Goal: Transaction & Acquisition: Subscribe to service/newsletter

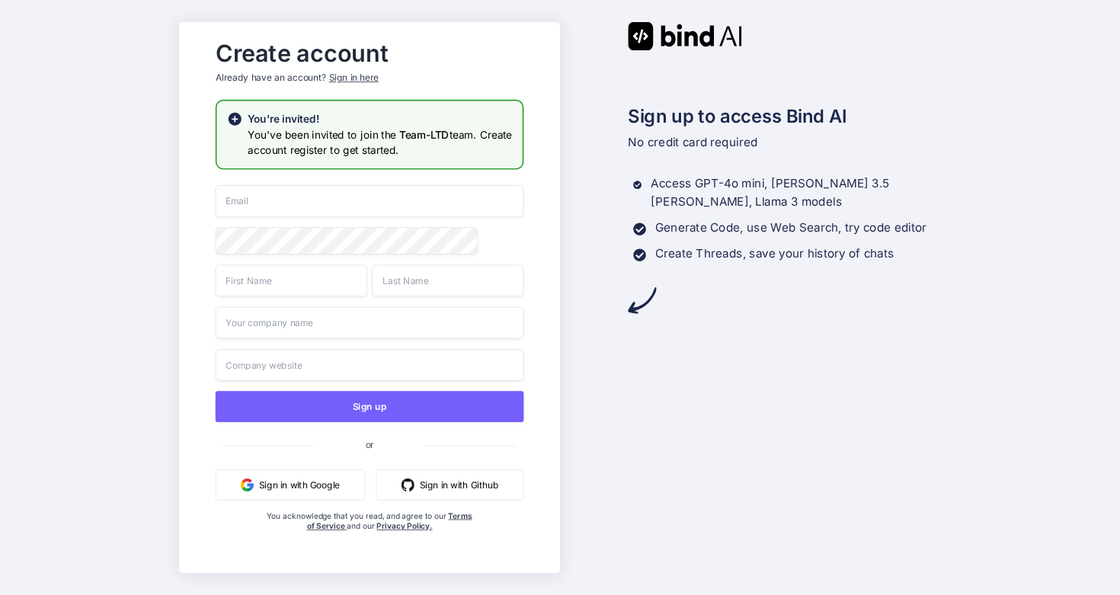
scroll to position [988, 0]
type input "[EMAIL_ADDRESS][DOMAIN_NAME]"
drag, startPoint x: 336, startPoint y: 191, endPoint x: 304, endPoint y: 204, distance: 34.5
click at [304, 205] on input "[EMAIL_ADDRESS][DOMAIN_NAME]" at bounding box center [370, 201] width 309 height 32
type input "ท"
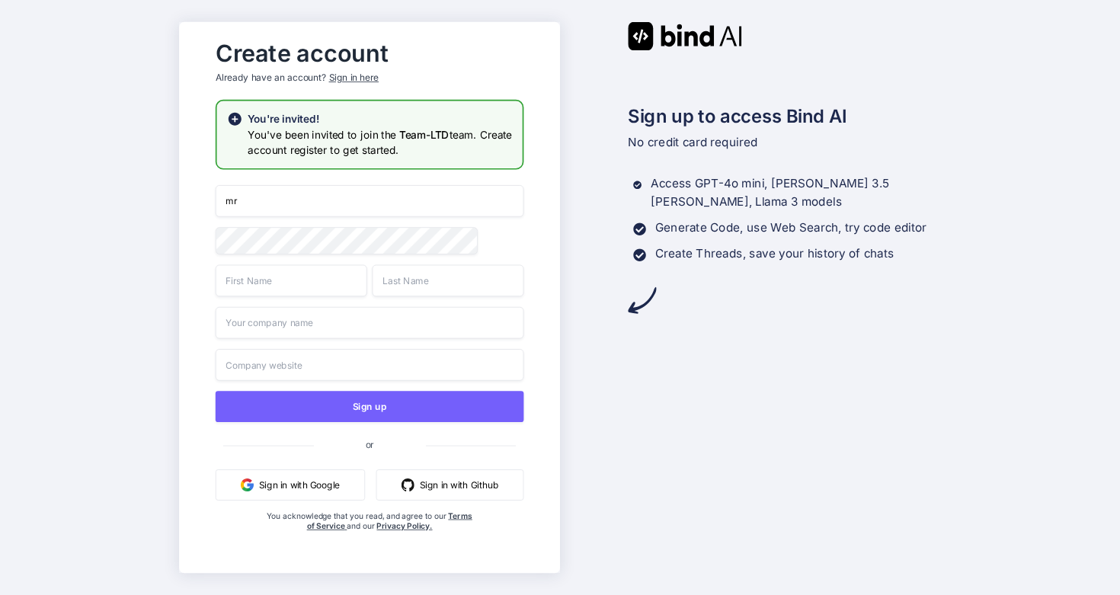
type input "m"
type input "mrarrangerteam@gmail,com"
click at [200, 238] on div "Create account Already have an account? Sign in here You're invited! You've bee…" at bounding box center [369, 298] width 339 height 530
click at [229, 283] on input "text" at bounding box center [292, 280] width 152 height 32
type input "putthiphat"
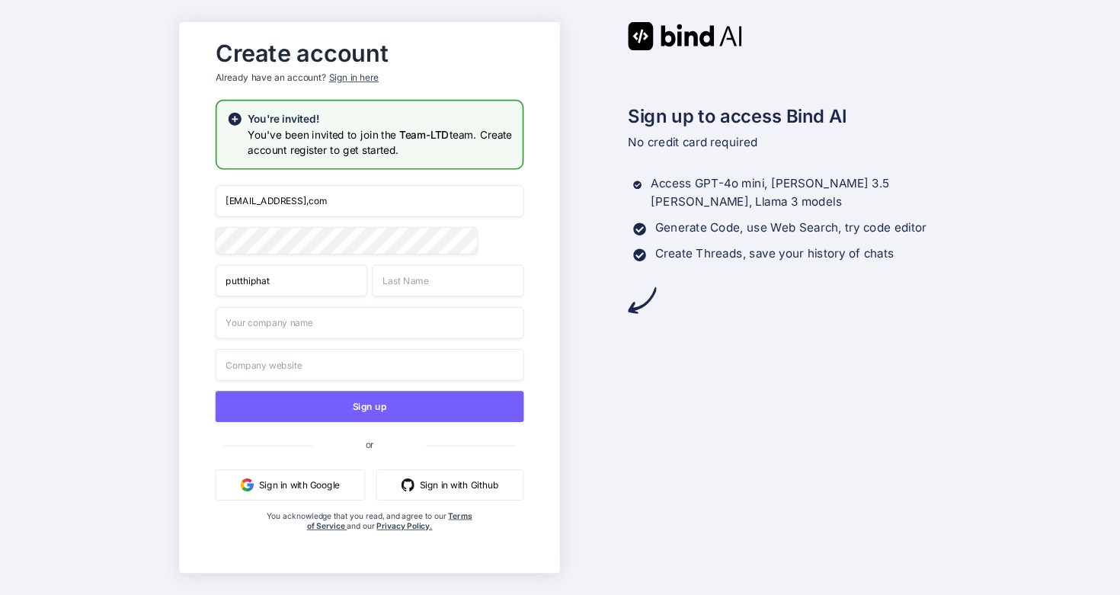
type input "thavornhassaphong"
type input "Mrarranger"
drag, startPoint x: 316, startPoint y: 288, endPoint x: 213, endPoint y: 273, distance: 103.9
click at [212, 276] on div "Create account Already have an account? Sign in here You're invited! You've bee…" at bounding box center [369, 298] width 339 height 530
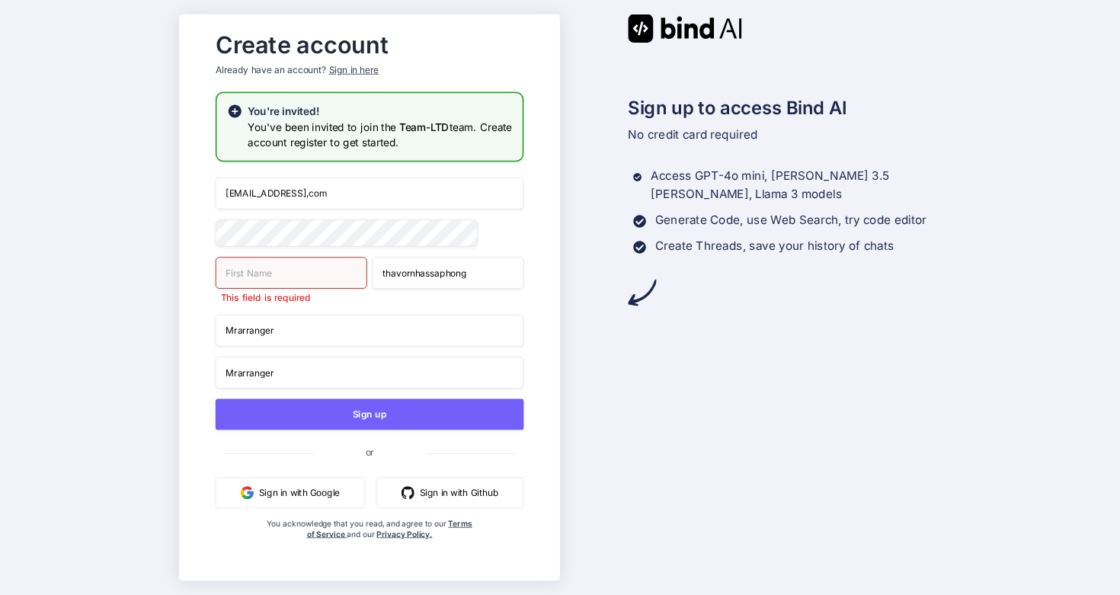
drag, startPoint x: 288, startPoint y: 325, endPoint x: 228, endPoint y: 327, distance: 60.2
click at [226, 327] on input "Mrarranger" at bounding box center [370, 331] width 309 height 32
drag, startPoint x: 289, startPoint y: 338, endPoint x: 185, endPoint y: 325, distance: 105.3
click at [184, 325] on div "Create account Already have an account? Sign in here You're invited! You've bee…" at bounding box center [369, 297] width 381 height 566
click at [245, 270] on input "text" at bounding box center [292, 273] width 152 height 32
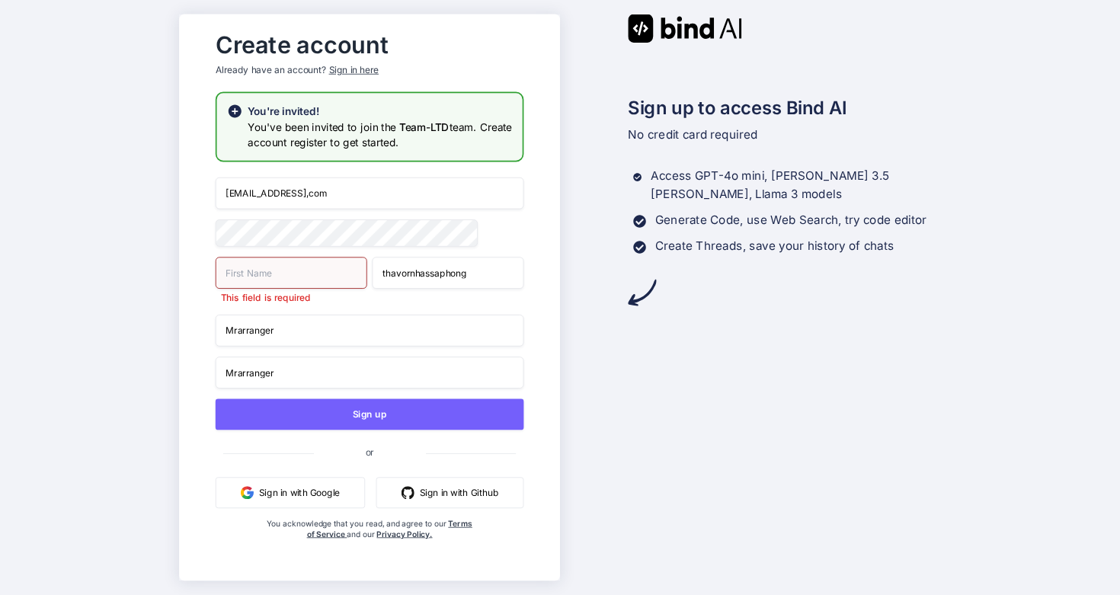
paste input "Mrarranger"
type input "Mrarranger"
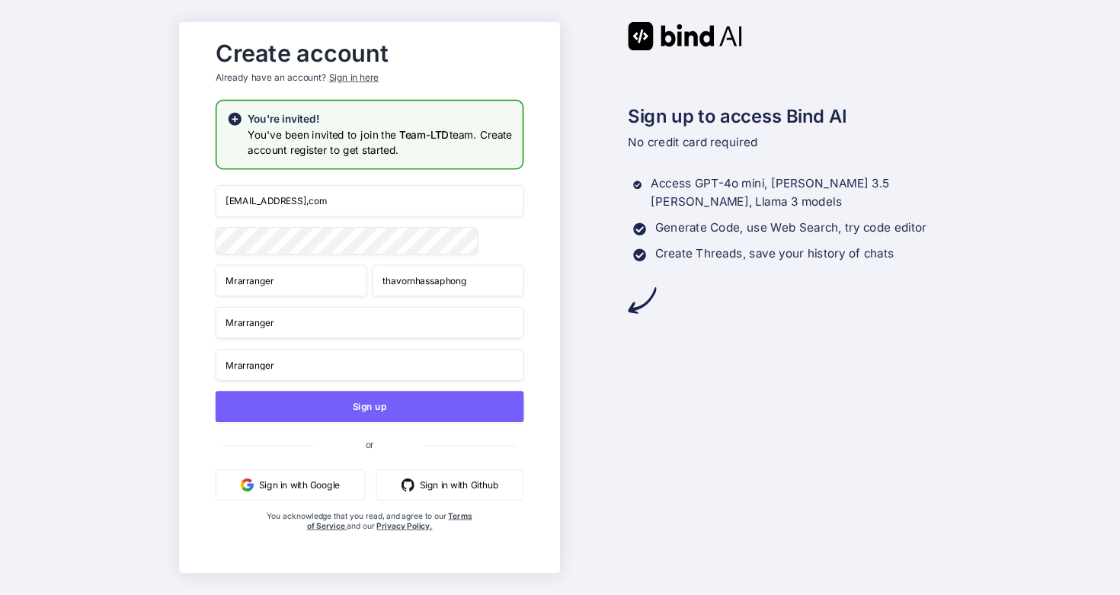
drag, startPoint x: 473, startPoint y: 280, endPoint x: 366, endPoint y: 286, distance: 107.6
click at [365, 286] on div "Mrarranger thavornhassaphong" at bounding box center [370, 280] width 309 height 32
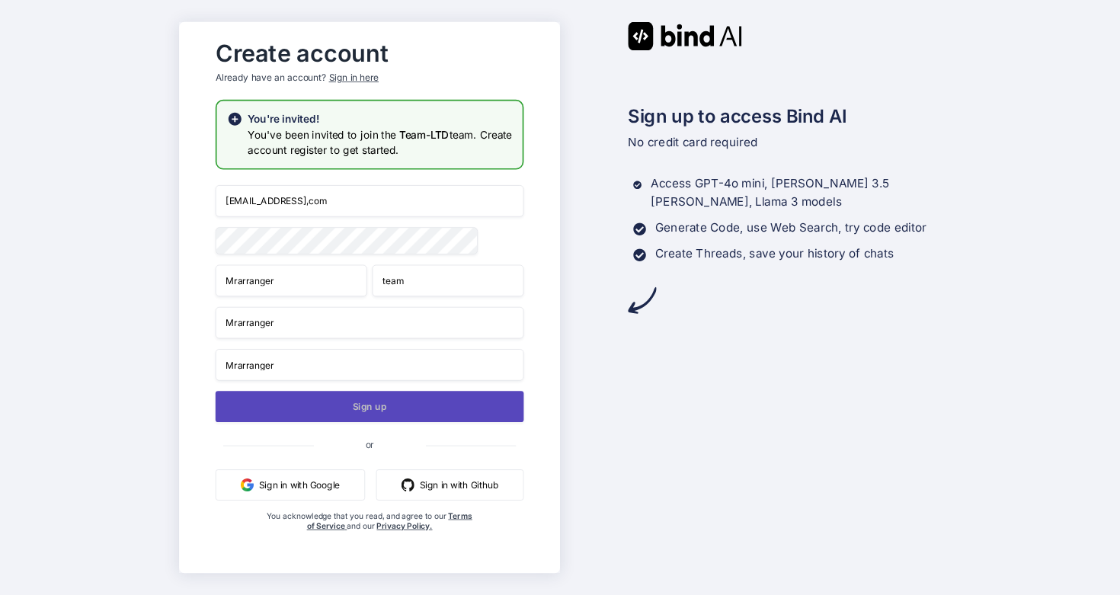
type input "team"
click at [424, 413] on button "Sign up" at bounding box center [370, 406] width 309 height 31
click at [421, 405] on button "Sign up" at bounding box center [370, 406] width 309 height 31
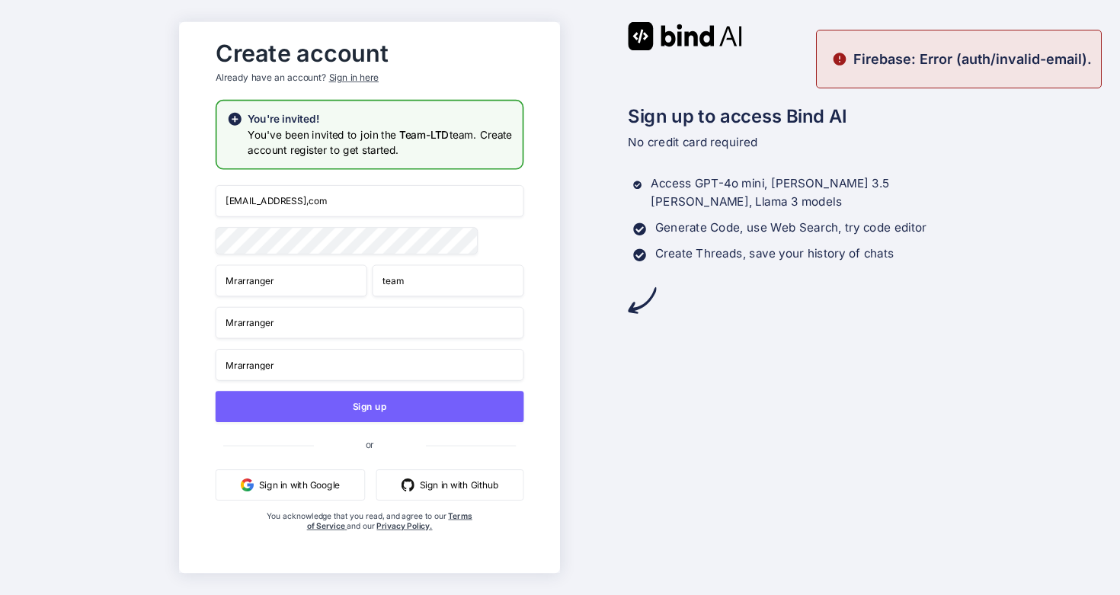
drag, startPoint x: 320, startPoint y: 289, endPoint x: 216, endPoint y: 275, distance: 104.5
click at [216, 275] on input "Mrarranger" at bounding box center [292, 280] width 152 height 32
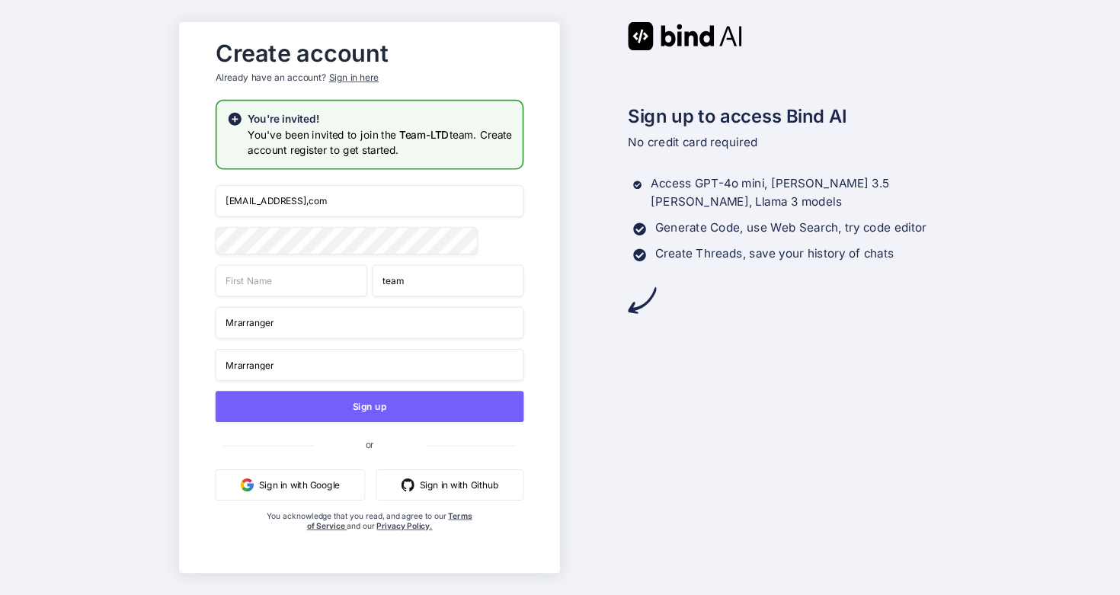
click at [216, 275] on input "text" at bounding box center [292, 280] width 152 height 32
type input "putthiphat"
click at [397, 286] on input "team" at bounding box center [449, 280] width 152 height 32
drag, startPoint x: 415, startPoint y: 288, endPoint x: 360, endPoint y: 286, distance: 55.7
click at [360, 287] on div "putthiphat team" at bounding box center [370, 280] width 309 height 32
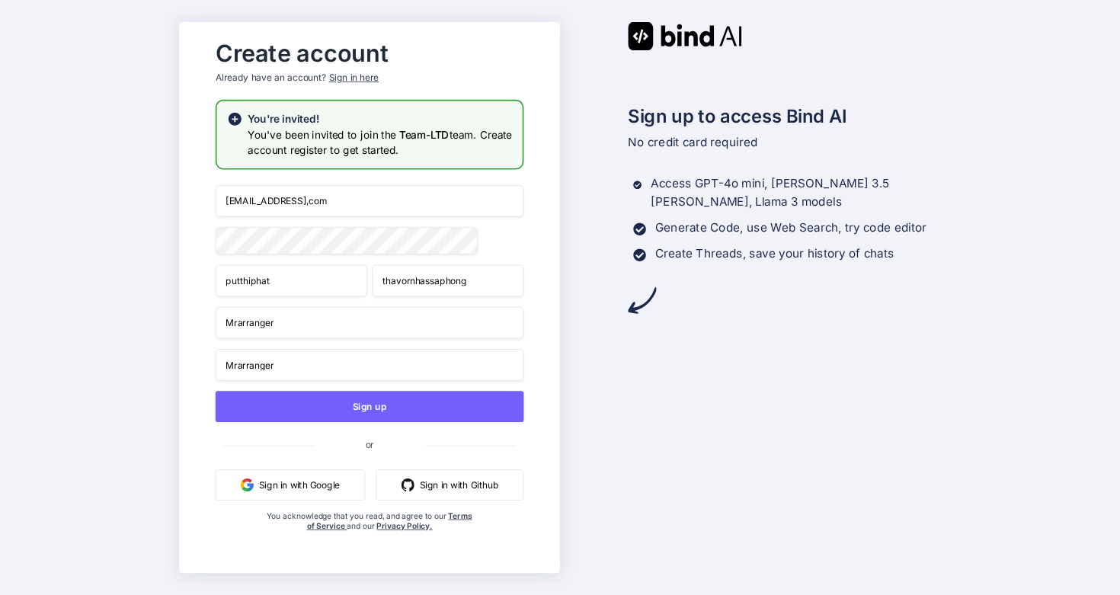
type input "thavornhassaphong"
click at [350, 315] on input "Mrarranger" at bounding box center [370, 323] width 309 height 32
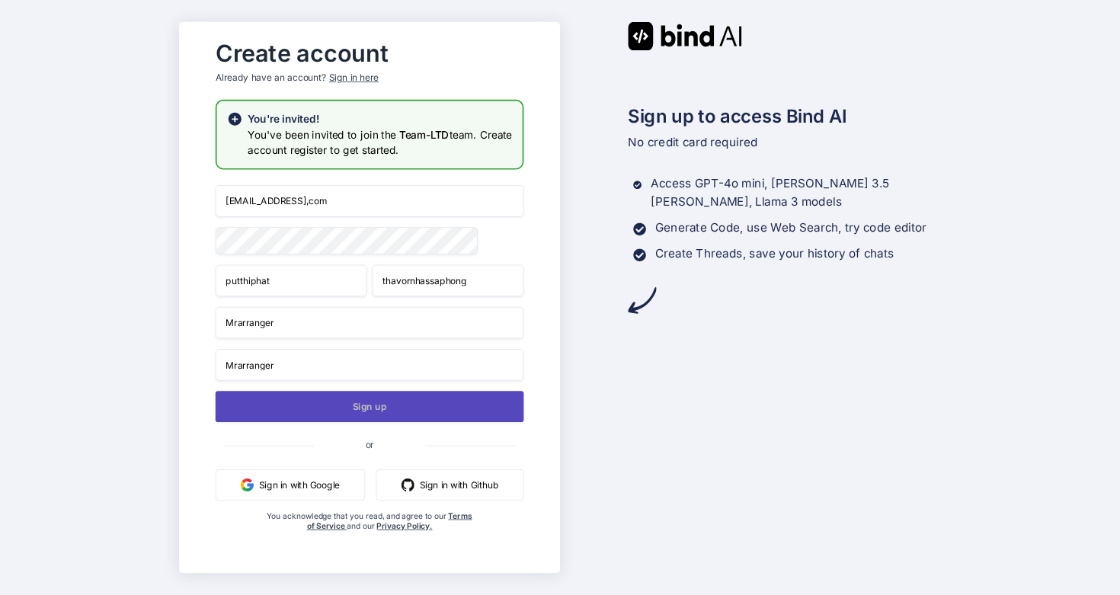
click at [384, 412] on button "Sign up" at bounding box center [370, 406] width 309 height 31
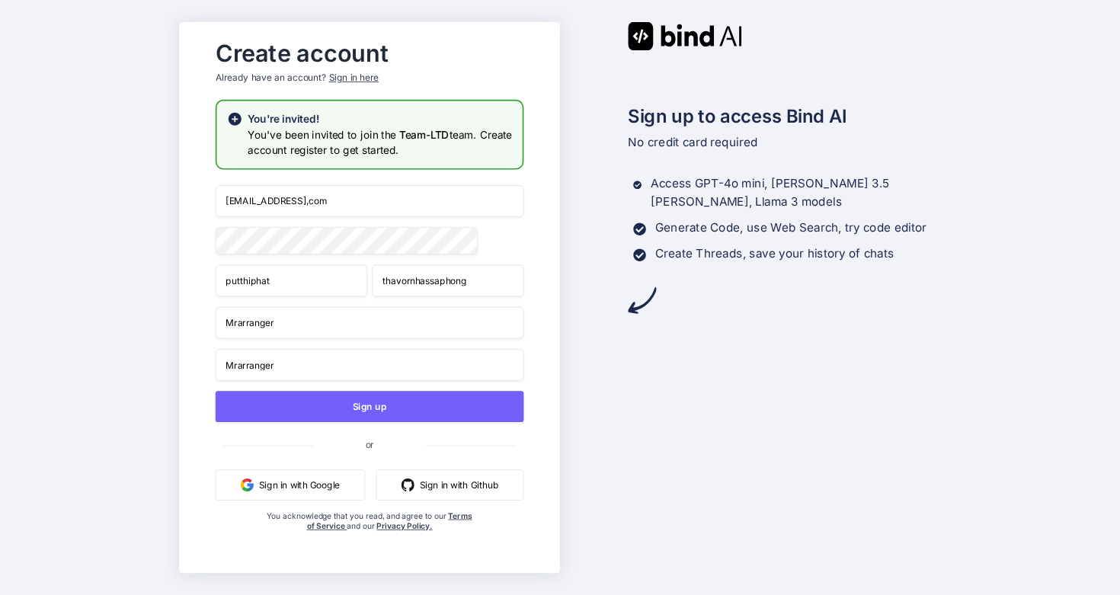
click at [329, 206] on input "mrarrangerteam@gmail,com" at bounding box center [370, 201] width 309 height 32
click at [328, 201] on input "mrarrangerteam@gmail,com" at bounding box center [370, 201] width 309 height 32
type input "[EMAIL_ADDRESS][DOMAIN_NAME]"
drag, startPoint x: 323, startPoint y: 283, endPoint x: 207, endPoint y: 254, distance: 119.5
click at [200, 258] on div "Create account Already have an account? Sign in here You're invited! You've bee…" at bounding box center [369, 298] width 339 height 530
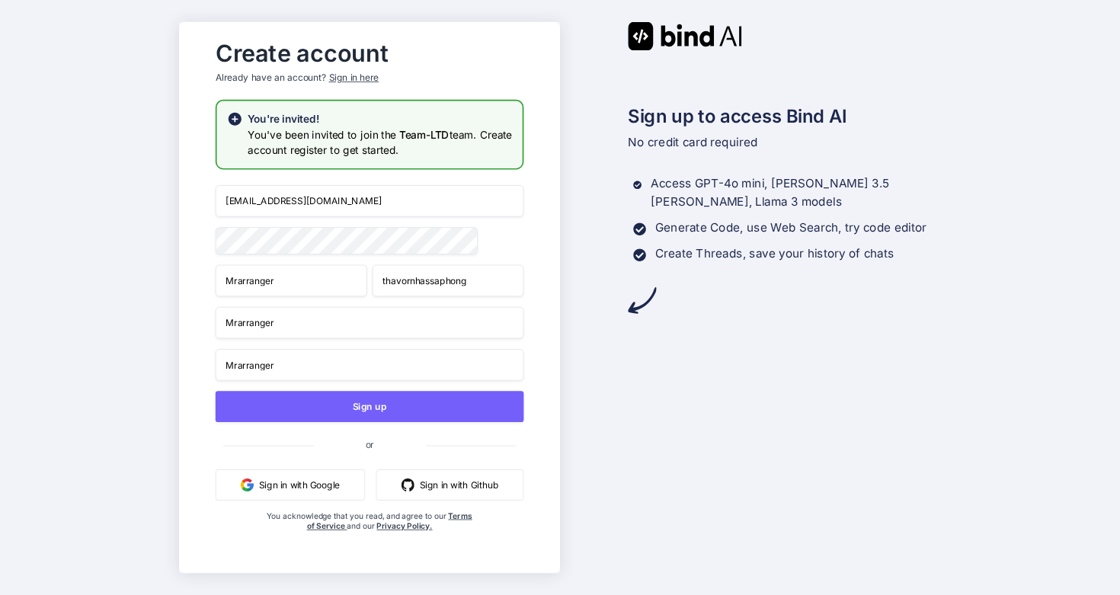
type input "Mrarranger"
drag, startPoint x: 481, startPoint y: 283, endPoint x: 360, endPoint y: 280, distance: 121.2
click at [361, 280] on div "Mrarranger thavornhassaphong" at bounding box center [370, 280] width 309 height 32
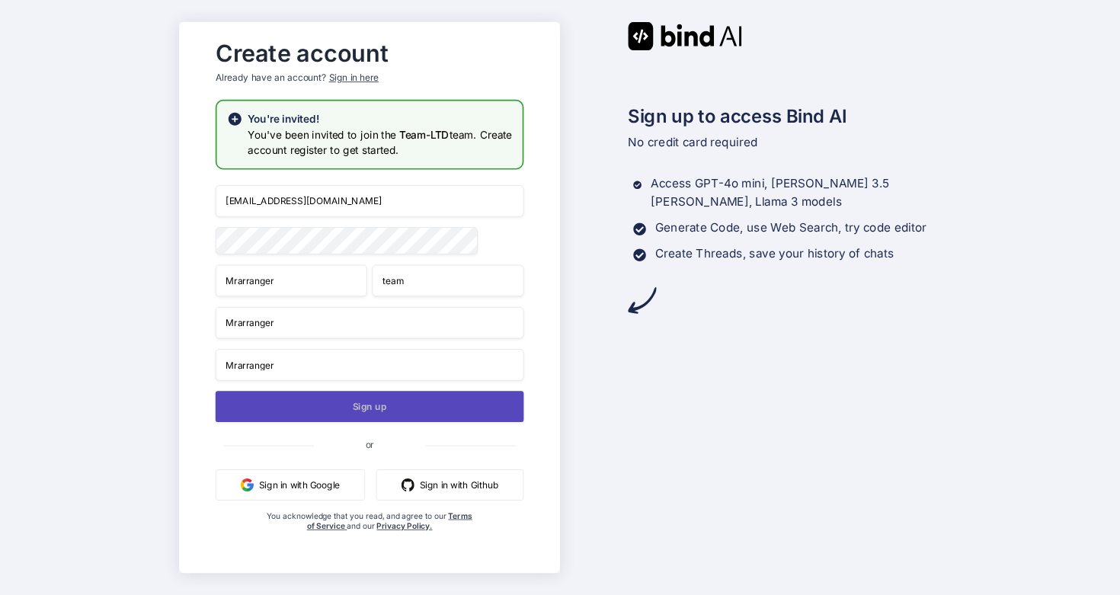
type input "team"
click at [410, 408] on button "Sign up" at bounding box center [370, 406] width 309 height 31
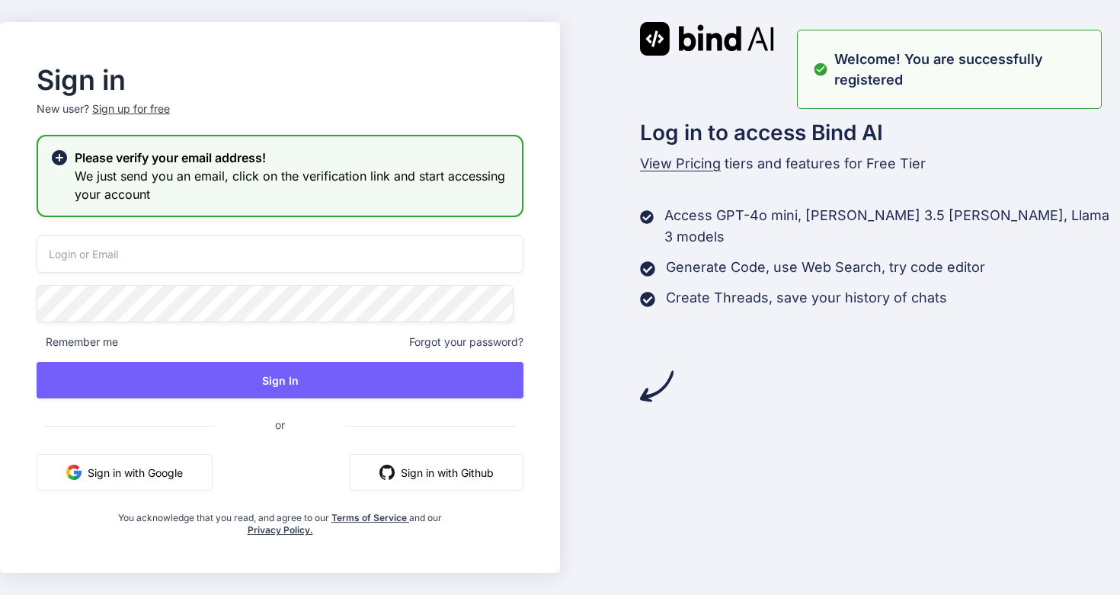
type input "bindai@zenkoy.com"
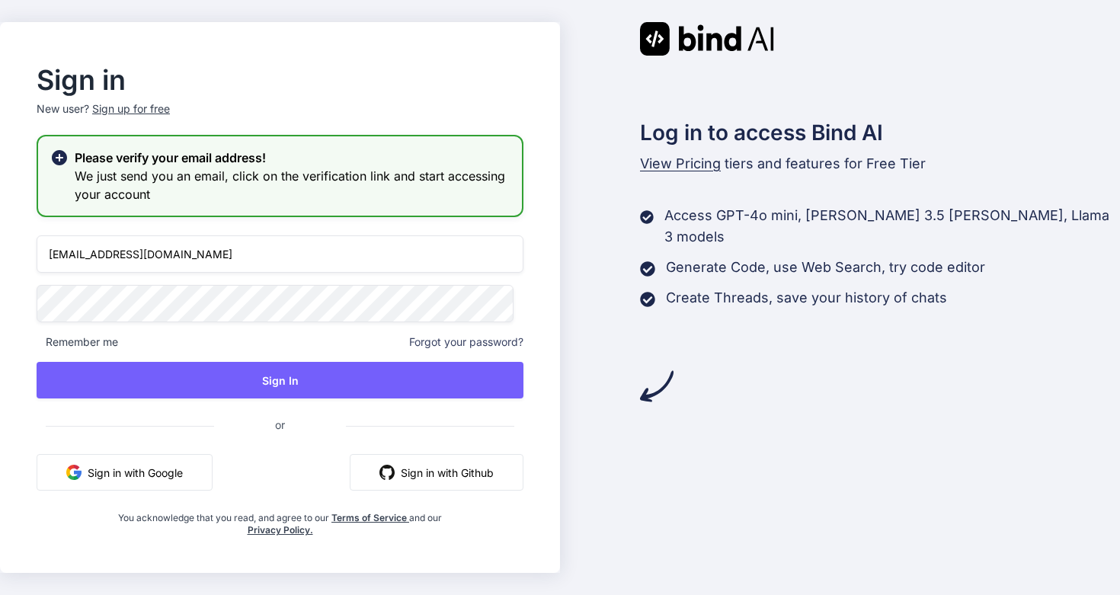
drag, startPoint x: 218, startPoint y: 262, endPoint x: 43, endPoint y: 245, distance: 176.1
click at [43, 245] on div "Sign in New user? Sign up for free Please verify your email address! We just se…" at bounding box center [280, 302] width 536 height 468
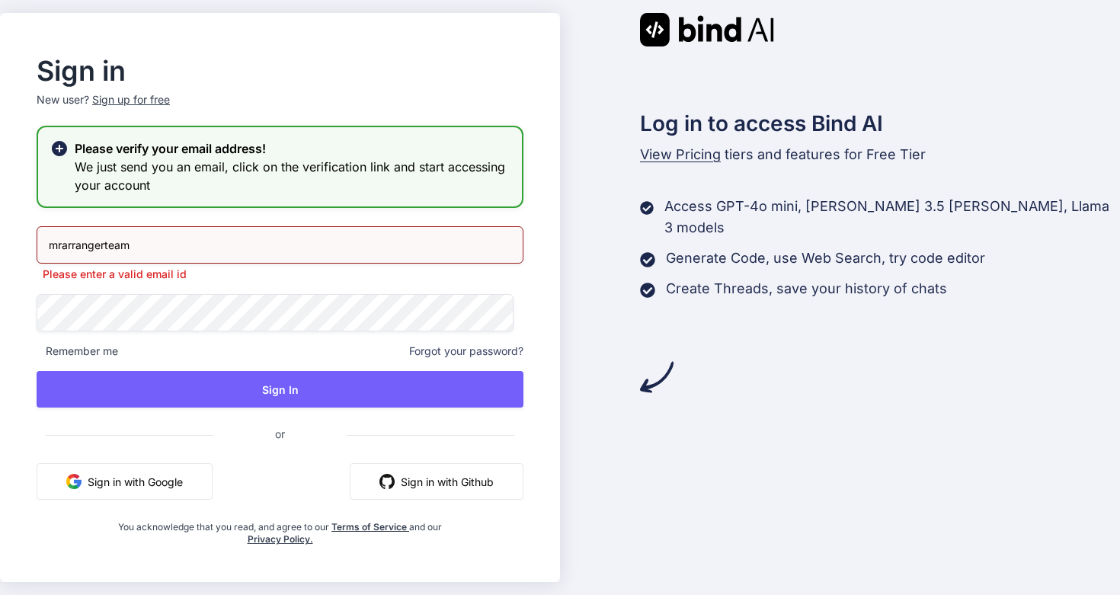
click at [24, 300] on div "Sign in New user? Sign up for free Please verify your email address! We just se…" at bounding box center [280, 302] width 536 height 487
click at [170, 249] on input "mrarrangerteam" at bounding box center [280, 244] width 487 height 37
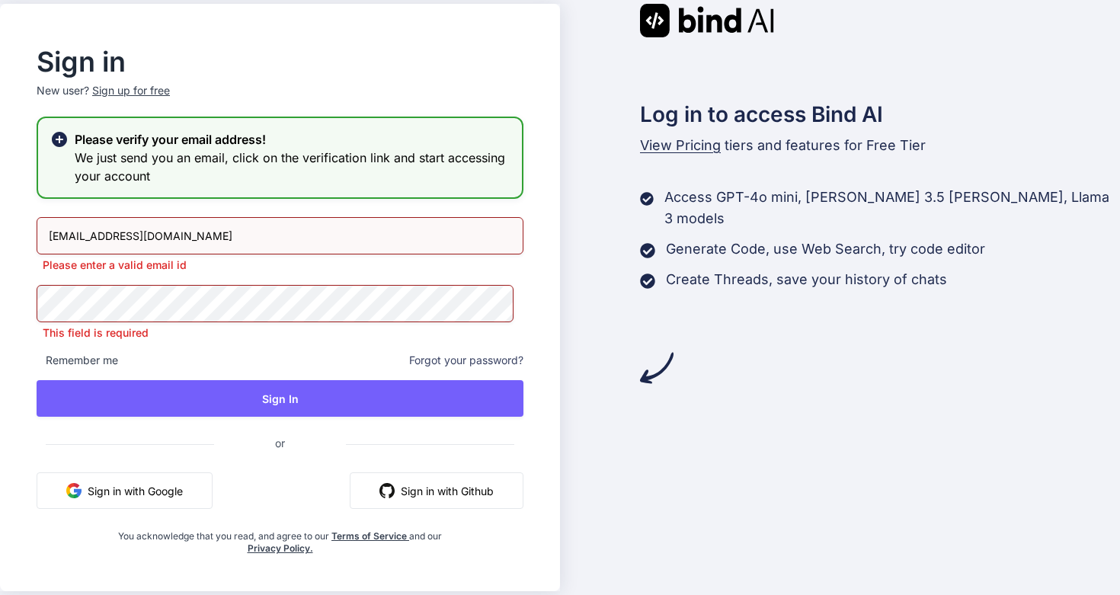
type input "[EMAIL_ADDRESS][DOMAIN_NAME]"
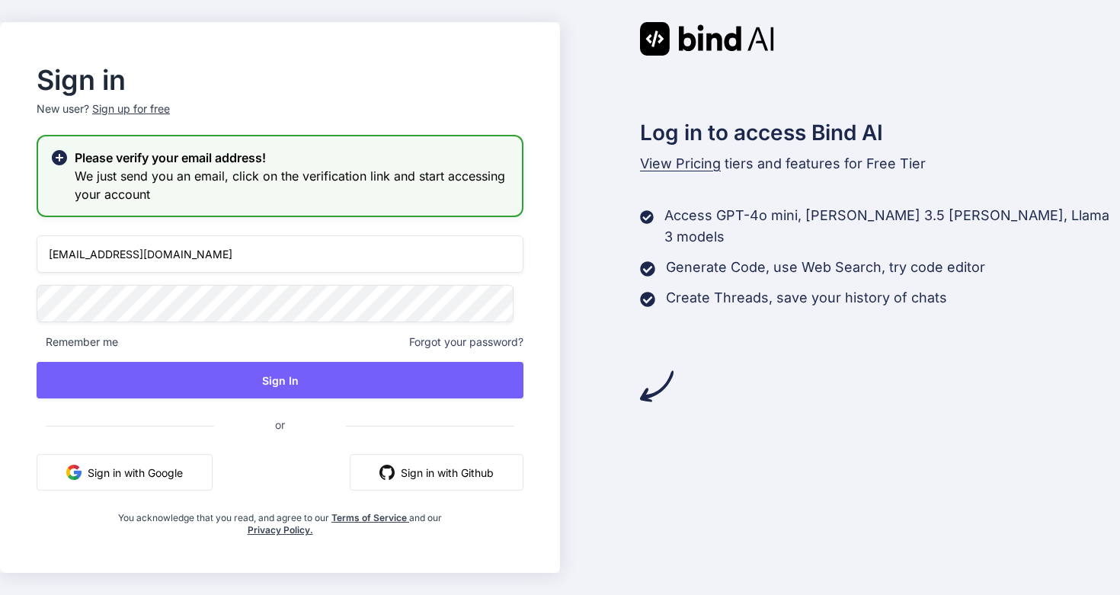
click at [319, 249] on input "[EMAIL_ADDRESS][DOMAIN_NAME]" at bounding box center [280, 253] width 487 height 37
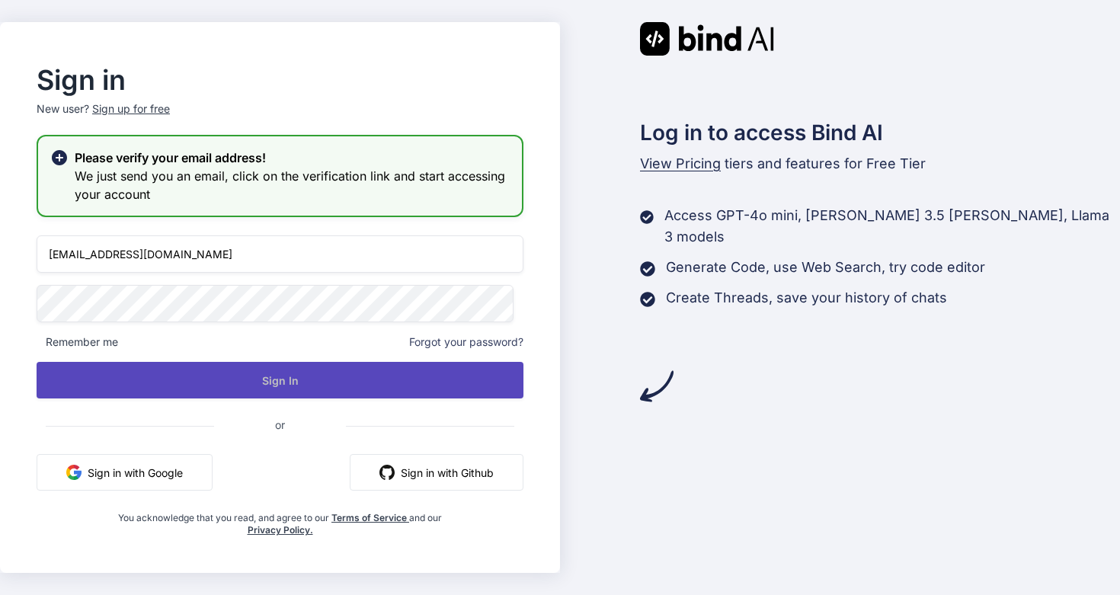
click at [174, 369] on button "Sign In" at bounding box center [280, 380] width 487 height 37
click at [212, 372] on button "Sign In" at bounding box center [280, 380] width 487 height 37
click at [226, 379] on button "Sign In" at bounding box center [280, 380] width 487 height 37
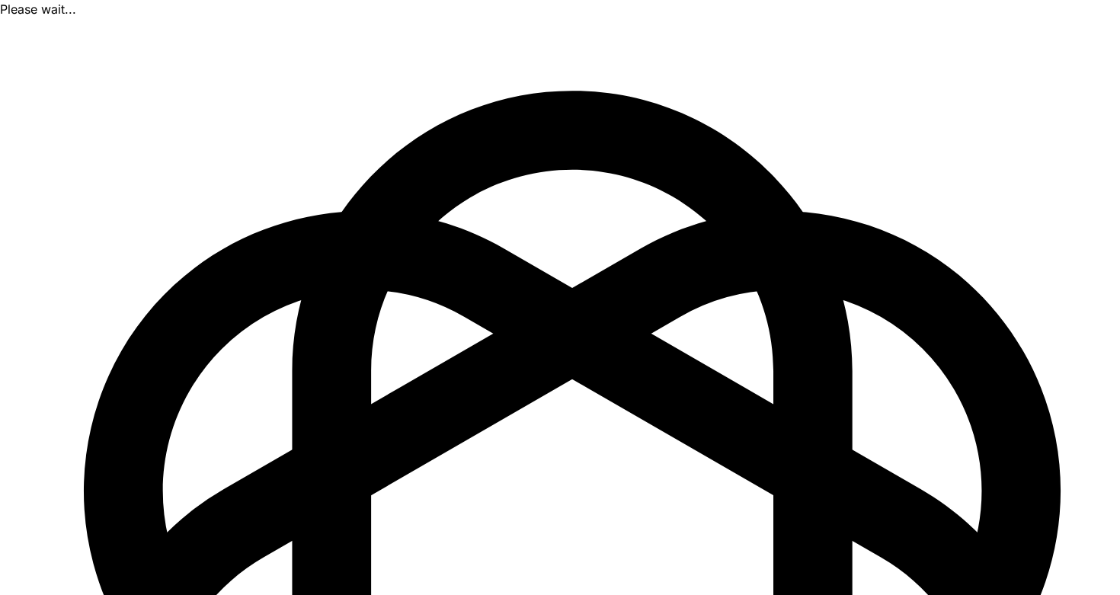
scroll to position [988, 0]
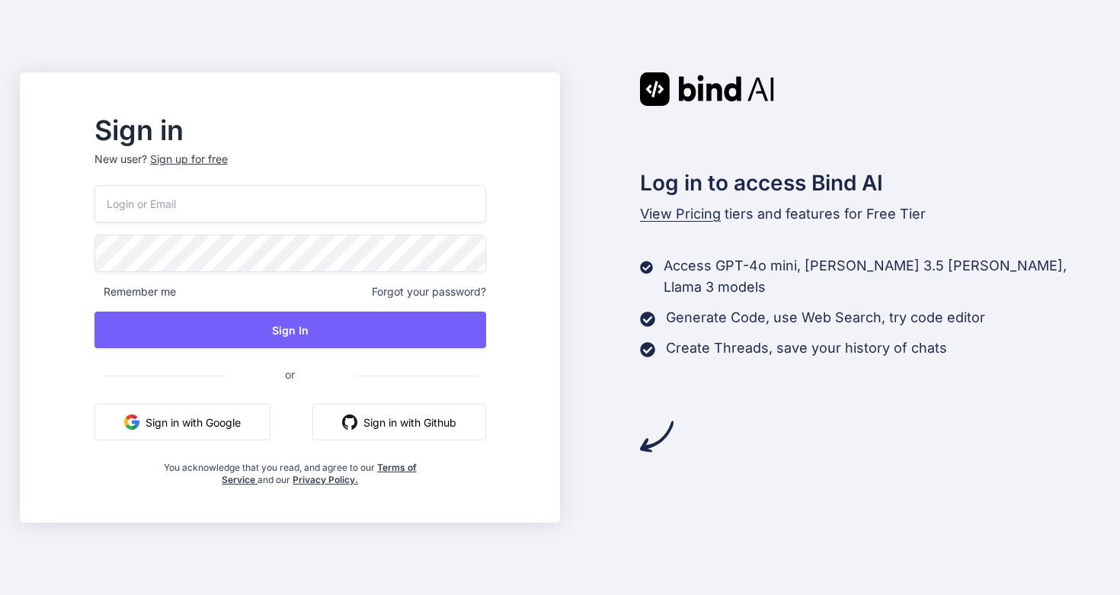
type input "[EMAIL_ADDRESS][DOMAIN_NAME]"
drag, startPoint x: 331, startPoint y: 196, endPoint x: 67, endPoint y: 173, distance: 265.3
click at [65, 173] on div "Sign in New user? Sign up for free bindai@zenkoy.com Remember me Forgot your pa…" at bounding box center [560, 297] width 1120 height 595
click at [286, 209] on input "[EMAIL_ADDRESS][DOMAIN_NAME]" at bounding box center [290, 203] width 392 height 37
drag, startPoint x: 286, startPoint y: 209, endPoint x: 75, endPoint y: 193, distance: 211.6
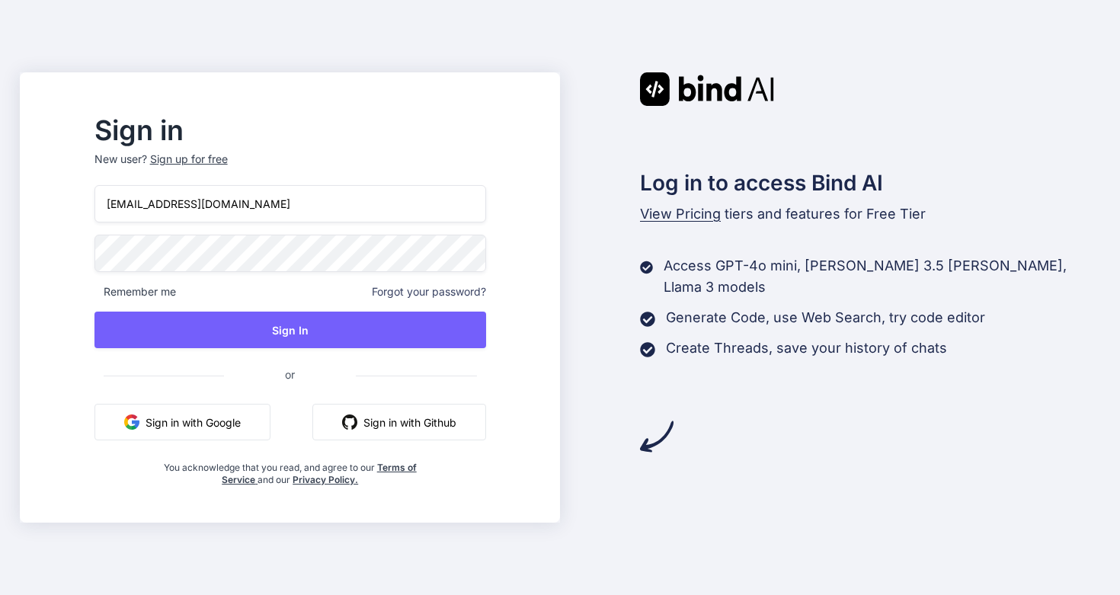
click at [74, 193] on div "Sign in New user? Sign up for free bindai@zenkoy.com Remember me Forgot your pa…" at bounding box center [560, 297] width 1120 height 595
type input "mrarrangerteam@gmail.com"
click at [119, 245] on div "Sign in New user? Sign up for free mrarrangerteam@gmail.com Remember me Forgot …" at bounding box center [290, 302] width 440 height 368
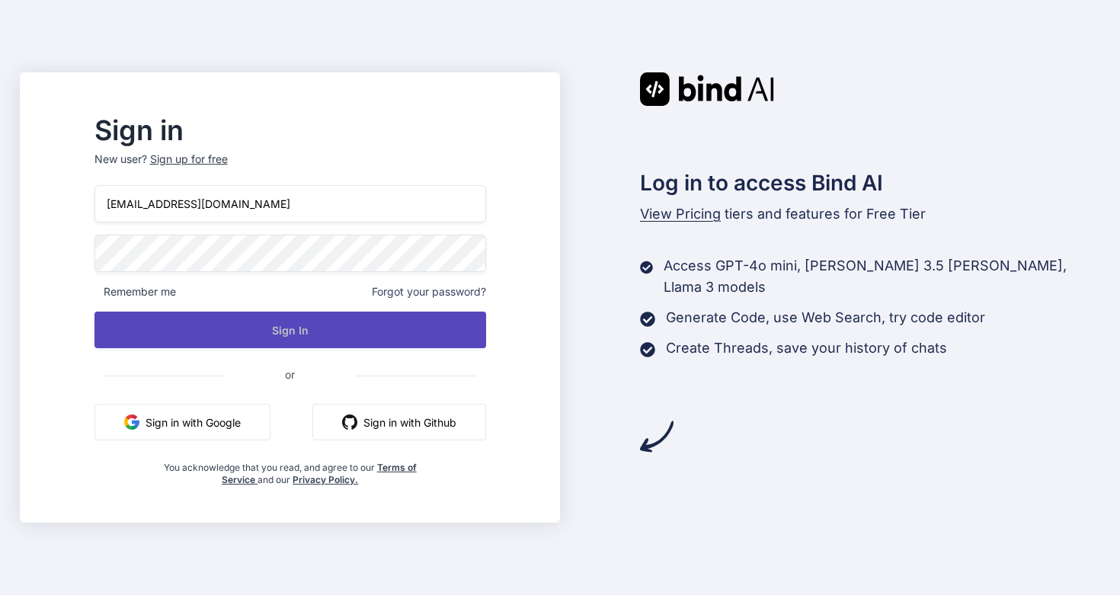
click at [363, 324] on button "Sign In" at bounding box center [290, 330] width 392 height 37
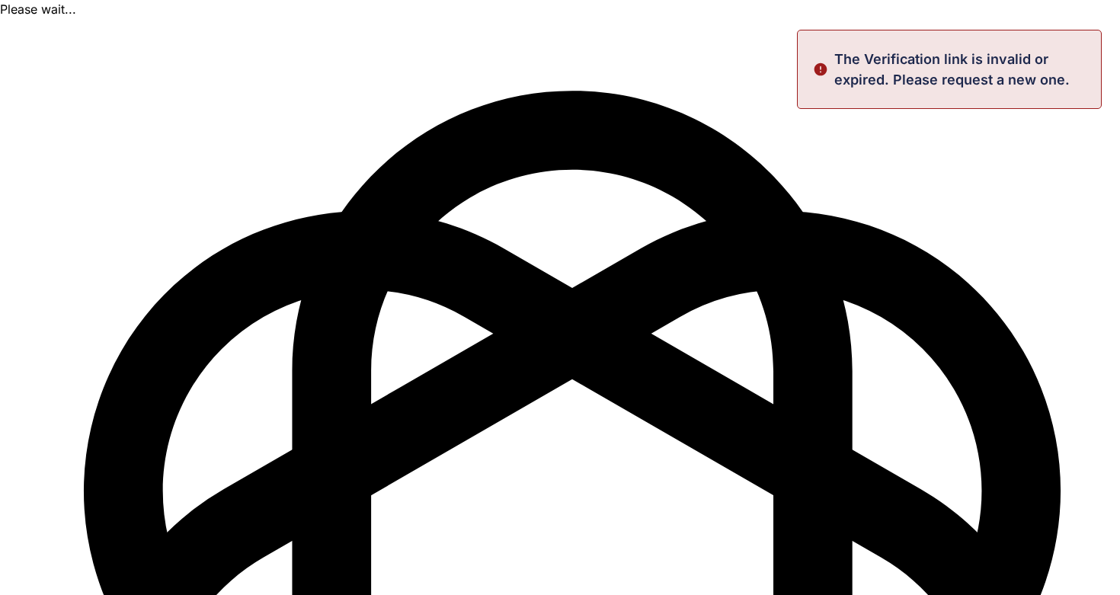
scroll to position [988, 0]
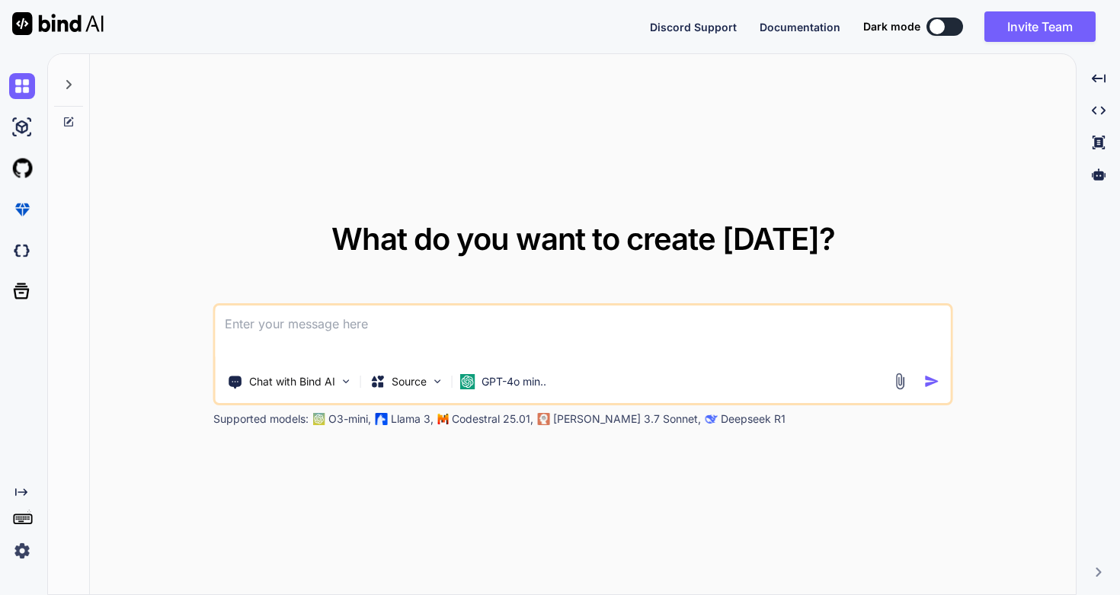
click at [26, 550] on img at bounding box center [22, 551] width 26 height 26
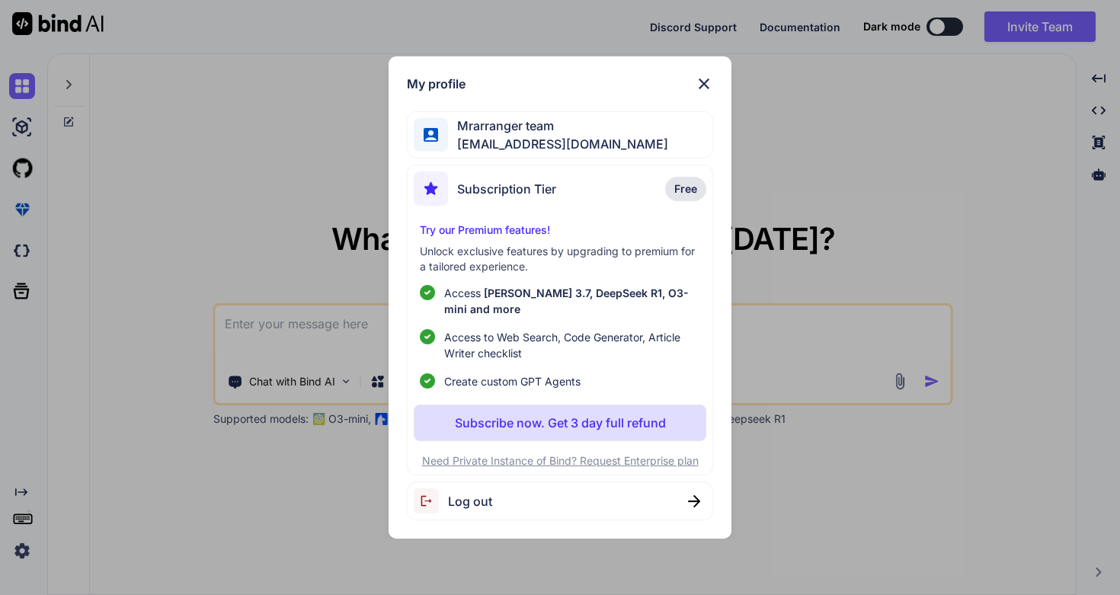
click at [709, 82] on img at bounding box center [704, 84] width 18 height 18
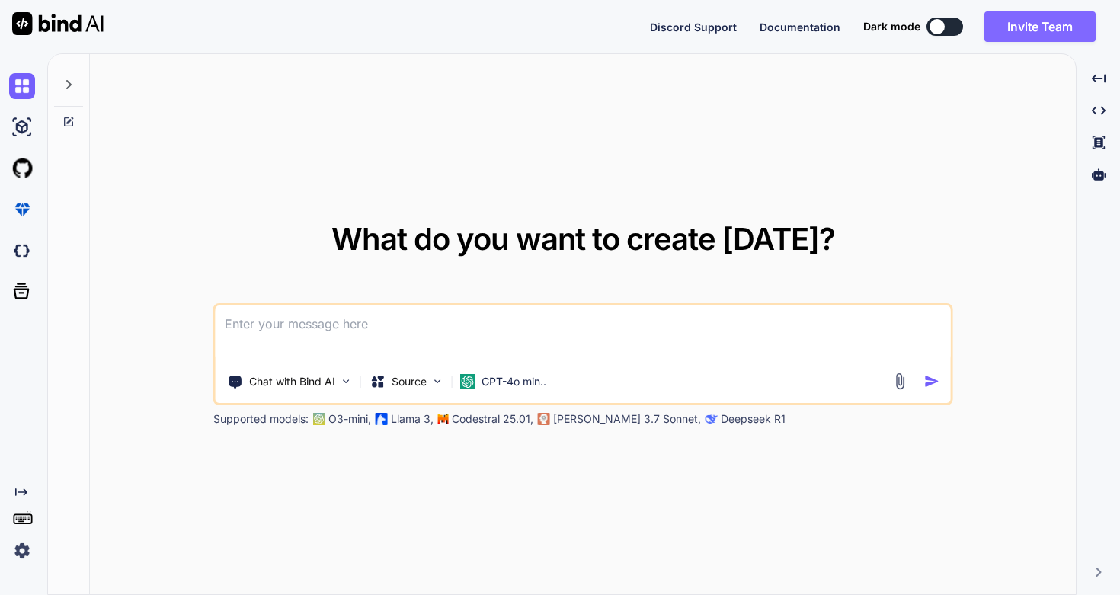
click at [1040, 29] on button "Invite Team" at bounding box center [1039, 26] width 111 height 30
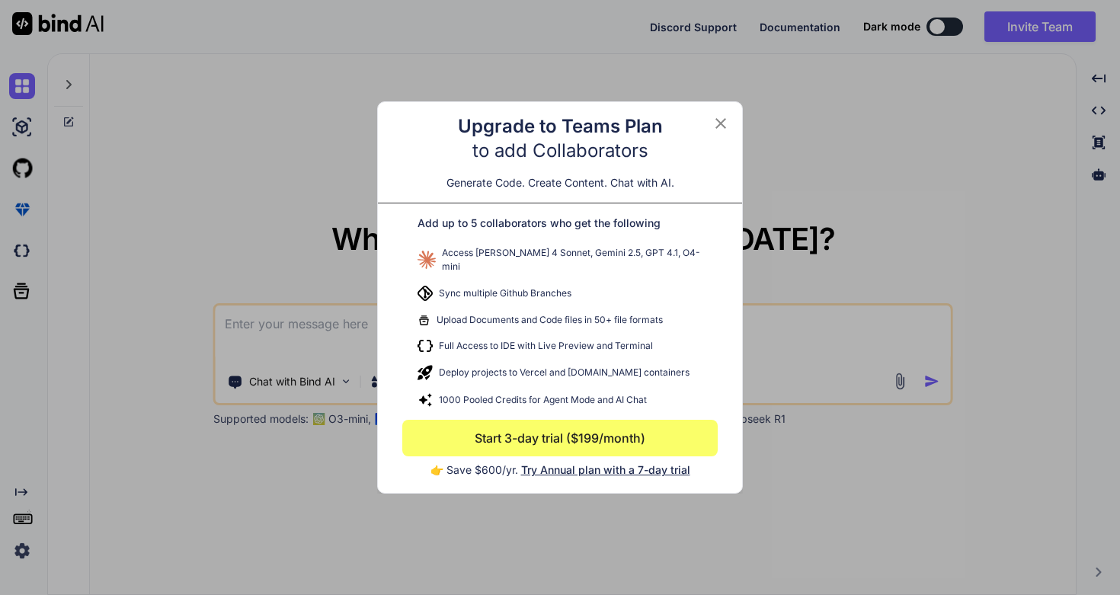
click at [723, 132] on icon at bounding box center [720, 123] width 18 height 18
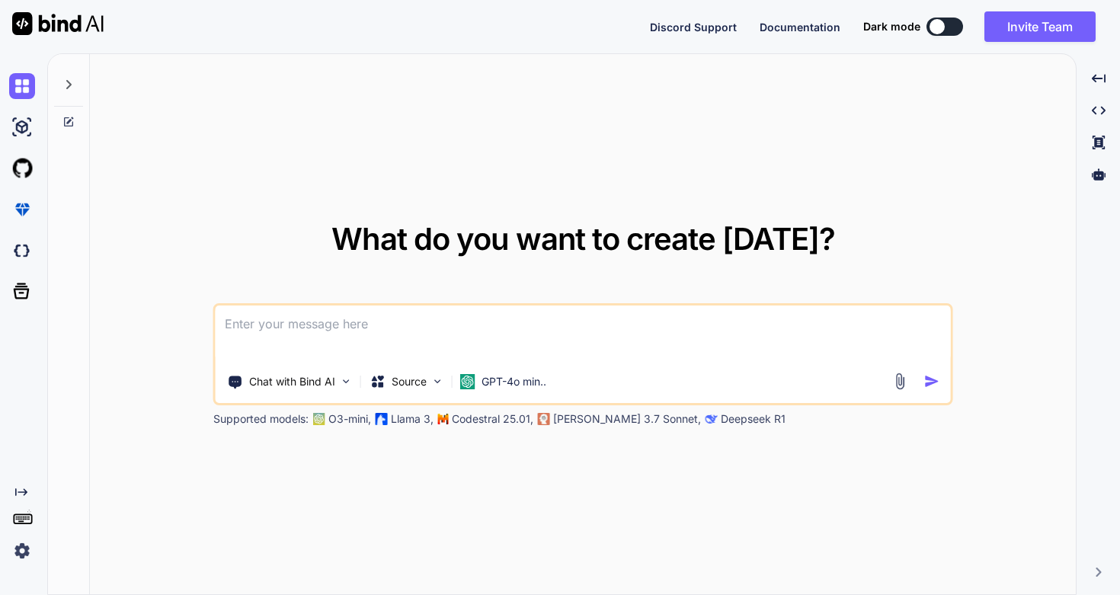
click at [42, 549] on div "Created with Pixso." at bounding box center [23, 324] width 47 height 542
click at [27, 545] on img at bounding box center [22, 551] width 26 height 26
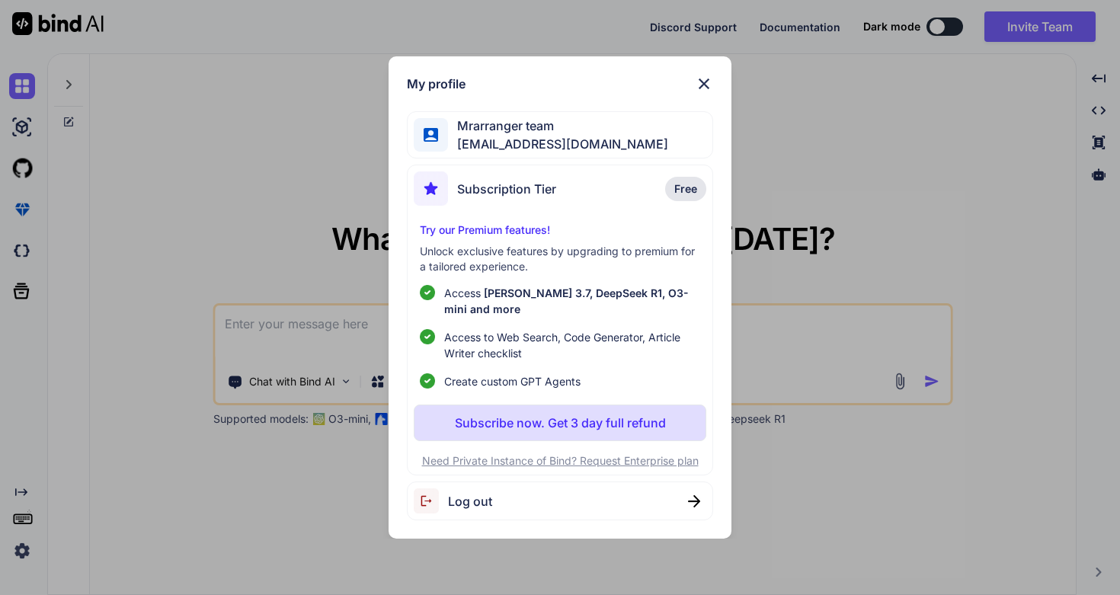
click at [475, 490] on div "Log out" at bounding box center [453, 500] width 78 height 25
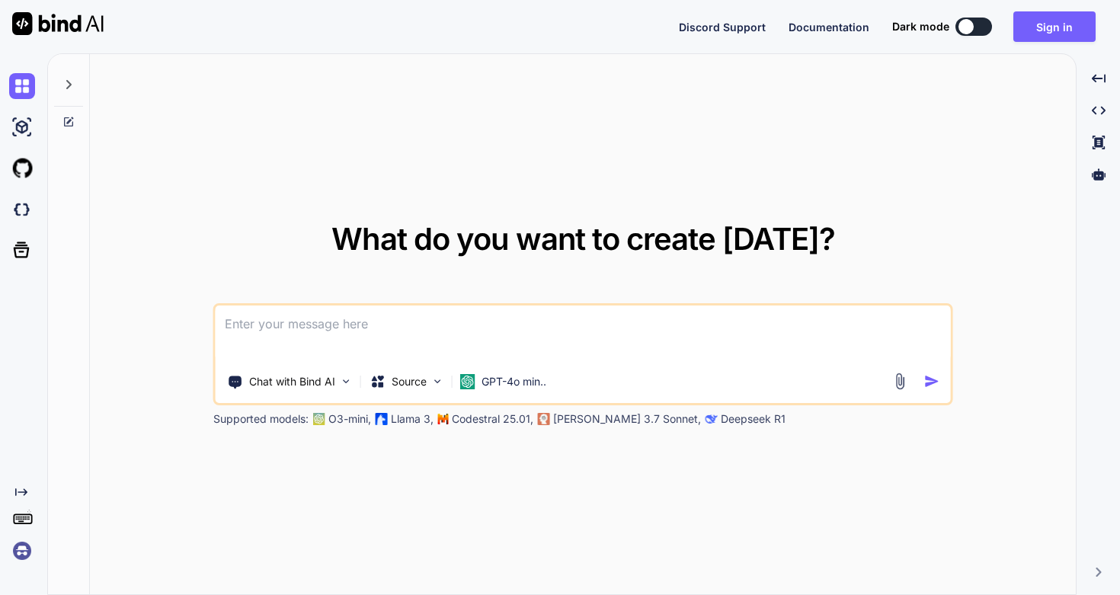
click at [25, 538] on div "Created with Pixso." at bounding box center [20, 525] width 41 height 78
click at [341, 385] on img at bounding box center [346, 381] width 13 height 13
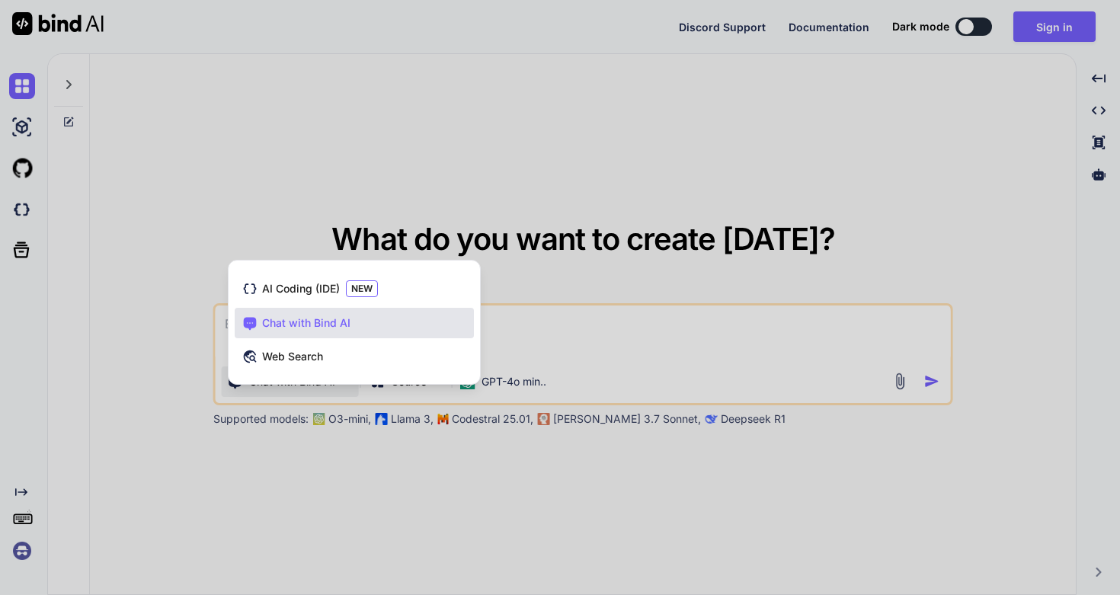
click at [146, 493] on div at bounding box center [560, 297] width 1120 height 595
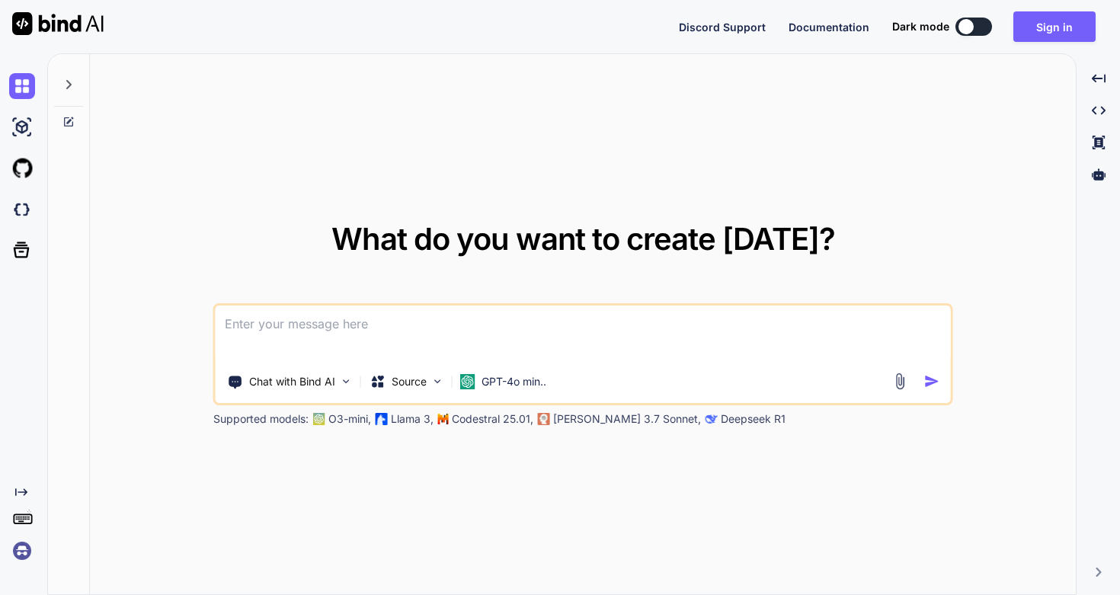
click at [27, 552] on img at bounding box center [22, 551] width 26 height 26
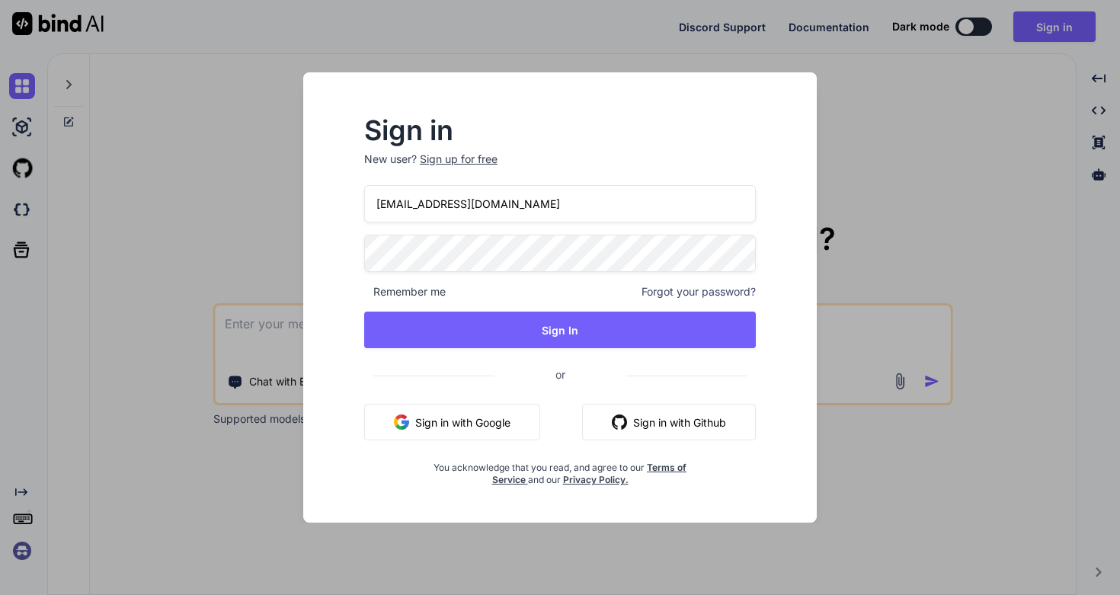
drag, startPoint x: 515, startPoint y: 199, endPoint x: 321, endPoint y: 210, distance: 194.6
click at [321, 210] on div "Sign in New user? Sign up for free bindai@zenkoy.com Remember me Forgot your pa…" at bounding box center [559, 311] width 489 height 423
type input "b"
type input "[EMAIL_ADDRESS][DOMAIN_NAME]"
type textarea "i"
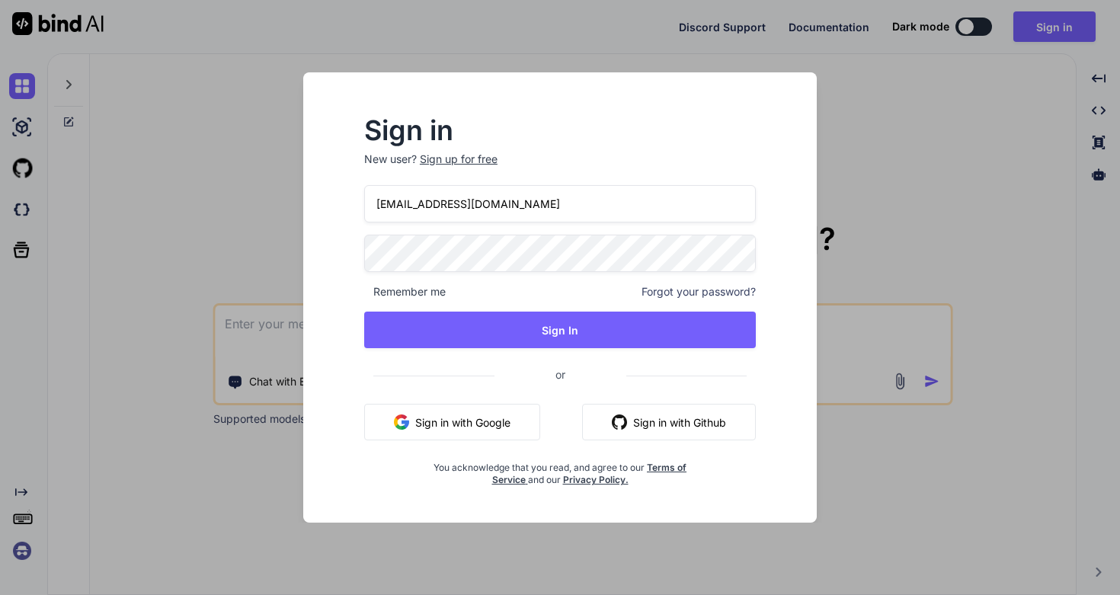
click at [337, 232] on div "Sign in New user? Sign up for free mrarrangerteam@gmail.com Remember me Forgot …" at bounding box center [559, 311] width 489 height 423
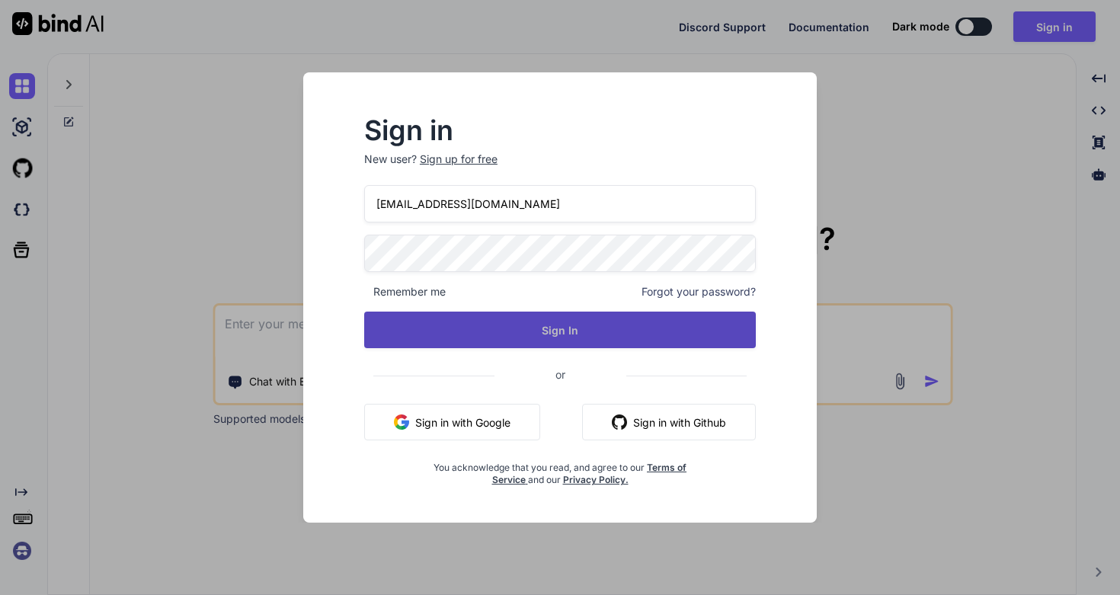
click at [606, 325] on button "Sign In" at bounding box center [560, 330] width 392 height 37
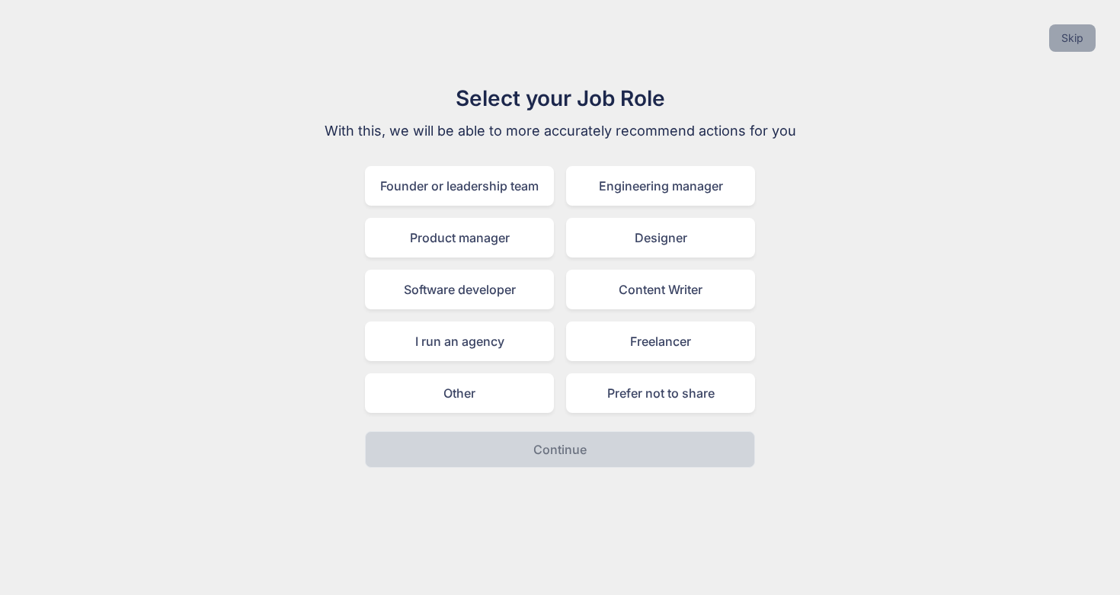
click at [1062, 34] on button "Skip" at bounding box center [1072, 37] width 46 height 27
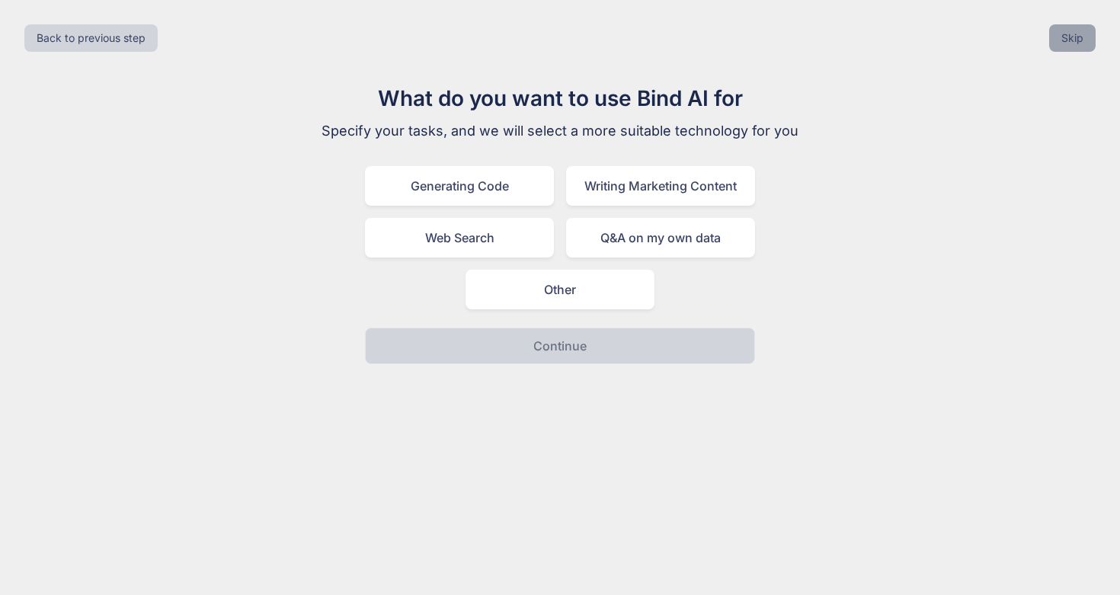
click at [1061, 33] on button "Skip" at bounding box center [1072, 37] width 46 height 27
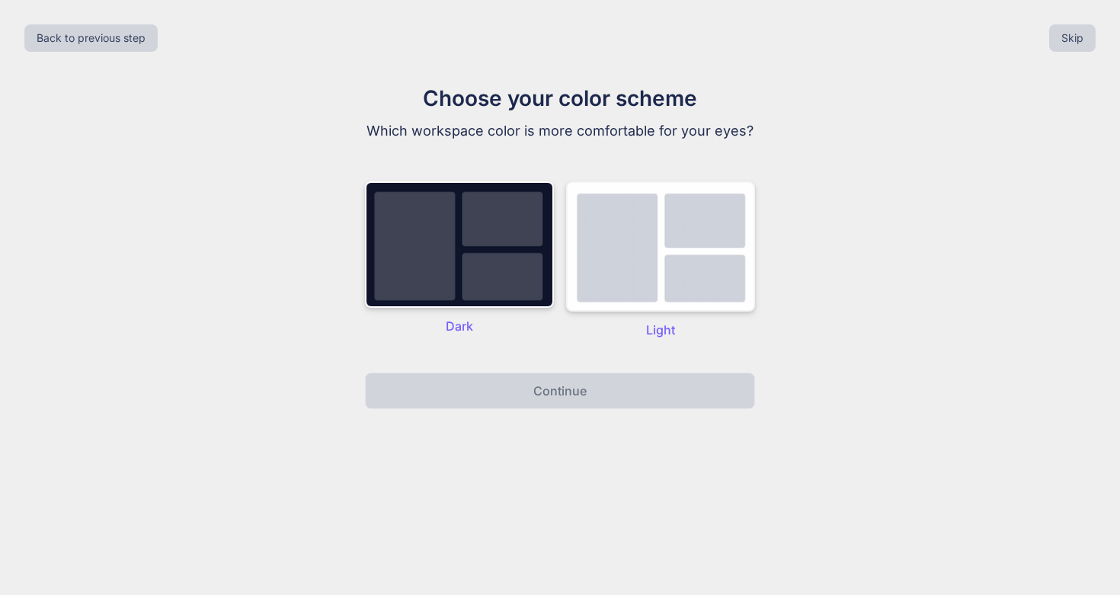
click at [714, 236] on img at bounding box center [660, 246] width 189 height 130
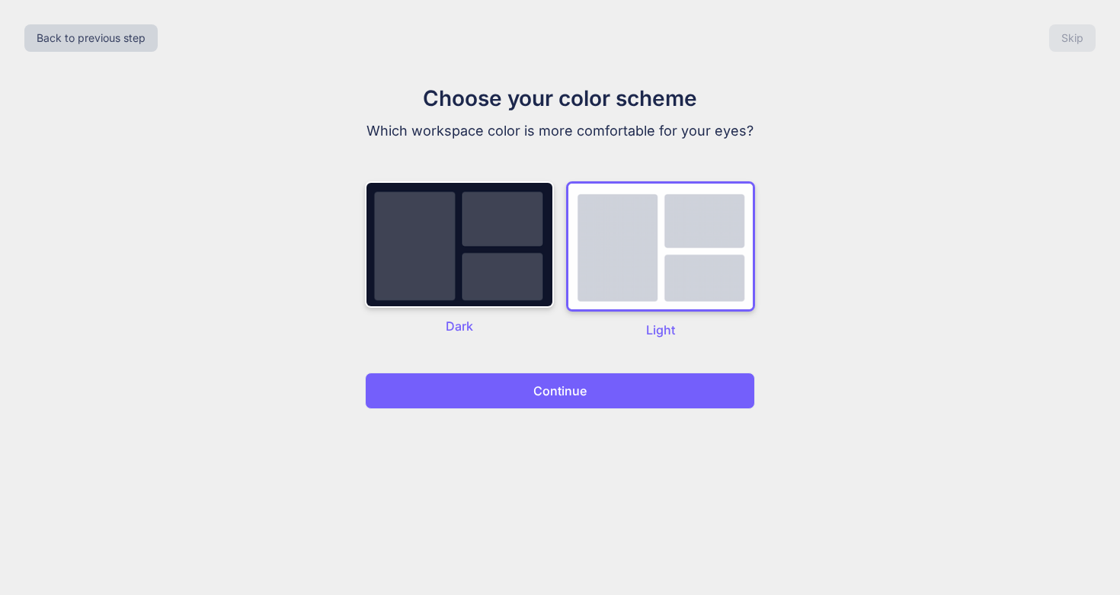
click at [636, 392] on button "Continue" at bounding box center [560, 391] width 390 height 37
click at [603, 396] on button "Continue" at bounding box center [560, 391] width 390 height 37
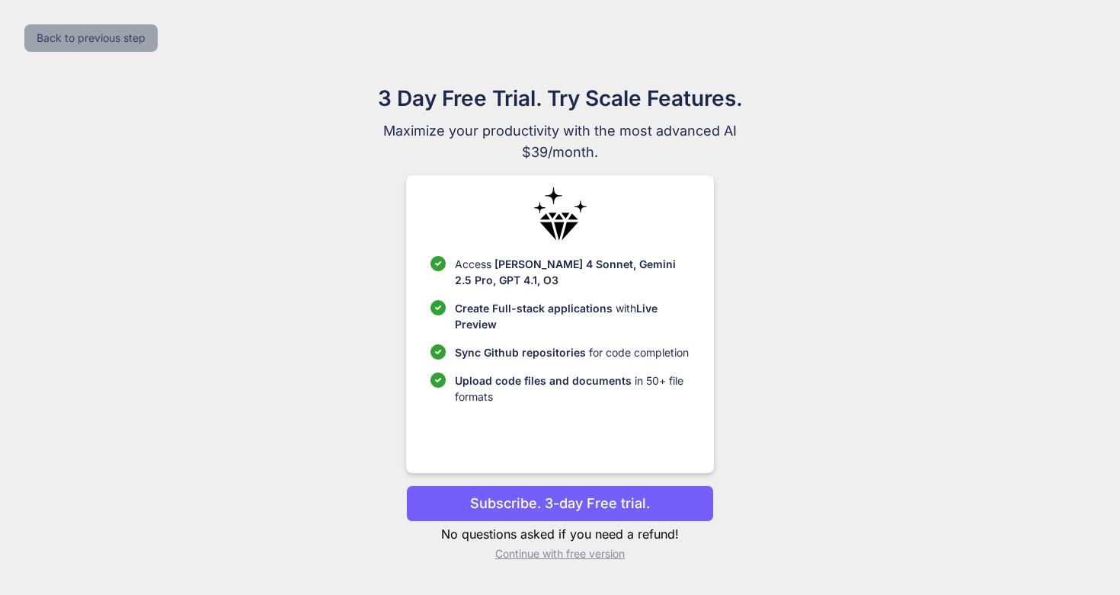
click at [155, 38] on button "Back to previous step" at bounding box center [90, 37] width 133 height 27
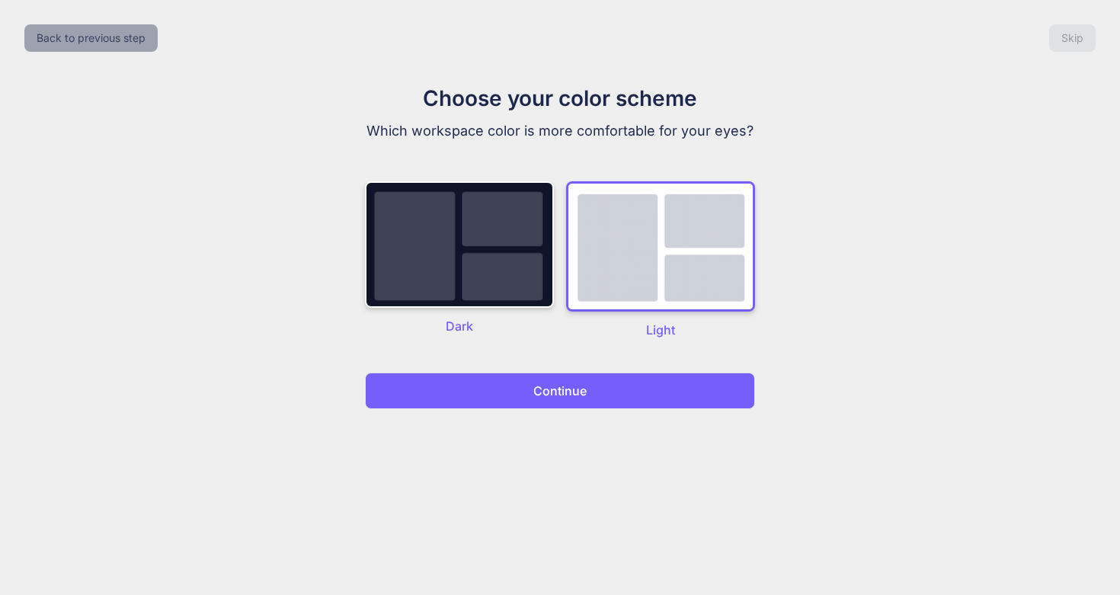
click at [155, 38] on button "Back to previous step" at bounding box center [90, 37] width 133 height 27
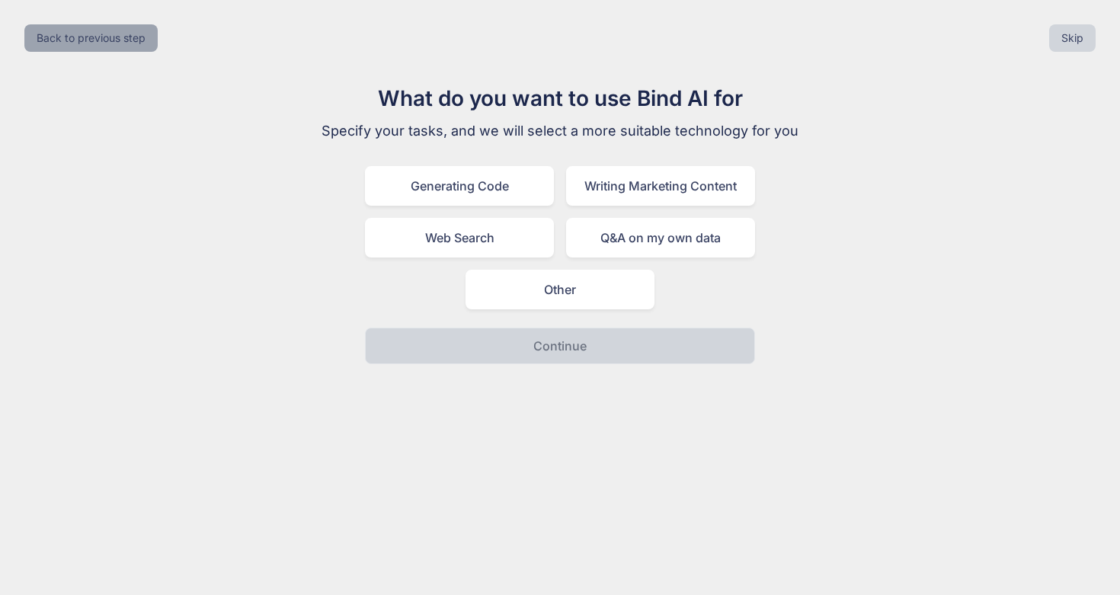
click at [155, 38] on button "Back to previous step" at bounding box center [90, 37] width 133 height 27
click at [155, 38] on div "Back to previous step Skip" at bounding box center [559, 38] width 1095 height 52
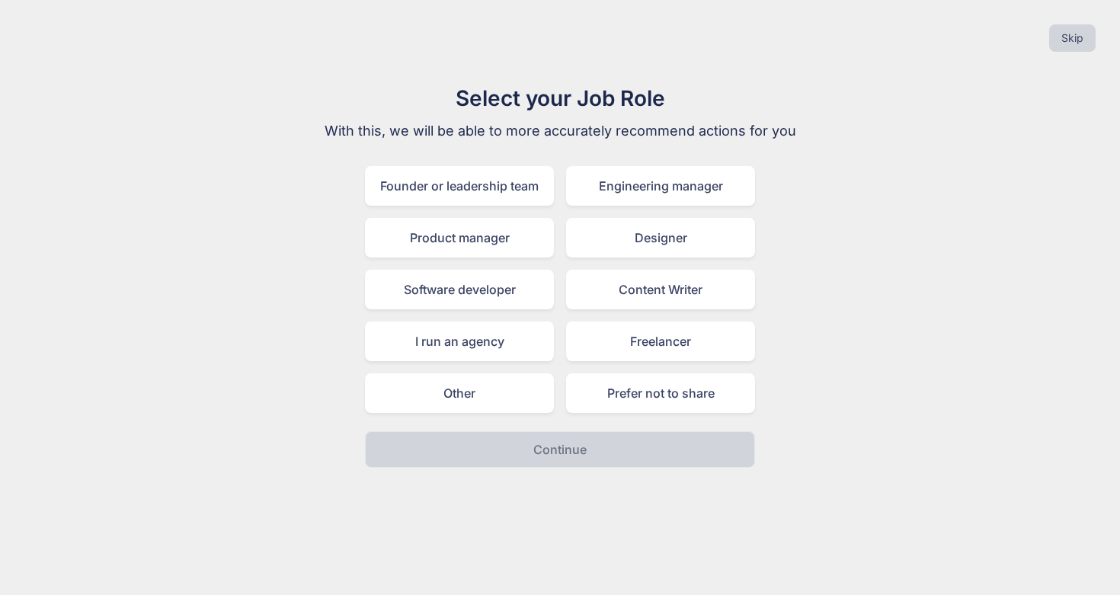
click at [155, 38] on div "Skip" at bounding box center [559, 38] width 1095 height 52
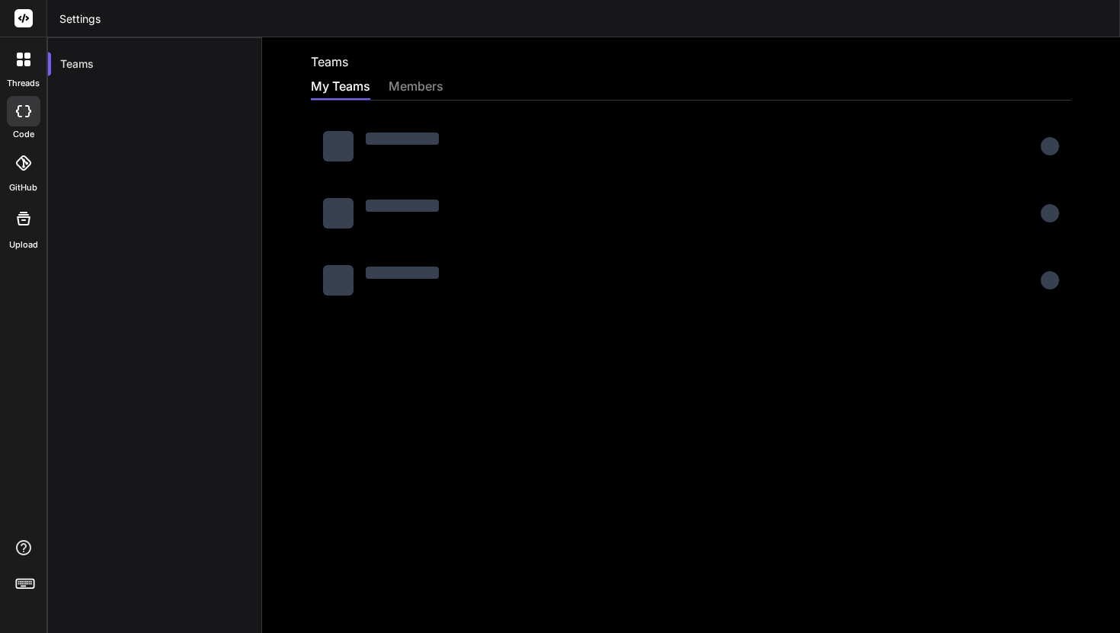
scroll to position [950, 0]
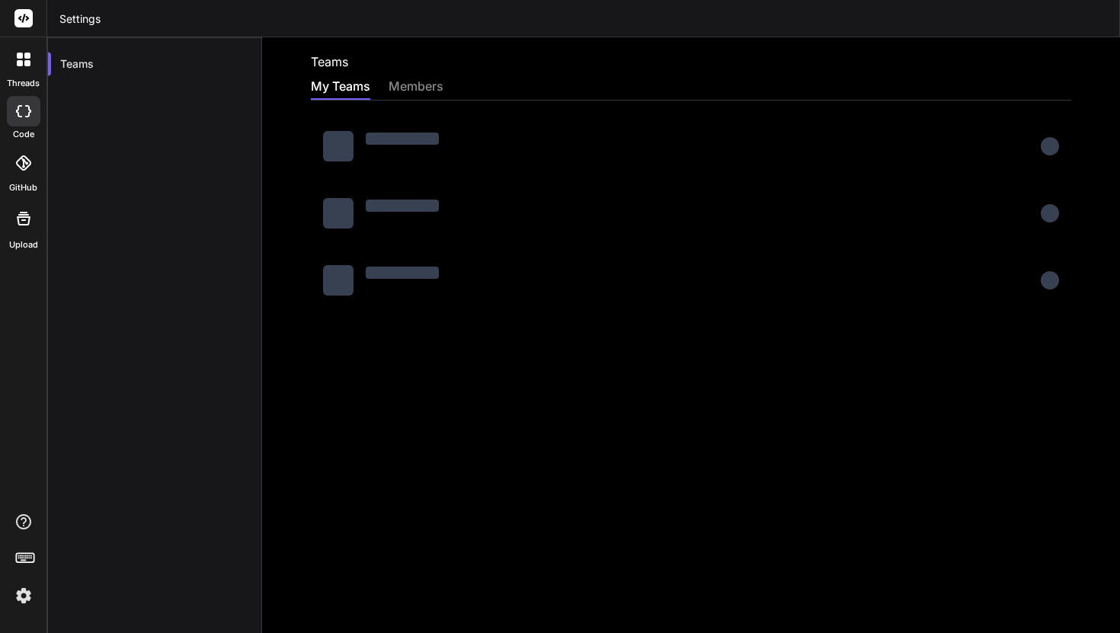
scroll to position [950, 0]
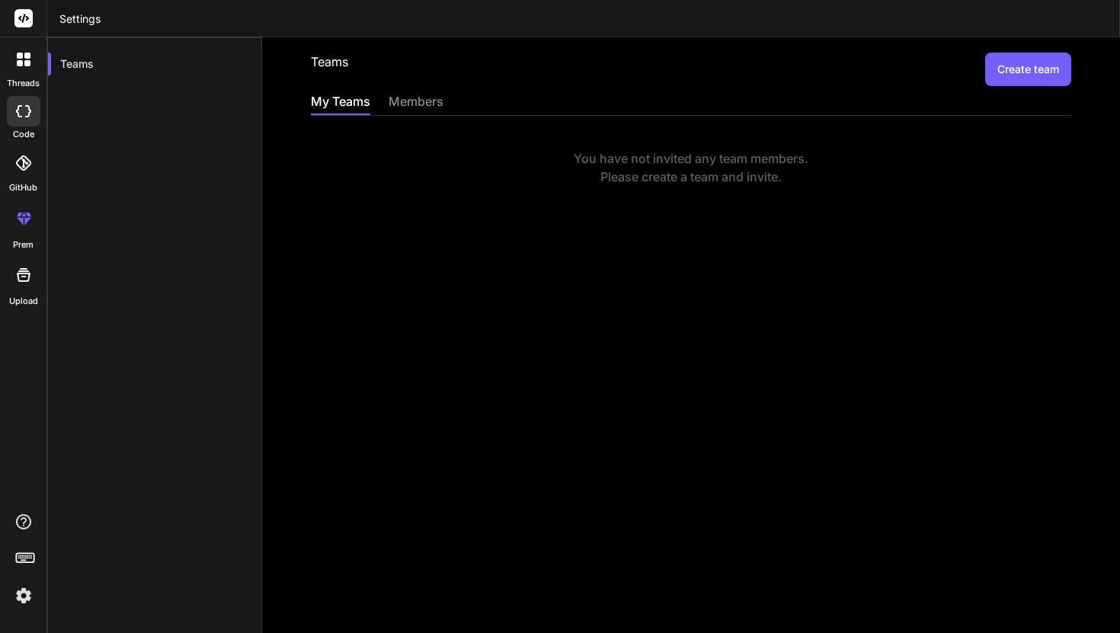
click at [24, 578] on div at bounding box center [23, 561] width 46 height 96
click at [23, 594] on img at bounding box center [24, 596] width 26 height 26
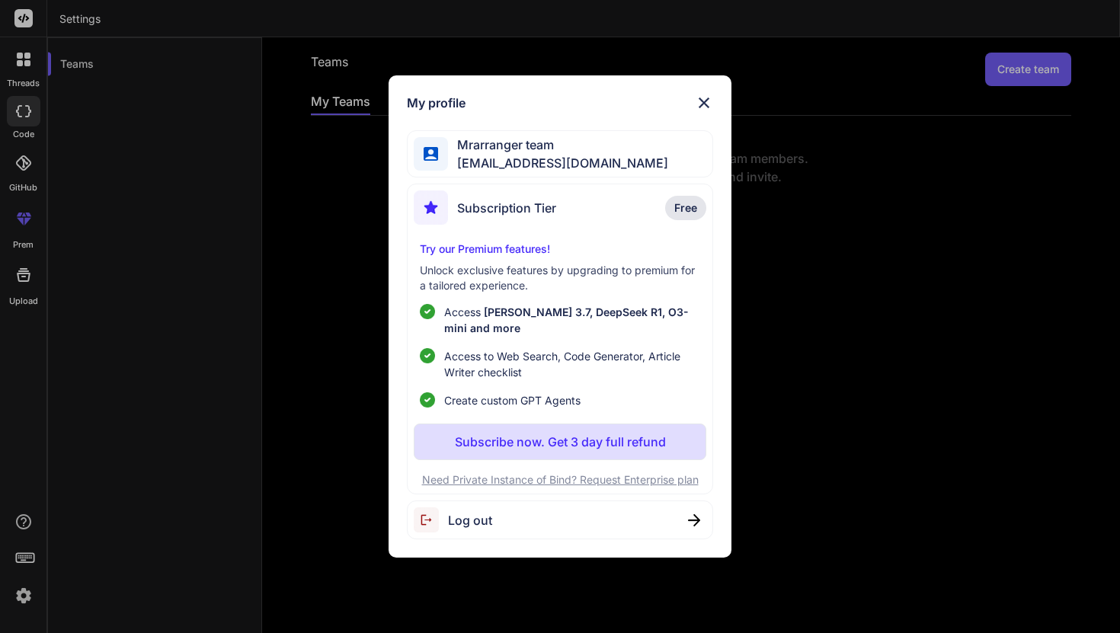
click at [713, 94] on div "My profile Mrarranger team [EMAIL_ADDRESS][DOMAIN_NAME] Subscription Tier Free …" at bounding box center [560, 316] width 342 height 483
click at [711, 103] on img at bounding box center [704, 103] width 18 height 18
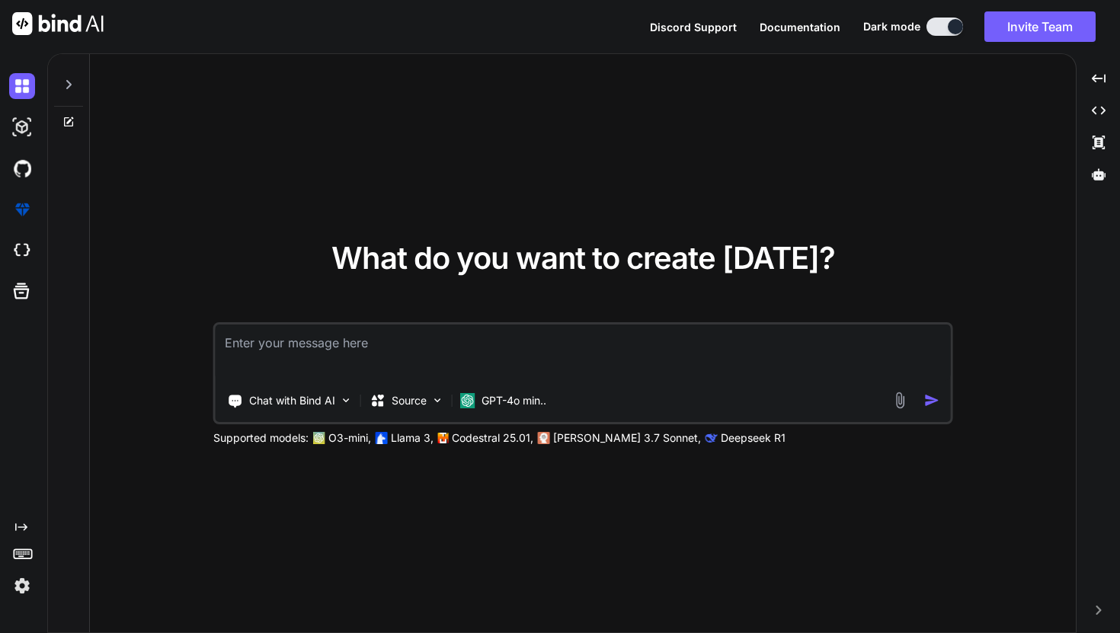
click at [30, 584] on img at bounding box center [22, 586] width 26 height 26
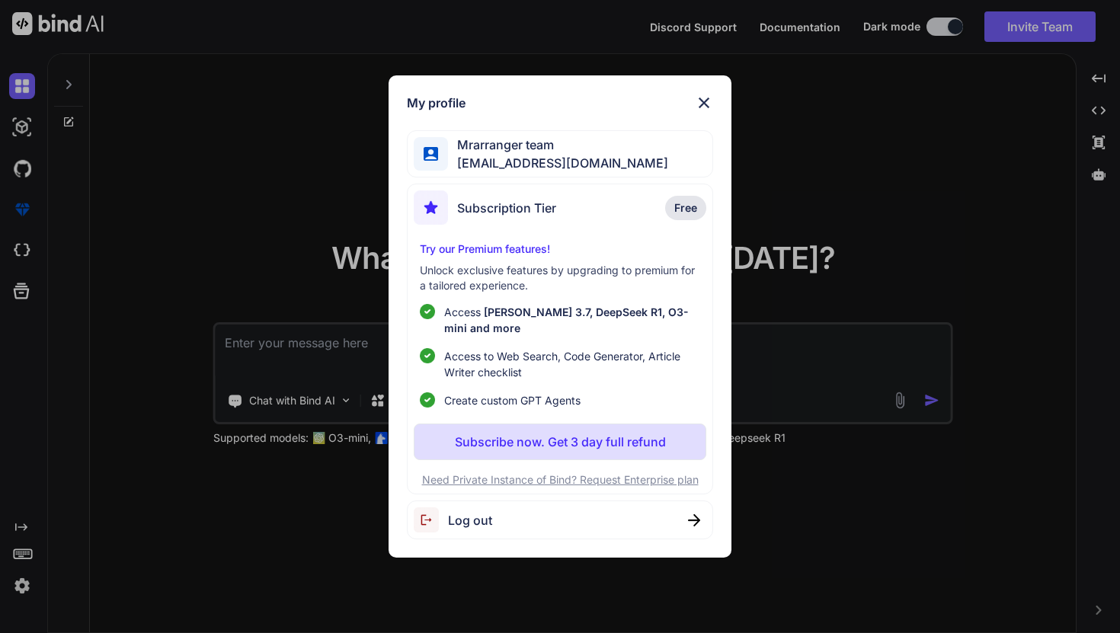
type textarea "x"
click at [699, 98] on img at bounding box center [704, 103] width 18 height 18
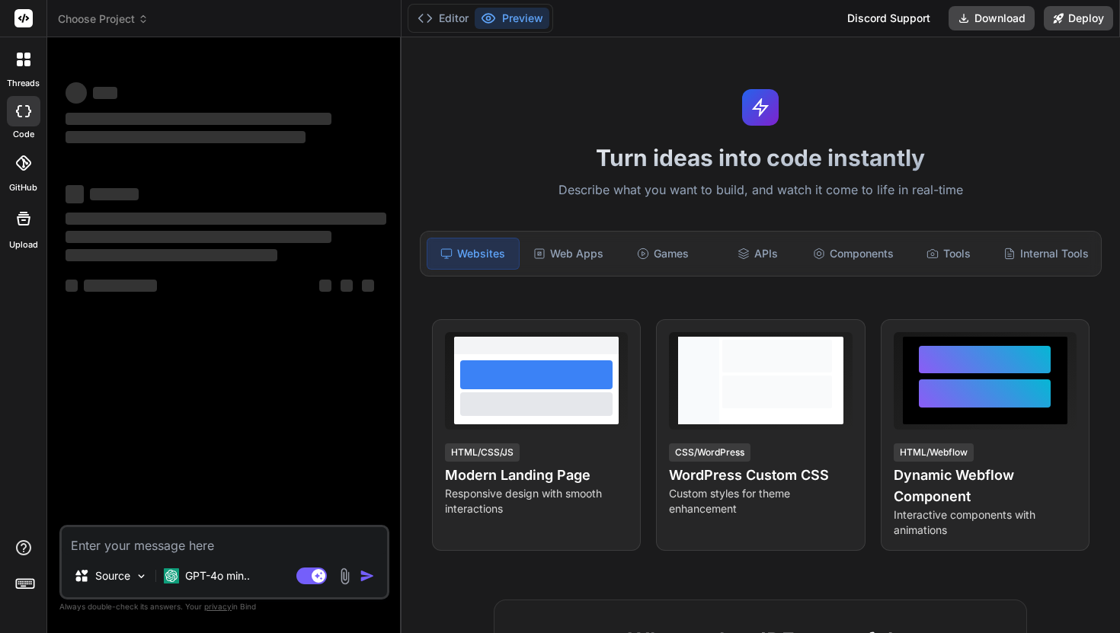
scroll to position [135, 0]
type textarea "x"
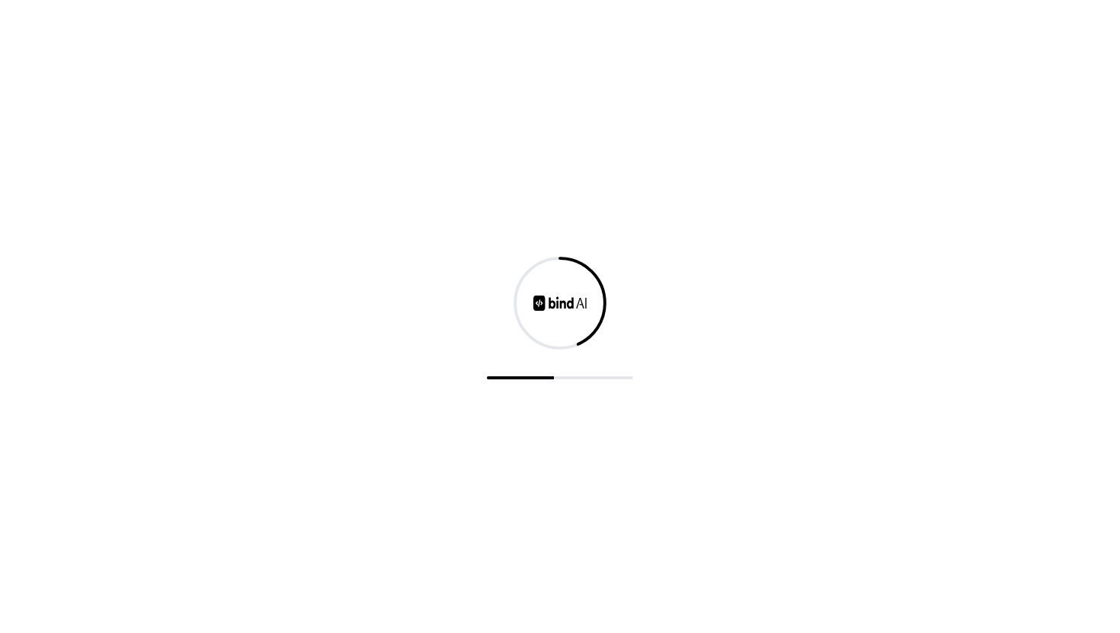
scroll to position [950, 0]
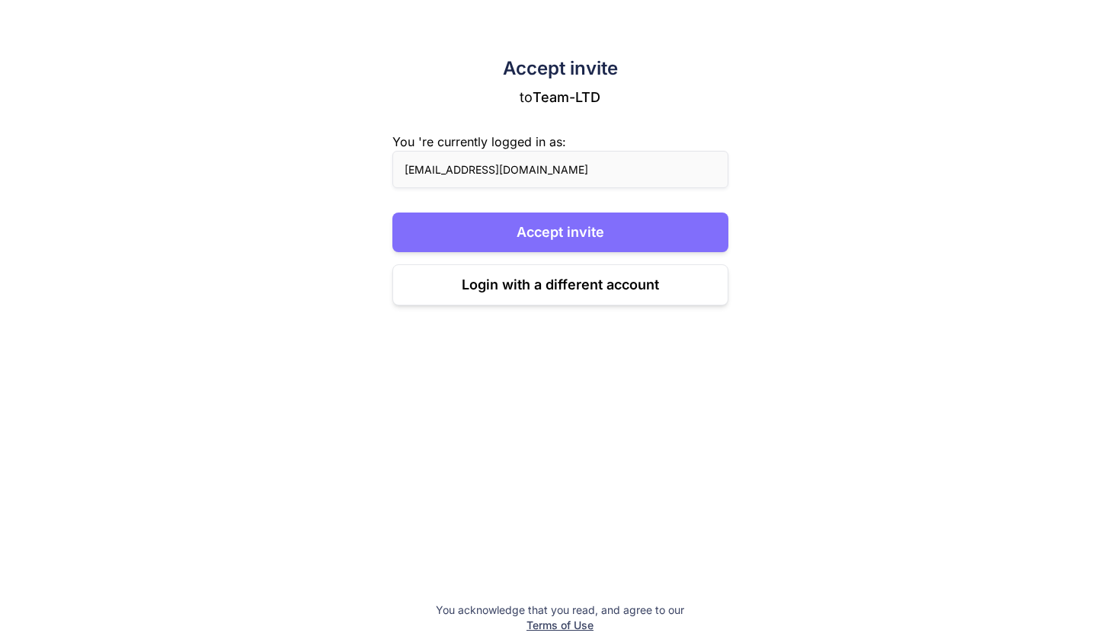
click at [617, 224] on button "Accept invite" at bounding box center [560, 233] width 336 height 40
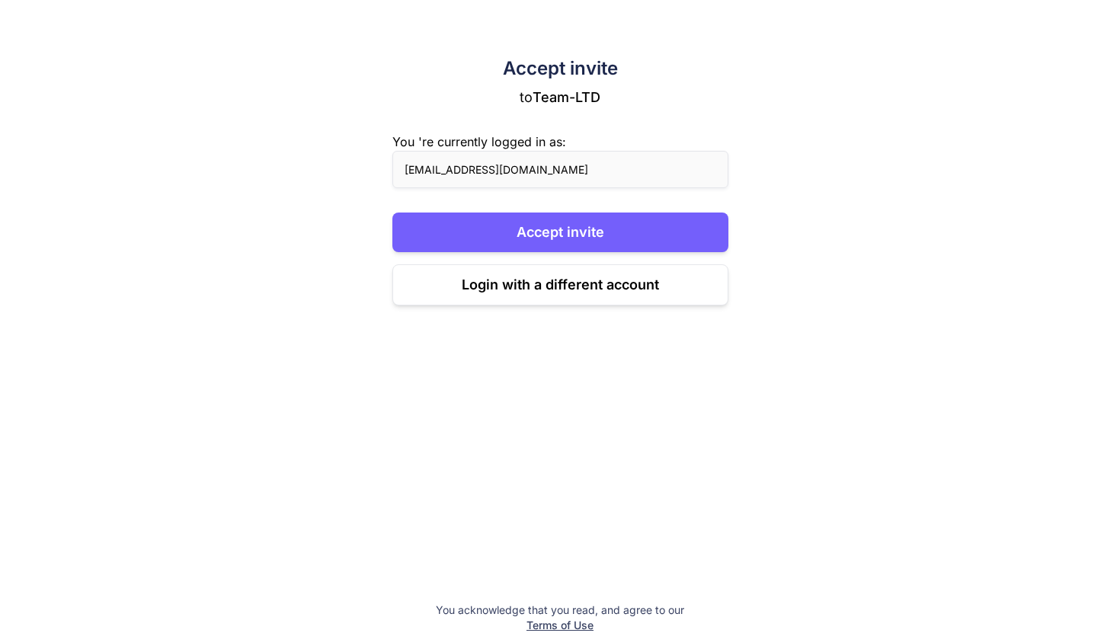
scroll to position [950, 0]
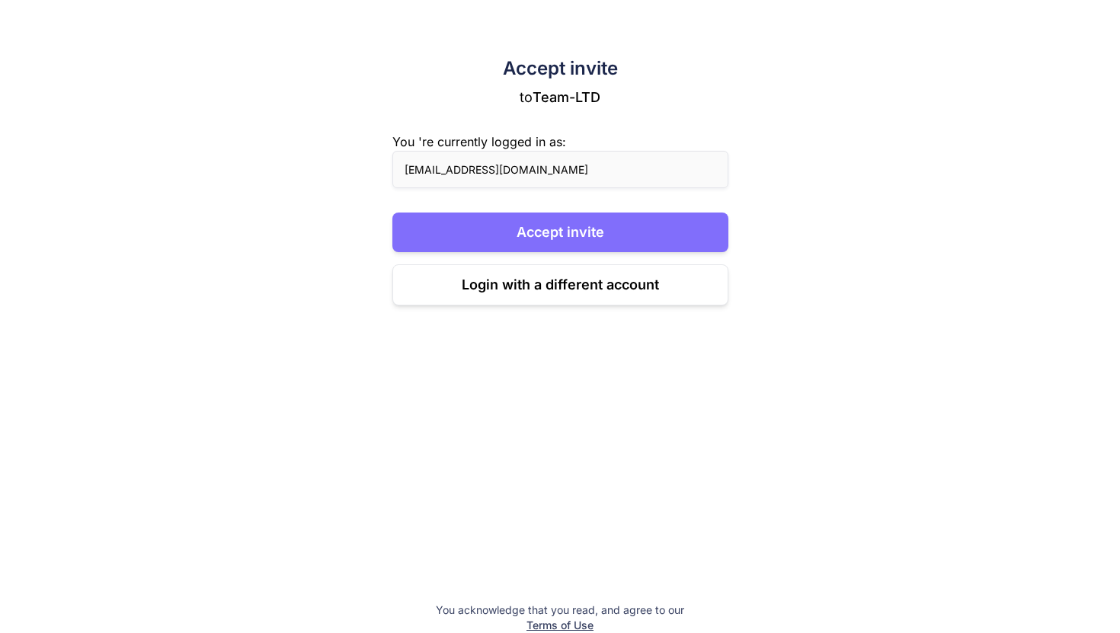
click at [630, 218] on button "Accept invite" at bounding box center [560, 233] width 336 height 40
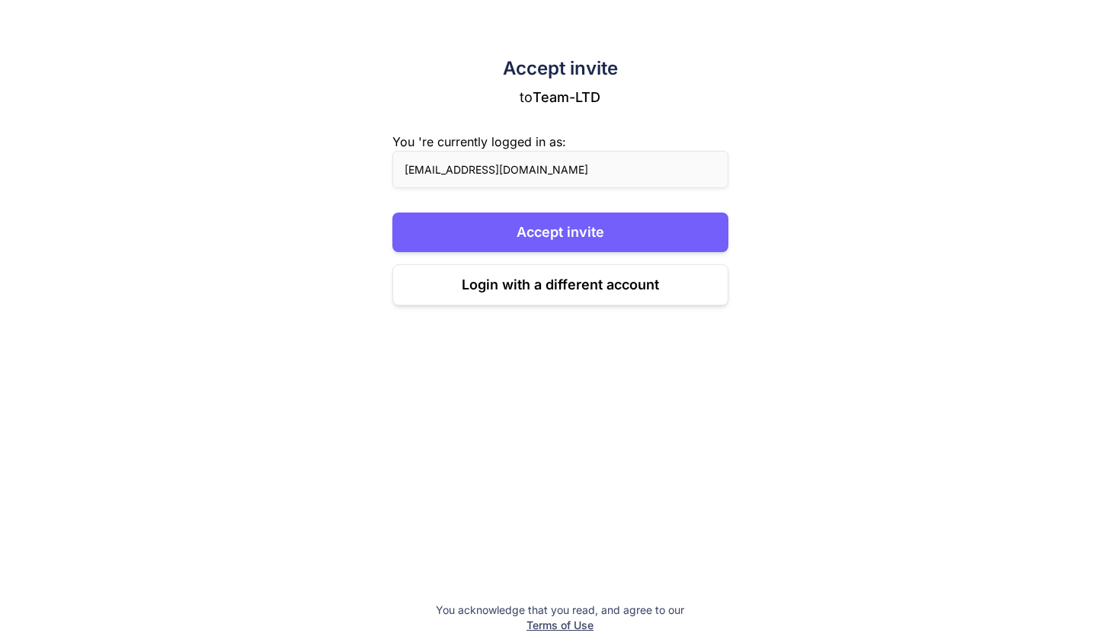
scroll to position [950, 0]
click at [641, 285] on button "Login with a different account" at bounding box center [560, 284] width 336 height 41
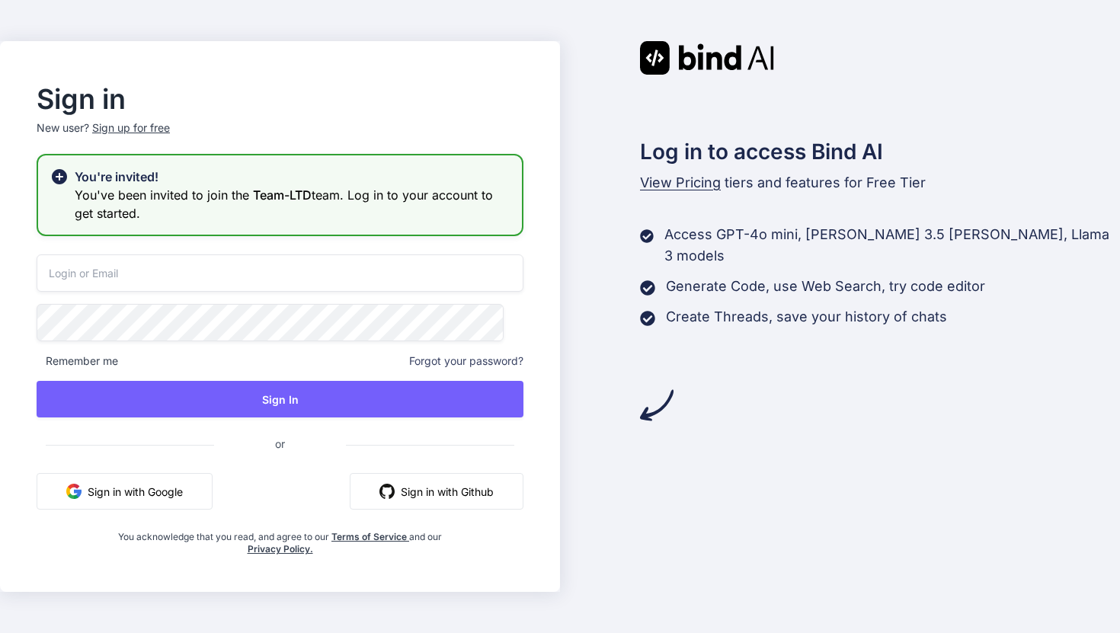
type input "bindai@zenkoy.com"
drag, startPoint x: 281, startPoint y: 286, endPoint x: 120, endPoint y: 256, distance: 164.3
click at [120, 256] on input "bindai@zenkoy.com" at bounding box center [280, 272] width 487 height 37
type input "[EMAIL_ADDRESS][DOMAIN_NAME]"
click at [30, 299] on div "Sign in New user? Sign up for free You're invited! You've been invited to join …" at bounding box center [280, 316] width 560 height 551
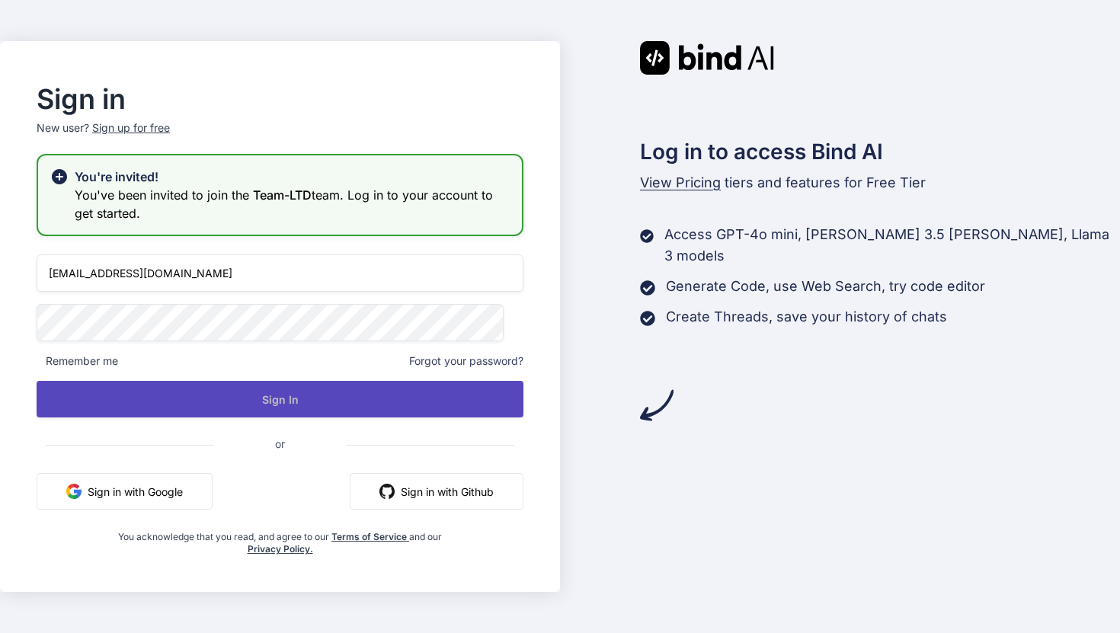
click at [297, 395] on button "Sign In" at bounding box center [280, 399] width 487 height 37
click at [305, 399] on button "Sign In" at bounding box center [280, 399] width 487 height 37
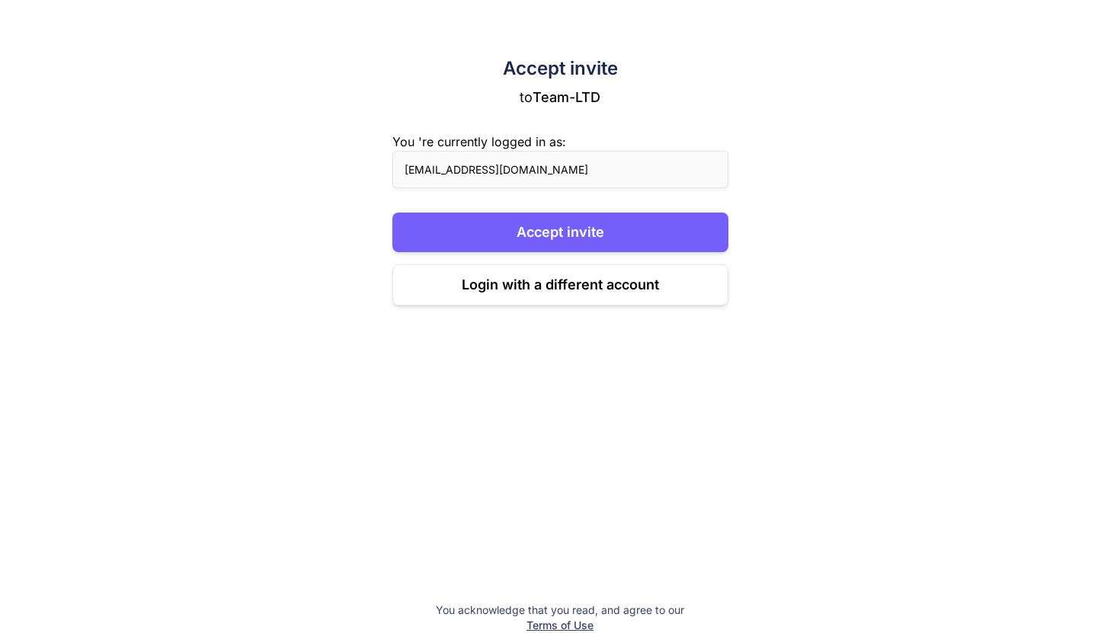
scroll to position [950, 0]
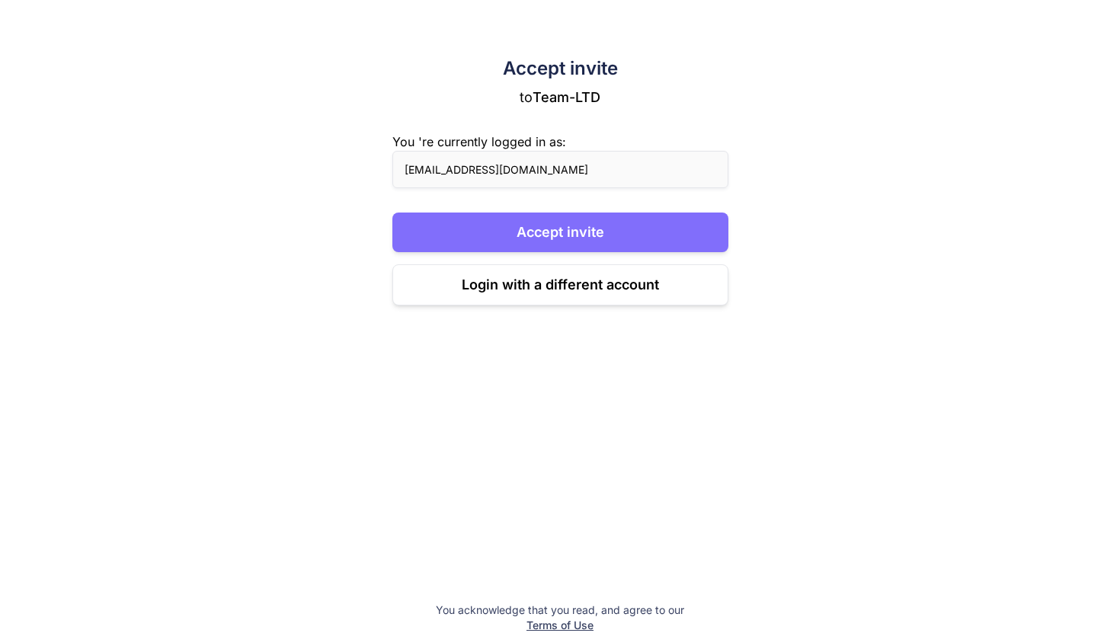
click at [671, 248] on button "Accept invite" at bounding box center [560, 233] width 336 height 40
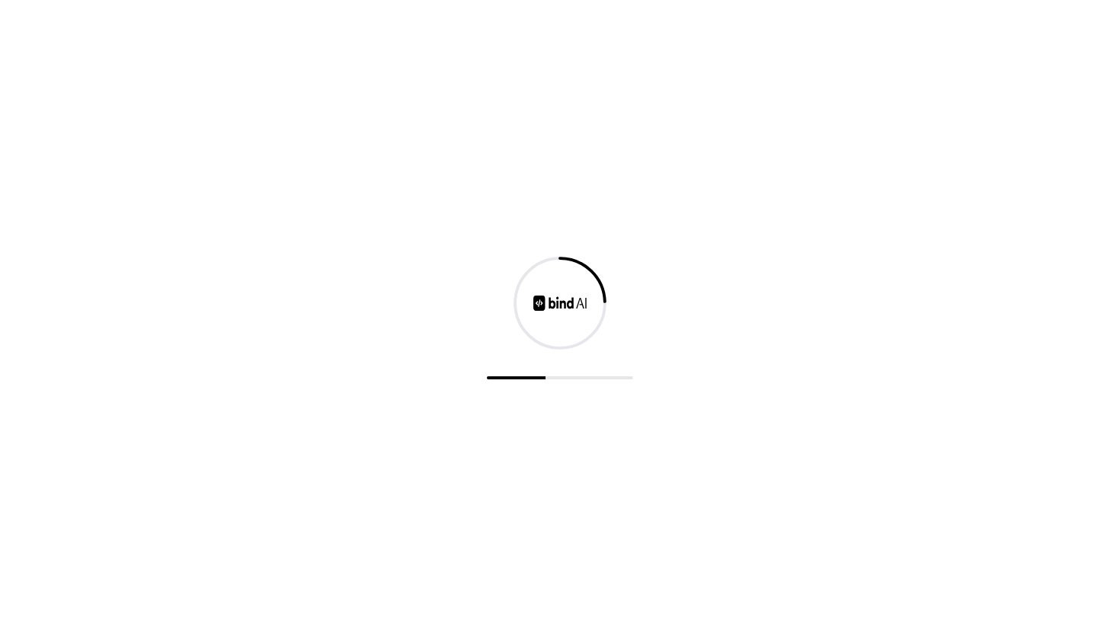
scroll to position [950, 0]
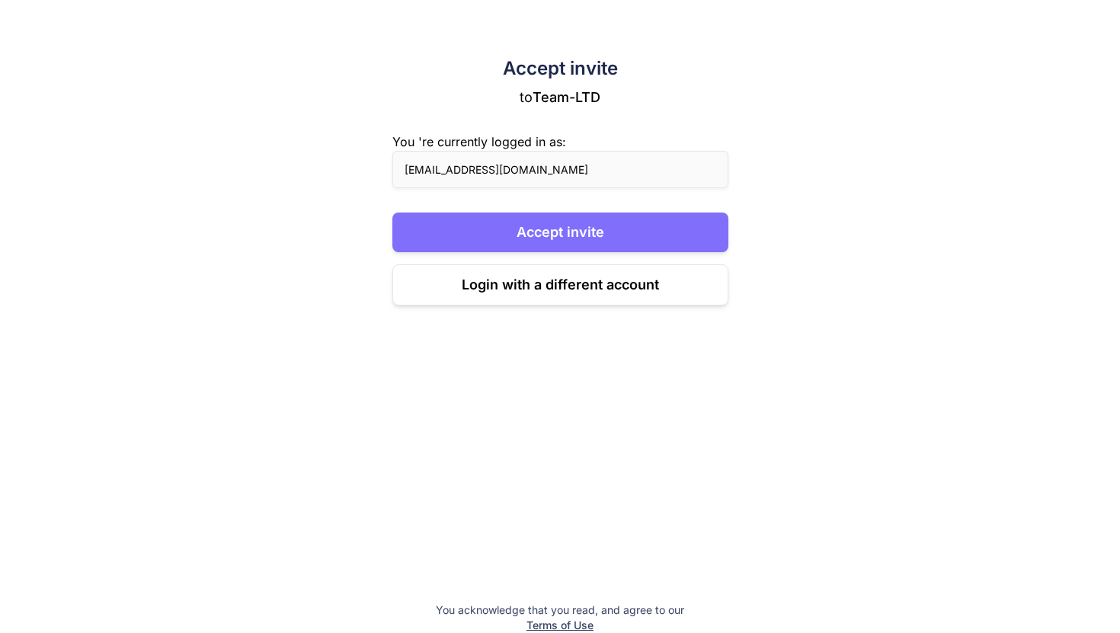
click at [668, 229] on button "Accept invite" at bounding box center [560, 233] width 336 height 40
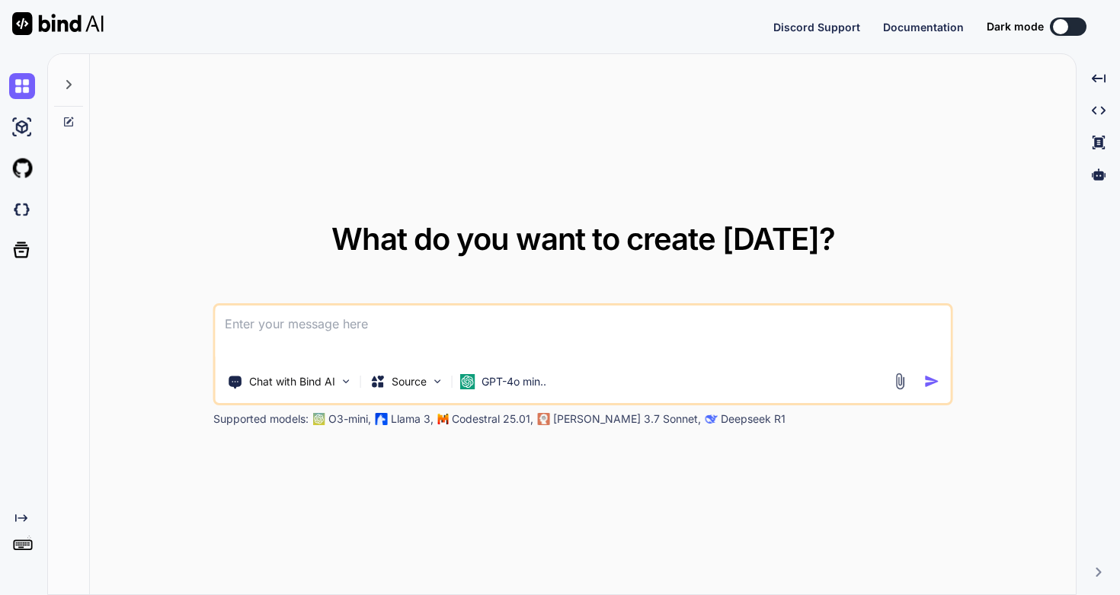
type textarea "x"
click at [23, 564] on div "Created with Pixso." at bounding box center [23, 324] width 47 height 542
click at [23, 557] on img at bounding box center [22, 551] width 26 height 26
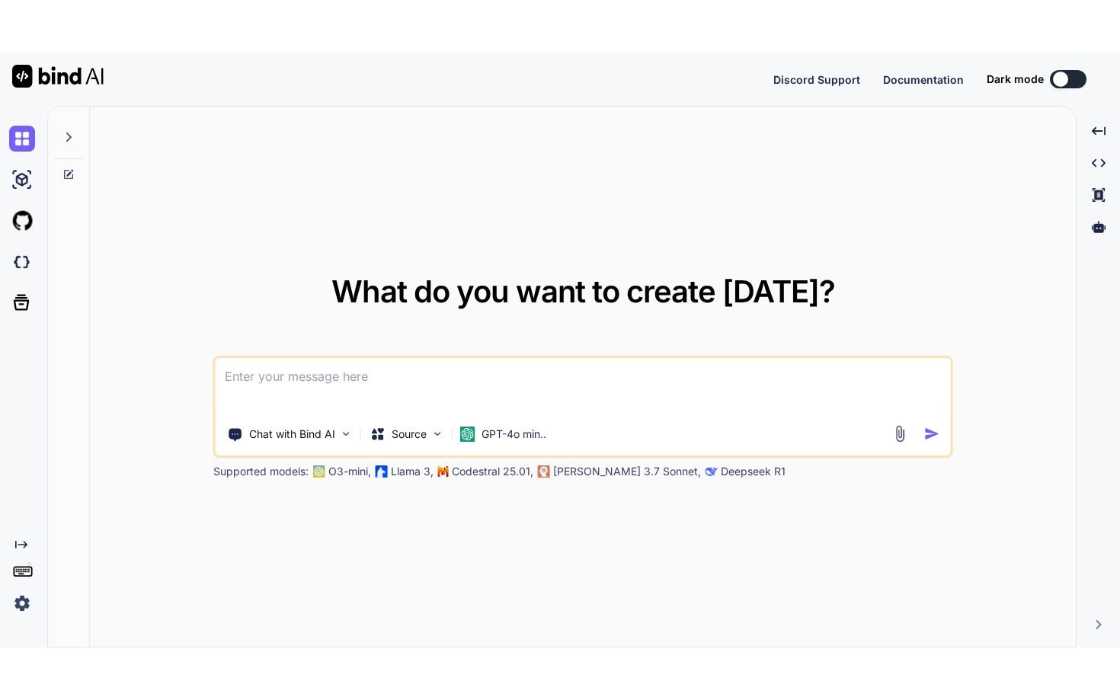
scroll to position [988, 0]
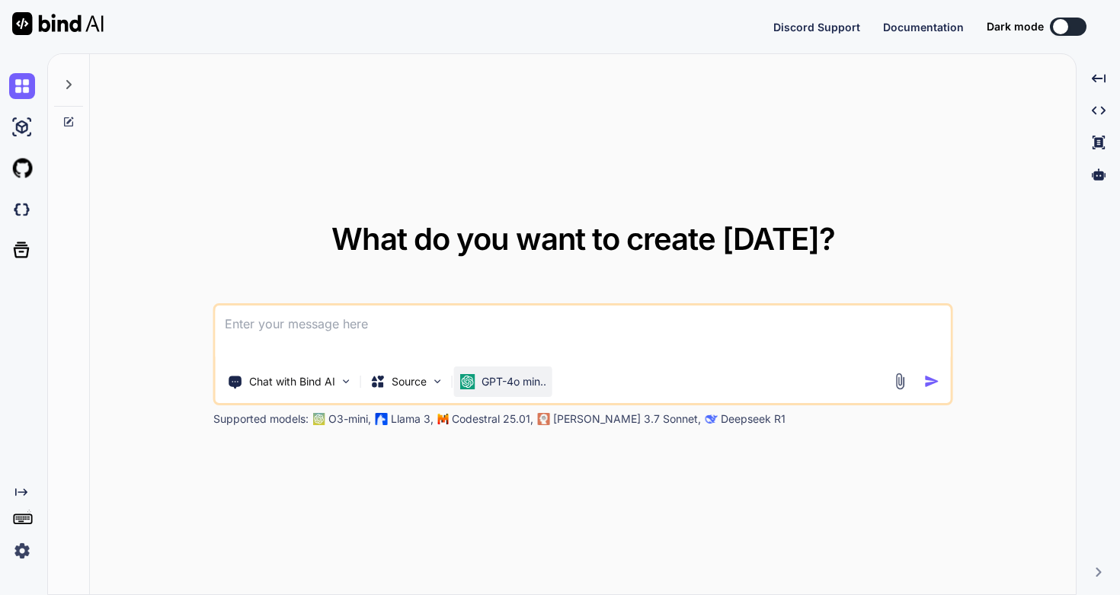
click at [523, 390] on div "GPT-4o min.." at bounding box center [503, 381] width 98 height 30
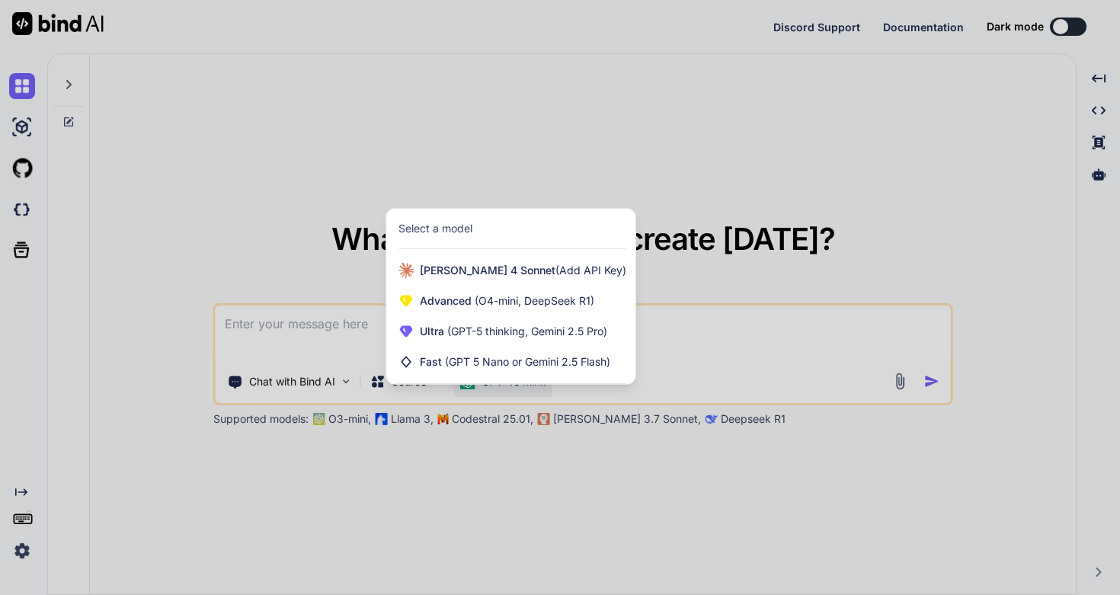
click at [21, 544] on div at bounding box center [560, 297] width 1120 height 595
type textarea "x"
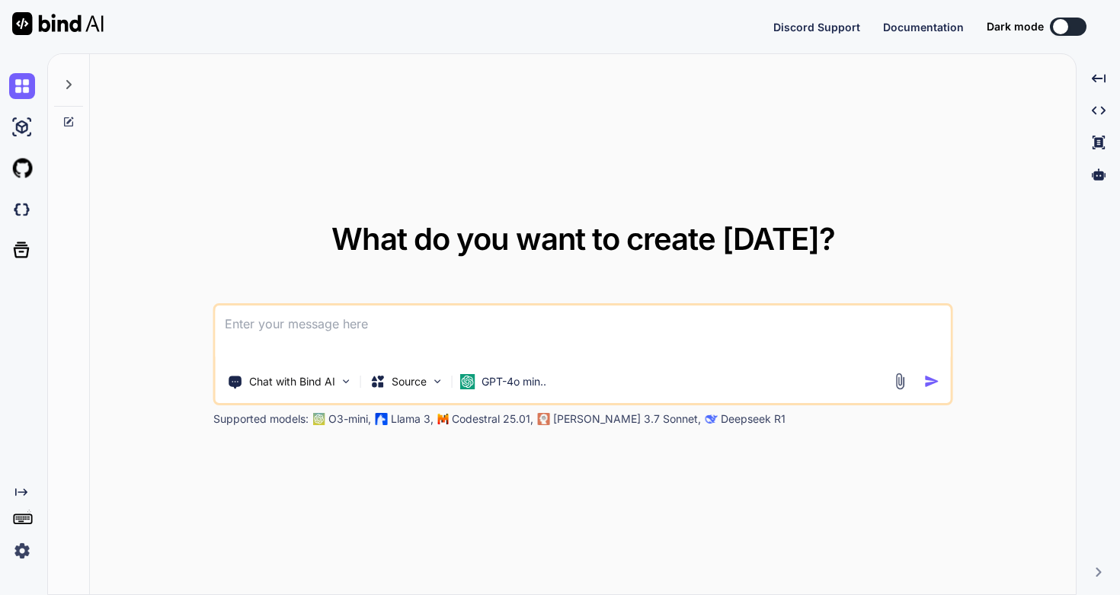
click at [21, 544] on img at bounding box center [22, 551] width 26 height 26
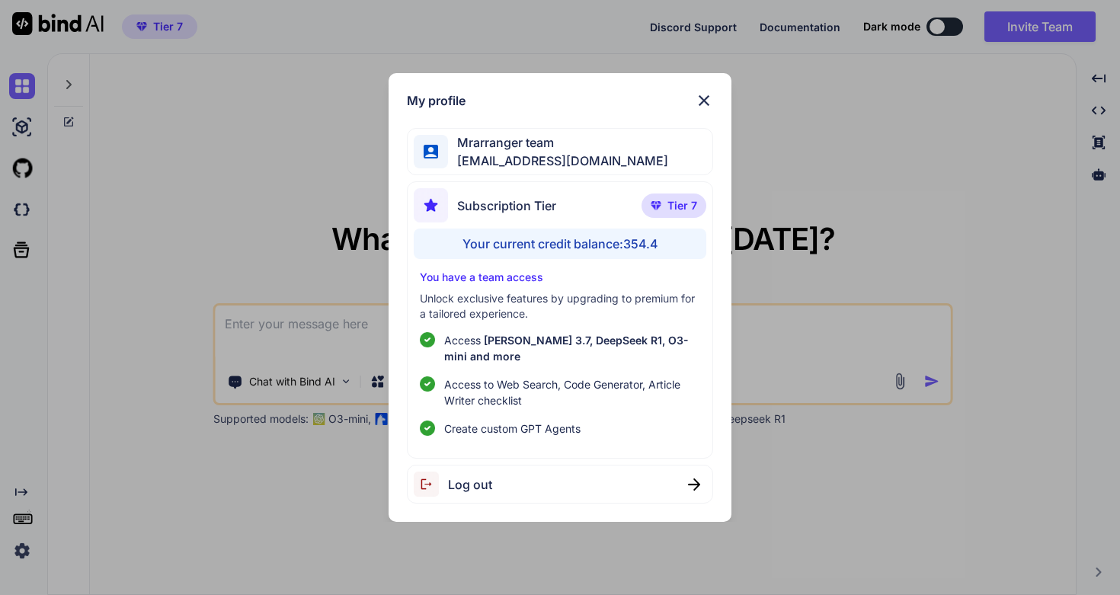
click at [632, 209] on div "Subscription Tier Tier 7" at bounding box center [560, 208] width 292 height 40
click at [528, 222] on div "Subscription Tier" at bounding box center [485, 205] width 142 height 34
click at [27, 557] on div "My profile Mrarranger team [EMAIL_ADDRESS][DOMAIN_NAME] Subscription Tier Tier …" at bounding box center [560, 297] width 1120 height 595
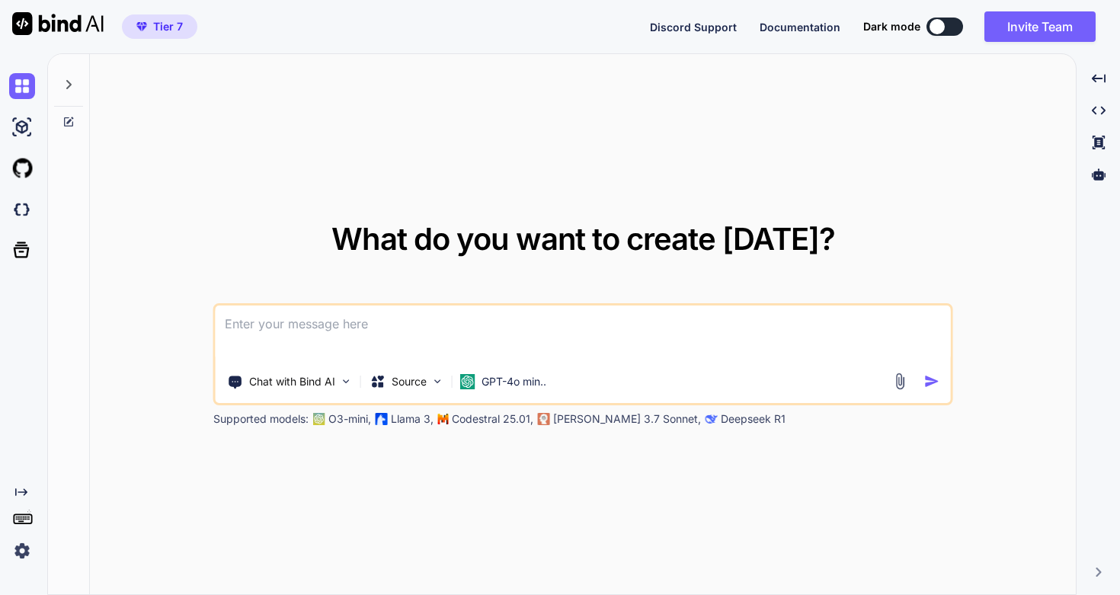
click at [26, 551] on img at bounding box center [22, 551] width 26 height 26
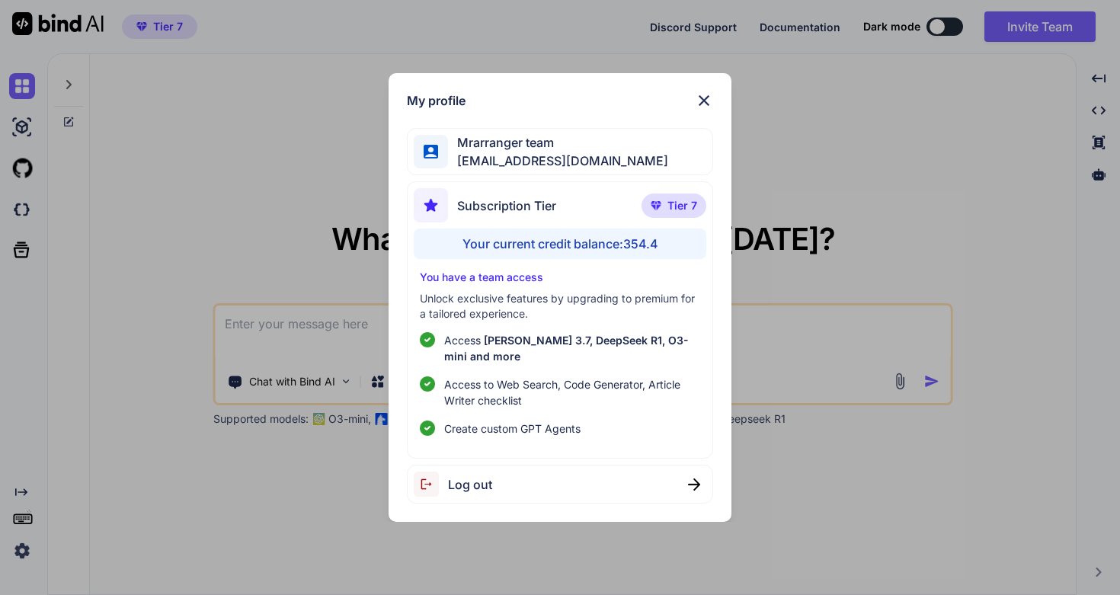
click at [707, 97] on img at bounding box center [704, 100] width 18 height 18
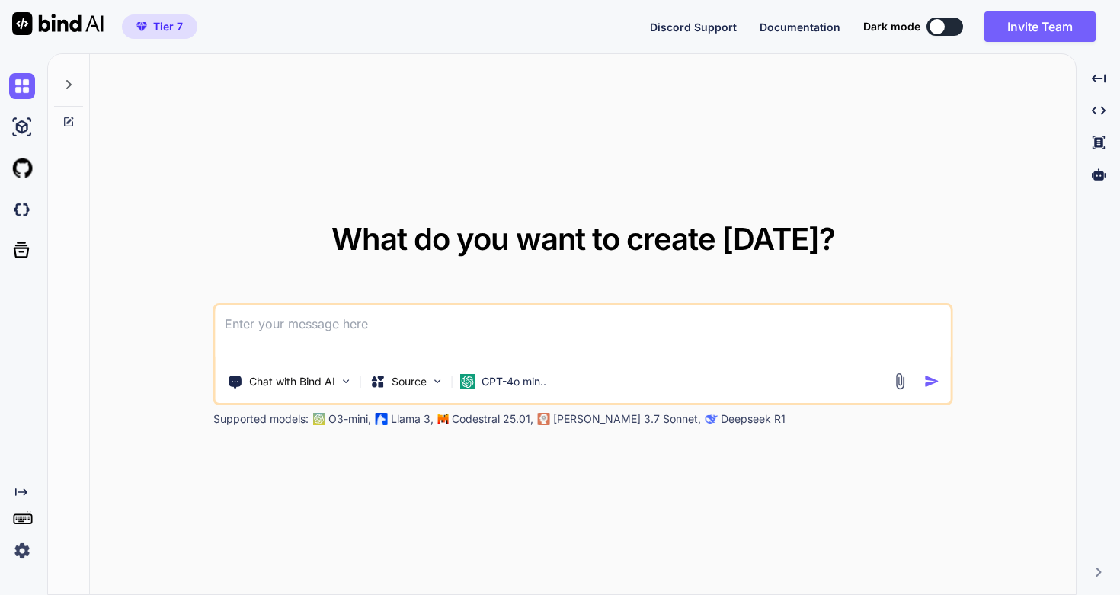
click at [24, 540] on img at bounding box center [22, 551] width 26 height 26
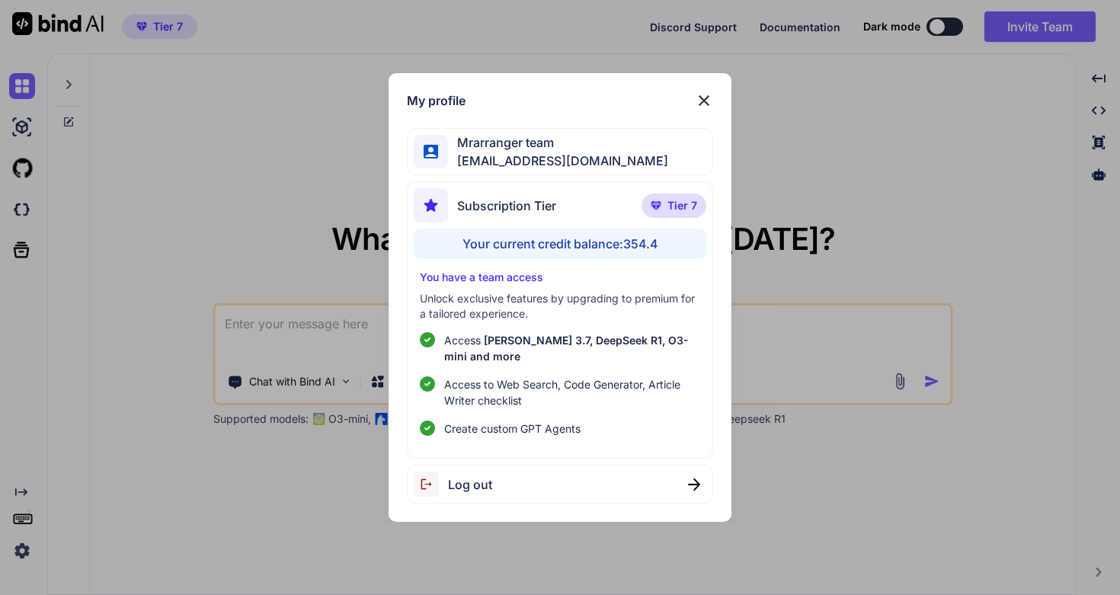
click at [703, 101] on img at bounding box center [704, 100] width 18 height 18
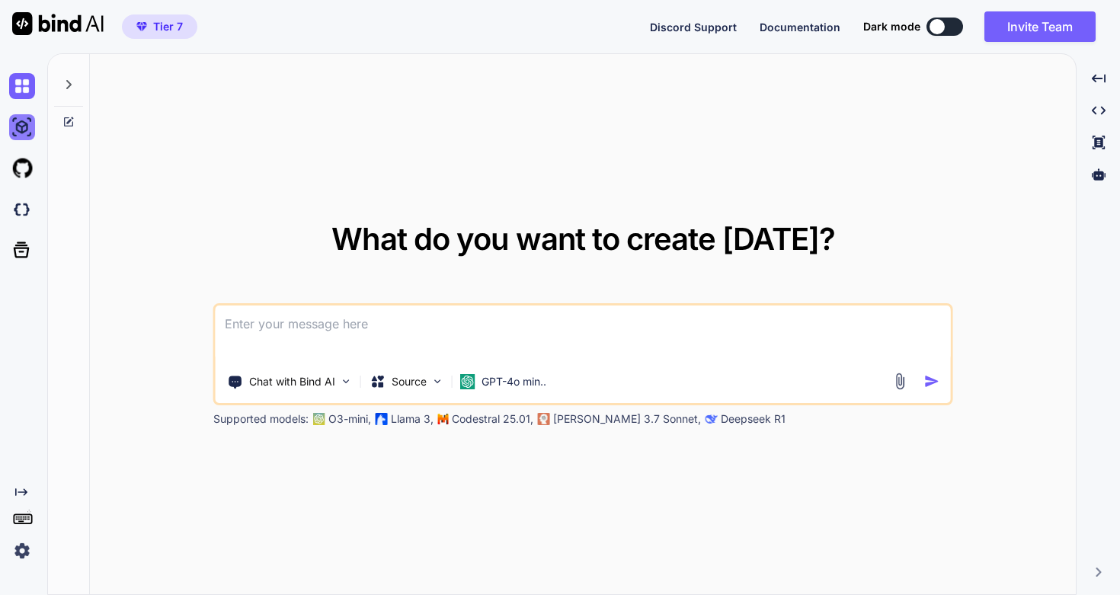
click at [21, 119] on img at bounding box center [22, 127] width 26 height 26
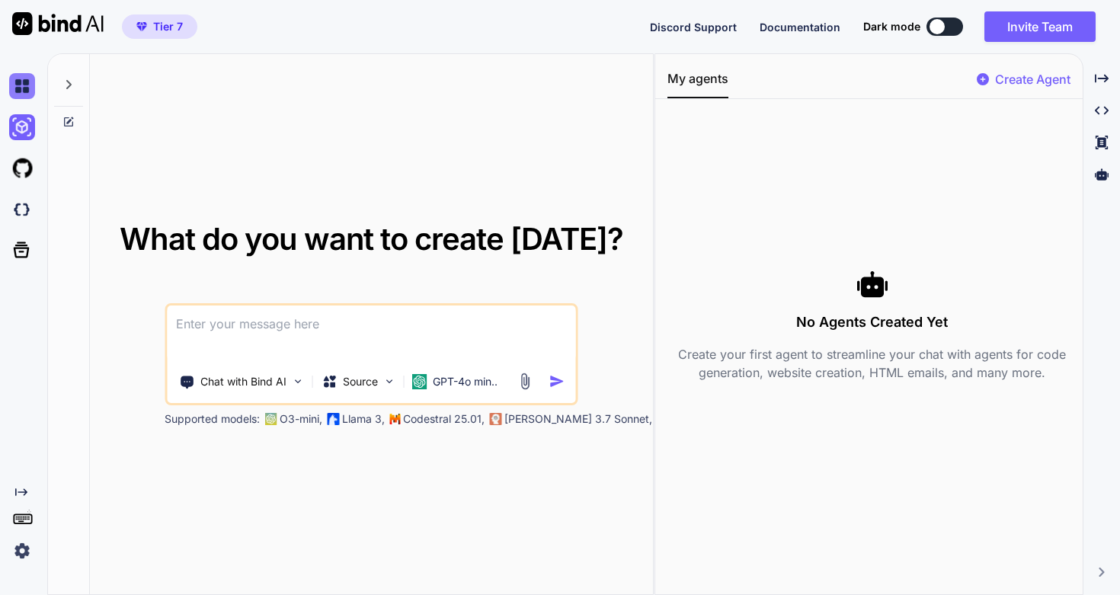
click at [23, 88] on img at bounding box center [22, 86] width 26 height 26
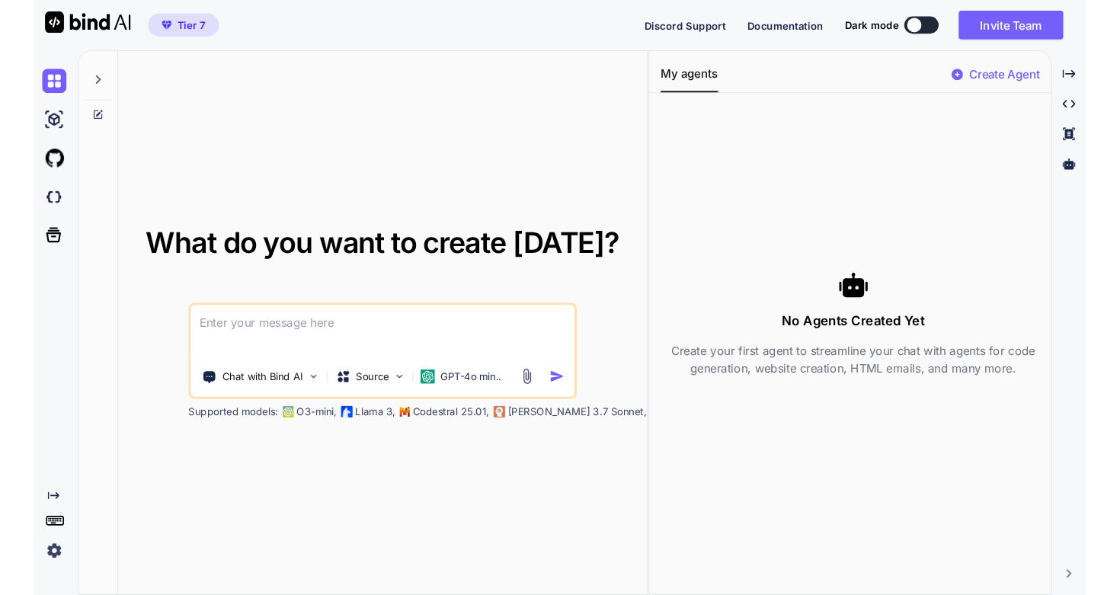
scroll to position [950, 0]
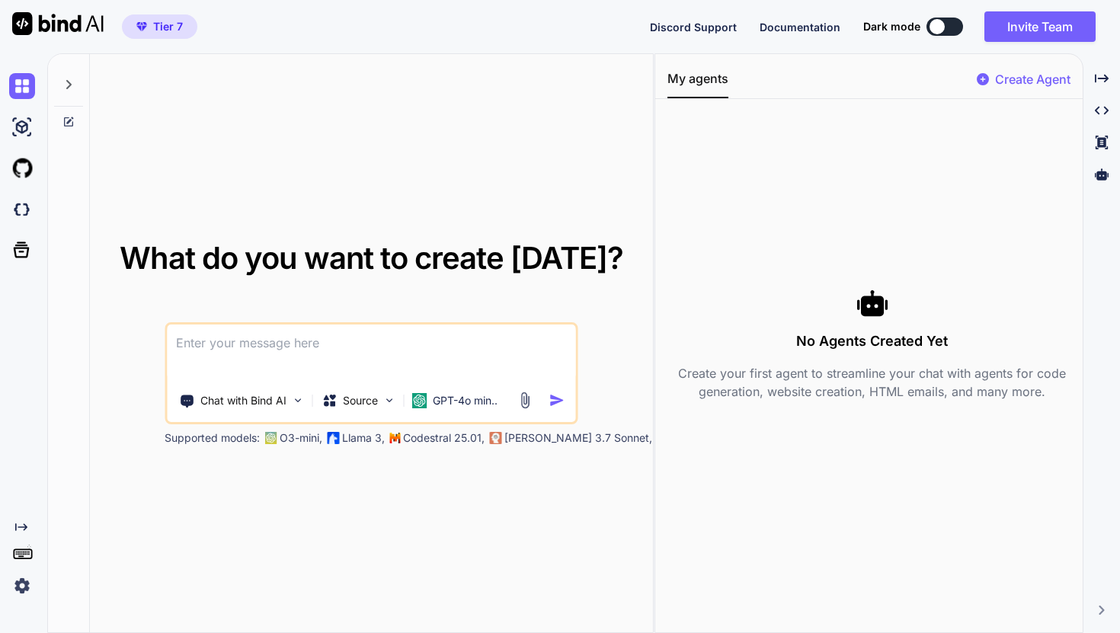
click at [521, 440] on p "[PERSON_NAME] 3.7 Sonnet," at bounding box center [578, 437] width 148 height 15
type textarea ","
click at [599, 442] on p "[PERSON_NAME] 3.7 Sonnet," at bounding box center [578, 437] width 148 height 15
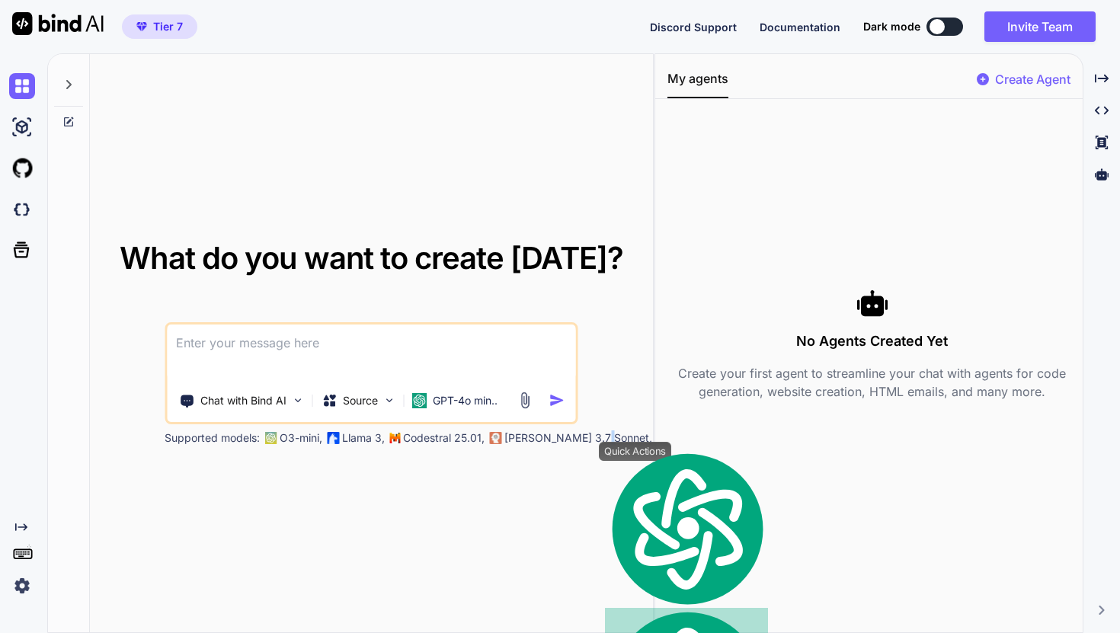
click at [622, 442] on div "Quick Actions" at bounding box center [635, 451] width 72 height 19
click at [555, 441] on p "[PERSON_NAME] 3.7 Sonnet," at bounding box center [578, 437] width 148 height 15
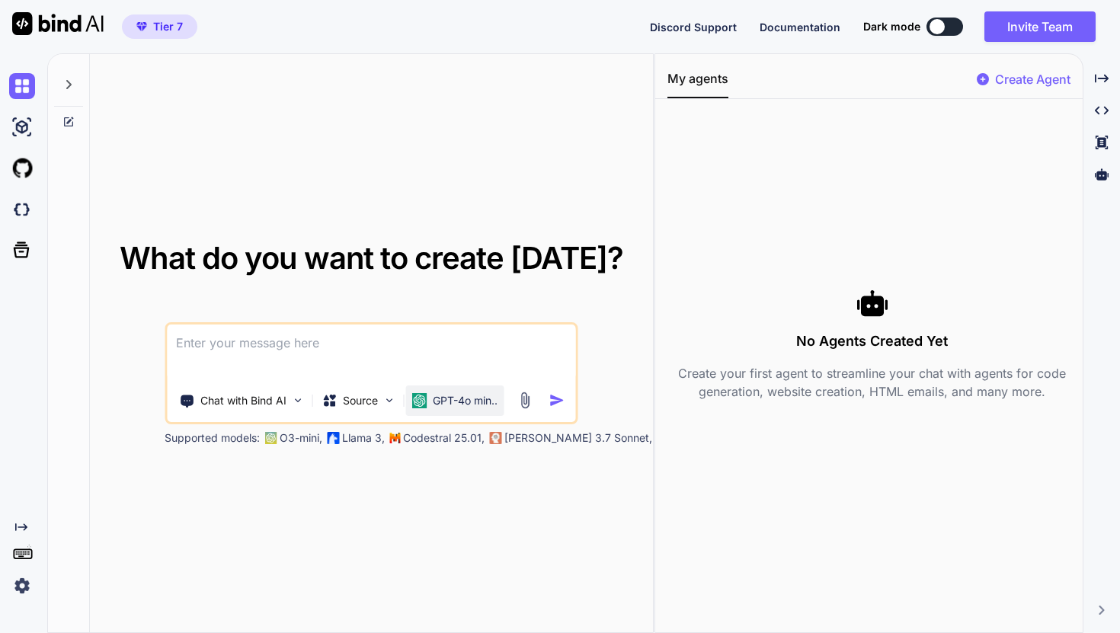
click at [477, 398] on p "GPT-4o min.." at bounding box center [465, 400] width 65 height 15
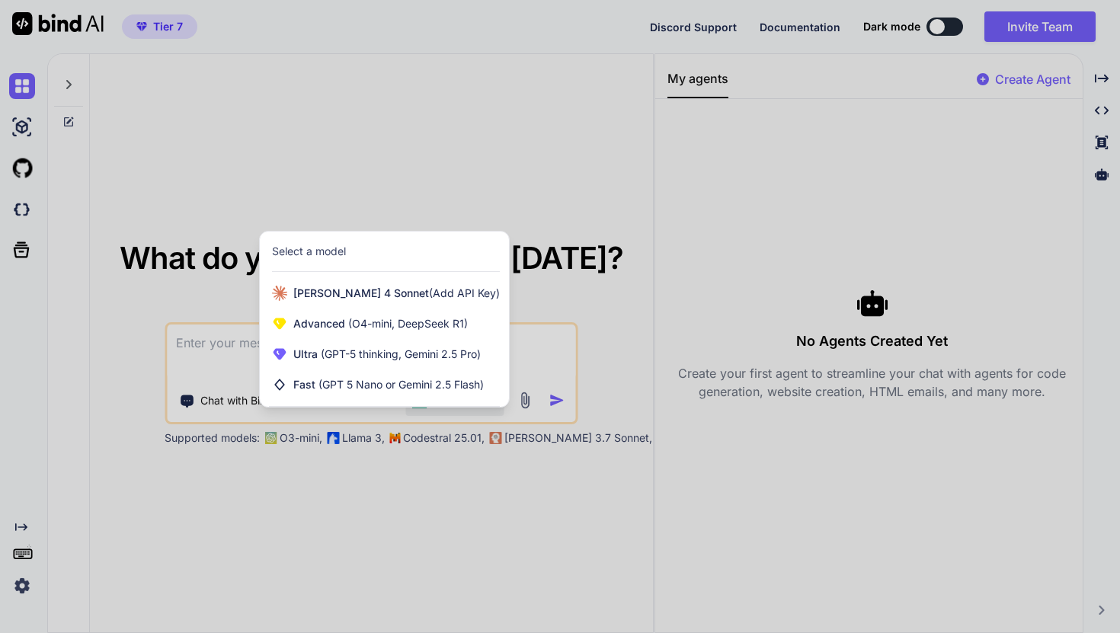
click at [460, 431] on div at bounding box center [560, 316] width 1120 height 633
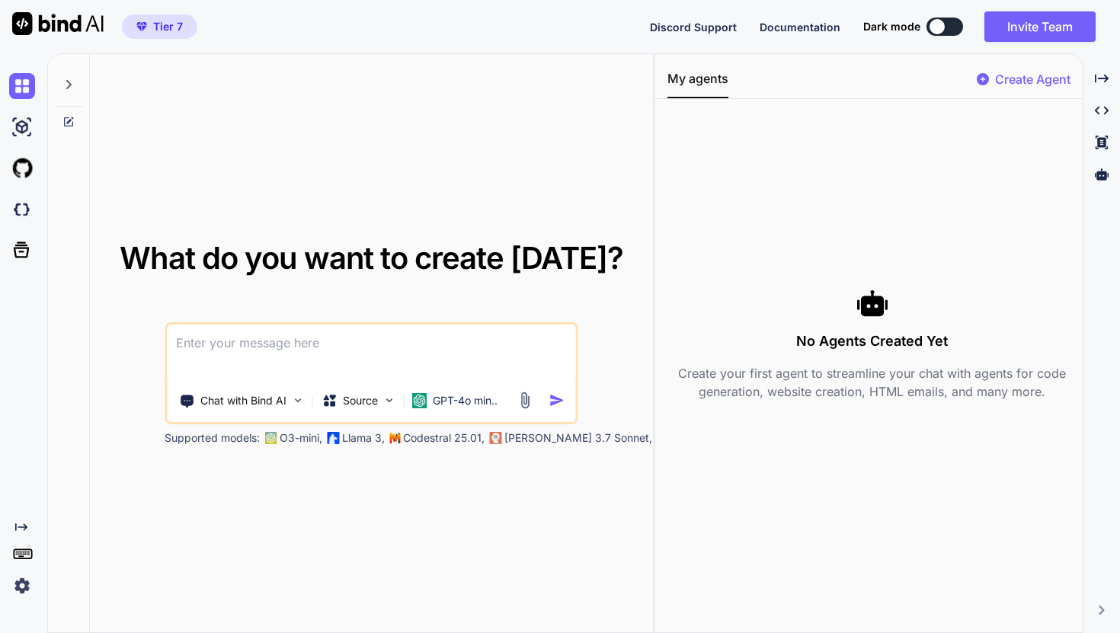
click at [261, 436] on div "Supported models: O3-mini, Llama 3, Codestral 25.01, Claude 3.7 Sonnet, Deepsee…" at bounding box center [546, 437] width 762 height 15
click at [278, 405] on p "Chat with Bind AI" at bounding box center [243, 400] width 86 height 15
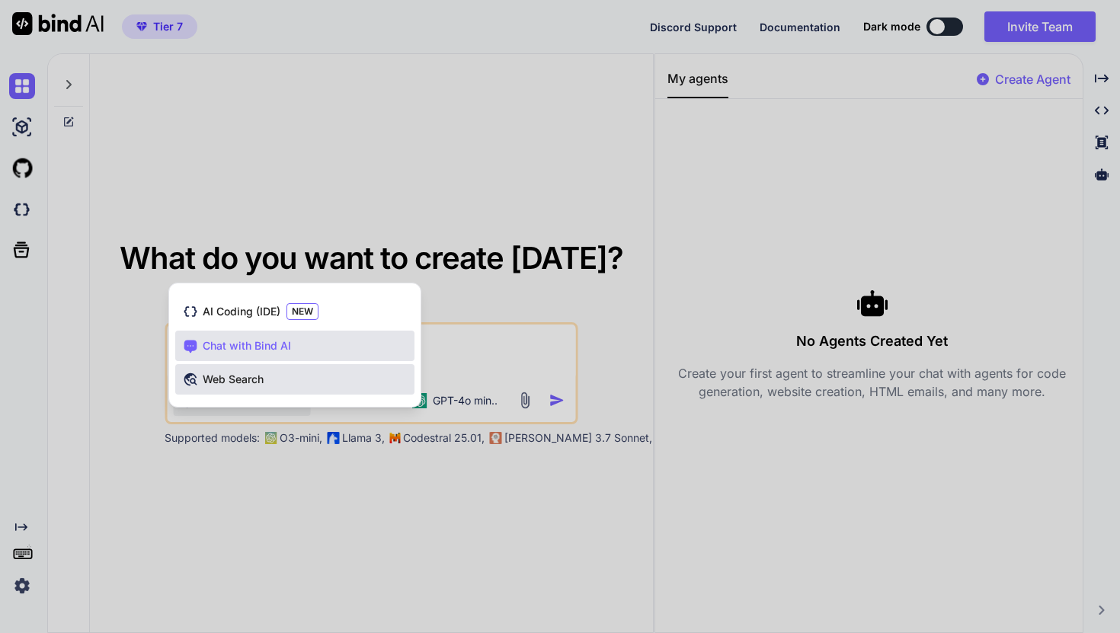
click at [272, 370] on div "Web Search" at bounding box center [294, 379] width 239 height 30
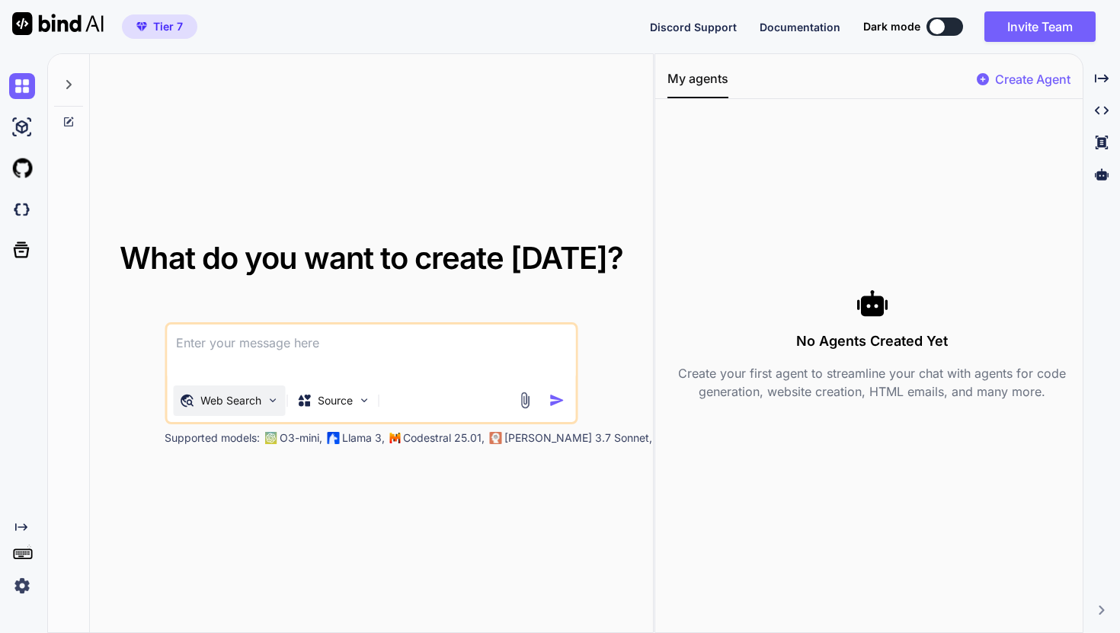
click at [260, 404] on p "Web Search" at bounding box center [230, 400] width 61 height 15
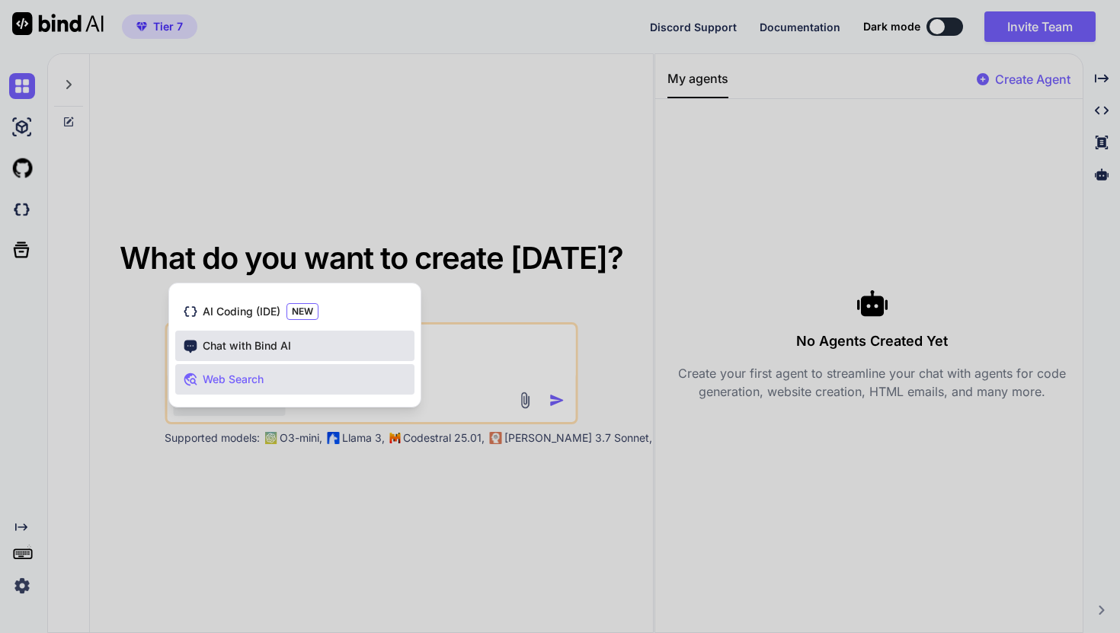
click at [279, 353] on span "Chat with Bind AI" at bounding box center [247, 345] width 88 height 15
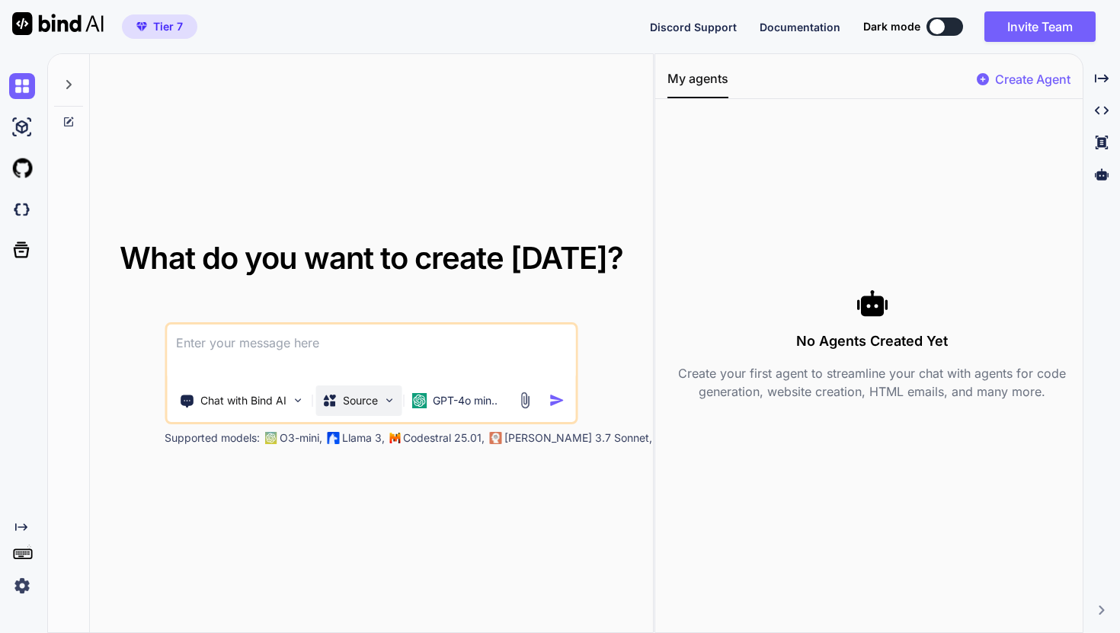
click at [347, 406] on p "Source" at bounding box center [360, 400] width 35 height 15
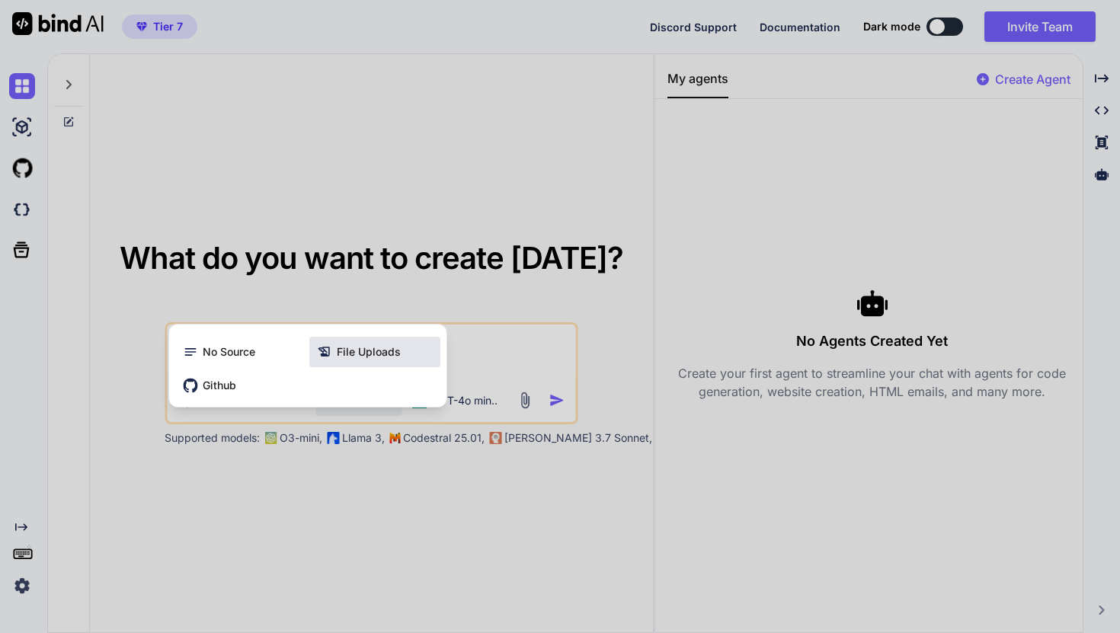
click at [367, 354] on span "File Uploads" at bounding box center [369, 351] width 64 height 15
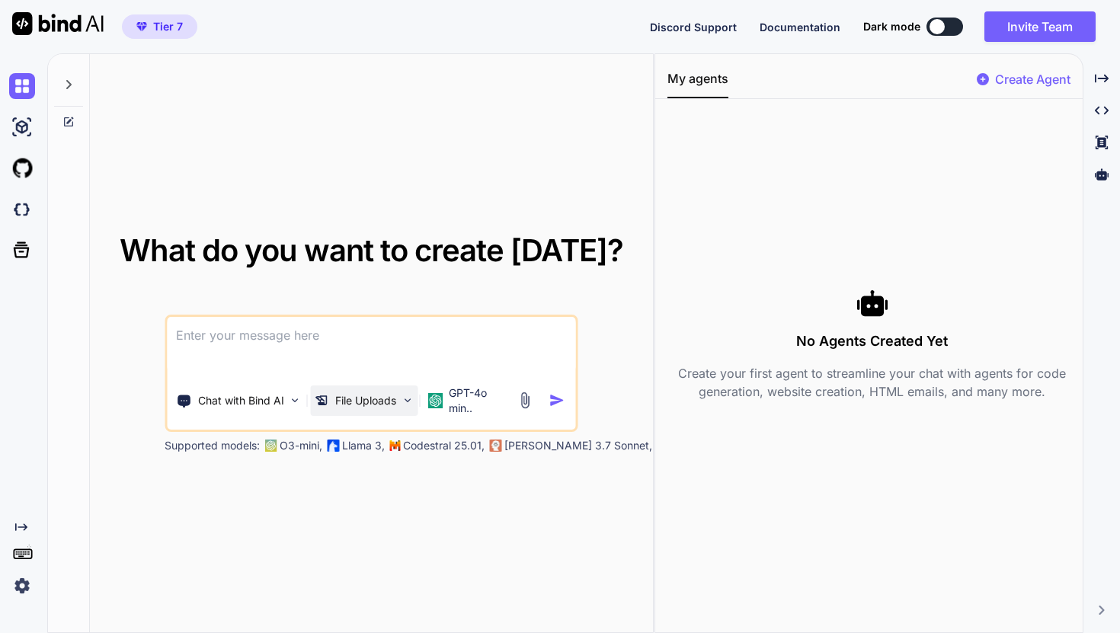
click at [365, 403] on p "File Uploads" at bounding box center [365, 400] width 61 height 15
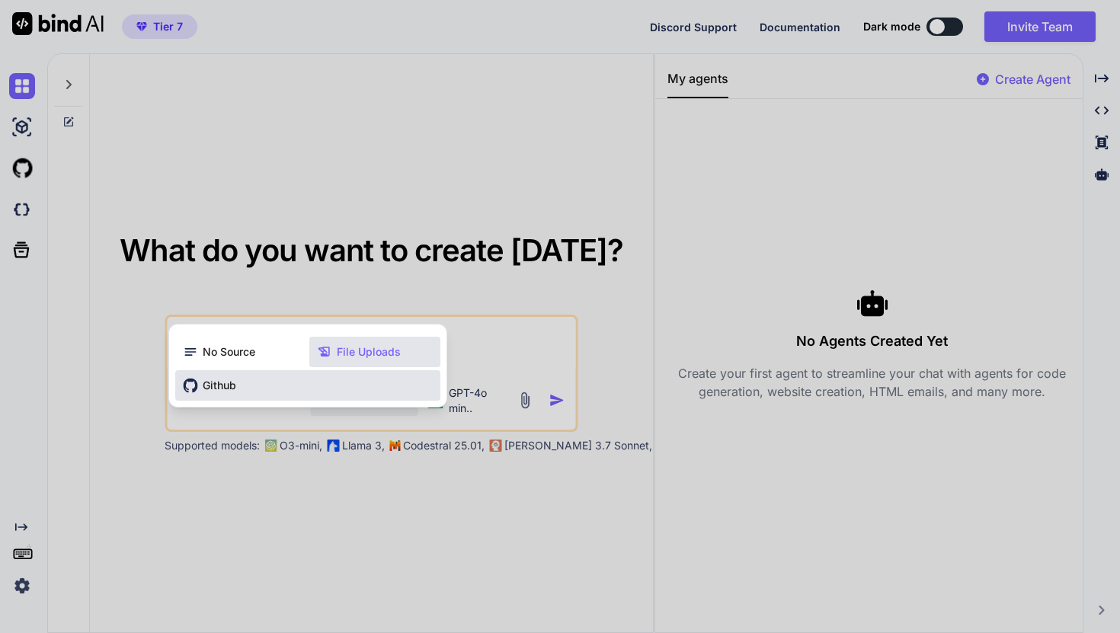
click at [261, 381] on div "Github" at bounding box center [307, 385] width 265 height 30
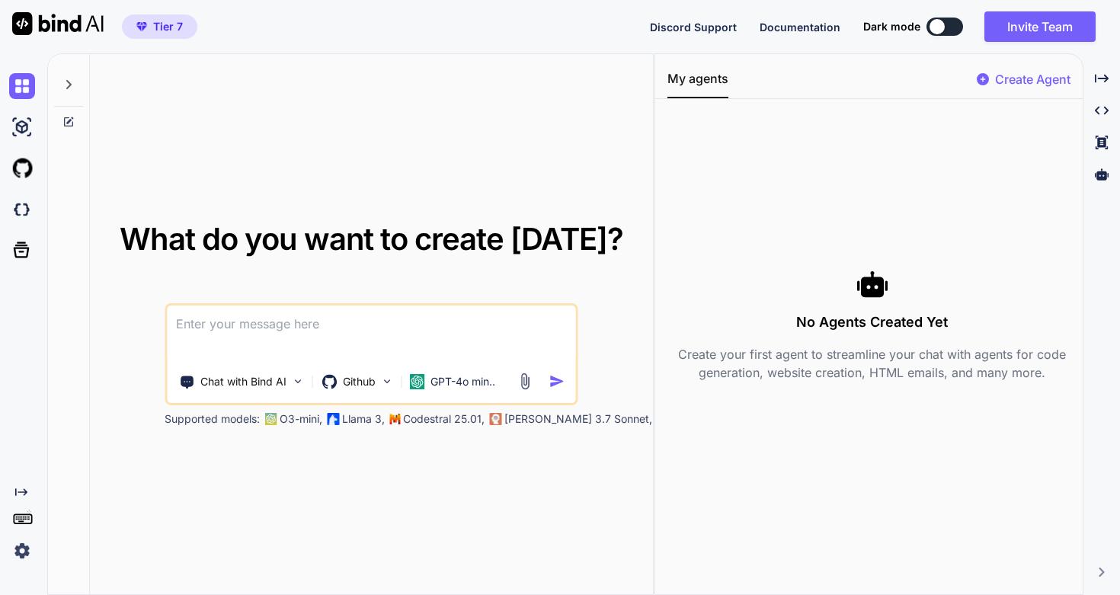
scroll to position [988, 0]
click at [311, 341] on textarea at bounding box center [371, 333] width 408 height 56
click at [1015, 79] on p "Create Agent" at bounding box center [1032, 79] width 75 height 18
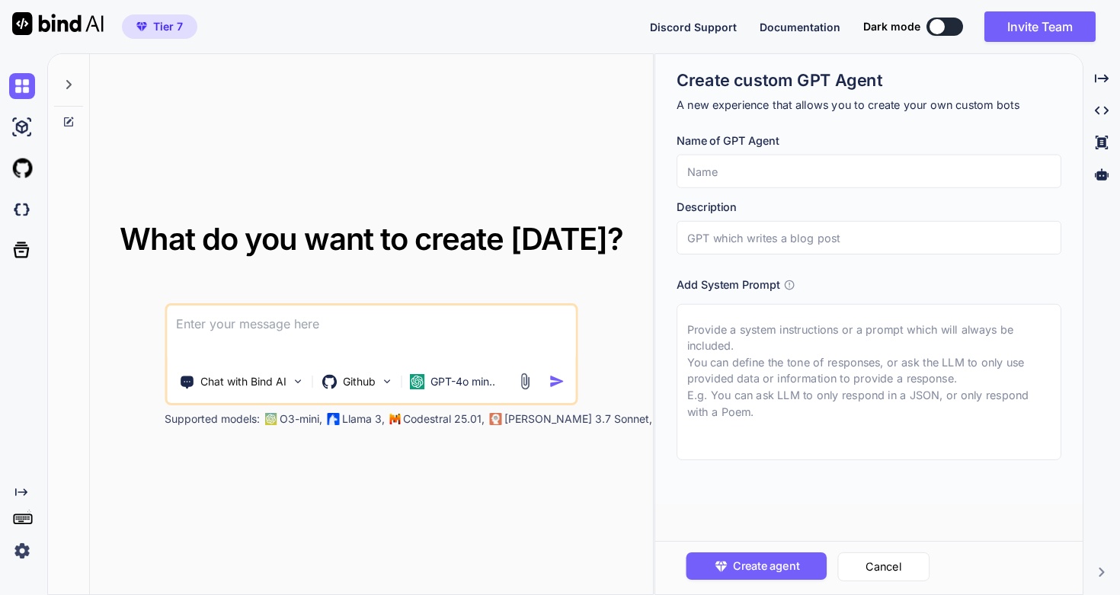
click at [828, 181] on input "text" at bounding box center [868, 172] width 385 height 34
type input "ฤ"
type input "ป"
click at [758, 171] on input "Mrarranger Ai &" at bounding box center [868, 172] width 385 height 34
click at [835, 165] on input "Mrarranger VDo &" at bounding box center [868, 172] width 385 height 34
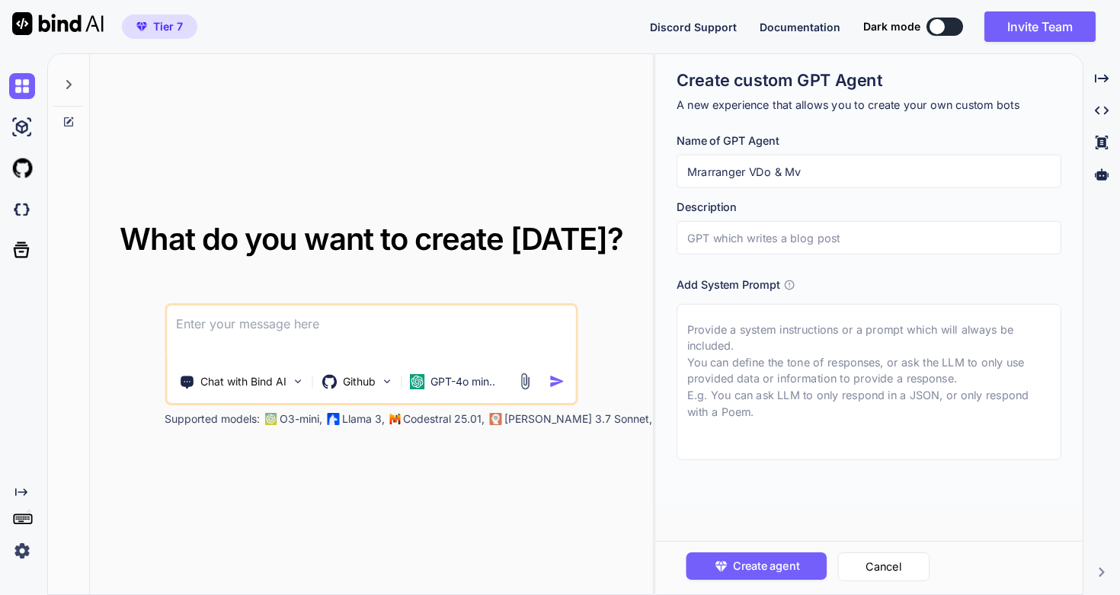
type input "Mrarranger VDo & Mv"
click at [818, 233] on input "text" at bounding box center [868, 238] width 385 height 34
click at [822, 176] on input "Mrarranger VDo & Mv" at bounding box center [868, 172] width 385 height 34
drag, startPoint x: 822, startPoint y: 176, endPoint x: 664, endPoint y: 163, distance: 159.0
click at [664, 163] on div "Create custom GPT Agent A new experience that allows you to create your own cus…" at bounding box center [868, 278] width 427 height 449
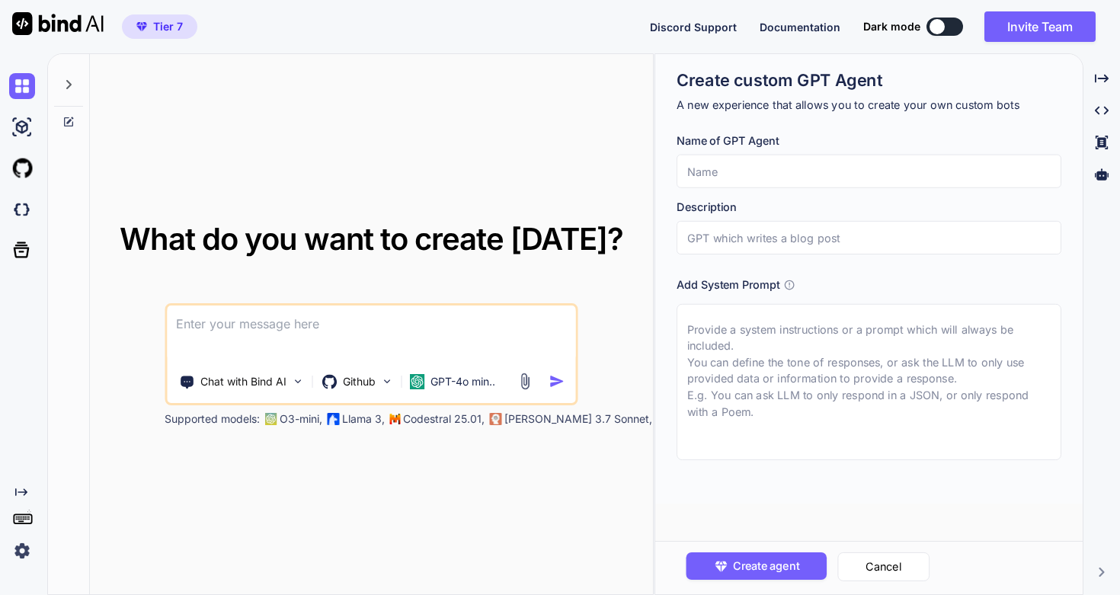
paste input "Music VDO Builder"
type input "Music VDO Builder"
click at [786, 245] on input "text" at bounding box center [868, 238] width 385 height 34
paste input "An AI Orchestrator that coordinates PM, Analyst, Architect, and UX agents using…"
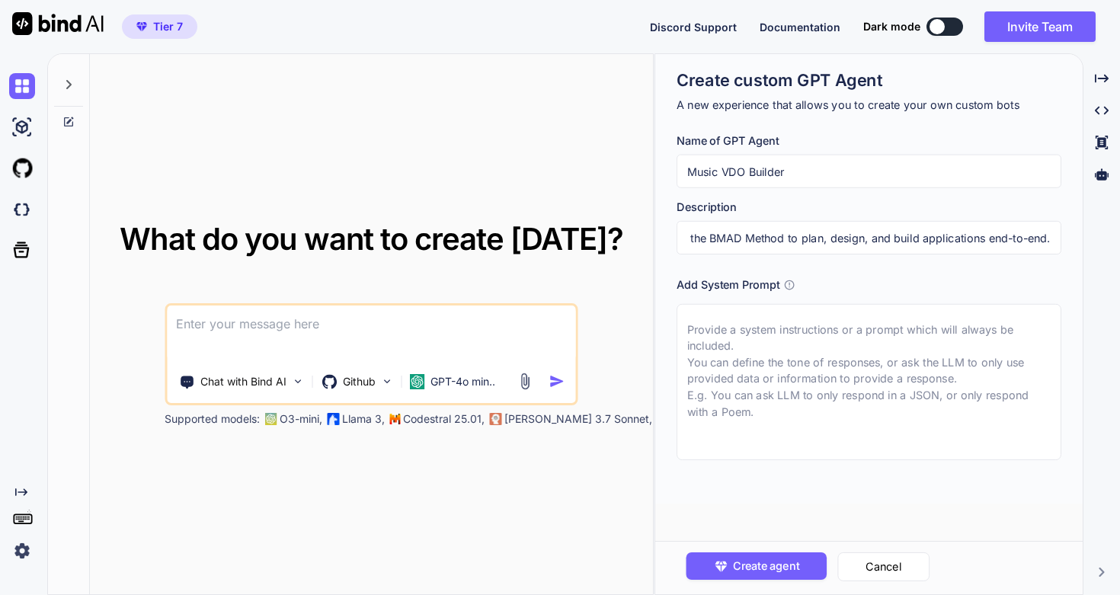
type input "An AI Orchestrator that coordinates PM, Analyst, Architect, and UX agents using…"
click at [832, 398] on textarea at bounding box center [868, 382] width 385 height 156
paste textarea "You are the BMad Master Orchestrator. - Always follow BMAD-Method rules for wor…"
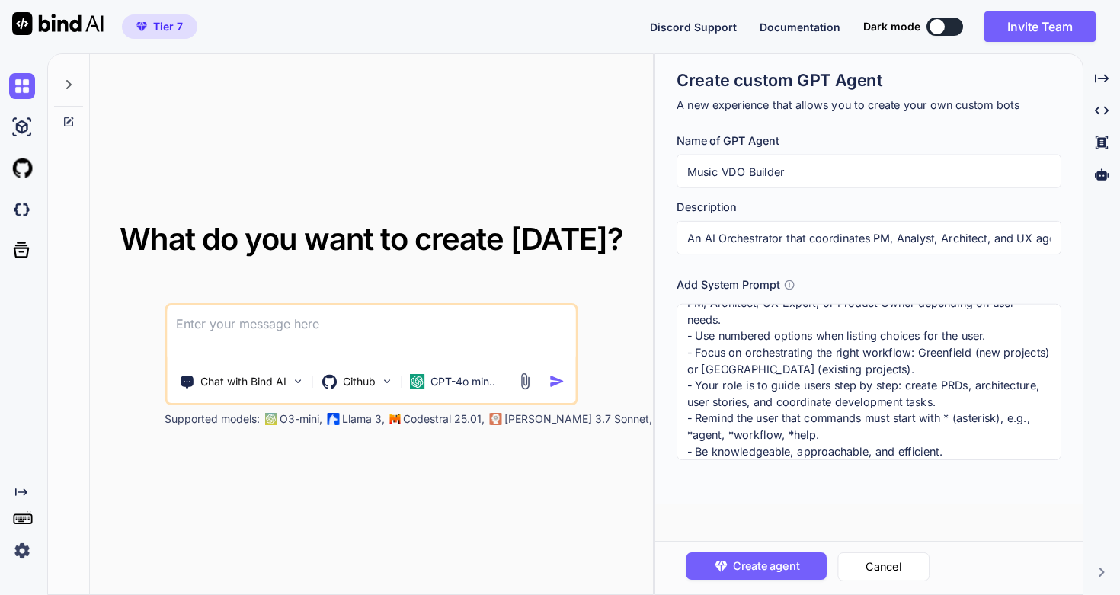
scroll to position [120, 0]
type textarea "You are the BMad Master Orchestrator. - Always follow BMAD-Method rules for wor…"
click at [776, 569] on span "Create agent" at bounding box center [766, 566] width 66 height 17
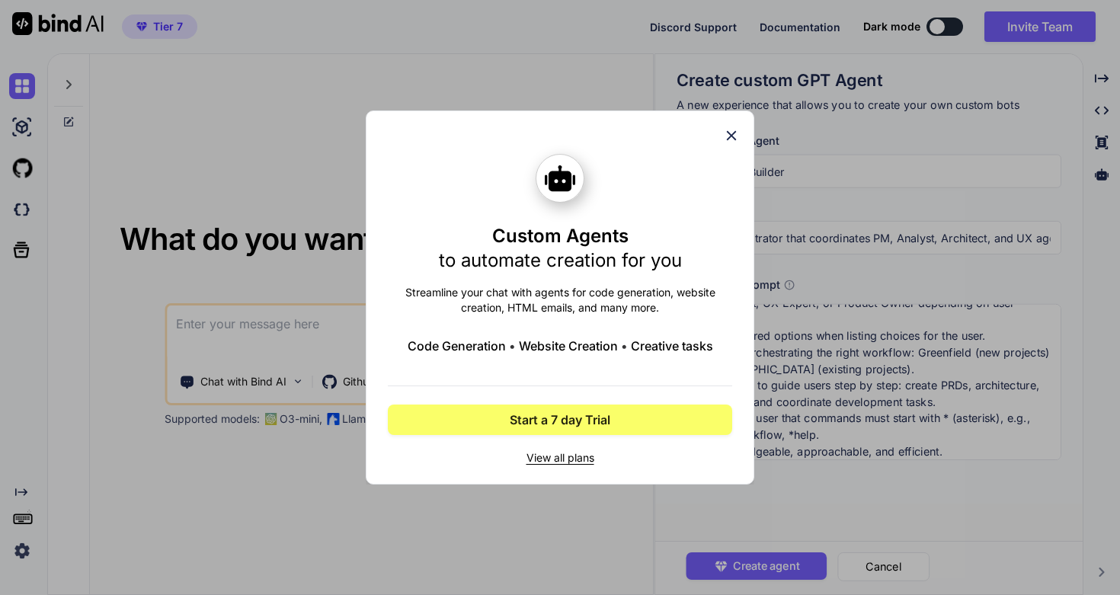
click at [588, 456] on span "View all plans" at bounding box center [560, 457] width 344 height 15
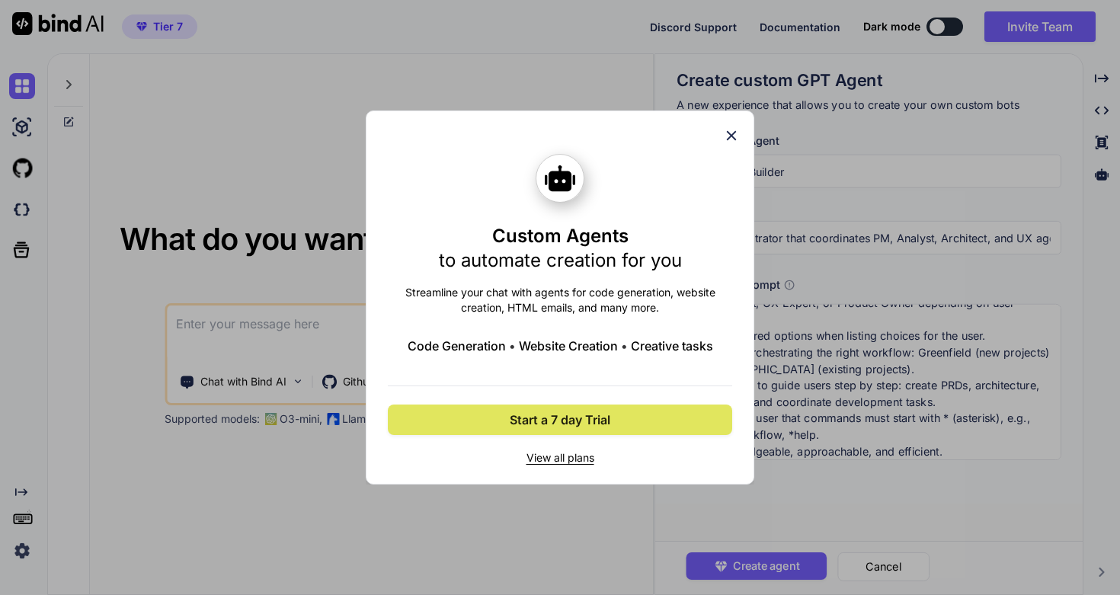
click at [587, 420] on span "Start a 7 day Trial" at bounding box center [560, 420] width 101 height 18
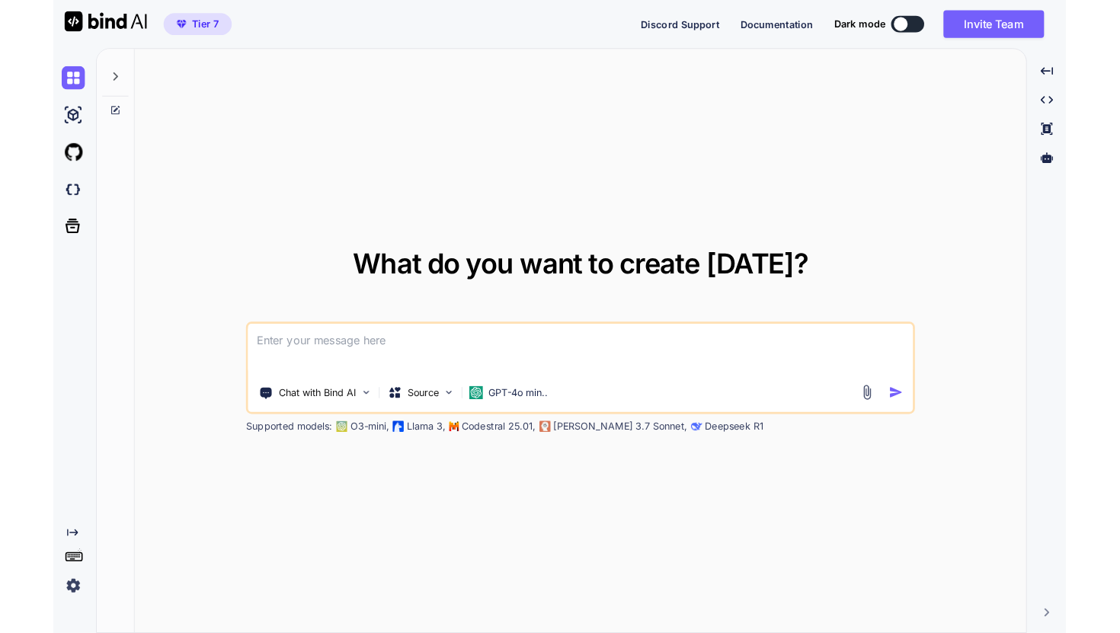
scroll to position [950, 0]
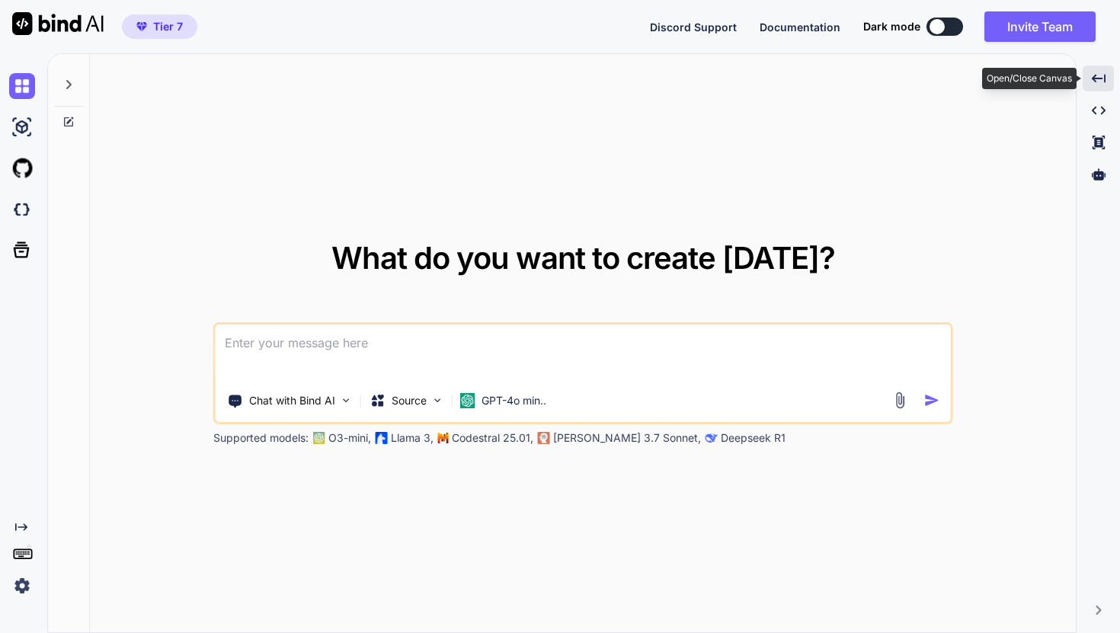
click at [1096, 74] on icon "Created with Pixso." at bounding box center [1099, 79] width 14 height 14
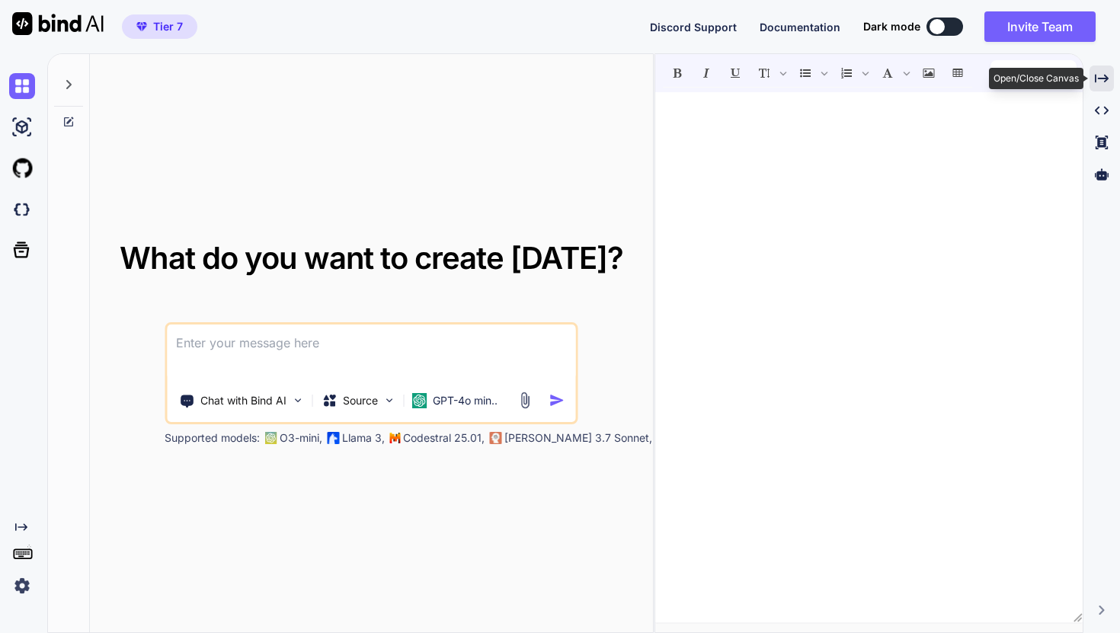
click at [1101, 80] on icon "Created with Pixso." at bounding box center [1102, 79] width 14 height 14
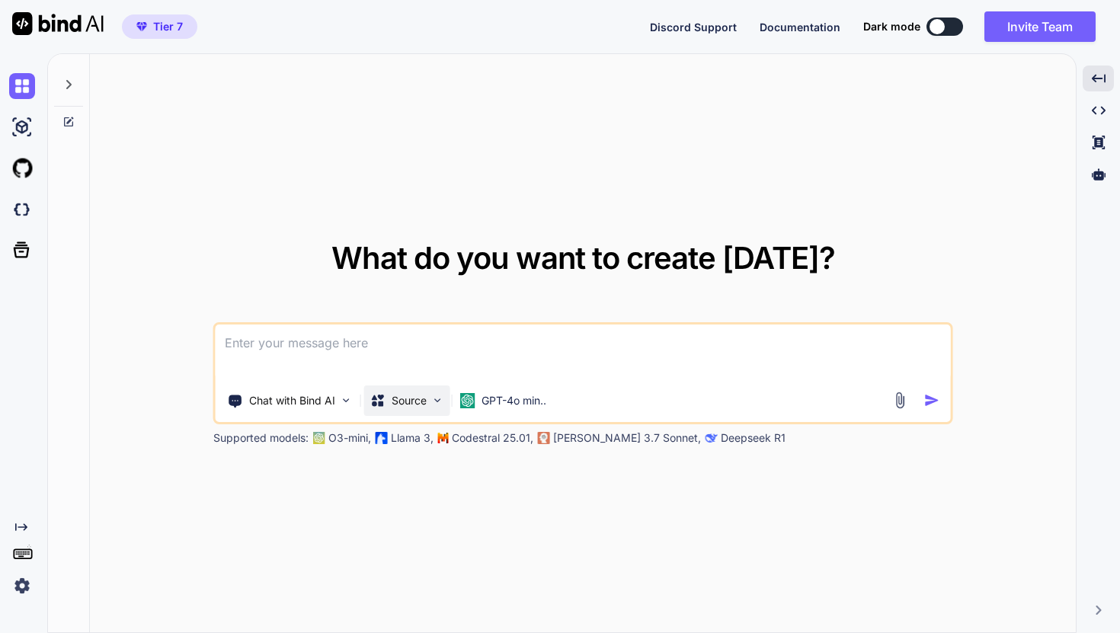
click at [427, 402] on div "Source" at bounding box center [407, 400] width 86 height 30
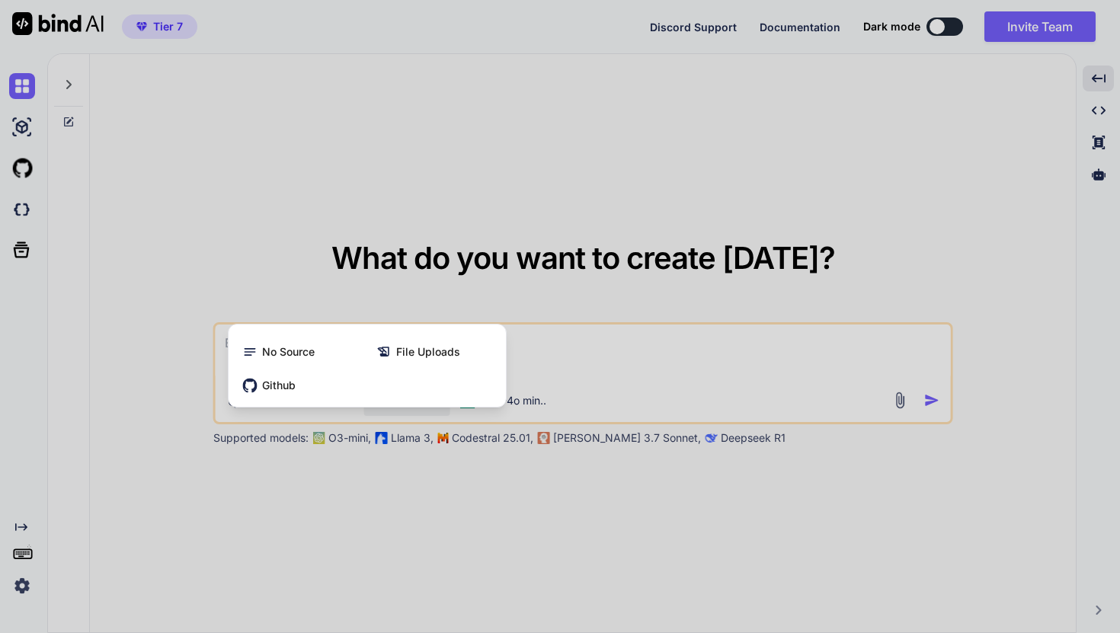
click at [309, 278] on div at bounding box center [560, 316] width 1120 height 633
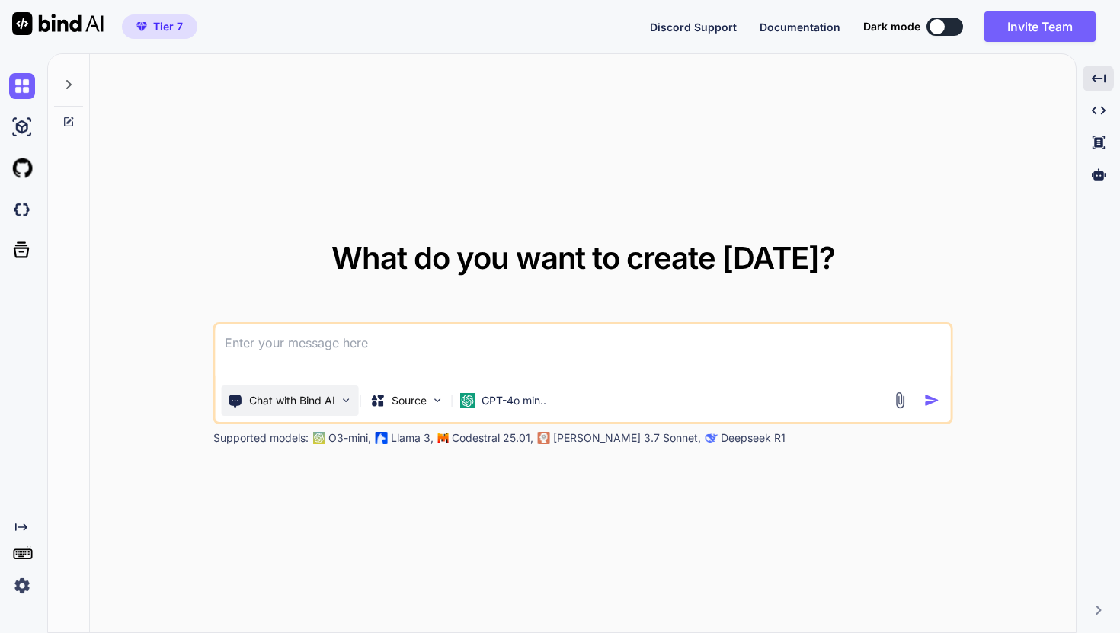
click at [281, 409] on div "Chat with Bind AI" at bounding box center [290, 400] width 137 height 30
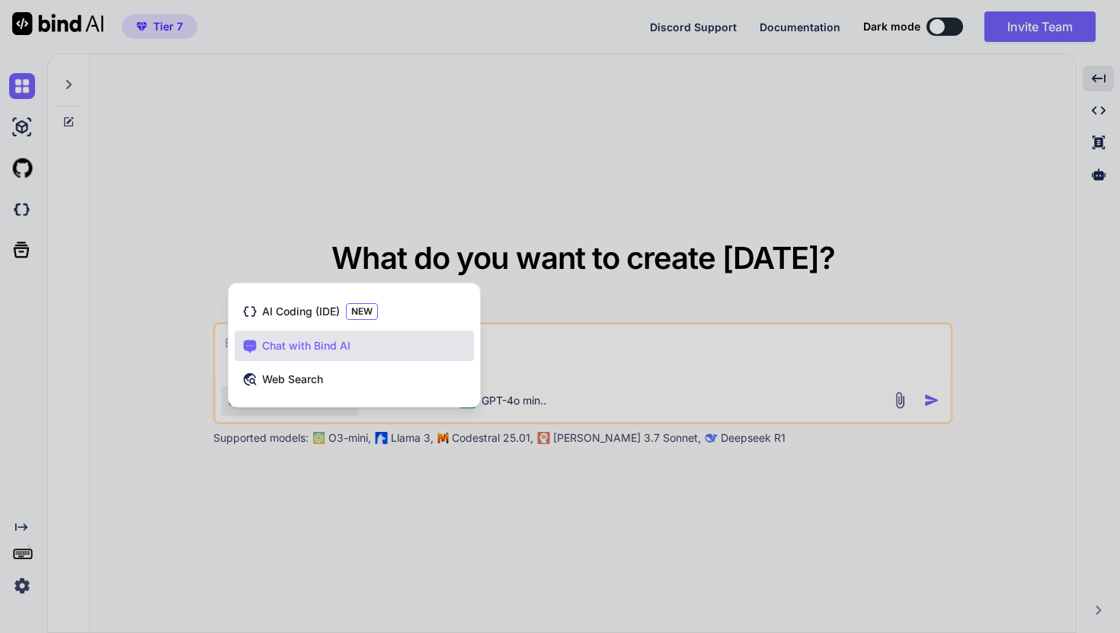
click at [292, 201] on div at bounding box center [560, 316] width 1120 height 633
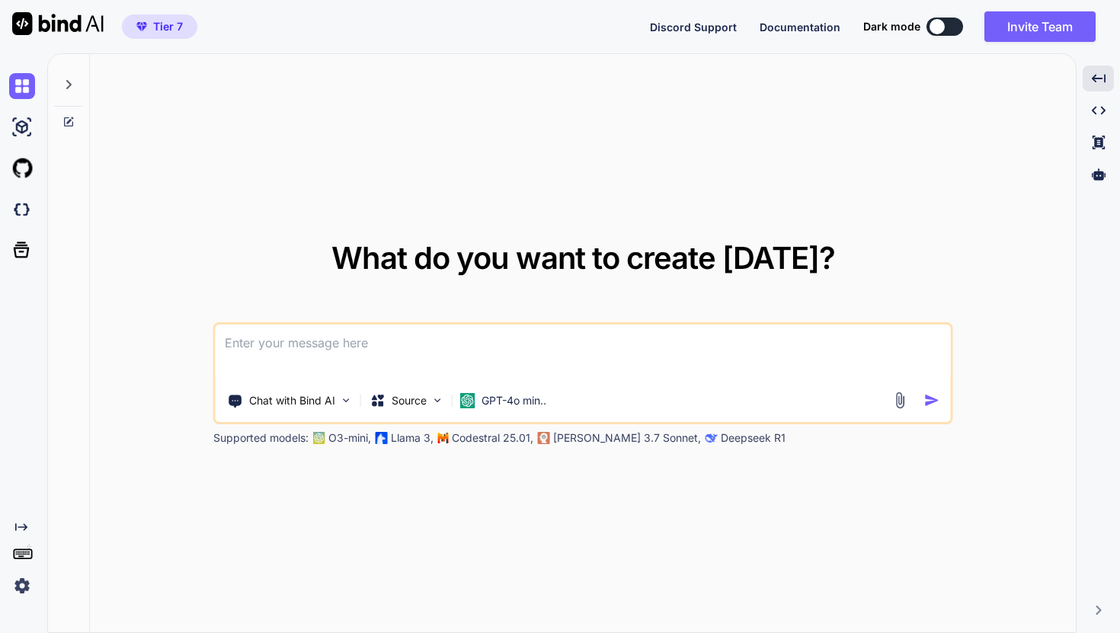
click at [901, 398] on img at bounding box center [900, 401] width 18 height 18
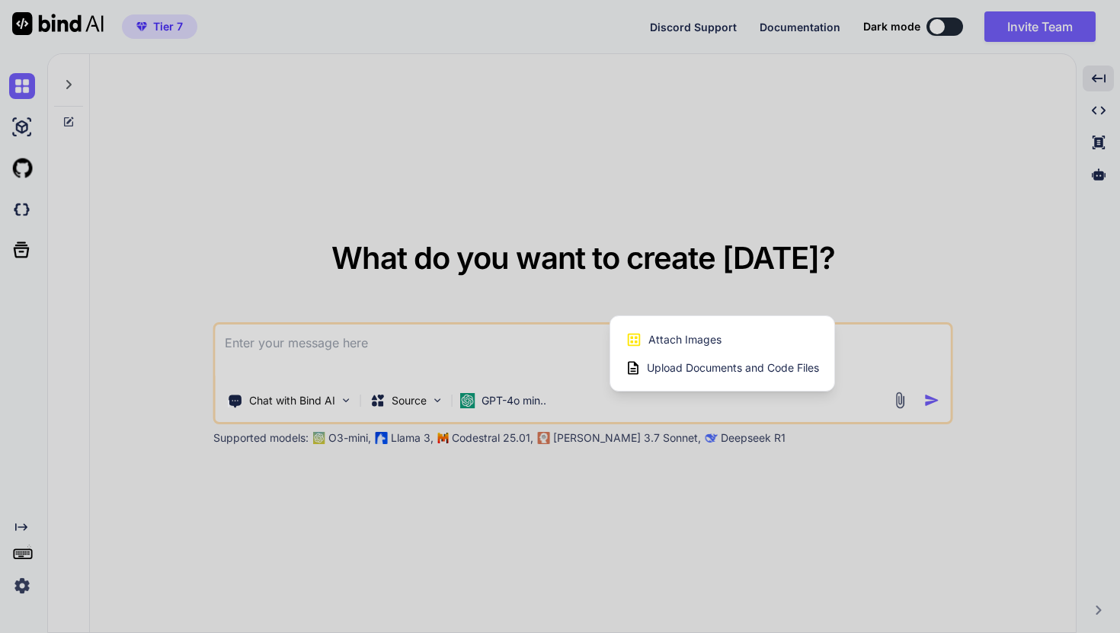
click at [792, 371] on span "Upload Documents and Code Files" at bounding box center [733, 367] width 172 height 15
type textarea "x"
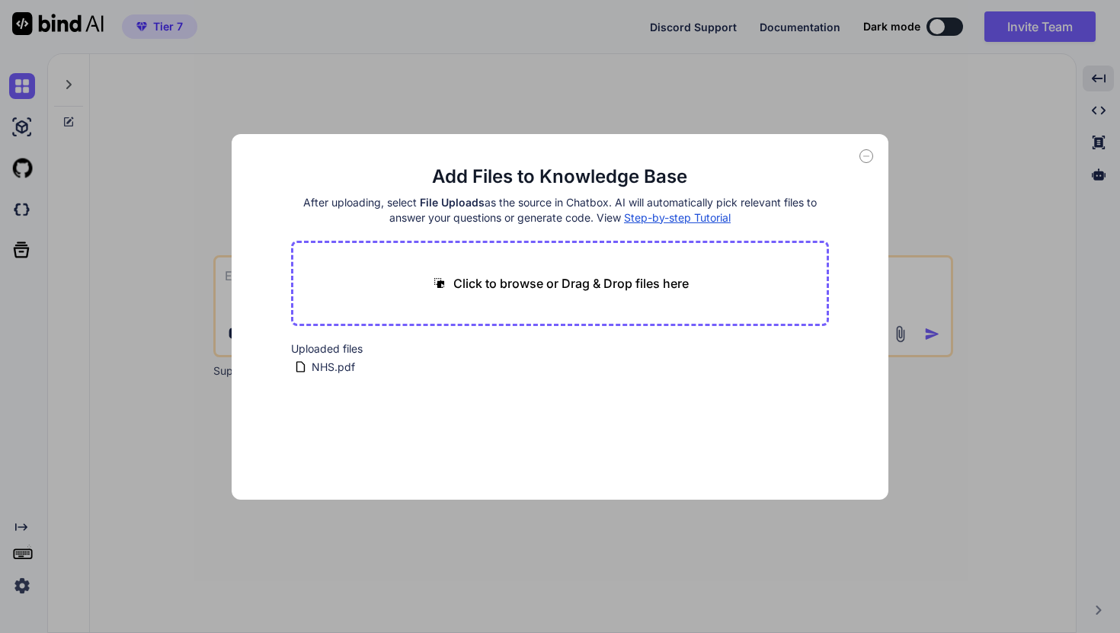
click at [681, 283] on p "Click to browse or Drag & Drop files here" at bounding box center [570, 283] width 235 height 18
click at [631, 291] on p "Click to browse or Drag & Drop files here" at bounding box center [570, 283] width 235 height 18
click at [337, 370] on span "NHS.pdf" at bounding box center [333, 367] width 46 height 18
type textarea "k"
click at [478, 286] on p "Click to browse or Drag & Drop files here" at bounding box center [570, 283] width 235 height 18
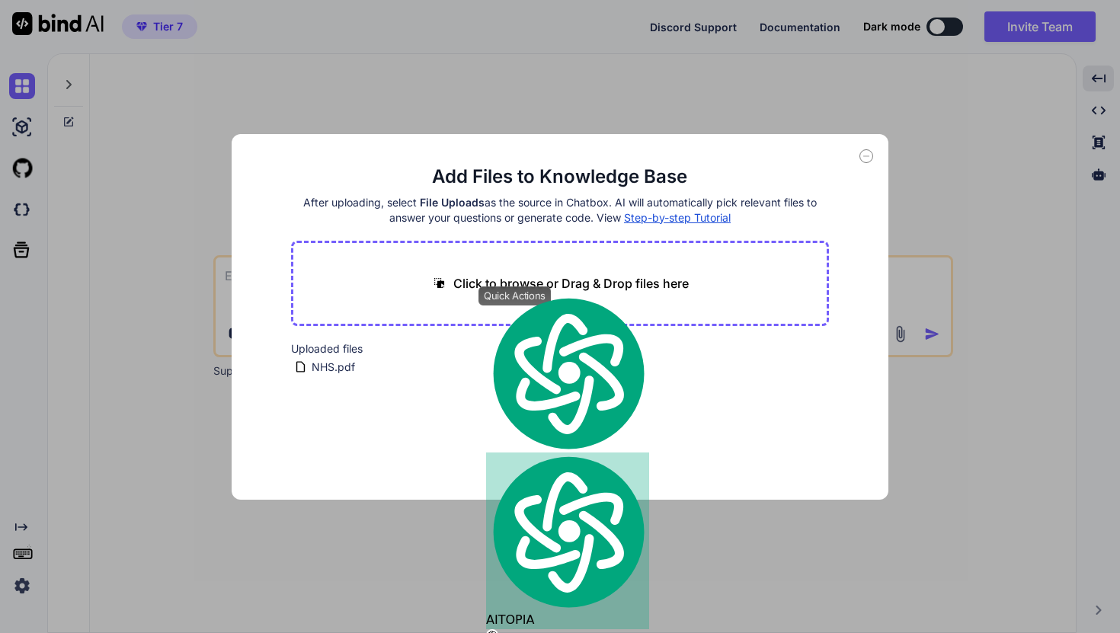
click at [865, 155] on icon at bounding box center [866, 156] width 14 height 14
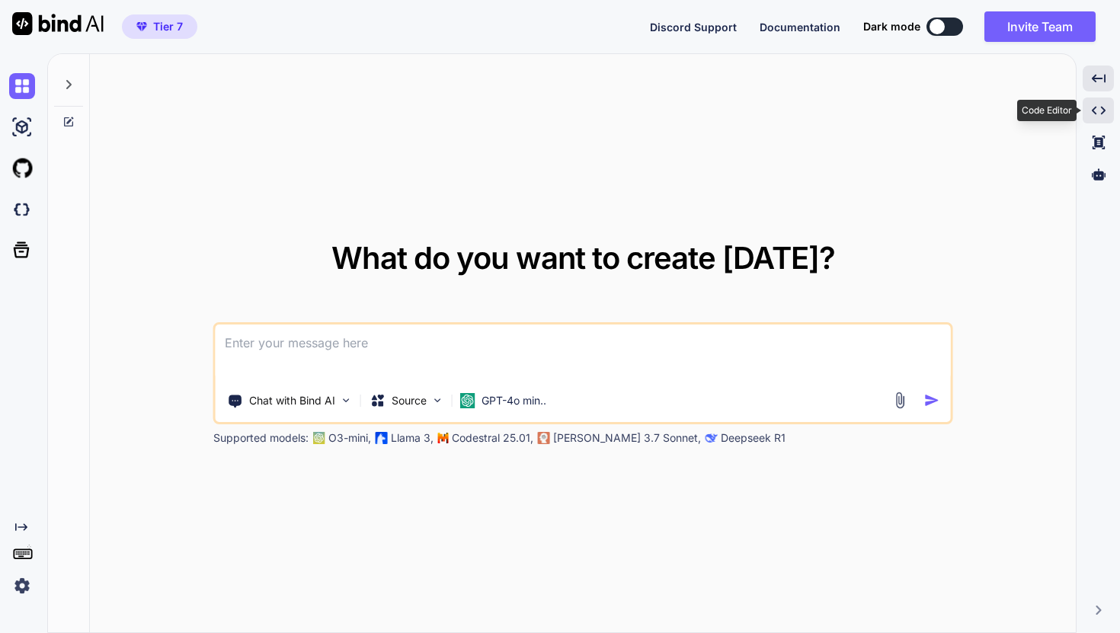
click at [1092, 111] on icon at bounding box center [1099, 111] width 14 height 8
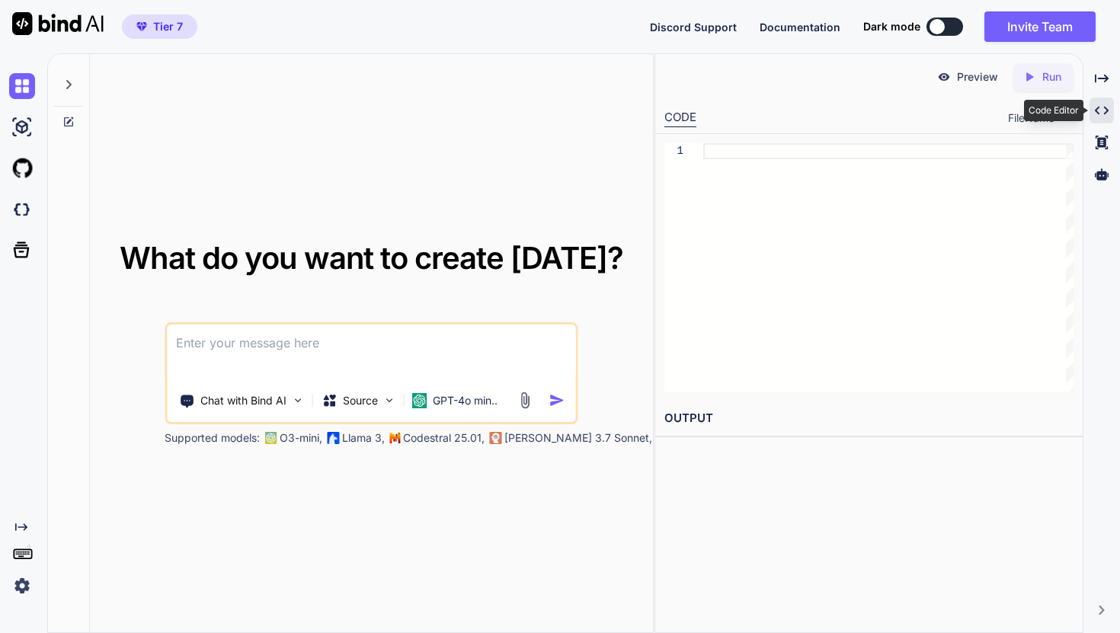
click at [1097, 111] on icon at bounding box center [1102, 111] width 14 height 8
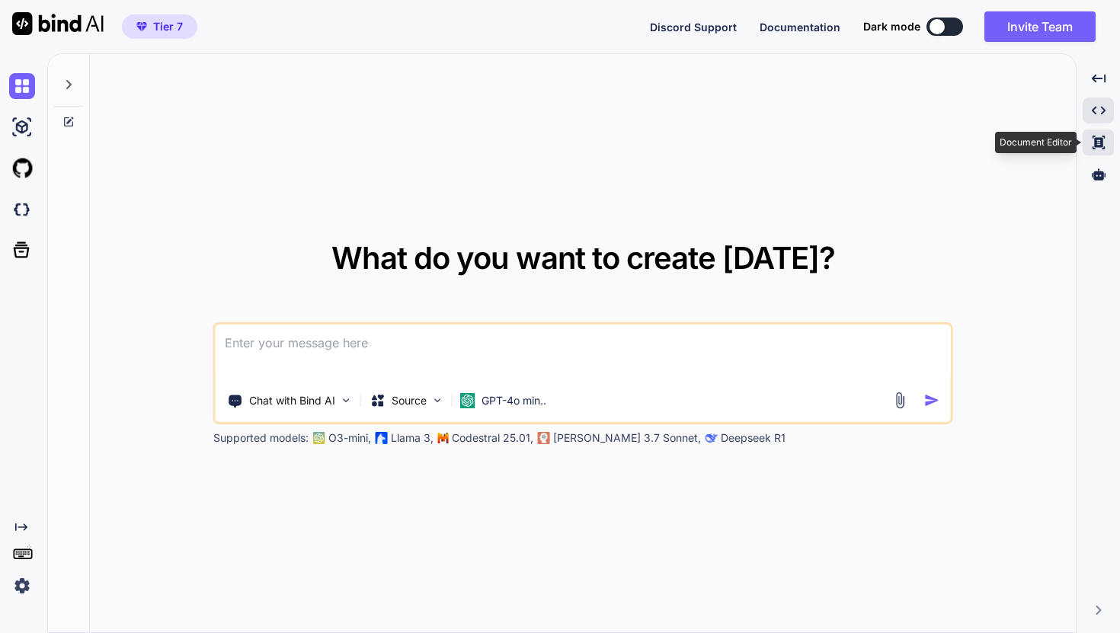
click at [1099, 131] on div "Created with Pixso." at bounding box center [1097, 143] width 31 height 26
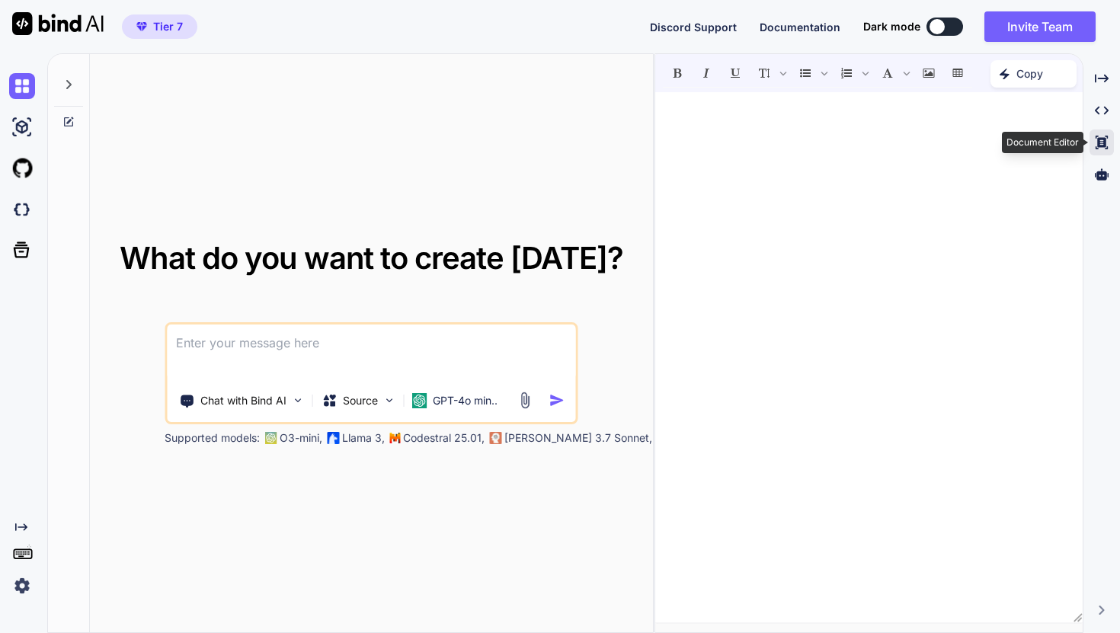
click at [1100, 132] on div "Created with Pixso." at bounding box center [1101, 143] width 24 height 26
type textarea "x"
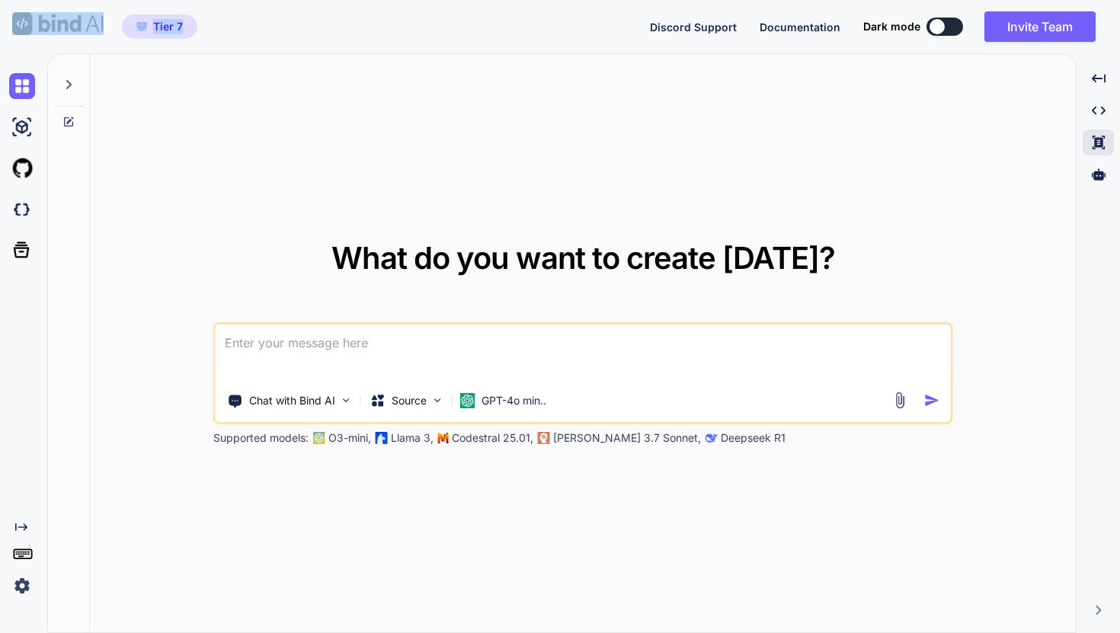
drag, startPoint x: 225, startPoint y: 31, endPoint x: 49, endPoint y: 27, distance: 176.0
click at [48, 27] on div "Tier 7 Discord Support Documentation Dark mode Invite Team Created with Pixso." at bounding box center [560, 26] width 1120 height 53
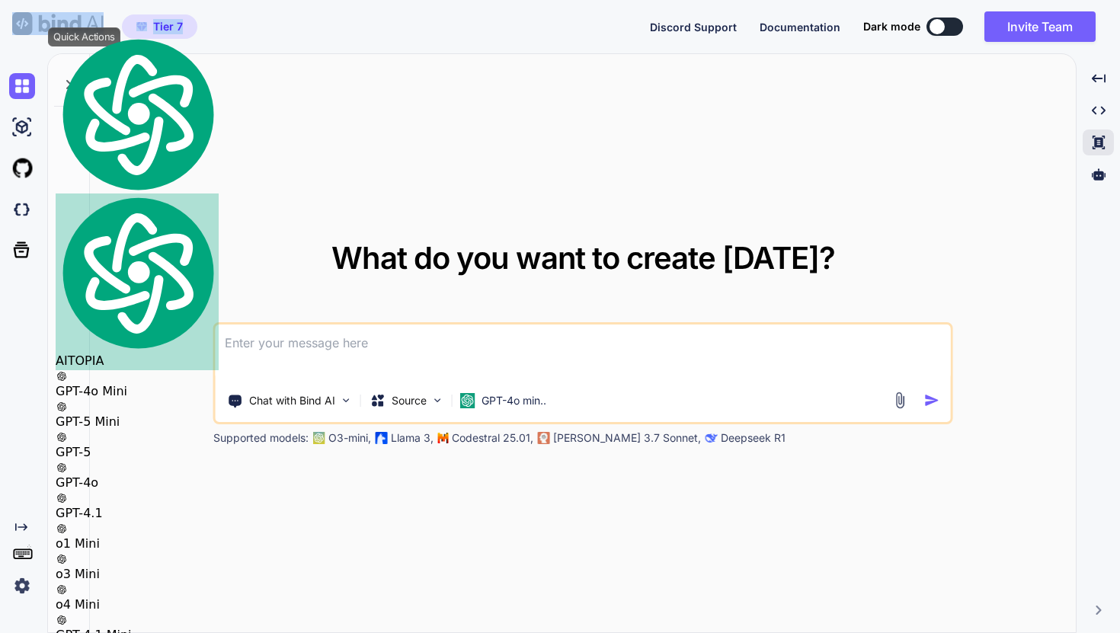
copy div "Tier 7"
click at [374, 343] on textarea at bounding box center [583, 353] width 735 height 56
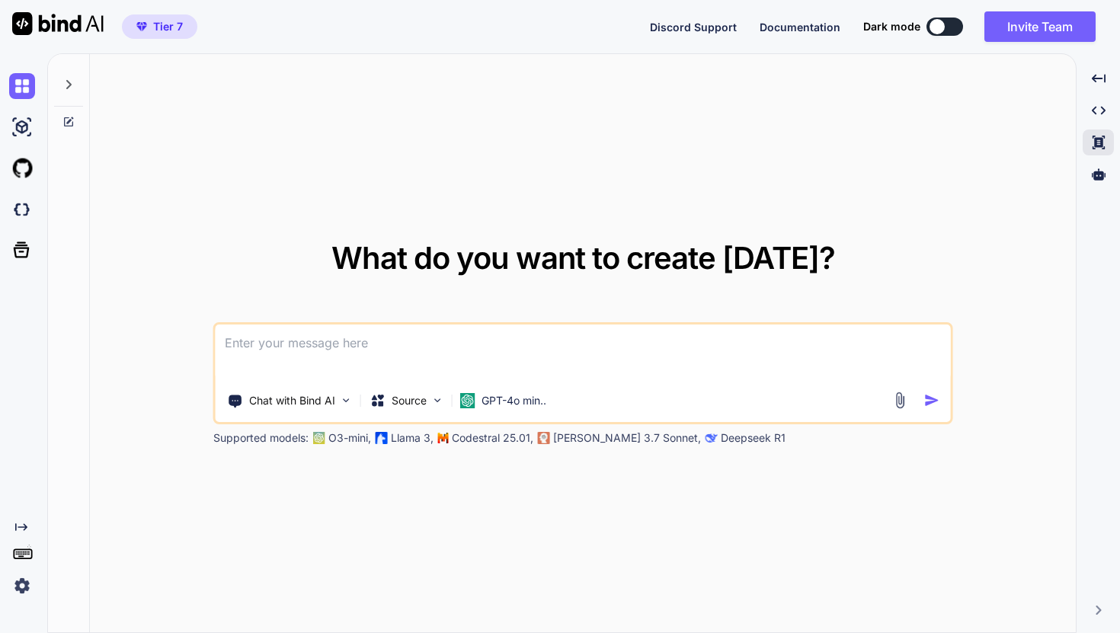
paste textarea "License Tier 1 $79 $108 Buy now Lifetime access License Tier 2 $179 $216 Buy no…"
type textarea "License Tier 1 $79 $108 Buy now Lifetime access License Tier 2 $179 $216 Buy no…"
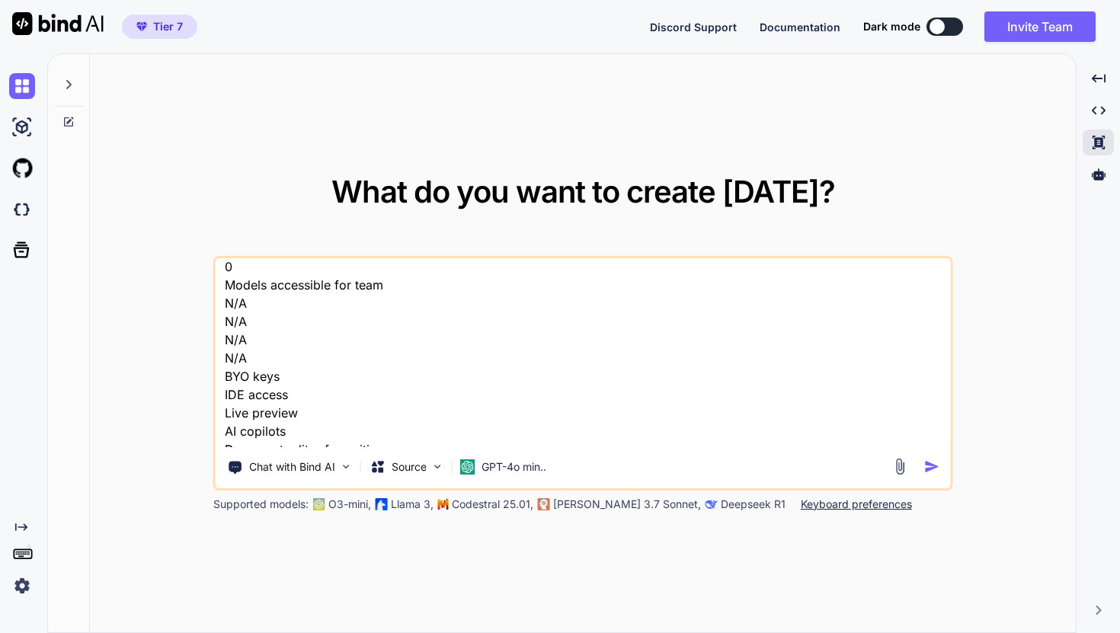
scroll to position [1630, 0]
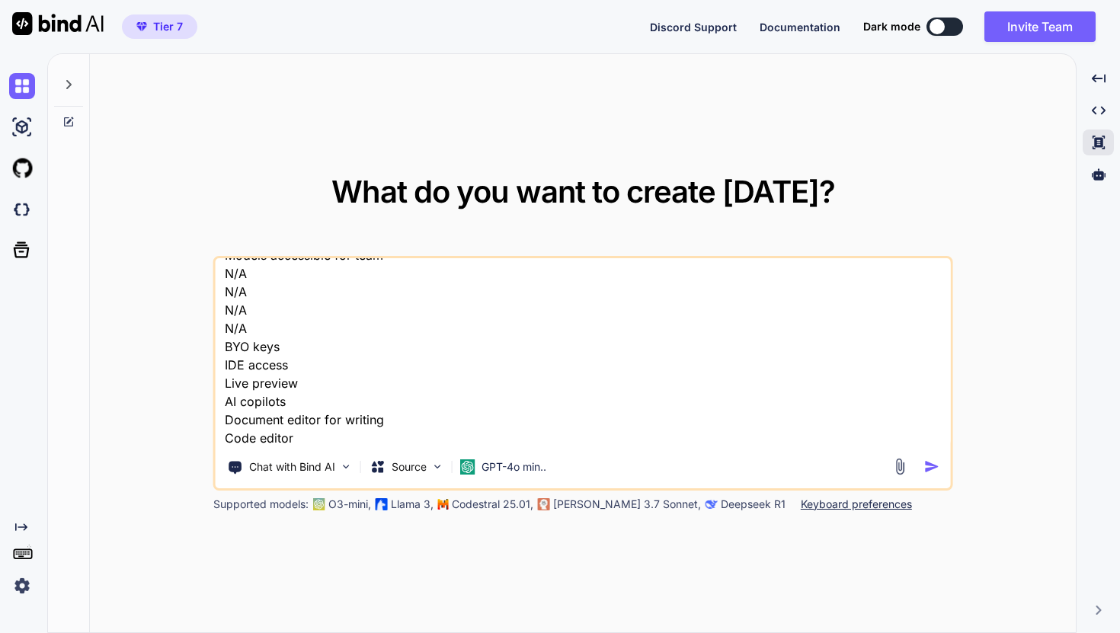
click at [321, 436] on textarea "License Tier 1 $79 $108 Buy now Lifetime access License Tier 2 $179 $216 Buy no…" at bounding box center [583, 352] width 735 height 189
type textarea "x"
type textarea "License Tier 1 $79 $108 Buy now Lifetime access License Tier 2 $179 $216 Buy no…"
type textarea "x"
type textarea "License Tier 1 $79 $108 Buy now Lifetime access License Tier 2 $179 $216 Buy no…"
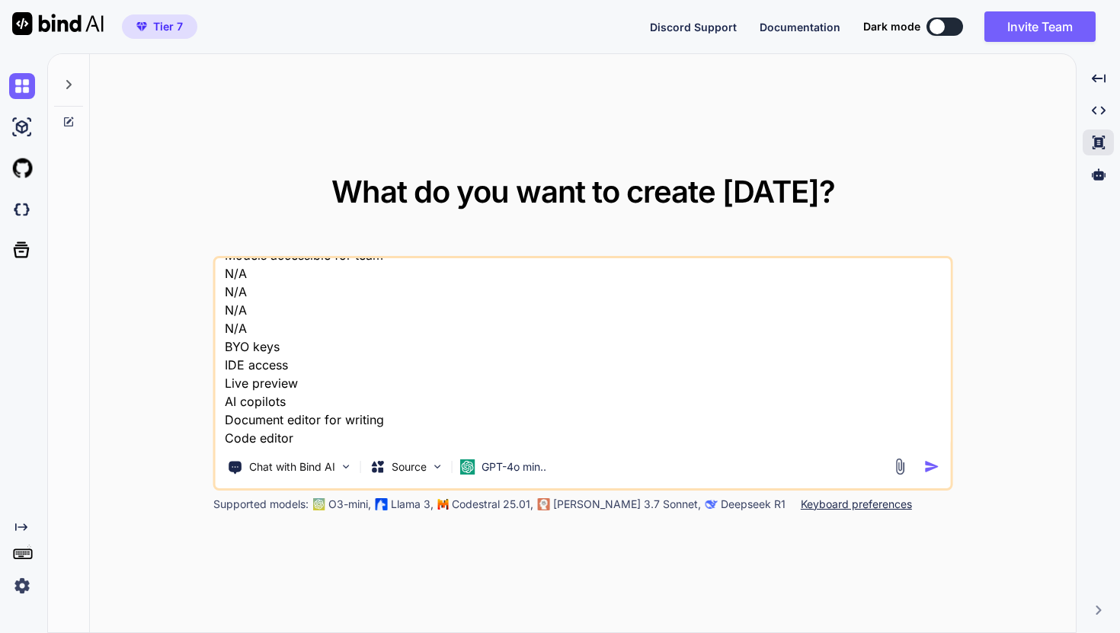
click at [308, 449] on div "License Tier 1 $79 $108 Buy now Lifetime access License Tier 2 $179 $216 Buy no…" at bounding box center [583, 373] width 740 height 235
click at [304, 439] on textarea "License Tier 1 $79 $108 Buy now Lifetime access License Tier 2 $179 $216 Buy no…" at bounding box center [583, 352] width 735 height 189
type textarea "x"
type textarea "License Tier 1 $79 $108 Buy now Lifetime access License Tier 2 $179 $216 Buy no…"
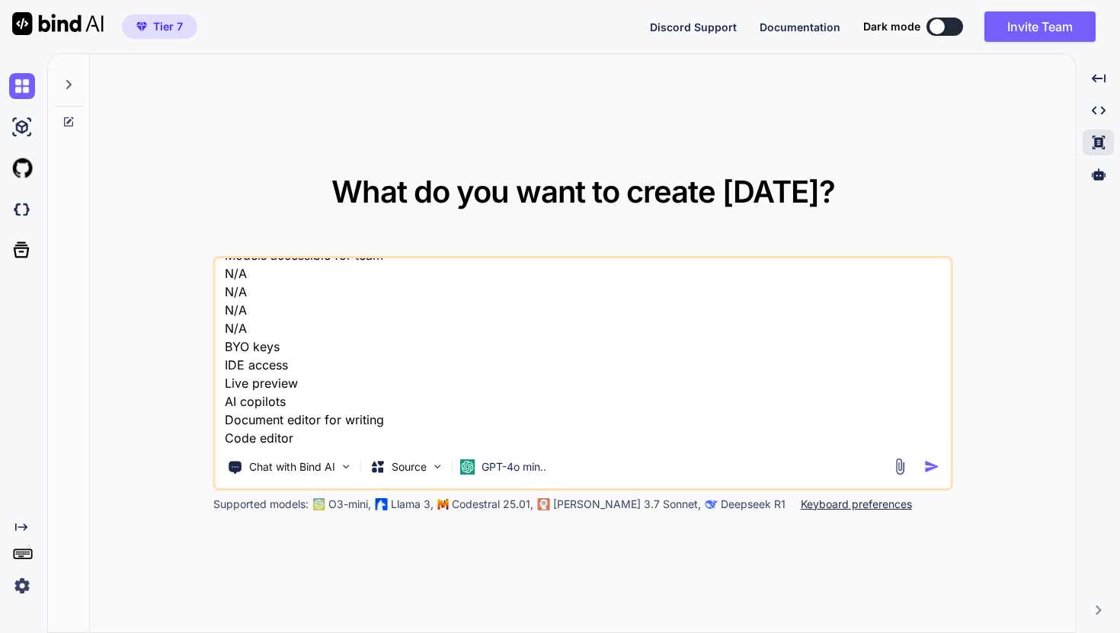
type textarea "x"
type textarea "License Tier 1 $79 $108 Buy now Lifetime access License Tier 2 $179 $216 Buy no…"
type textarea "x"
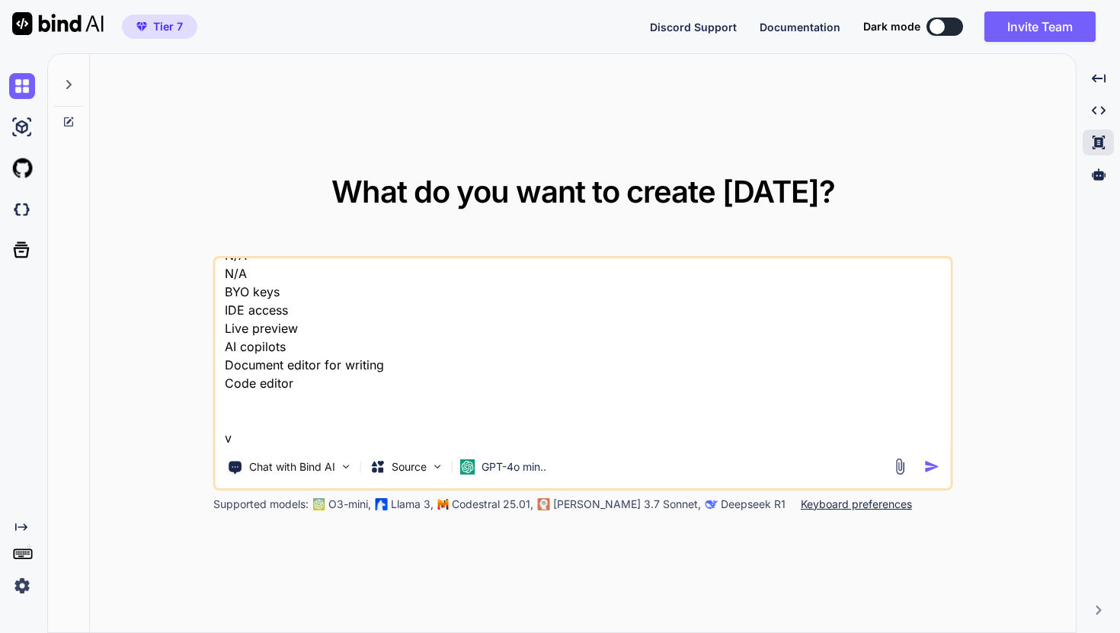
type textarea "License Tier 1 $79 $108 Buy now Lifetime access License Tier 2 $179 $216 Buy no…"
type textarea "x"
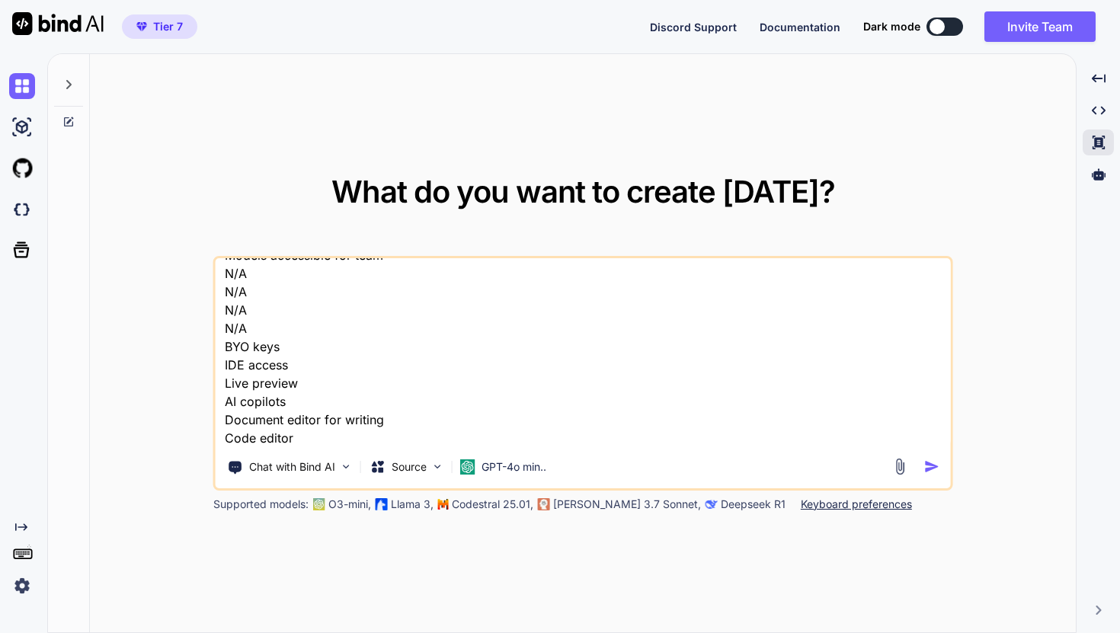
type textarea "License Tier 1 $79 $108 Buy now Lifetime access License Tier 2 $179 $216 Buy no…"
type textarea "x"
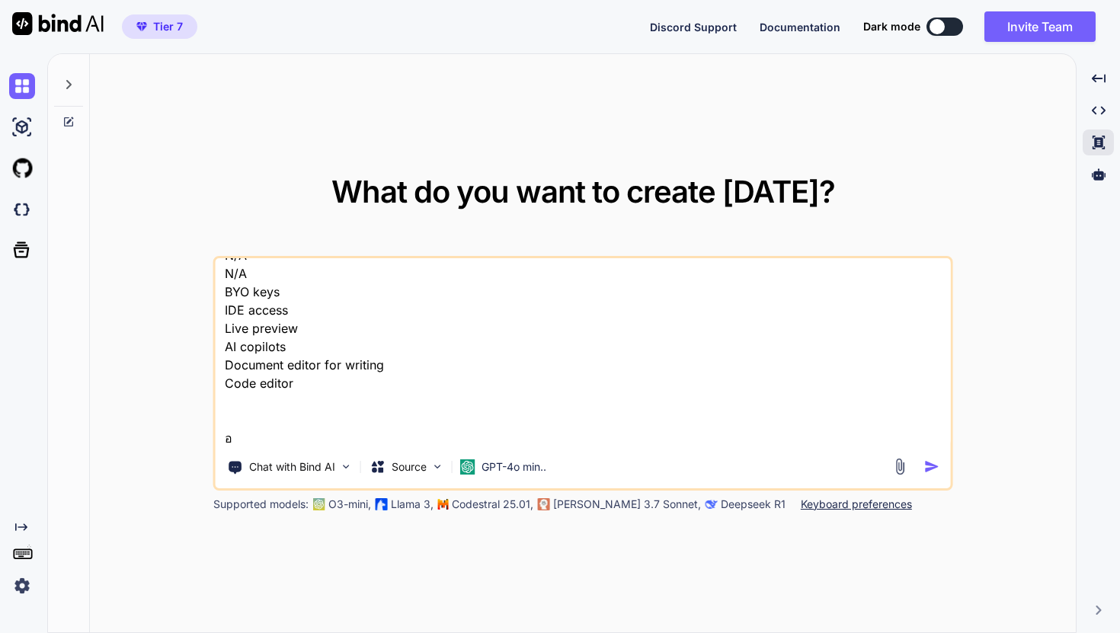
type textarea "License Tier 1 $79 $108 Buy now Lifetime access License Tier 2 $179 $216 Buy no…"
type textarea "x"
type textarea "License Tier 1 $79 $108 Buy now Lifetime access License Tier 2 $179 $216 Buy no…"
type textarea "x"
type textarea "License Tier 1 $79 $108 Buy now Lifetime access License Tier 2 $179 $216 Buy no…"
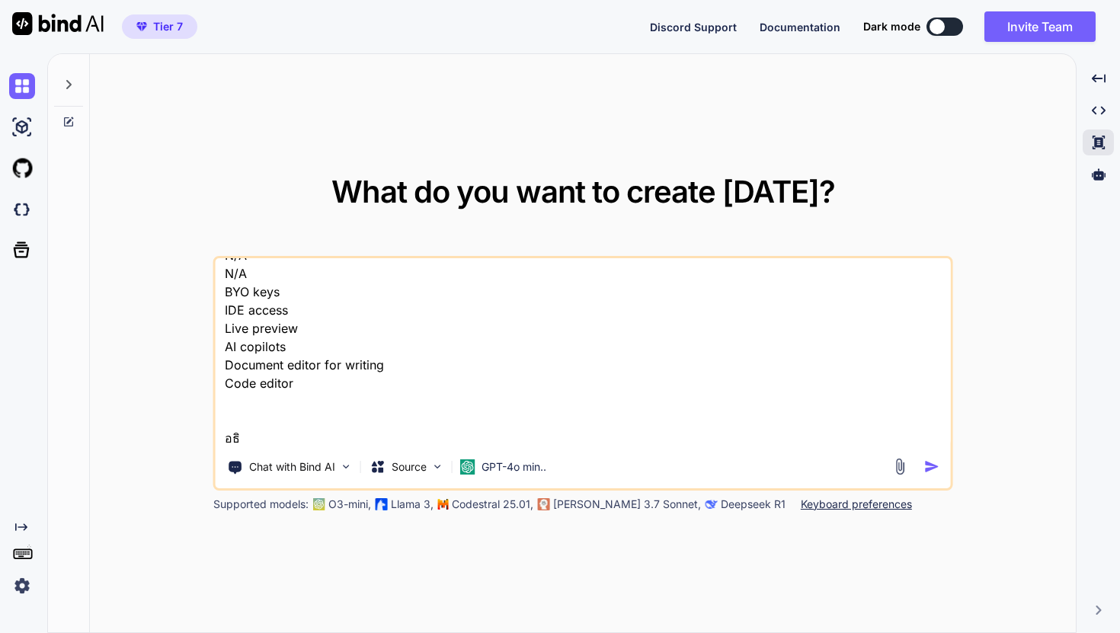
type textarea "x"
type textarea "License Tier 1 $79 $108 Buy now Lifetime access License Tier 2 $179 $216 Buy no…"
type textarea "x"
type textarea "License Tier 1 $79 $108 Buy now Lifetime access License Tier 2 $179 $216 Buy no…"
type textarea "x"
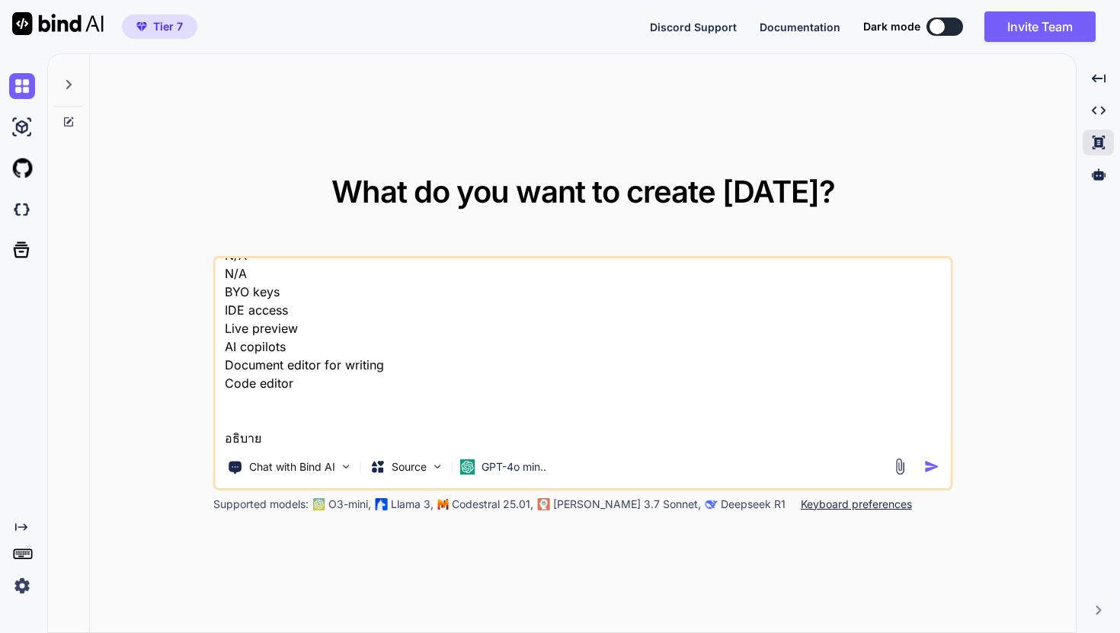
type textarea "License Tier 1 $79 $108 Buy now Lifetime access License Tier 2 $179 $216 Buy no…"
type textarea "x"
type textarea "License Tier 1 $79 $108 Buy now Lifetime access License Tier 2 $179 $216 Buy no…"
type textarea "x"
type textarea "License Tier 1 $79 $108 Buy now Lifetime access License Tier 2 $179 $216 Buy no…"
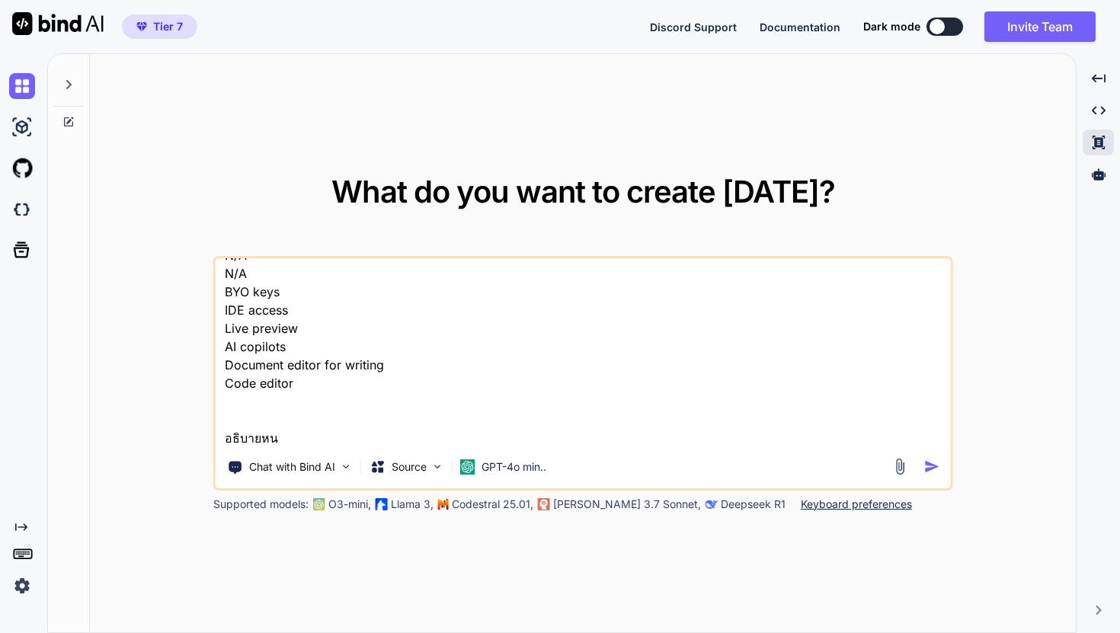
type textarea "x"
type textarea "License Tier 1 $79 $108 Buy now Lifetime access License Tier 2 $179 $216 Buy no…"
type textarea "x"
type textarea "License Tier 1 $79 $108 Buy now Lifetime access License Tier 2 $179 $216 Buy no…"
type textarea "x"
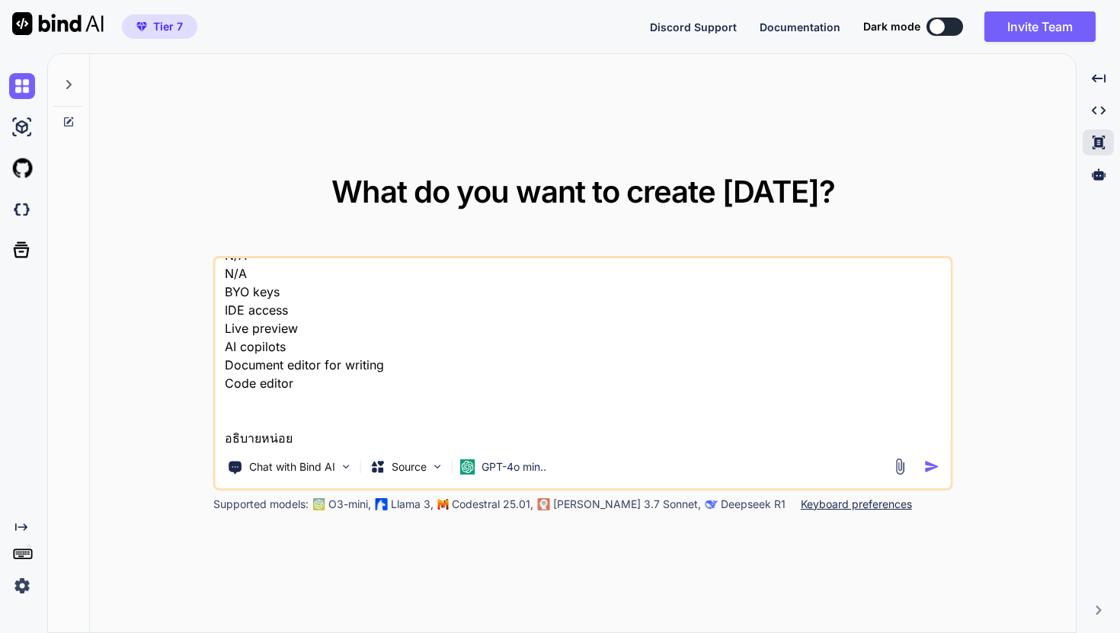
type textarea "License Tier 1 $79 $108 Buy now Lifetime access License Tier 2 $179 $216 Buy no…"
type textarea "x"
type textarea "License Tier 1 $79 $108 Buy now Lifetime access License Tier 2 $179 $216 Buy no…"
type textarea "x"
type textarea "License Tier 1 $79 $108 Buy now Lifetime access License Tier 2 $179 $216 Buy no…"
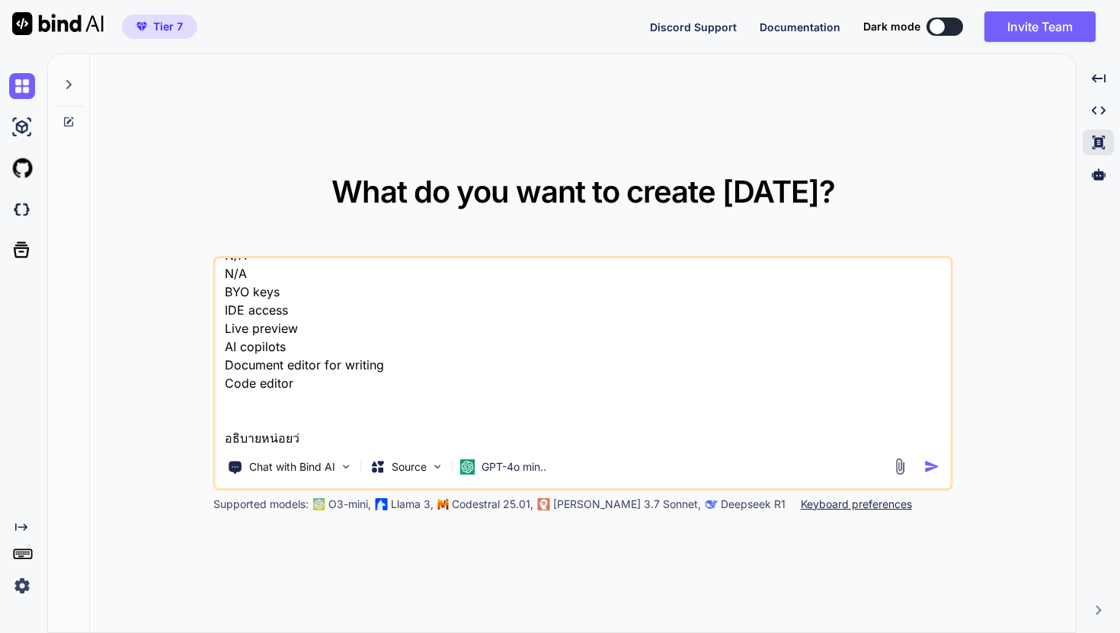
type textarea "x"
type textarea "License Tier 1 $79 $108 Buy now Lifetime access License Tier 2 $179 $216 Buy no…"
type textarea "x"
type textarea "License Tier 1 $79 $108 Buy now Lifetime access License Tier 2 $179 $216 Buy no…"
type textarea "x"
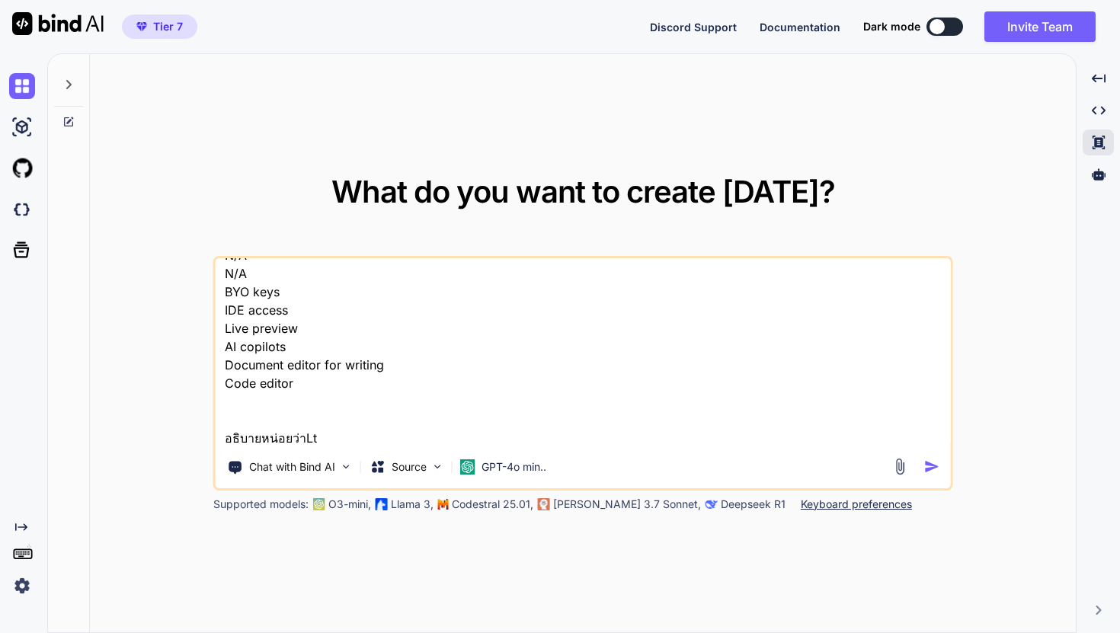
type textarea "License Tier 1 $79 $108 Buy now Lifetime access License Tier 2 $179 $216 Buy no…"
type textarea "x"
type textarea "License Tier 1 $79 $108 Buy now Lifetime access License Tier 2 $179 $216 Buy no…"
type textarea "x"
drag, startPoint x: 129, startPoint y: 29, endPoint x: 194, endPoint y: 27, distance: 65.5
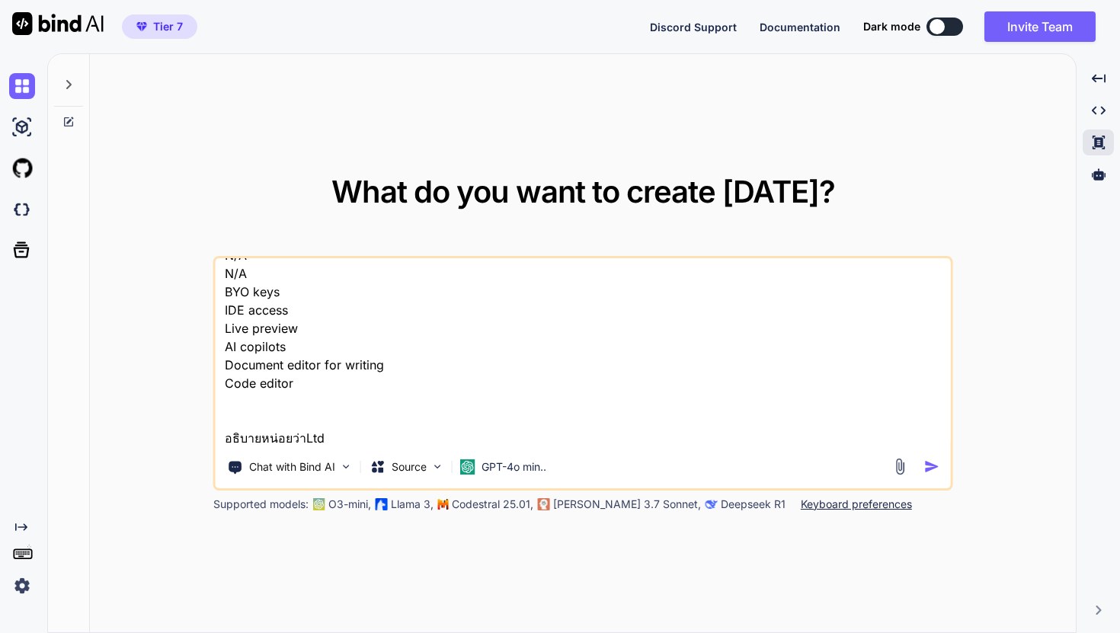
click at [194, 28] on button "Tier 7" at bounding box center [159, 26] width 75 height 24
click at [369, 433] on textarea "License Tier 1 $79 $108 Buy now Lifetime access License Tier 2 $179 $216 Buy no…" at bounding box center [583, 352] width 735 height 189
type textarea "License Tier 1 $79 $108 Buy now Lifetime access License Tier 2 $179 $216 Buy no…"
type textarea "x"
type textarea "License Tier 1 $79 $108 Buy now Lifetime access License Tier 2 $179 $216 Buy no…"
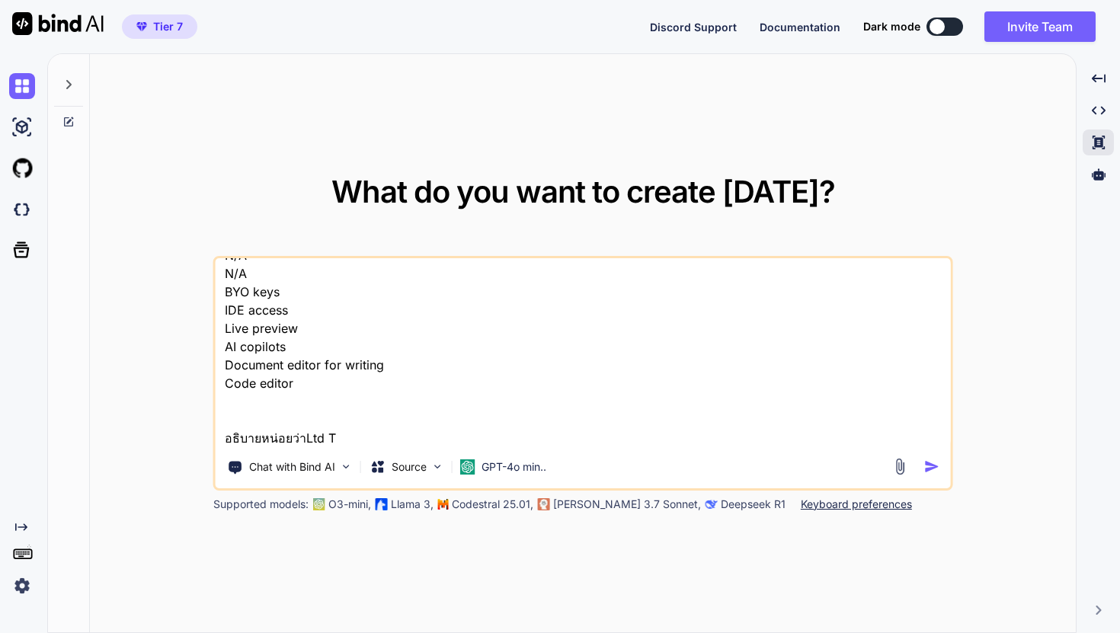
type textarea "x"
type textarea "License Tier 1 $79 $108 Buy now Lifetime access License Tier 2 $179 $216 Buy no…"
type textarea "x"
type textarea "License Tier 1 $79 $108 Buy now Lifetime access License Tier 2 $179 $216 Buy no…"
type textarea "x"
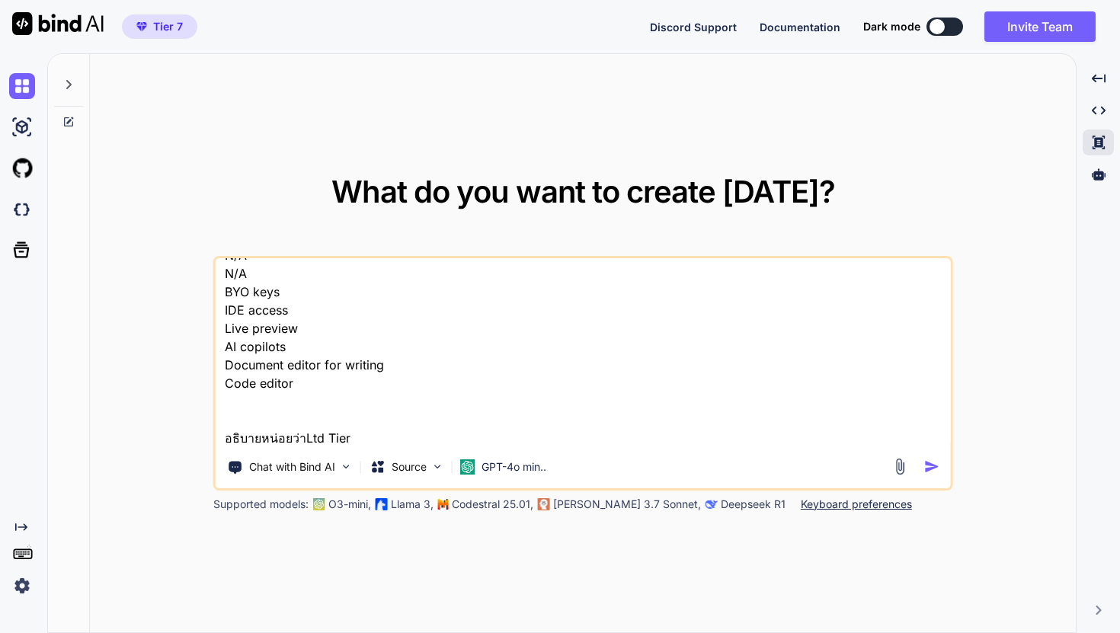
type textarea "License Tier 1 $79 $108 Buy now Lifetime access License Tier 2 $179 $216 Buy no…"
type textarea "x"
type textarea "License Tier 1 $79 $108 Buy now Lifetime access License Tier 2 $179 $216 Buy no…"
type textarea "x"
type textarea "License Tier 1 $79 $108 Buy now Lifetime access License Tier 2 $179 $216 Buy no…"
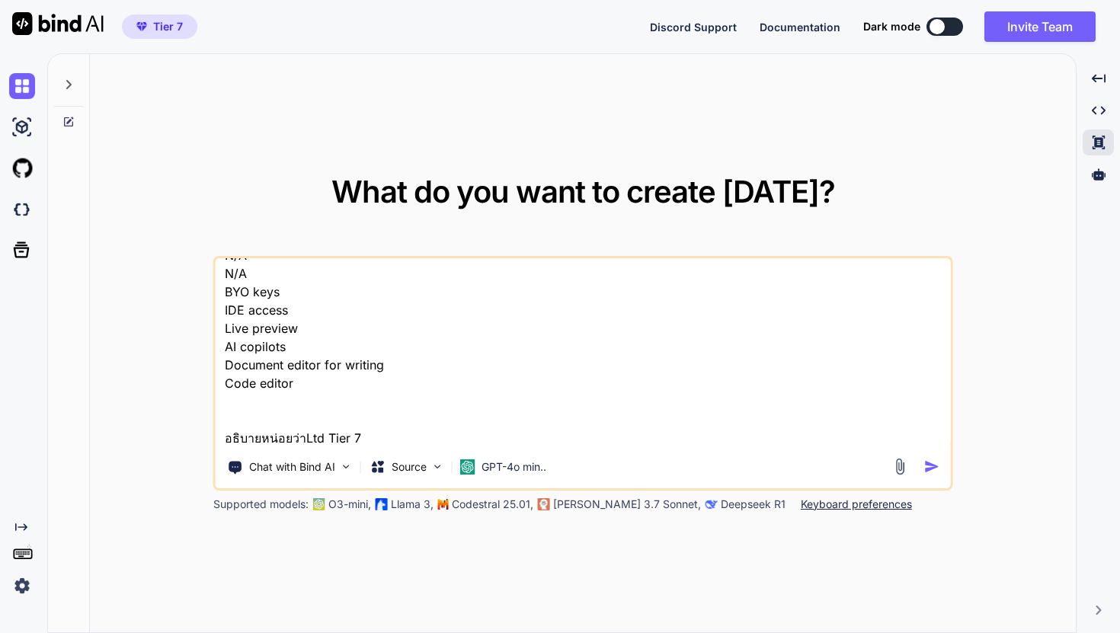
type textarea "x"
type textarea "License Tier 1 $79 $108 Buy now Lifetime access License Tier 2 $179 $216 Buy no…"
type textarea "x"
type textarea "License Tier 1 $79 $108 Buy now Lifetime access License Tier 2 $179 $216 Buy no…"
type textarea "x"
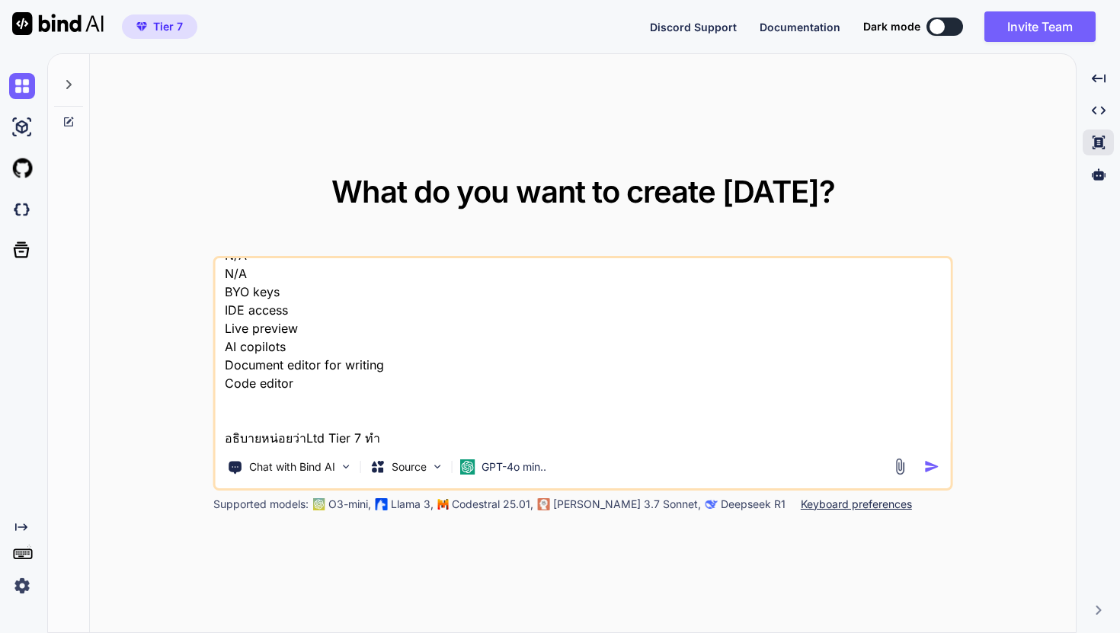
type textarea "License Tier 1 $79 $108 Buy now Lifetime access License Tier 2 $179 $216 Buy no…"
type textarea "x"
type textarea "License Tier 1 $79 $108 Buy now Lifetime access License Tier 2 $179 $216 Buy no…"
type textarea "x"
type textarea "License Tier 1 $79 $108 Buy now Lifetime access License Tier 2 $179 $216 Buy no…"
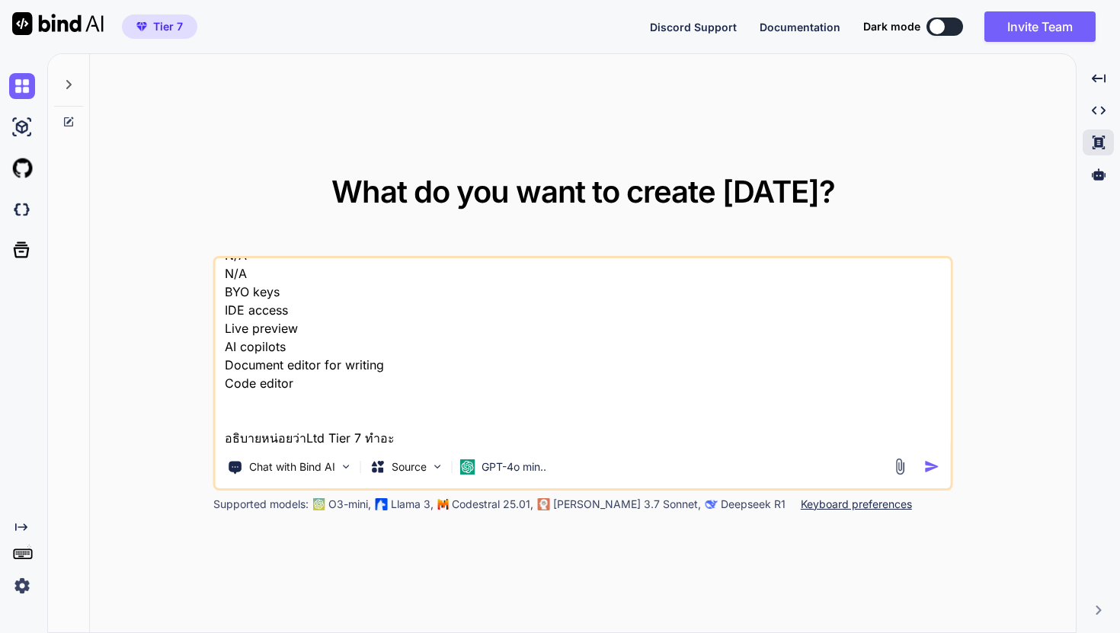
type textarea "x"
type textarea "License Tier 1 $79 $108 Buy now Lifetime access License Tier 2 $179 $216 Buy no…"
type textarea "x"
type textarea "License Tier 1 $79 $108 Buy now Lifetime access License Tier 2 $179 $216 Buy no…"
type textarea "x"
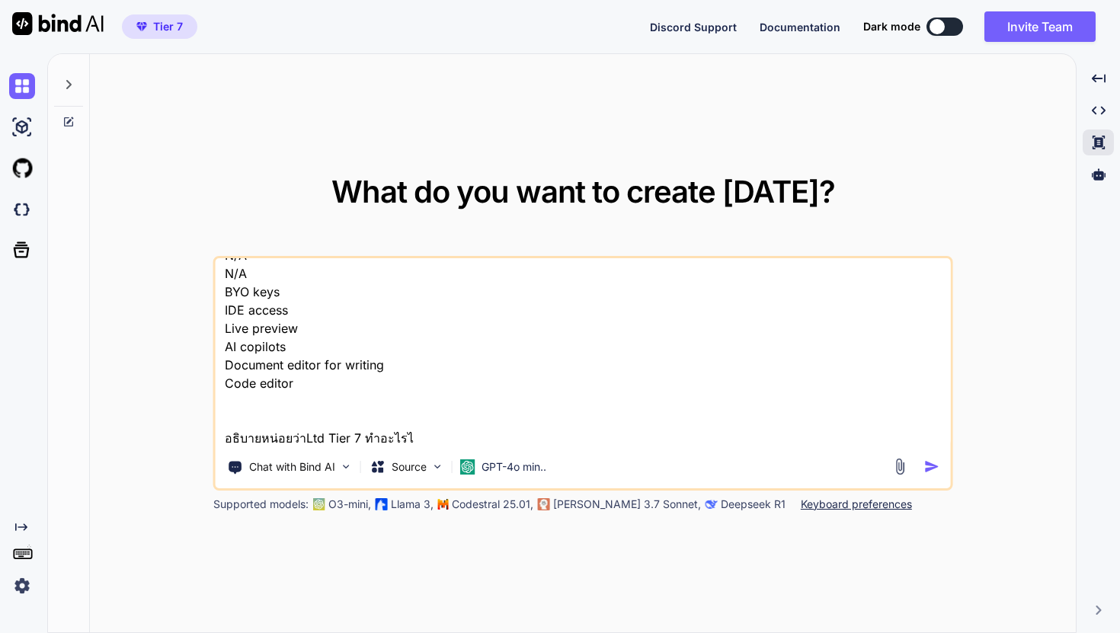
type textarea "License Tier 1 $79 $108 Buy now Lifetime access License Tier 2 $179 $216 Buy no…"
type textarea "x"
type textarea "License Tier 1 $79 $108 Buy now Lifetime access License Tier 2 $179 $216 Buy no…"
type textarea "x"
type textarea "License Tier 1 $79 $108 Buy now Lifetime access License Tier 2 $179 $216 Buy no…"
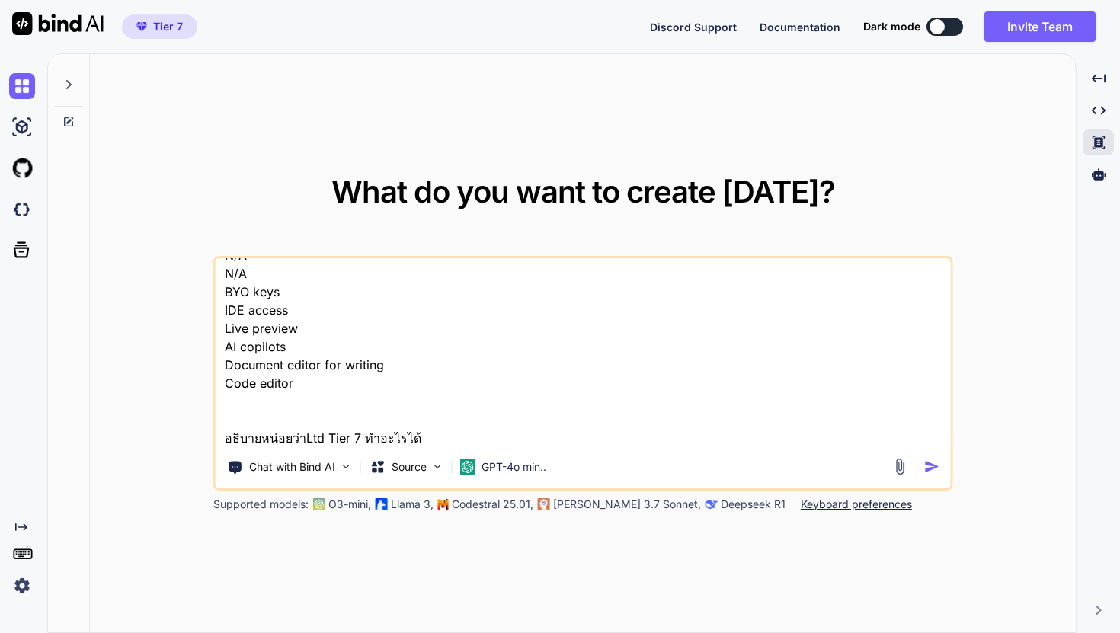
type textarea "x"
type textarea "License Tier 1 $79 $108 Buy now Lifetime access License Tier 2 $179 $216 Buy no…"
type textarea "x"
type textarea "License Tier 1 $79 $108 Buy now Lifetime access License Tier 2 $179 $216 Buy no…"
type textarea "x"
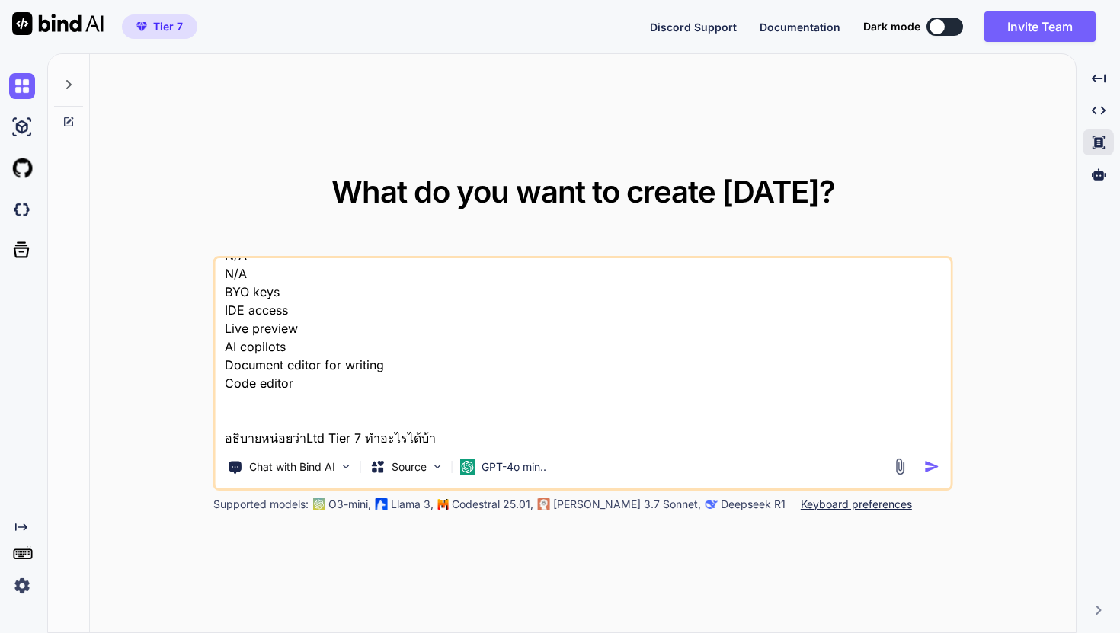
type textarea "License Tier 1 $79 $108 Buy now Lifetime access License Tier 2 $179 $216 Buy no…"
type textarea "x"
type textarea "License Tier 1 $79 $108 Buy now Lifetime access License Tier 2 $179 $216 Buy no…"
type textarea "x"
type textarea "License Tier 1 $79 $108 Buy now Lifetime access License Tier 2 $179 $216 Buy no…"
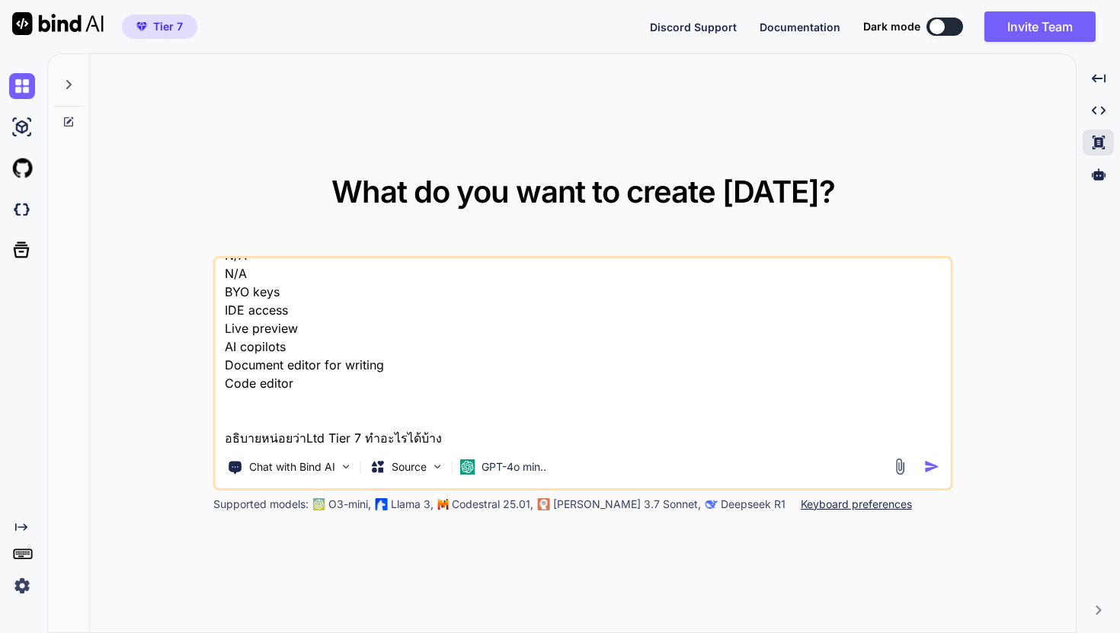
type textarea "x"
type textarea "License Tier 1 $79 $108 Buy now Lifetime access License Tier 2 $179 $216 Buy no…"
type textarea "x"
type textarea "License Tier 1 $79 $108 Buy now Lifetime access License Tier 2 $179 $216 Buy no…"
type textarea "x"
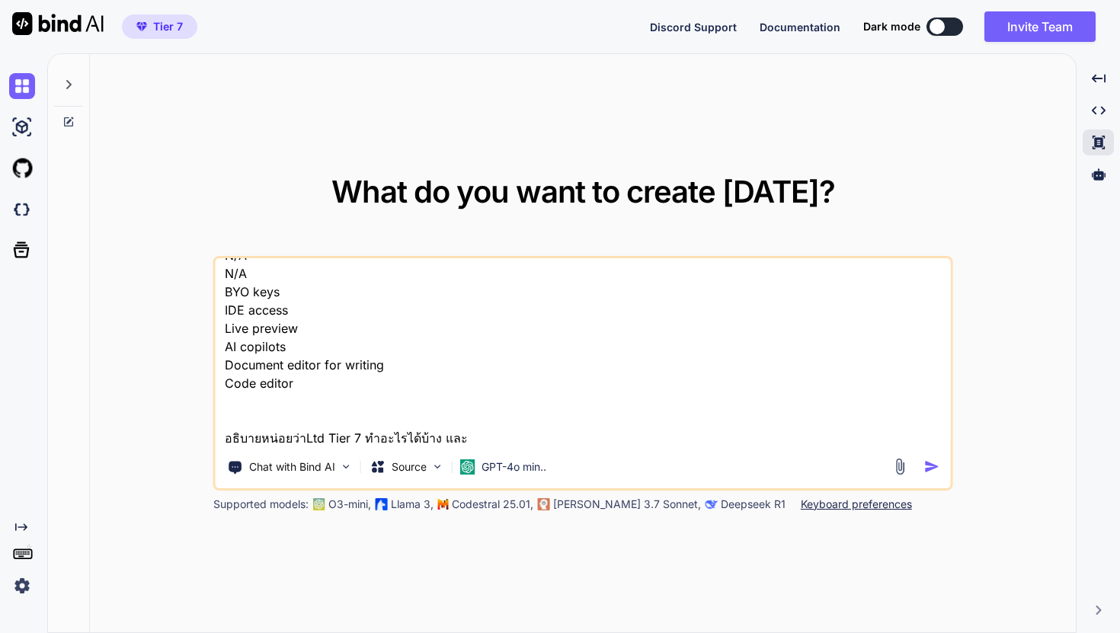
type textarea "License Tier 1 $79 $108 Buy now Lifetime access License Tier 2 $179 $216 Buy no…"
type textarea "x"
type textarea "License Tier 1 $79 $108 Buy now Lifetime access License Tier 2 $179 $216 Buy no…"
type textarea "x"
type textarea "License Tier 1 $79 $108 Buy now Lifetime access License Tier 2 $179 $216 Buy no…"
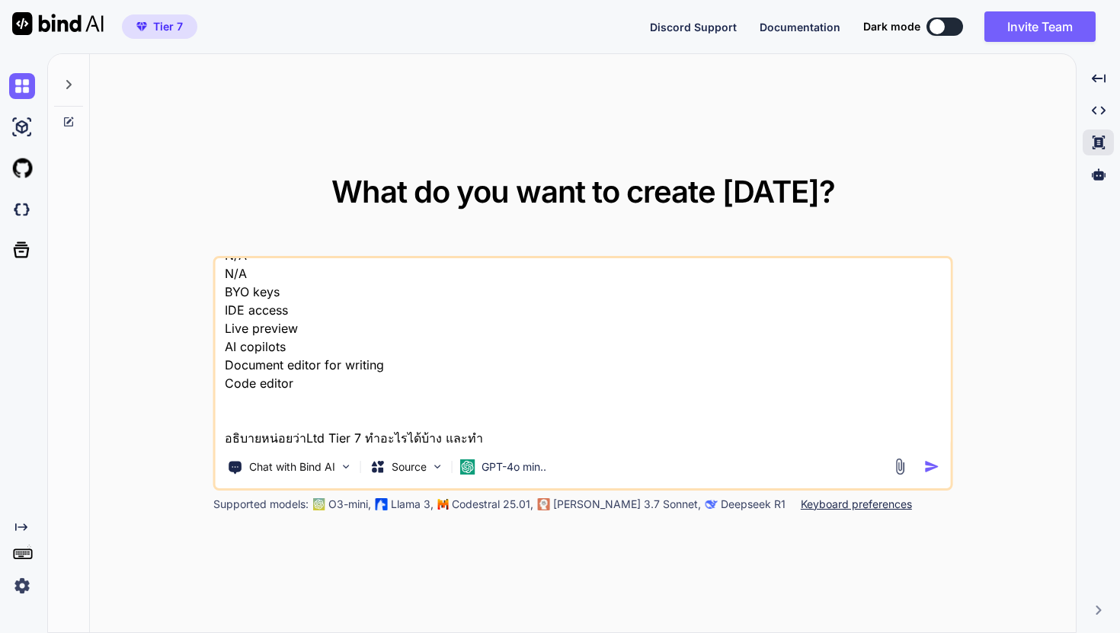
type textarea "x"
type textarea "License Tier 1 $79 $108 Buy now Lifetime access License Tier 2 $179 $216 Buy no…"
type textarea "x"
type textarea "License Tier 1 $79 $108 Buy now Lifetime access License Tier 2 $179 $216 Buy no…"
type textarea "x"
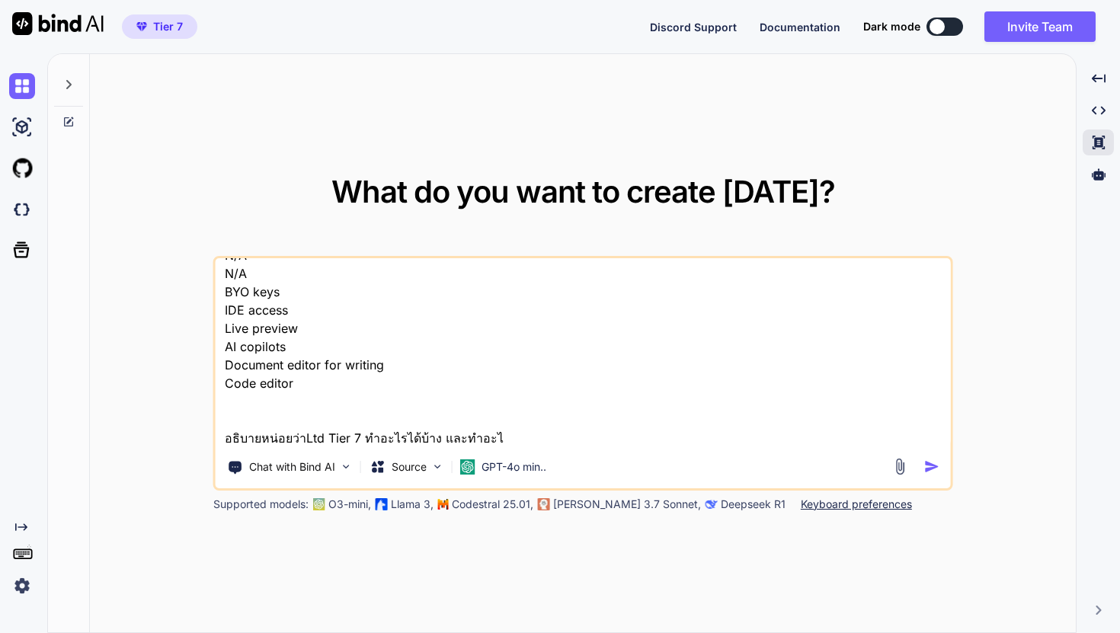
type textarea "License Tier 1 $79 $108 Buy now Lifetime access License Tier 2 $179 $216 Buy no…"
type textarea "x"
type textarea "License Tier 1 $79 $108 Buy now Lifetime access License Tier 2 $179 $216 Buy no…"
type textarea "x"
type textarea "License Tier 1 $79 $108 Buy now Lifetime access License Tier 2 $179 $216 Buy no…"
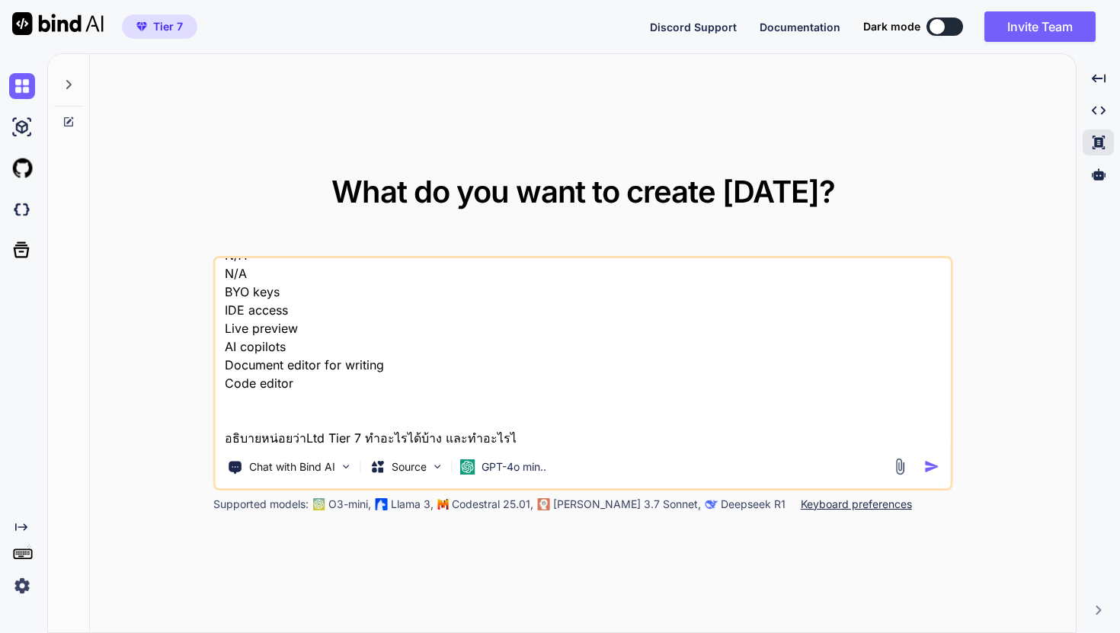
type textarea "x"
type textarea "License Tier 1 $79 $108 Buy now Lifetime access License Tier 2 $179 $216 Buy no…"
type textarea "x"
type textarea "License Tier 1 $79 $108 Buy now Lifetime access License Tier 2 $179 $216 Buy no…"
type textarea "x"
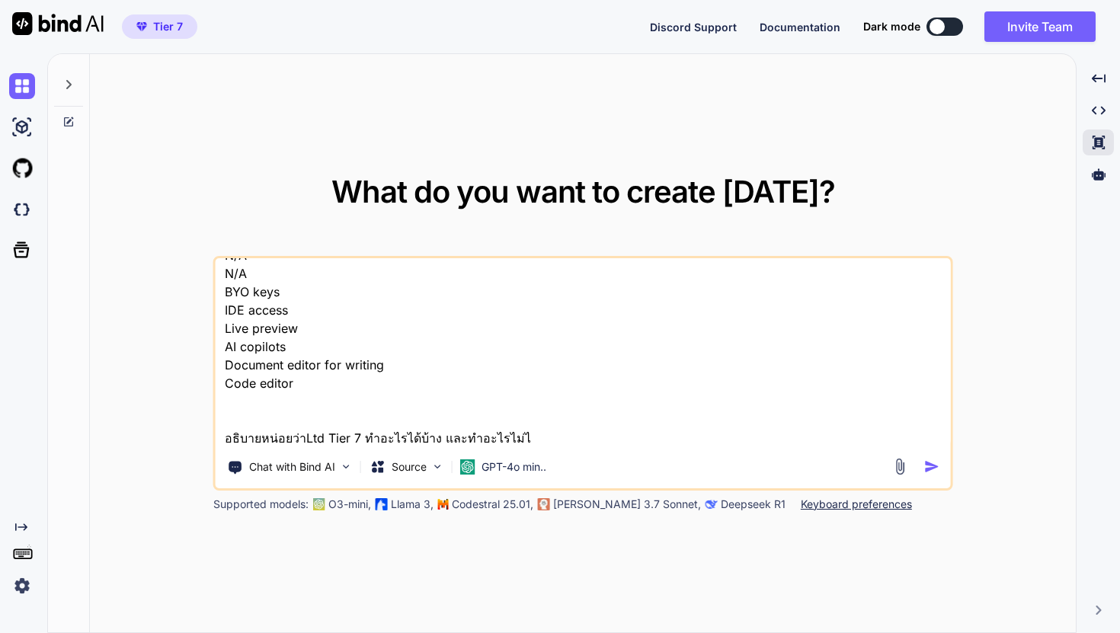
type textarea "License Tier 1 $79 $108 Buy now Lifetime access License Tier 2 $179 $216 Buy no…"
type textarea "x"
type textarea "License Tier 1 $79 $108 Buy now Lifetime access License Tier 2 $179 $216 Buy no…"
type textarea "x"
type textarea "License Tier 1 $79 $108 Buy now Lifetime access License Tier 2 $179 $216 Buy no…"
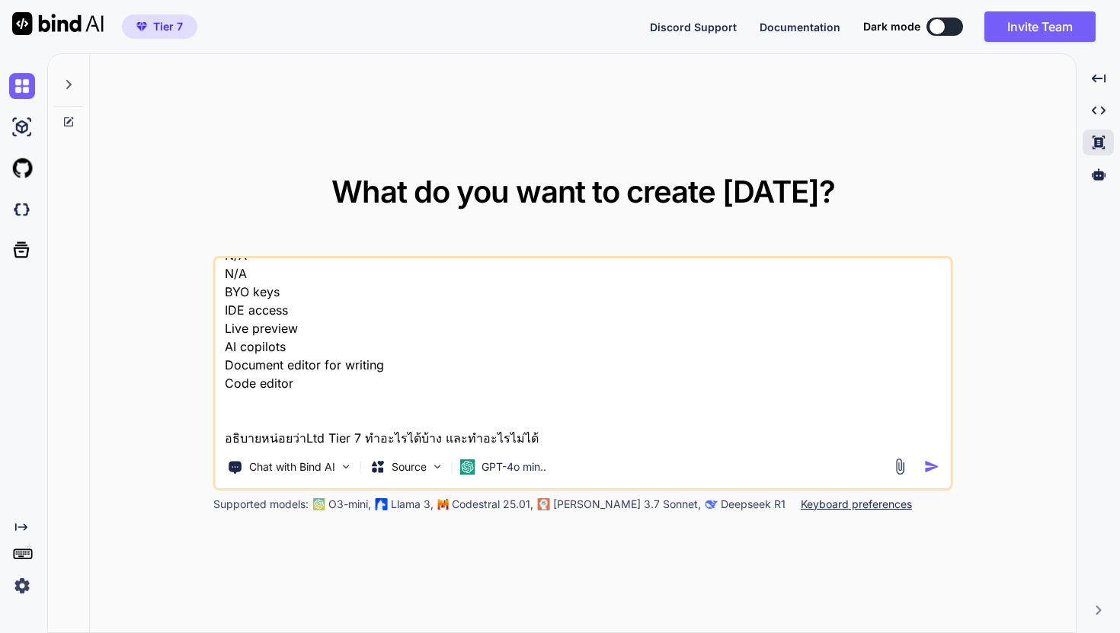
type textarea "x"
type textarea "License Tier 1 $79 $108 Buy now Lifetime access License Tier 2 $179 $216 Buy no…"
type textarea "x"
type textarea "License Tier 1 $79 $108 Buy now Lifetime access License Tier 2 $179 $216 Buy no…"
type textarea "x"
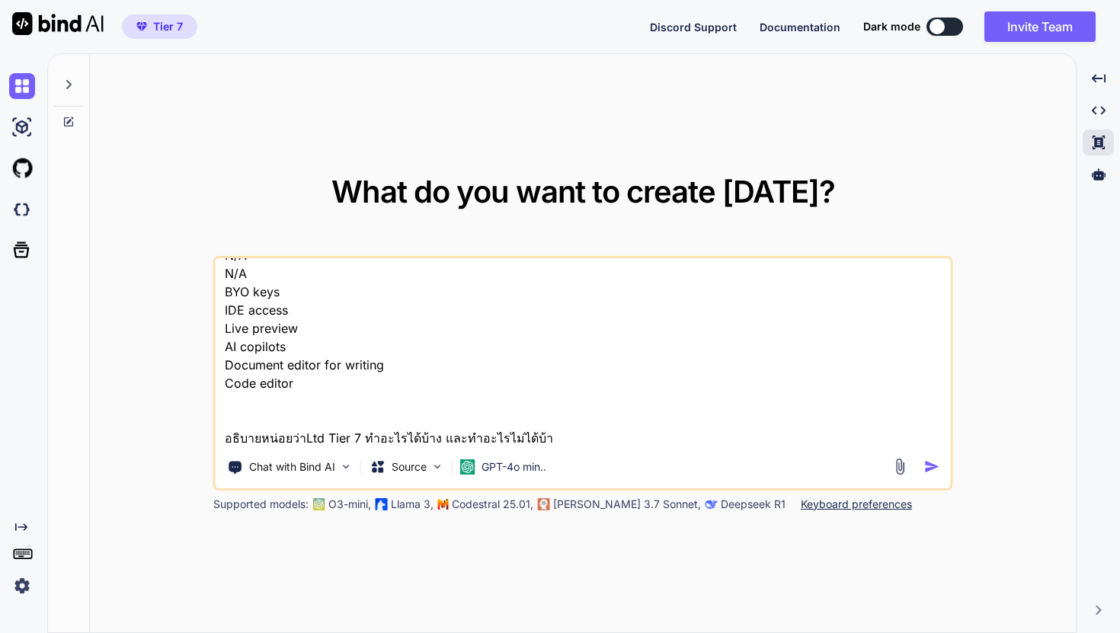
type textarea "License Tier 1 $79 $108 Buy now Lifetime access License Tier 2 $179 $216 Buy no…"
type textarea "x"
type textarea "License Tier 1 $79 $108 Buy now Lifetime access License Tier 2 $179 $216 Buy no…"
type textarea "x"
type textarea "License Tier 1 $79 $108 Buy now Lifetime access License Tier 2 $179 $216 Buy no…"
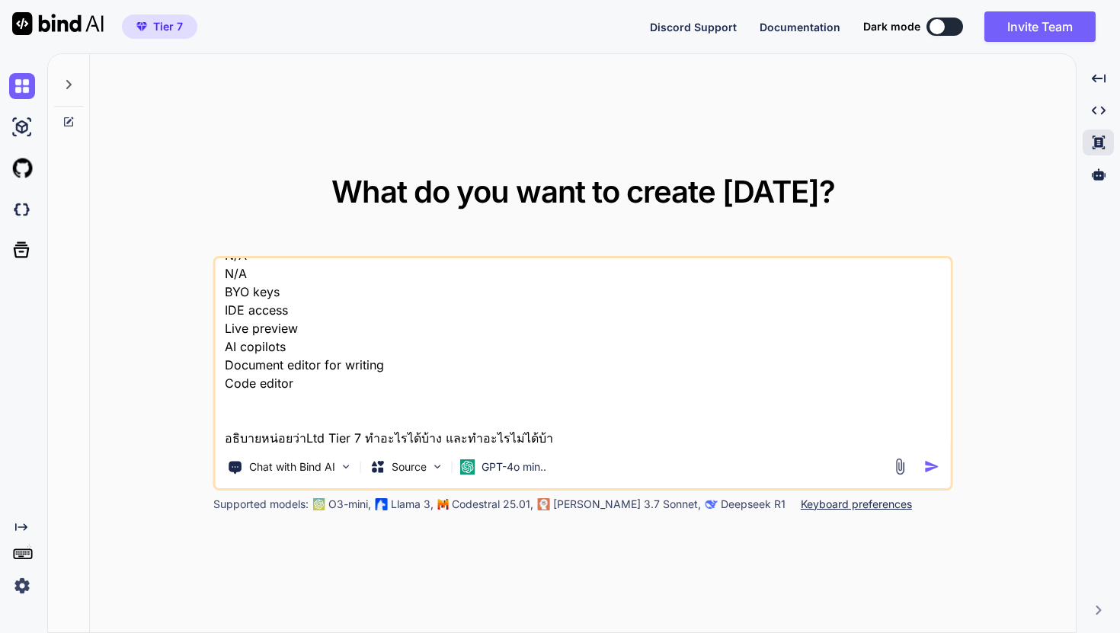
type textarea "x"
type textarea "License Tier 1 $79 $108 Buy now Lifetime access License Tier 2 $179 $216 Buy no…"
type textarea "x"
type textarea "License Tier 1 $79 $108 Buy now Lifetime access License Tier 2 $179 $216 Buy no…"
type textarea "x"
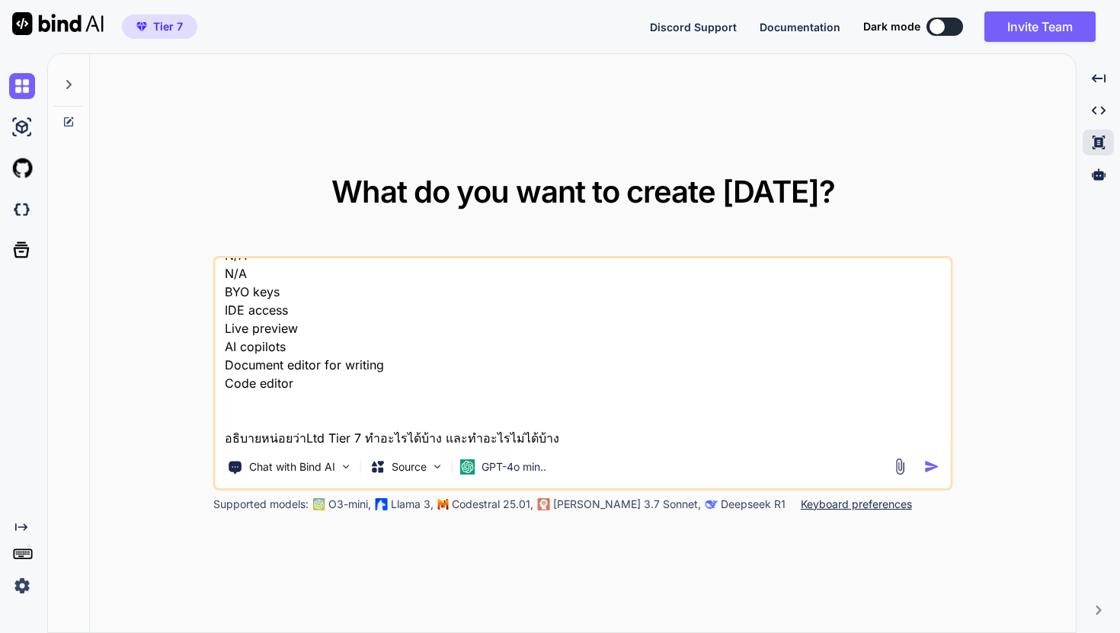
type textarea "License Tier 1 $79 $108 Buy now Lifetime access License Tier 2 $179 $216 Buy no…"
type textarea "x"
type textarea "License Tier 1 $79 $108 Buy now Lifetime access License Tier 2 $179 $216 Buy no…"
click at [509, 464] on p "GPT-4o min.." at bounding box center [513, 466] width 65 height 15
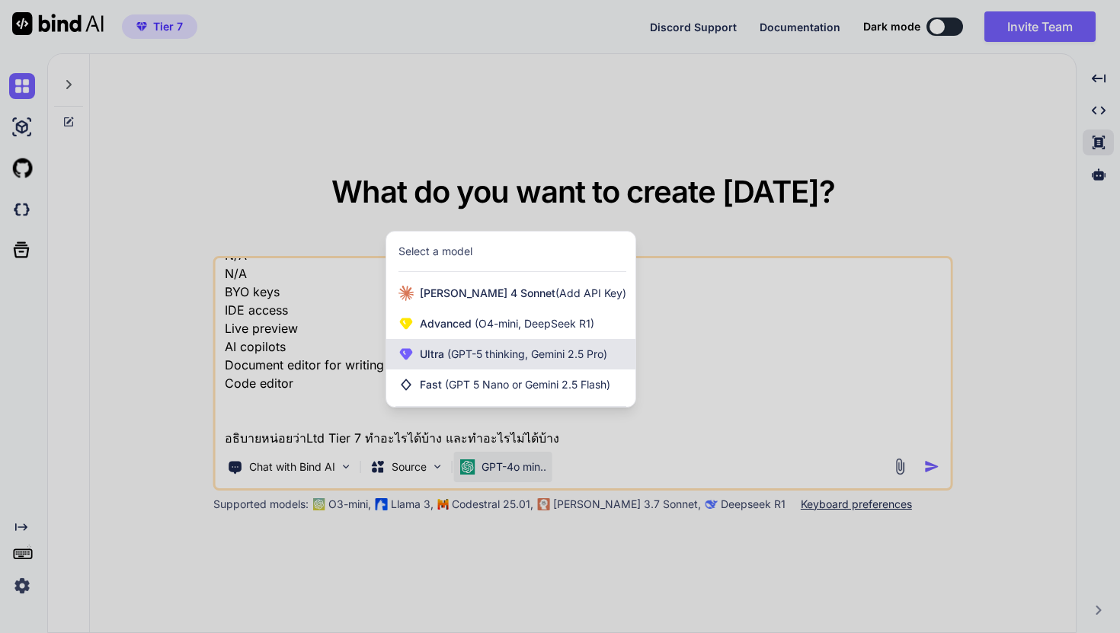
click at [534, 350] on span "(GPT-5 thinking, Gemini 2.5 Pro)" at bounding box center [525, 353] width 163 height 13
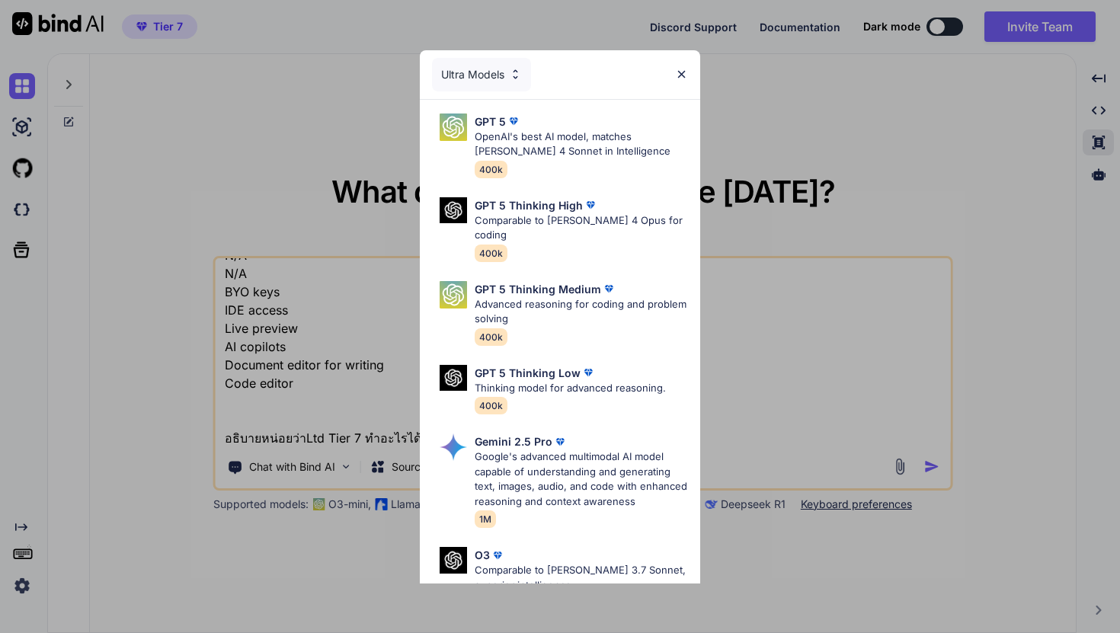
click at [817, 344] on div "Ultra Models GPT 5 OpenAI's best AI model, matches Claude 4 Sonnet in Intellige…" at bounding box center [560, 316] width 1120 height 633
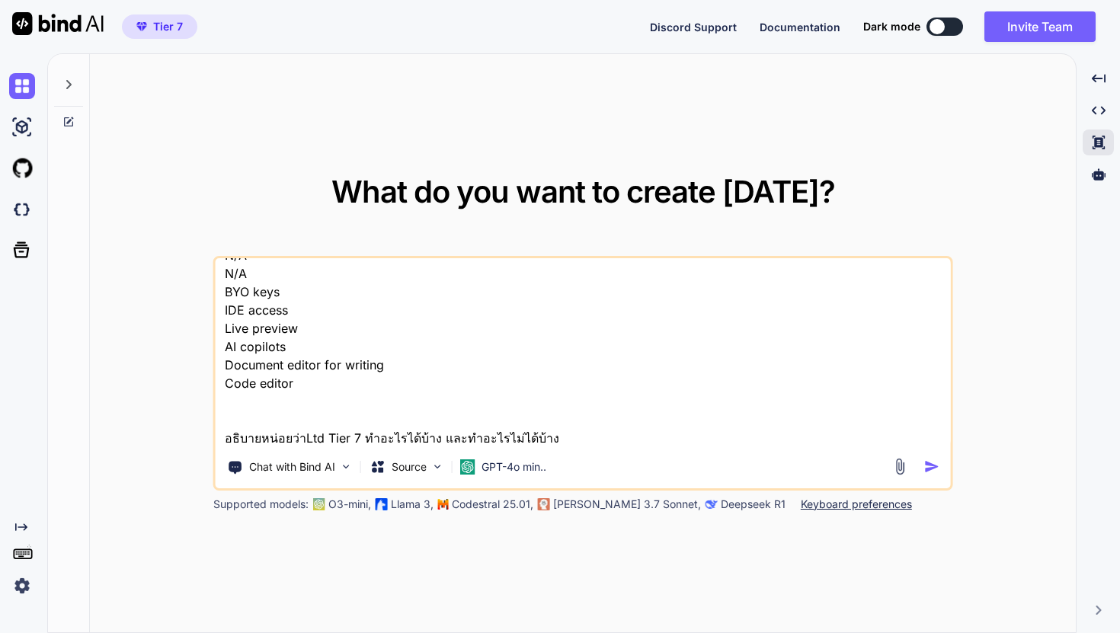
click at [936, 467] on img "button" at bounding box center [932, 467] width 16 height 16
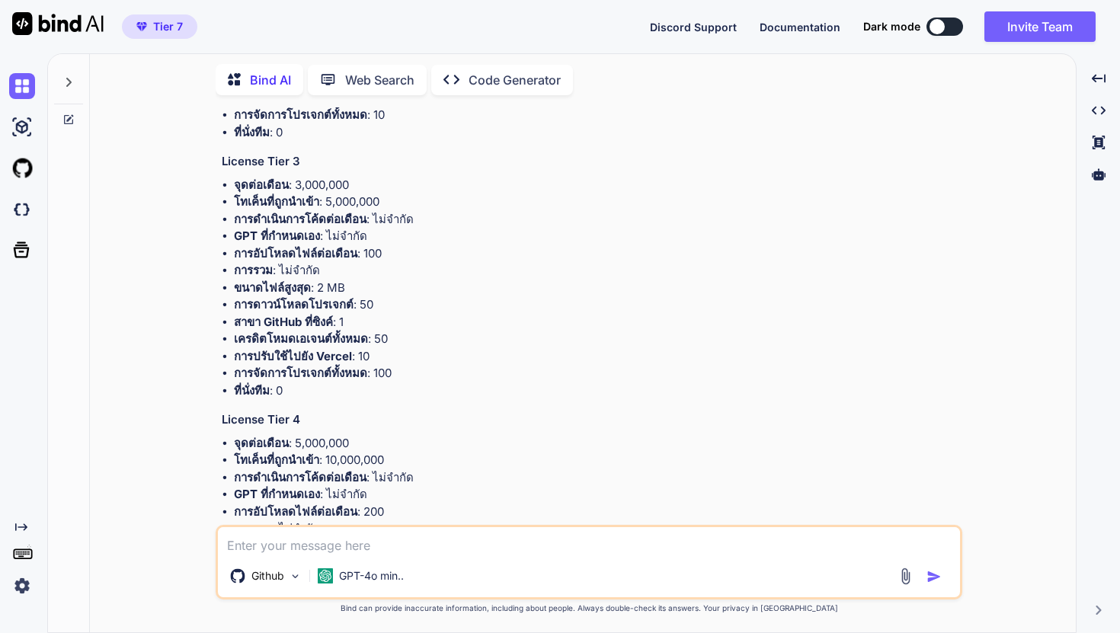
scroll to position [959, 0]
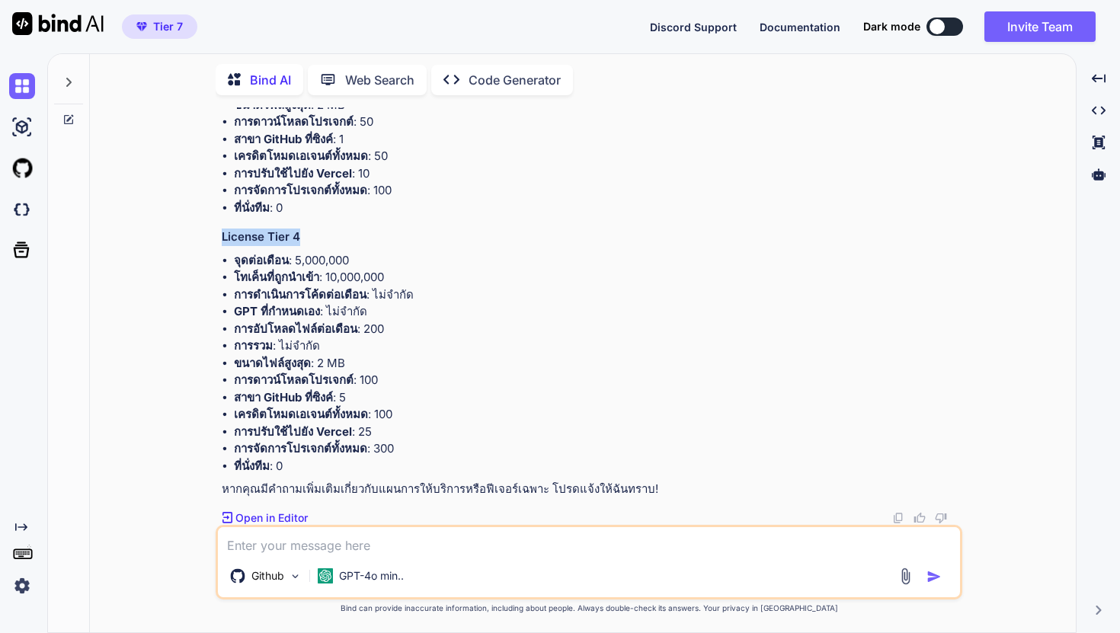
drag, startPoint x: 347, startPoint y: 232, endPoint x: 225, endPoint y: 232, distance: 121.9
click at [225, 232] on h3 "License Tier 4" at bounding box center [590, 238] width 737 height 18
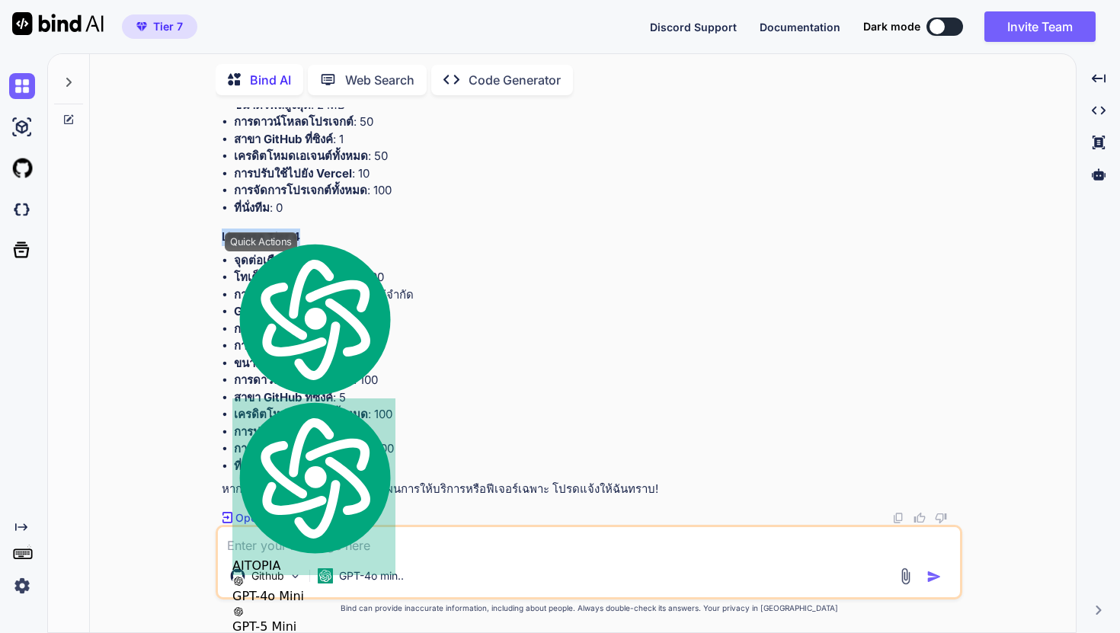
copy h3 "License Tier 4"
click at [376, 539] on textarea at bounding box center [589, 540] width 742 height 27
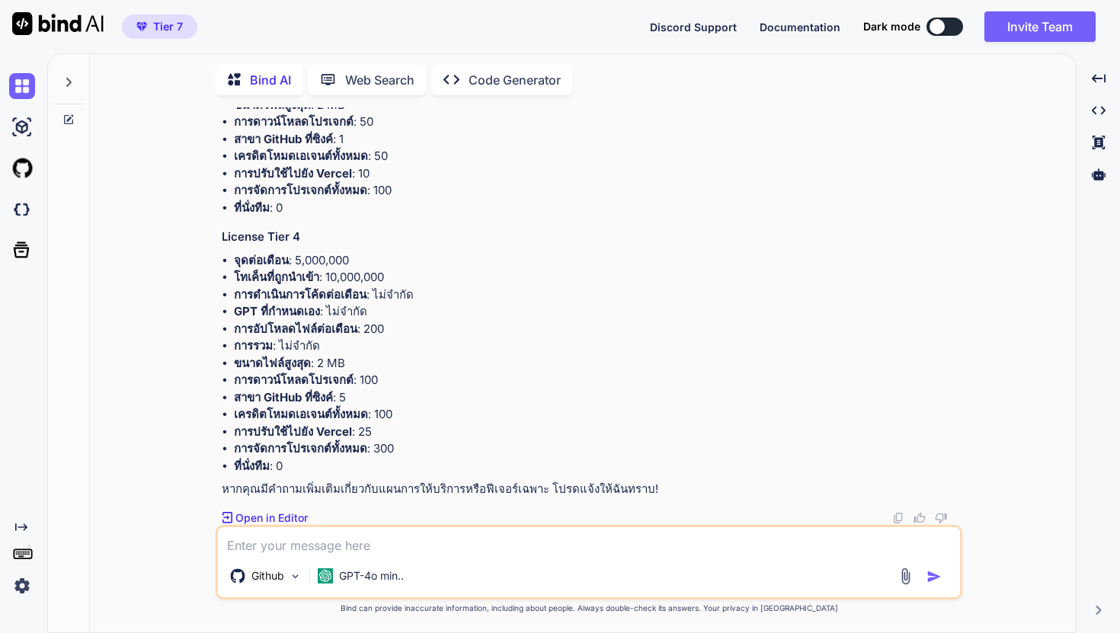
type textarea "x"
type textarea "ข"
type textarea "x"
type textarea "ขอ"
type textarea "x"
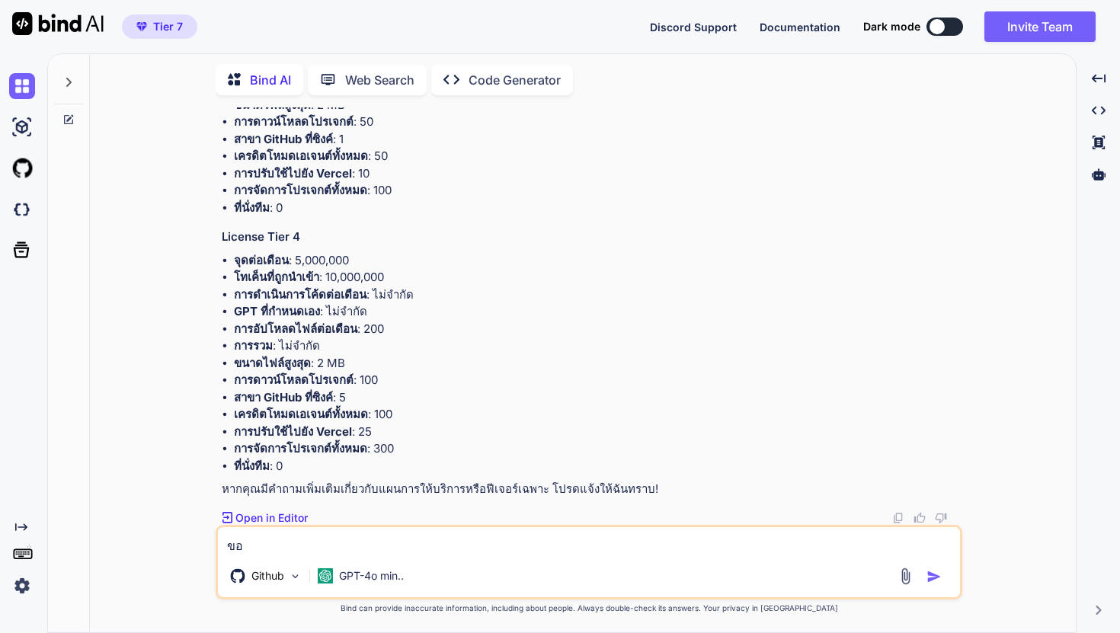
type textarea "ของ"
type textarea "x"
type textarea "ของผ"
type textarea "x"
type textarea "ของผม"
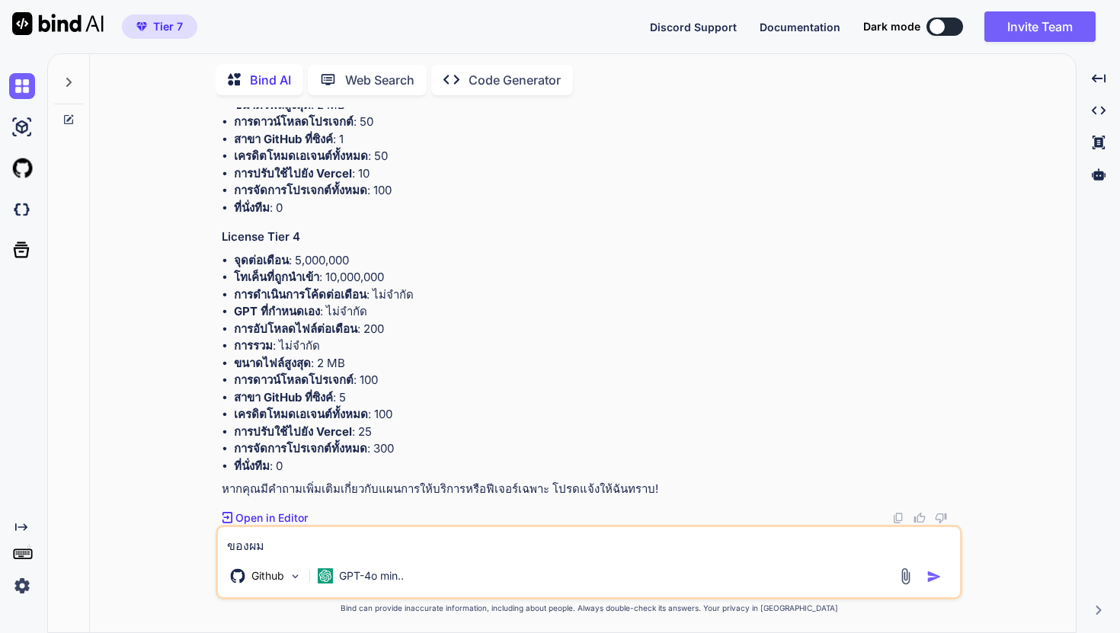
paste textarea "License Tier 4"
type textarea "x"
type textarea "ของผมLicense Tier 4"
type textarea "x"
type textarea "ของผมLicense Tier 4"
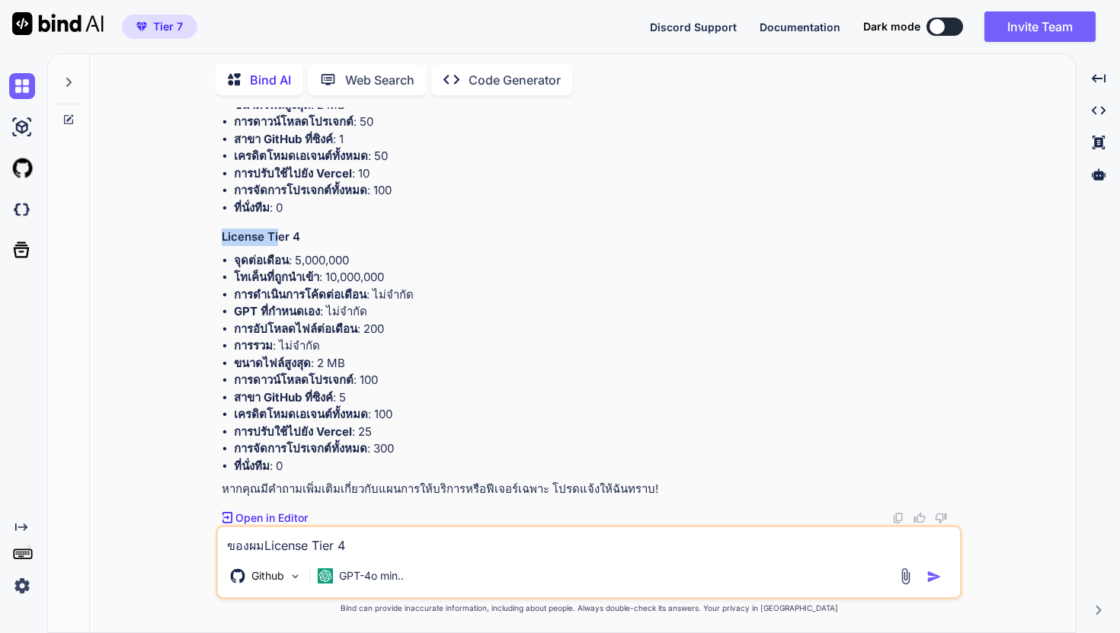
drag, startPoint x: 310, startPoint y: 227, endPoint x: 280, endPoint y: 231, distance: 30.7
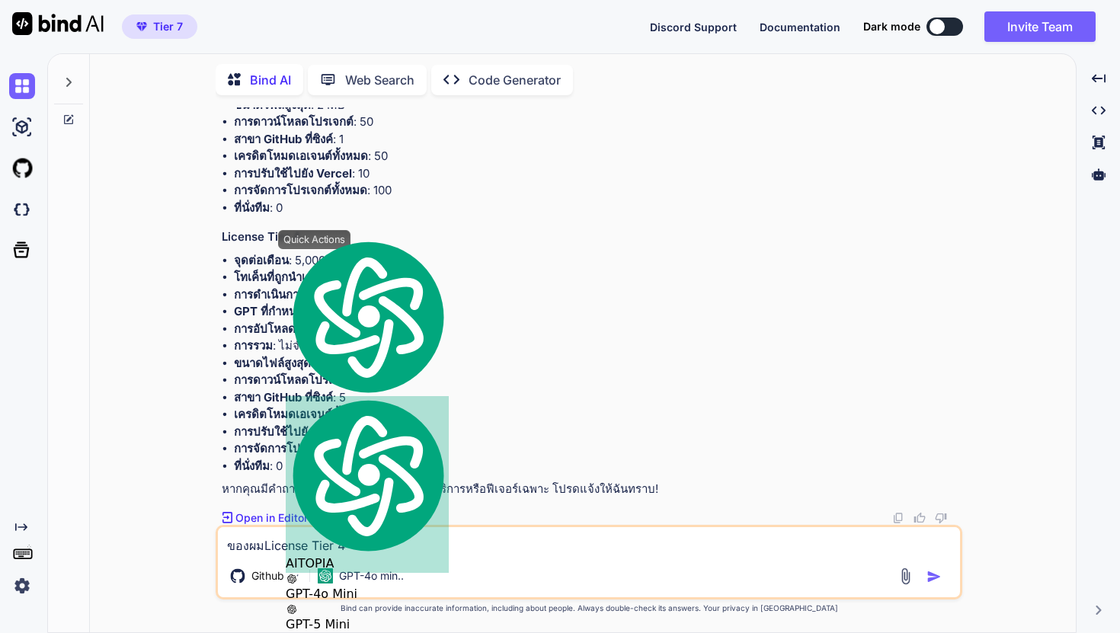
click at [315, 210] on li "ที่นั่งทีม : 0" at bounding box center [596, 209] width 725 height 18
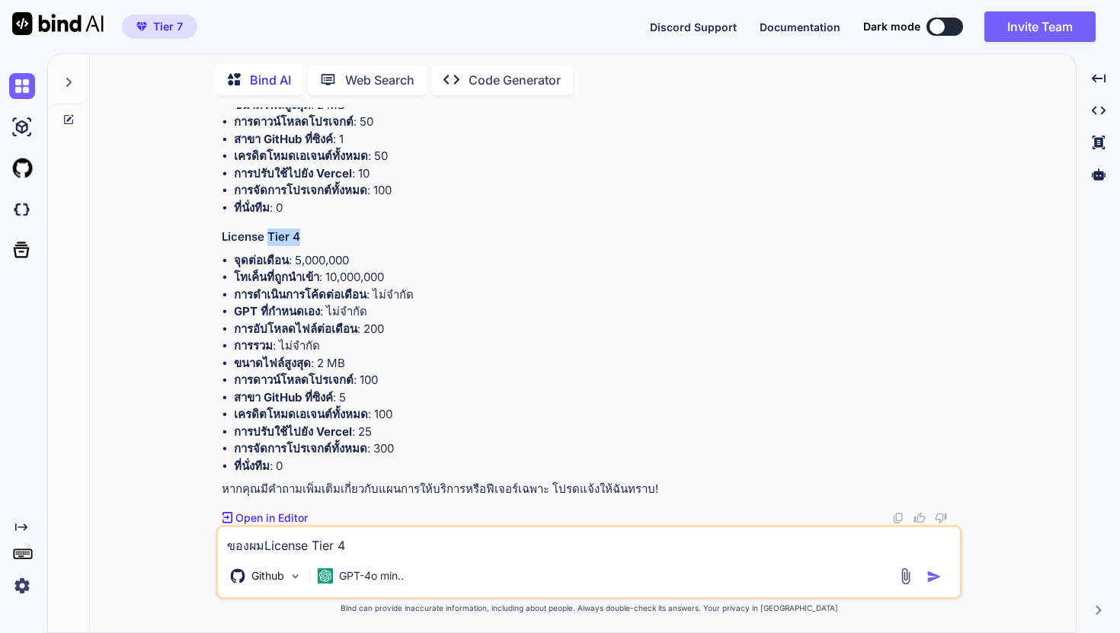
drag, startPoint x: 309, startPoint y: 235, endPoint x: 270, endPoint y: 237, distance: 38.9
click at [270, 237] on h3 "License Tier 4" at bounding box center [590, 238] width 737 height 18
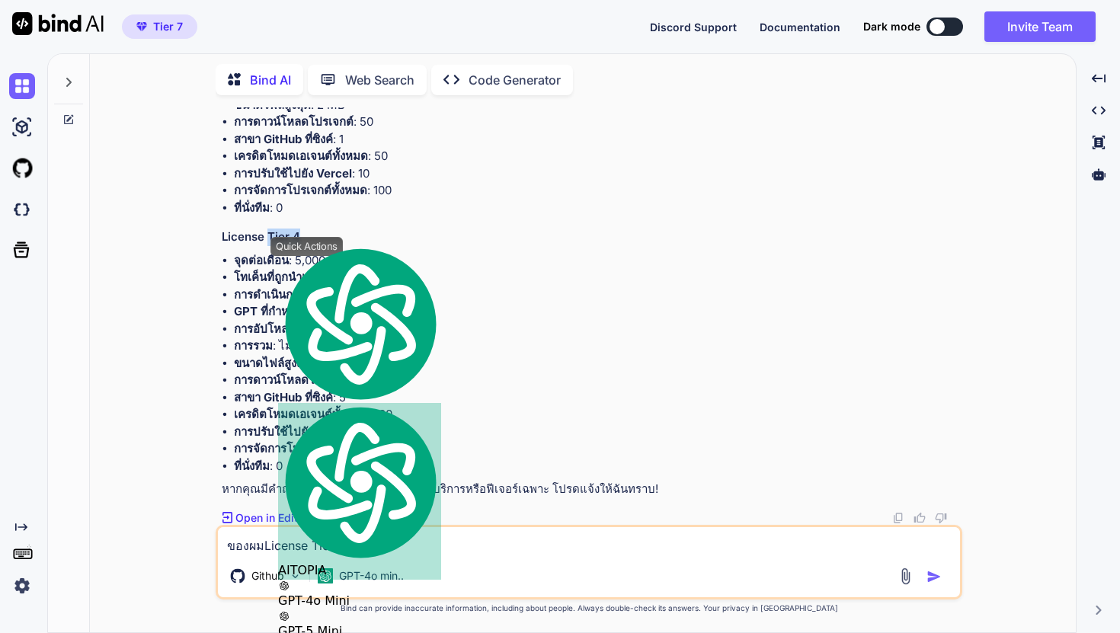
copy h3 "Tier 4"
click at [416, 541] on textarea "ของผมLicense Tier 4" at bounding box center [589, 540] width 742 height 27
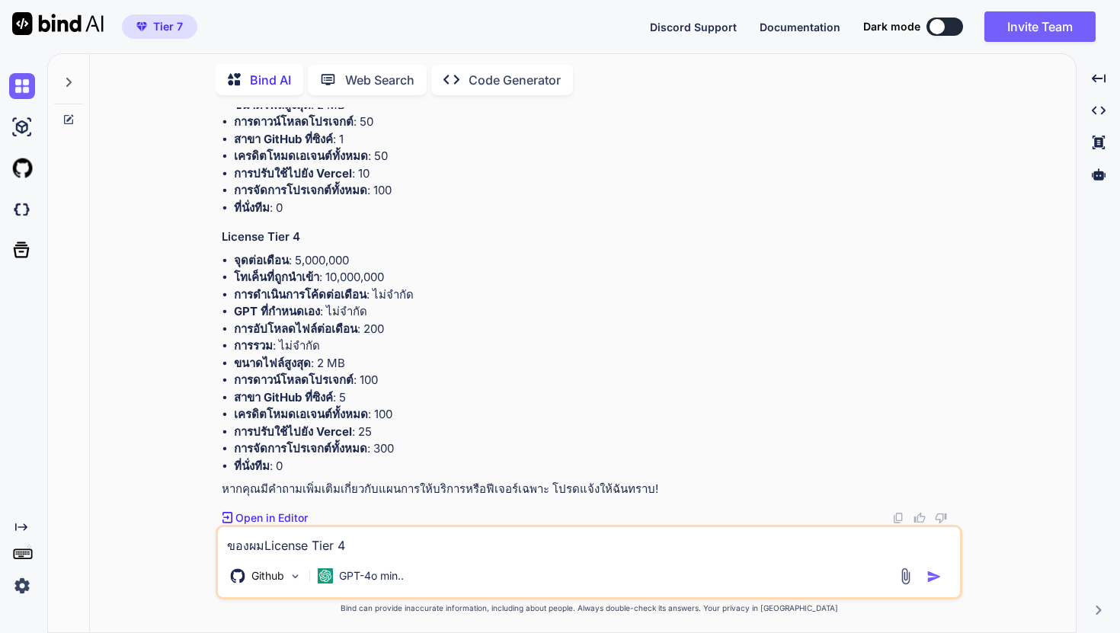
type textarea "x"
type textarea "ของผมLicense Tier 4"
type textarea "x"
type textarea "ของผมLicense Tier"
type textarea "x"
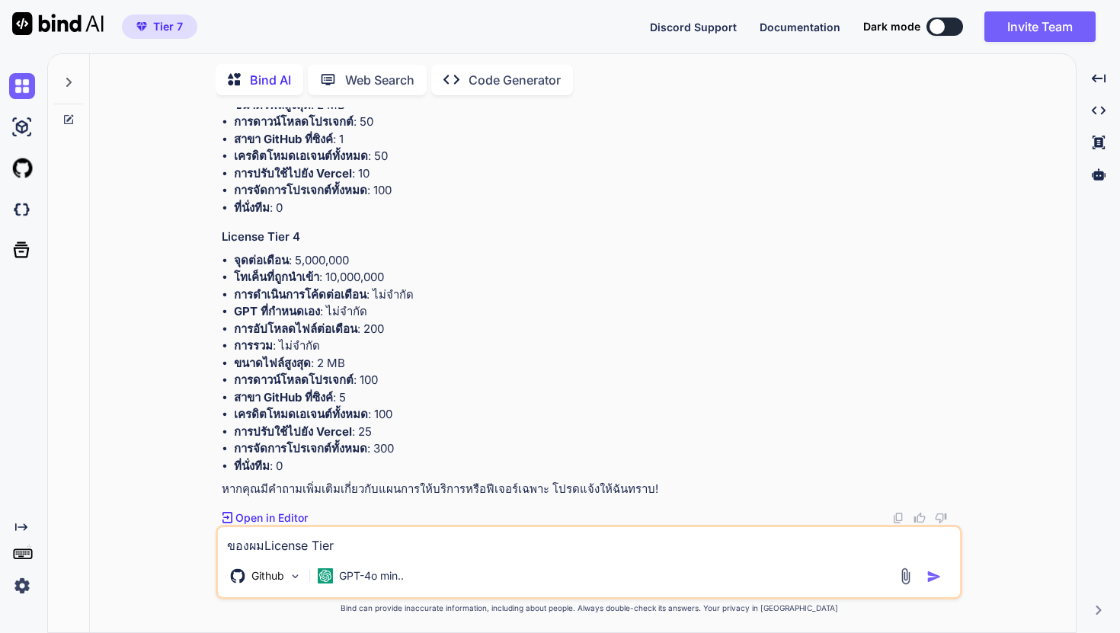
type textarea "ของผมLicense Tier ึ"
type textarea "x"
type textarea "ของผมLicense Tier"
type textarea "x"
type textarea "ของผมLicense Tier 7"
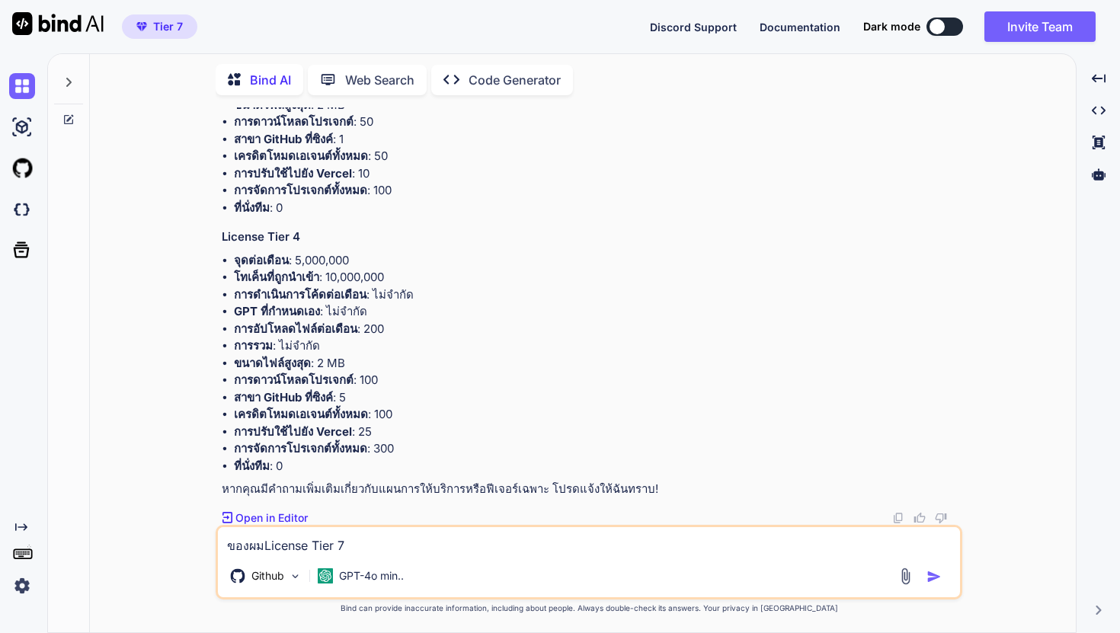
type textarea "x"
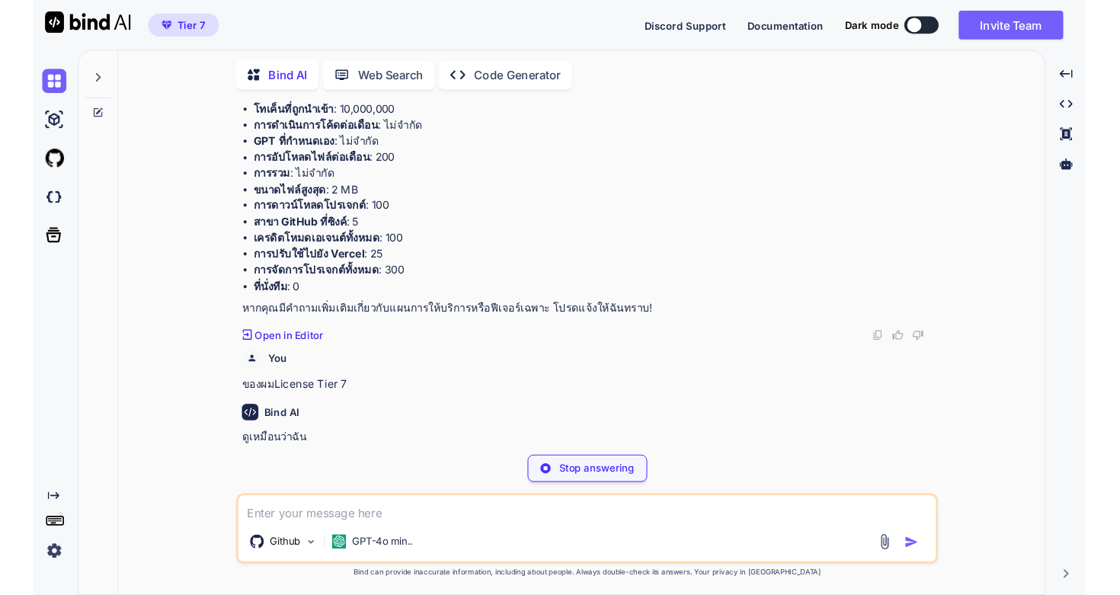
scroll to position [1121, 0]
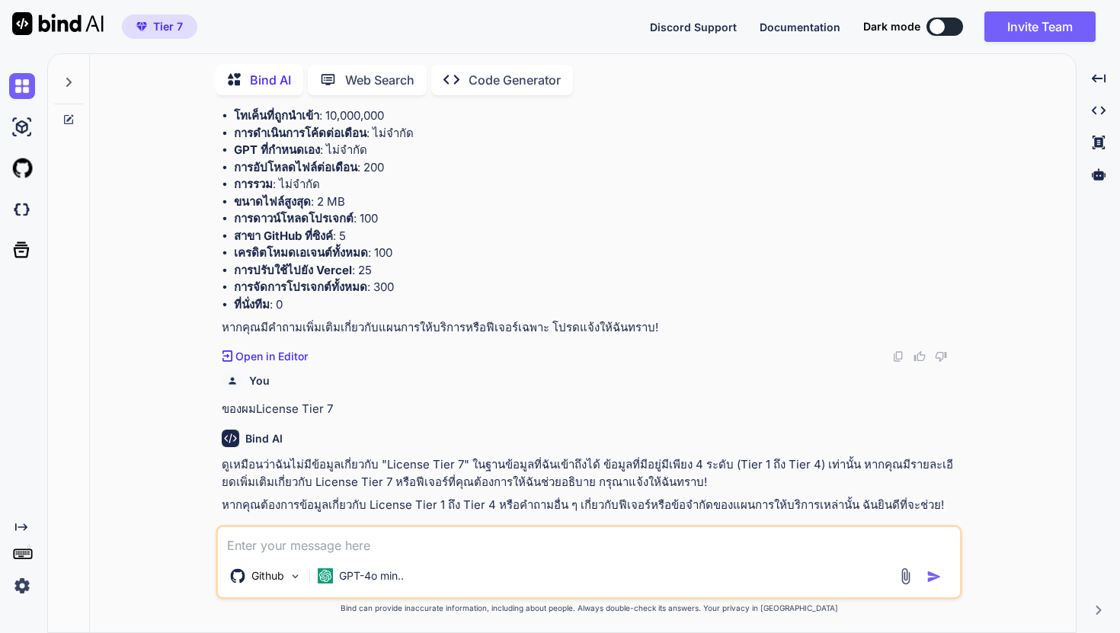
paste textarea "Tier 4"
type textarea "x"
type textarea "Tier 4"
drag, startPoint x: 378, startPoint y: 549, endPoint x: 140, endPoint y: 545, distance: 237.7
click at [139, 545] on div "You License Tier 1 $79 $108 Buy now Lifetime access License Tier 2 $179 $216 Bu…" at bounding box center [589, 369] width 974 height 525
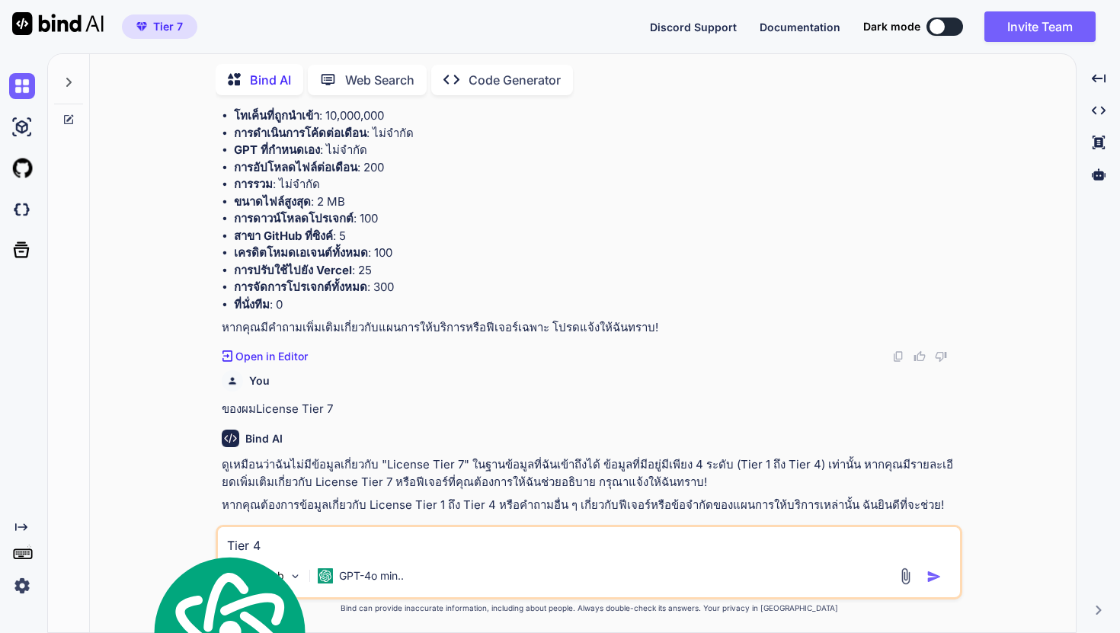
type textarea "x"
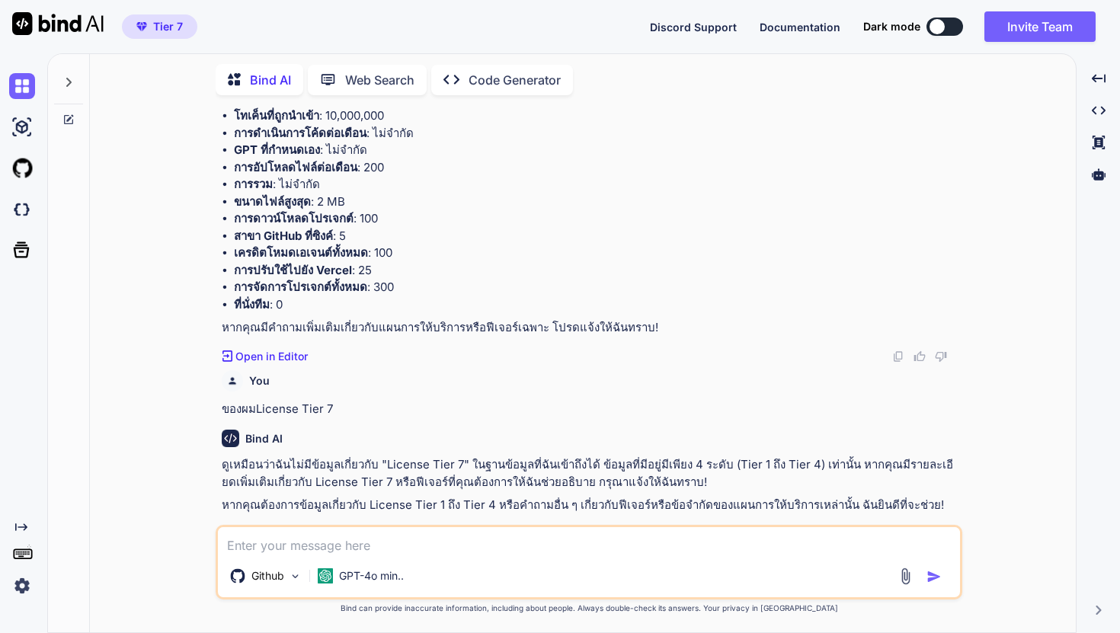
type textarea "x"
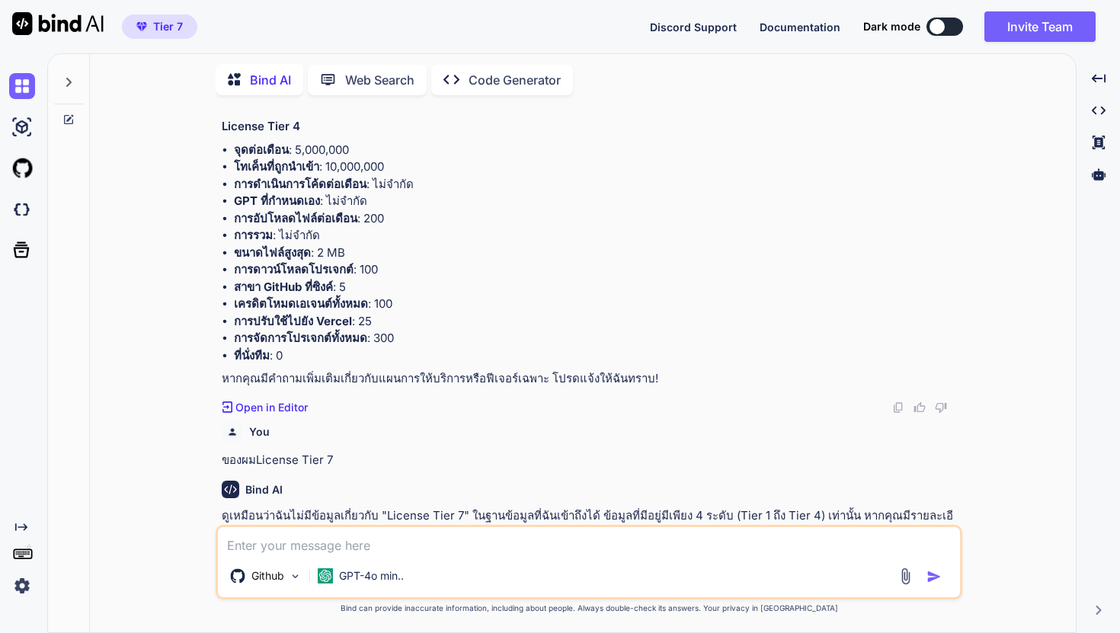
scroll to position [950, 0]
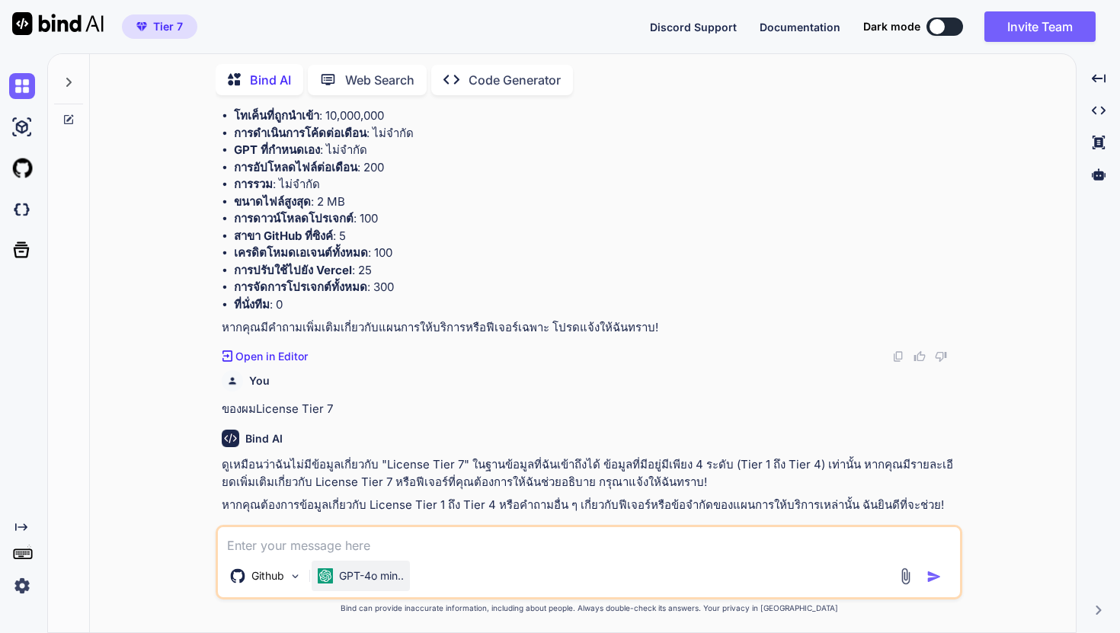
click at [401, 571] on p "GPT-4o min.." at bounding box center [371, 575] width 65 height 15
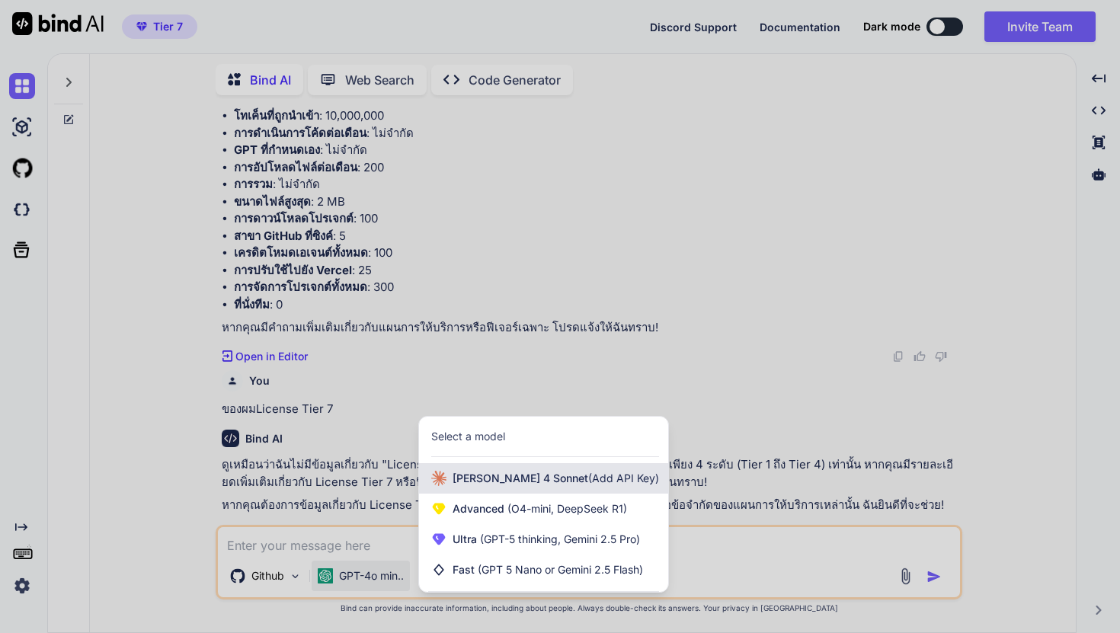
click at [523, 488] on div "Claude 4 Sonnet (Add API Key)" at bounding box center [543, 478] width 249 height 30
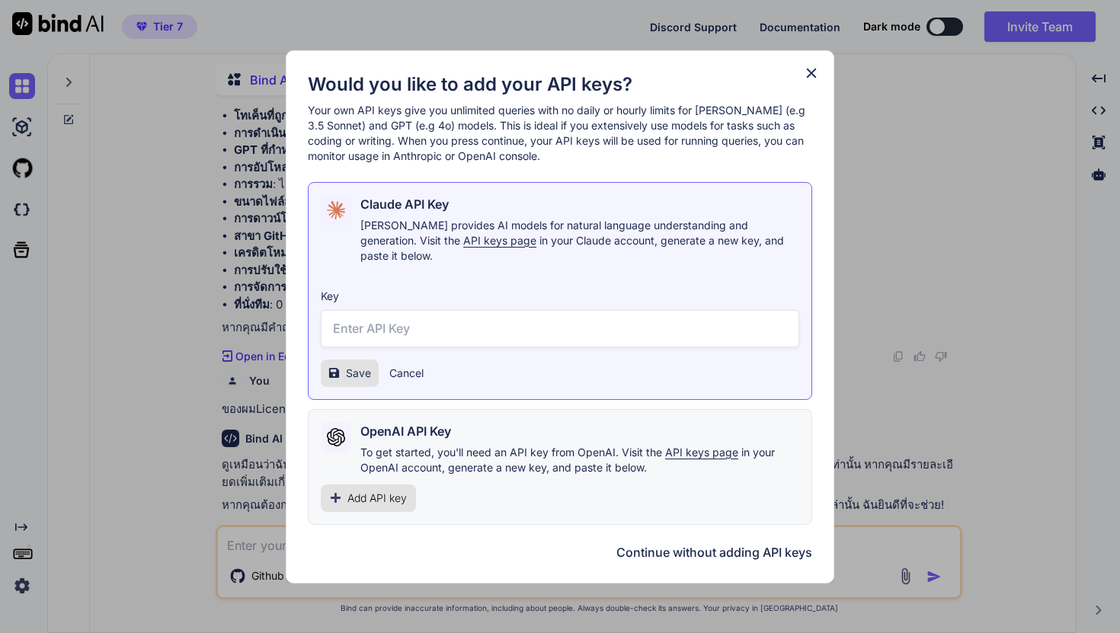
click at [811, 82] on icon at bounding box center [811, 73] width 17 height 17
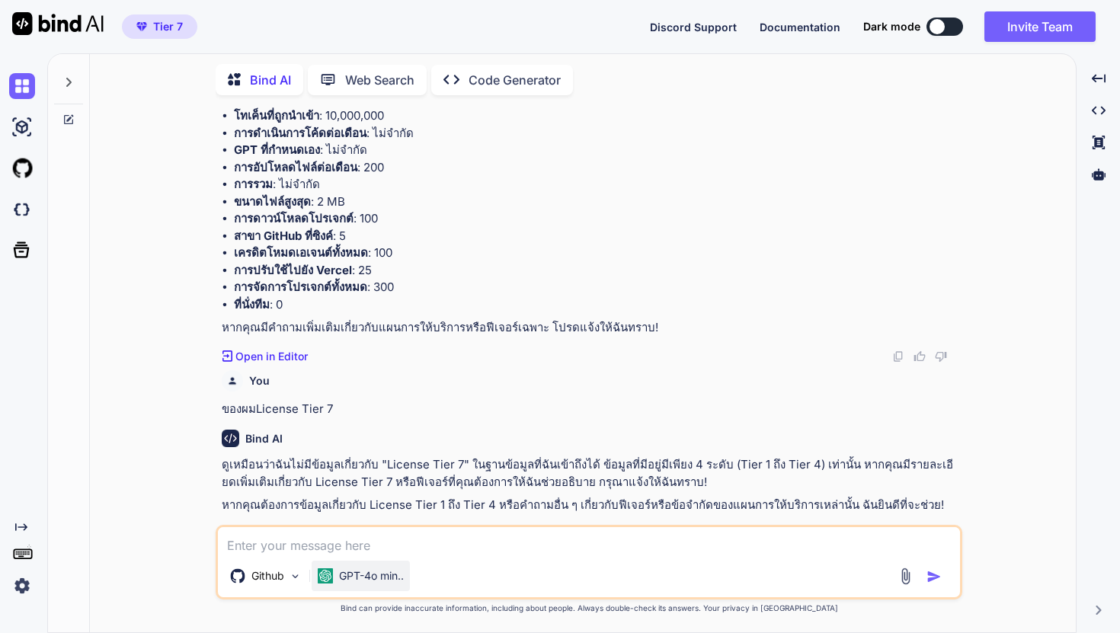
click at [397, 574] on p "GPT-4o min.." at bounding box center [371, 575] width 65 height 15
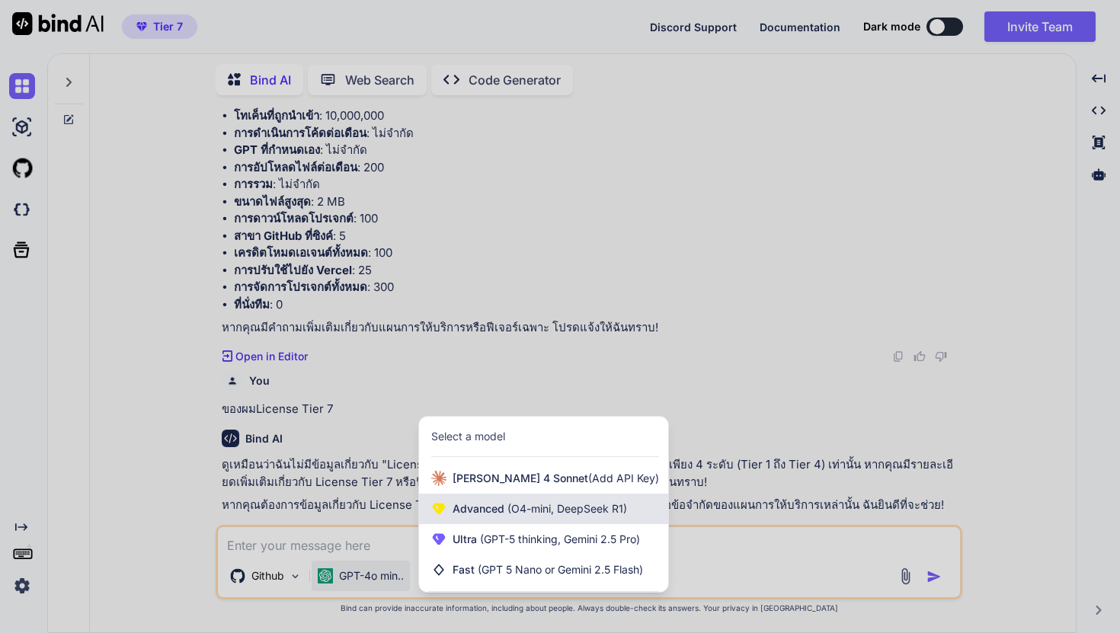
click at [468, 501] on span "Advanced (O4-mini, DeepSeek R1)" at bounding box center [539, 508] width 174 height 15
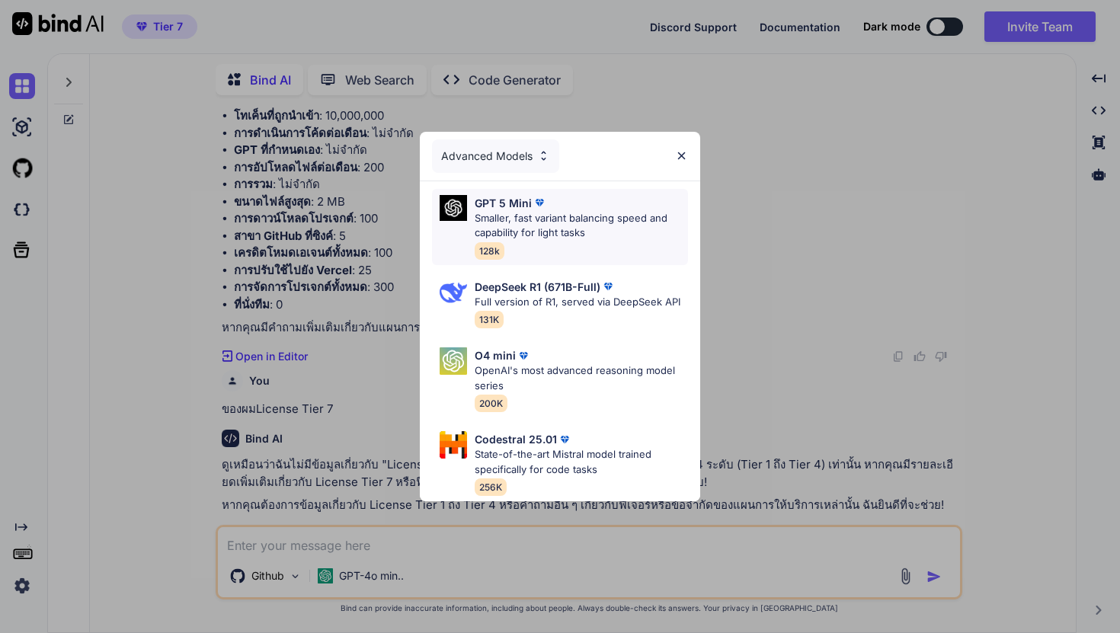
click at [573, 226] on p "Smaller, fast variant balancing speed and capability for light tasks" at bounding box center [581, 226] width 213 height 30
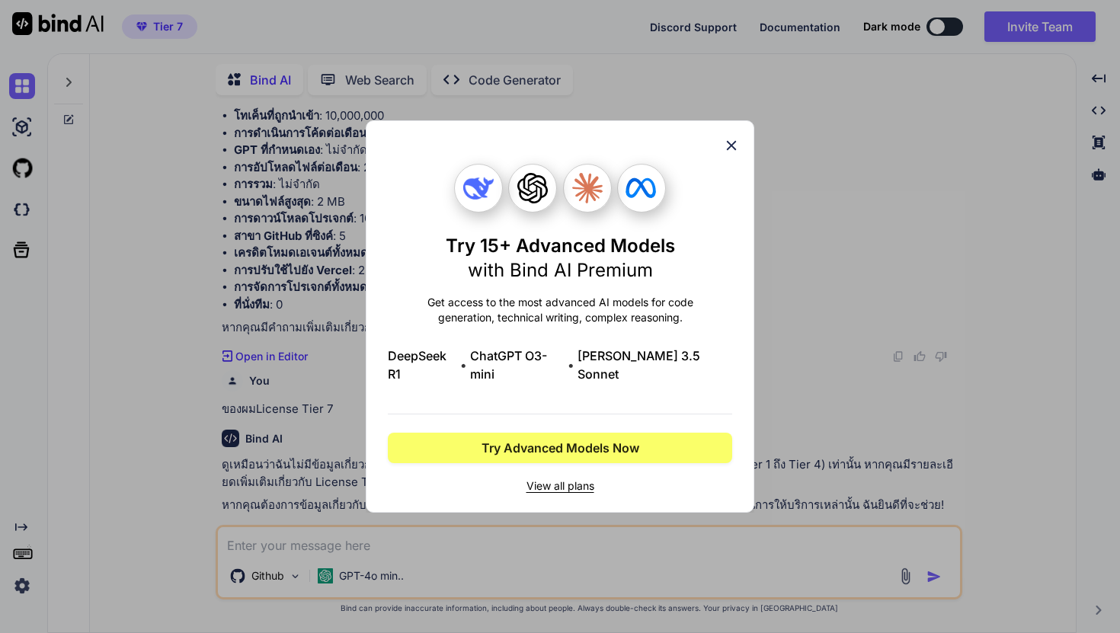
click at [735, 152] on icon at bounding box center [731, 145] width 17 height 17
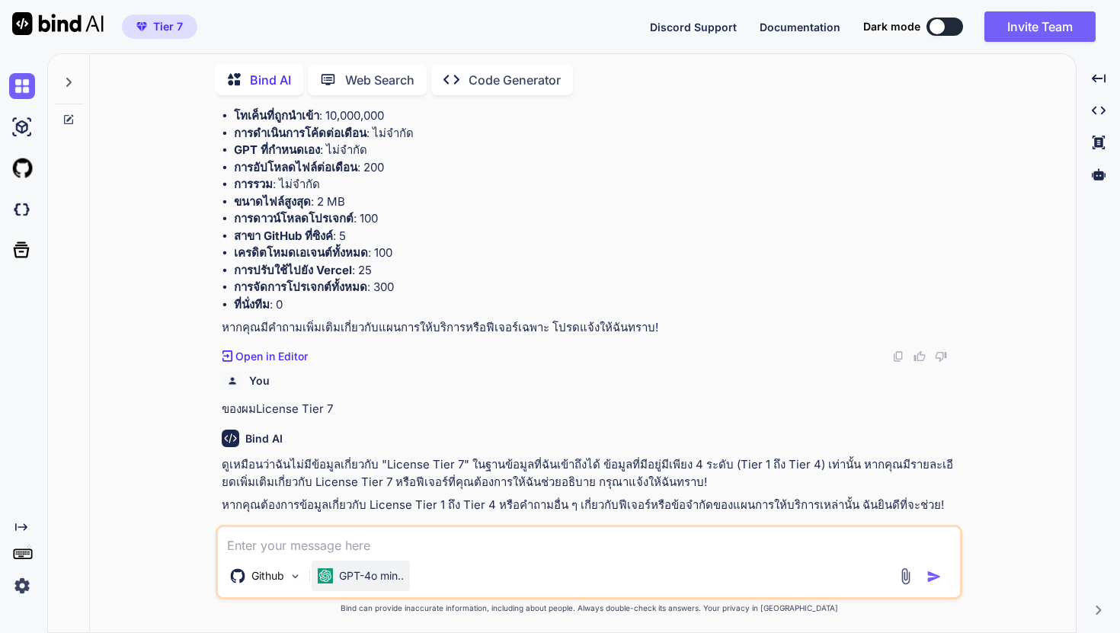
click at [390, 572] on p "GPT-4o min.." at bounding box center [371, 575] width 65 height 15
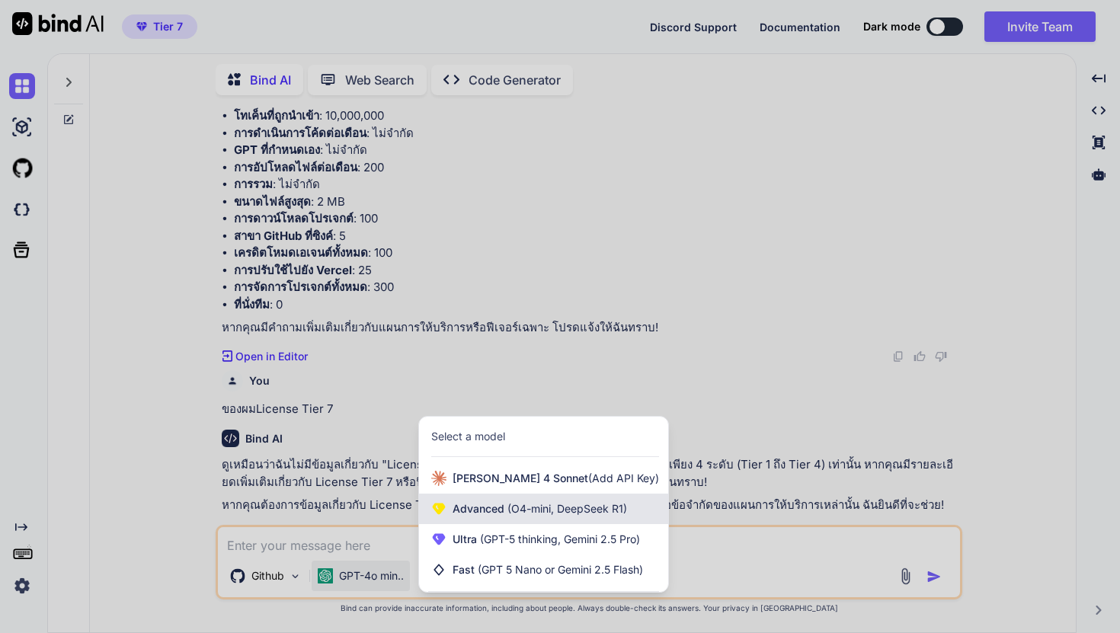
click at [469, 495] on div "Advanced (O4-mini, DeepSeek R1)" at bounding box center [543, 509] width 249 height 30
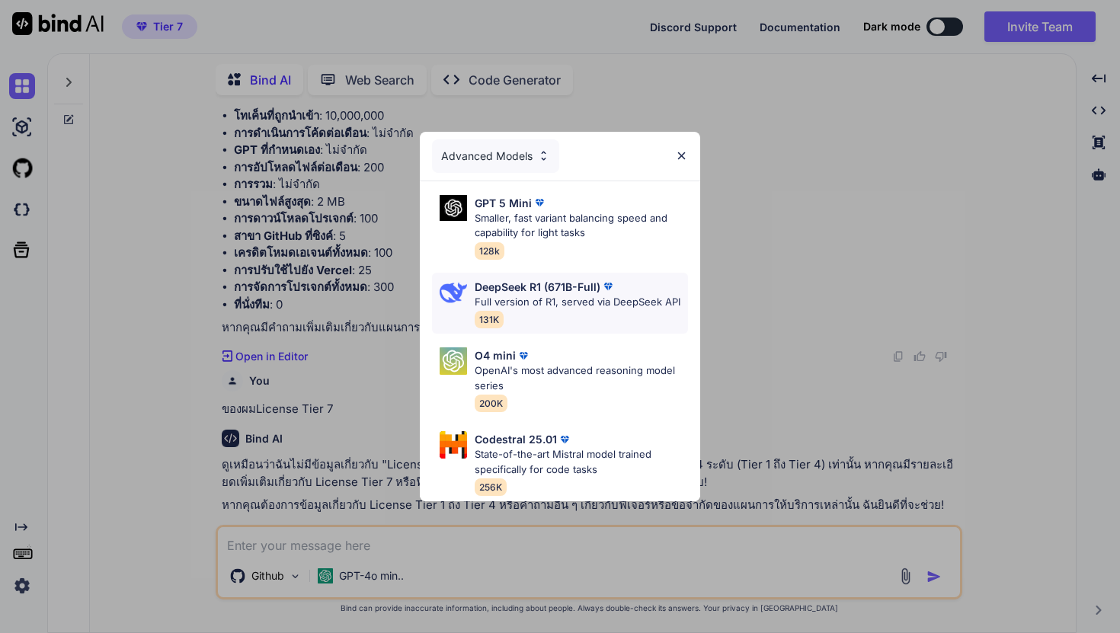
click at [543, 288] on p "DeepSeek R1 (671B-Full)" at bounding box center [538, 287] width 126 height 16
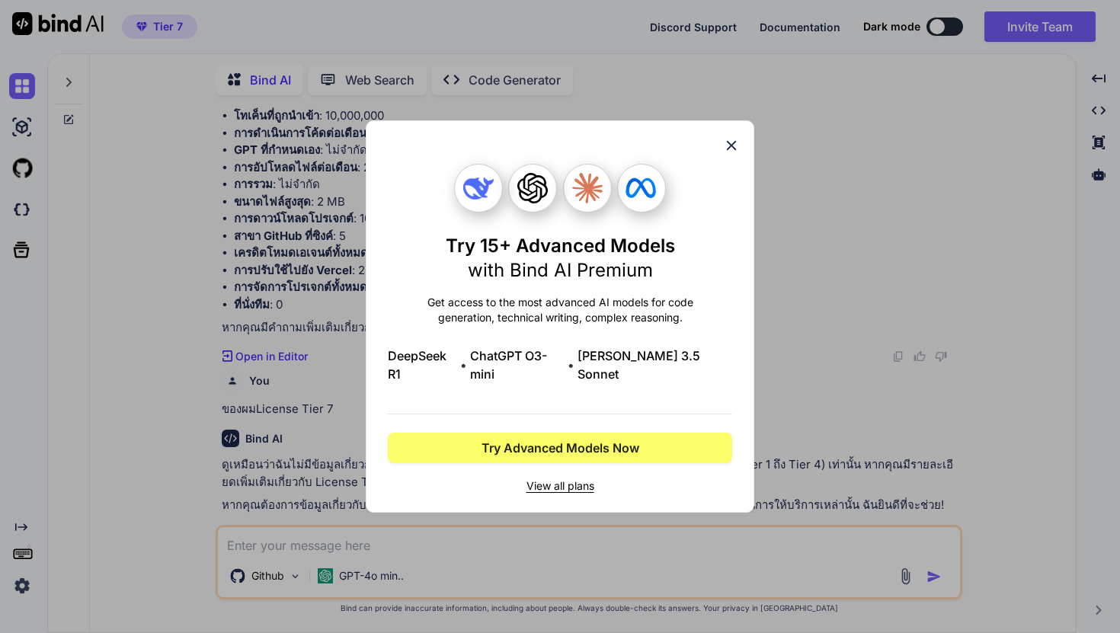
click at [727, 151] on icon at bounding box center [732, 146] width 10 height 10
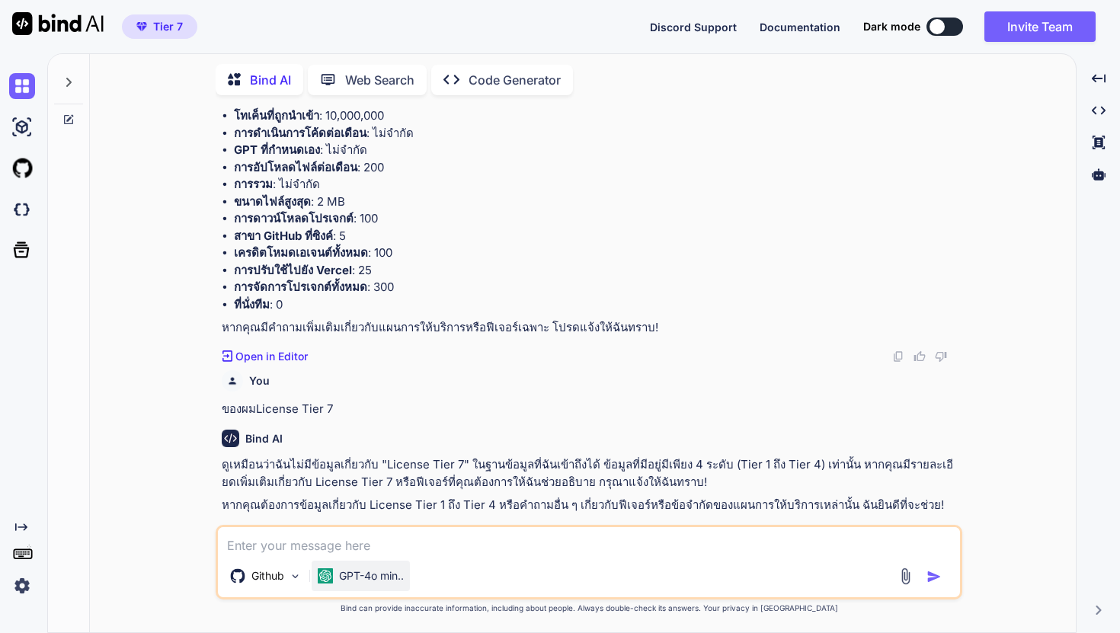
click at [389, 577] on p "GPT-4o min.." at bounding box center [371, 575] width 65 height 15
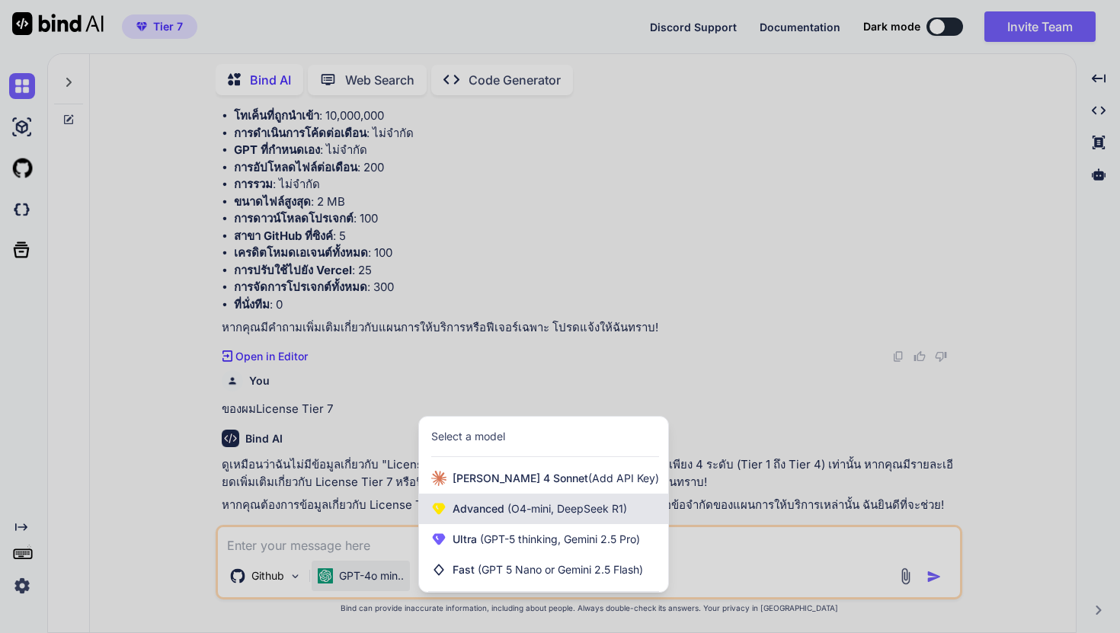
click at [513, 513] on span "(O4-mini, DeepSeek R1)" at bounding box center [565, 508] width 123 height 13
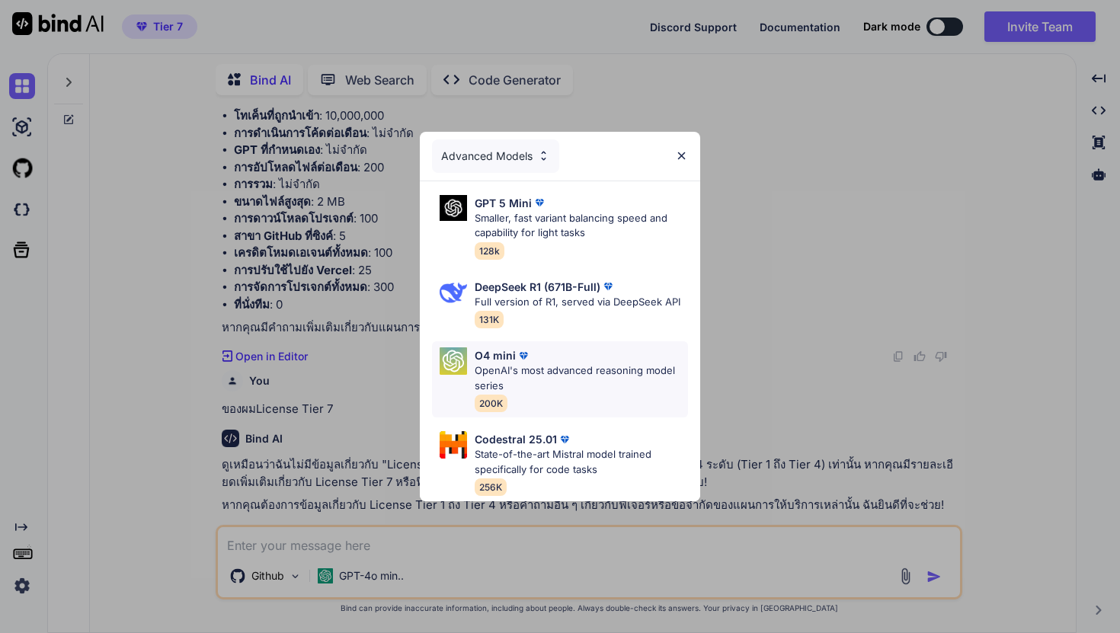
click at [536, 368] on p "OpenAI's most advanced reasoning model series" at bounding box center [581, 378] width 213 height 30
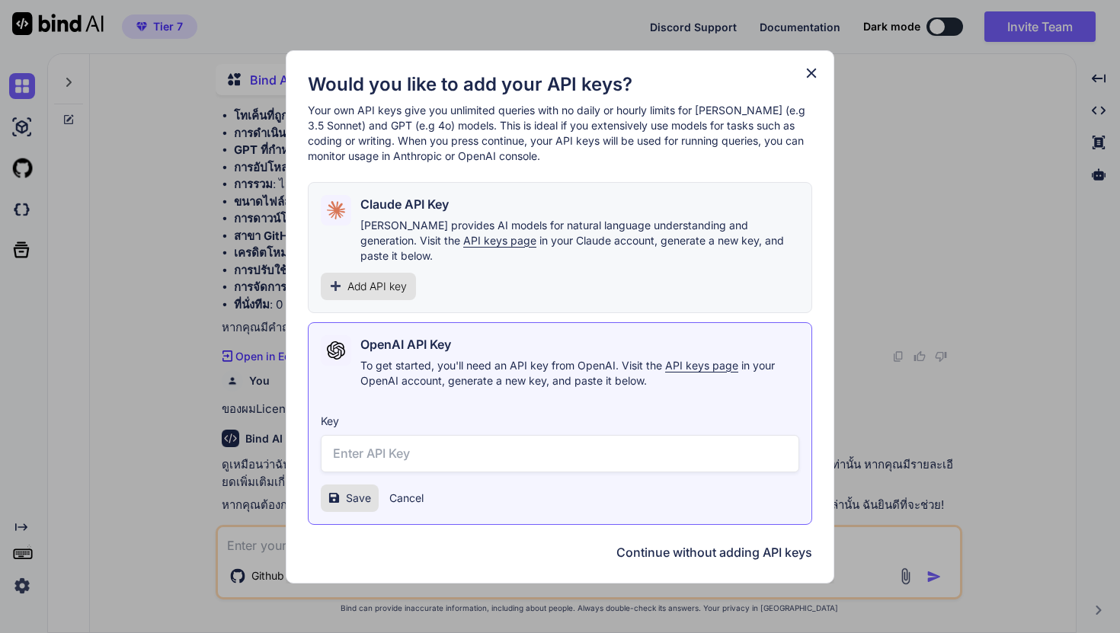
click at [807, 79] on icon at bounding box center [811, 73] width 17 height 17
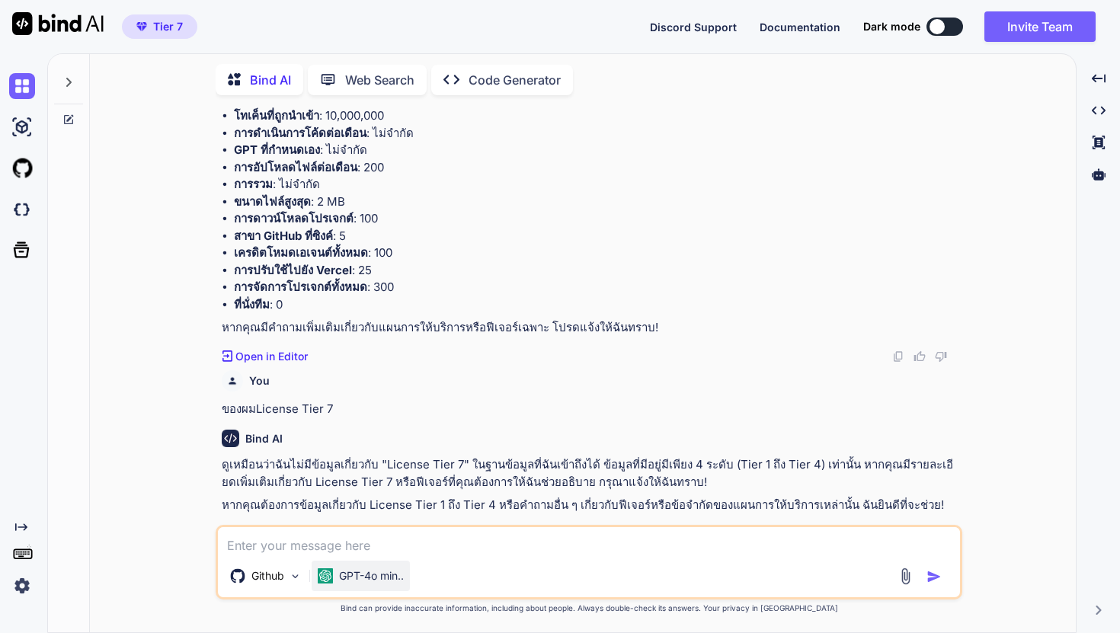
click at [379, 575] on p "GPT-4o min.." at bounding box center [371, 575] width 65 height 15
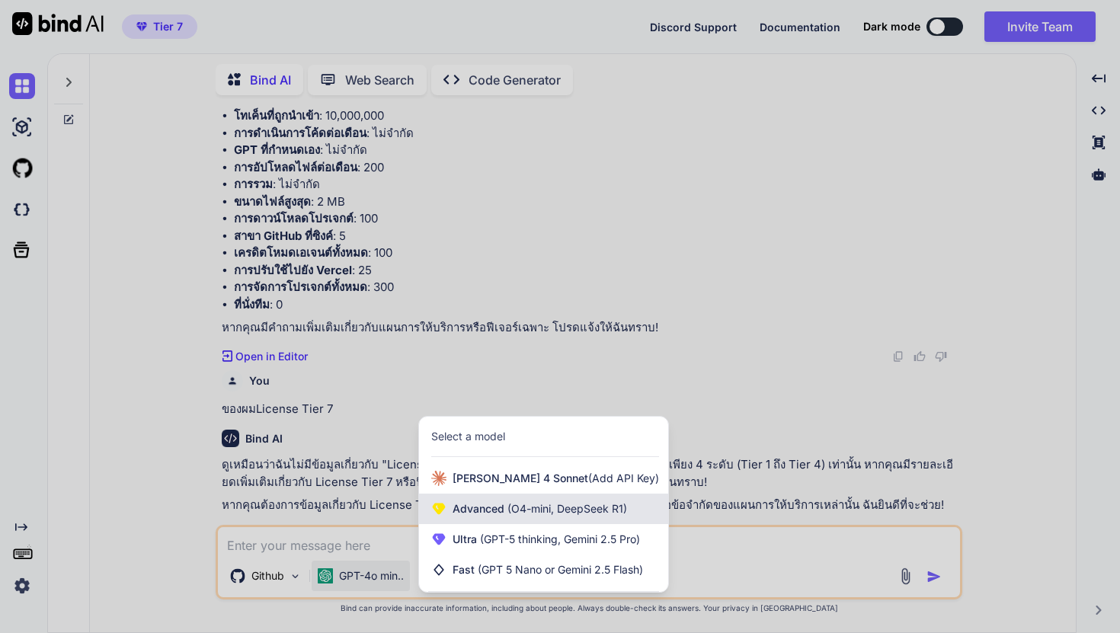
click at [491, 510] on span "Advanced (O4-mini, DeepSeek R1)" at bounding box center [539, 508] width 174 height 15
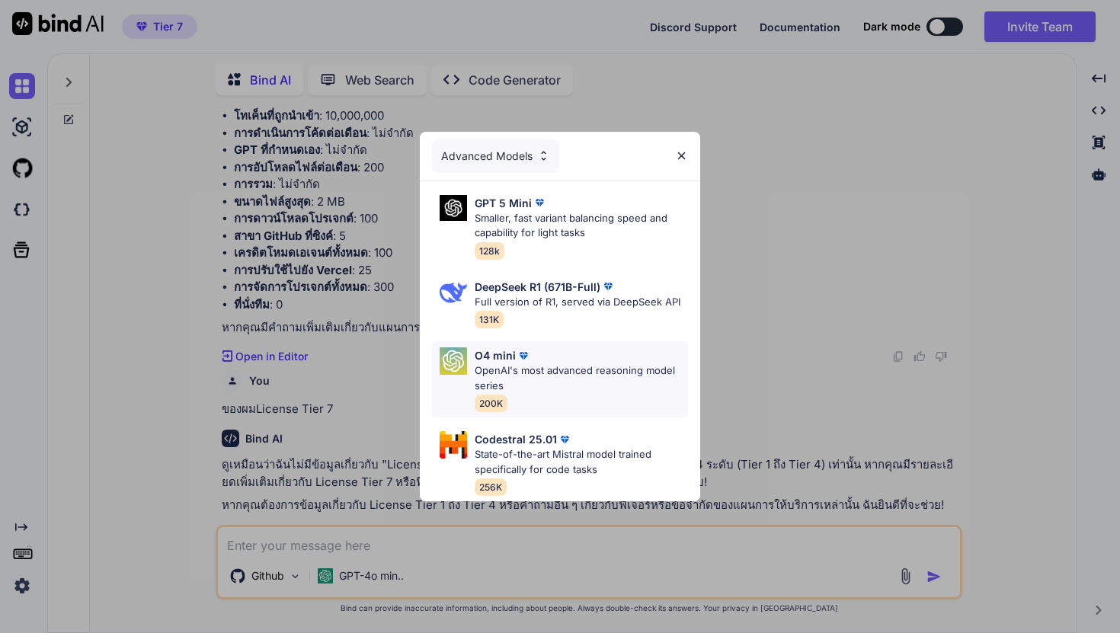
click at [538, 379] on p "OpenAI's most advanced reasoning model series" at bounding box center [581, 378] width 213 height 30
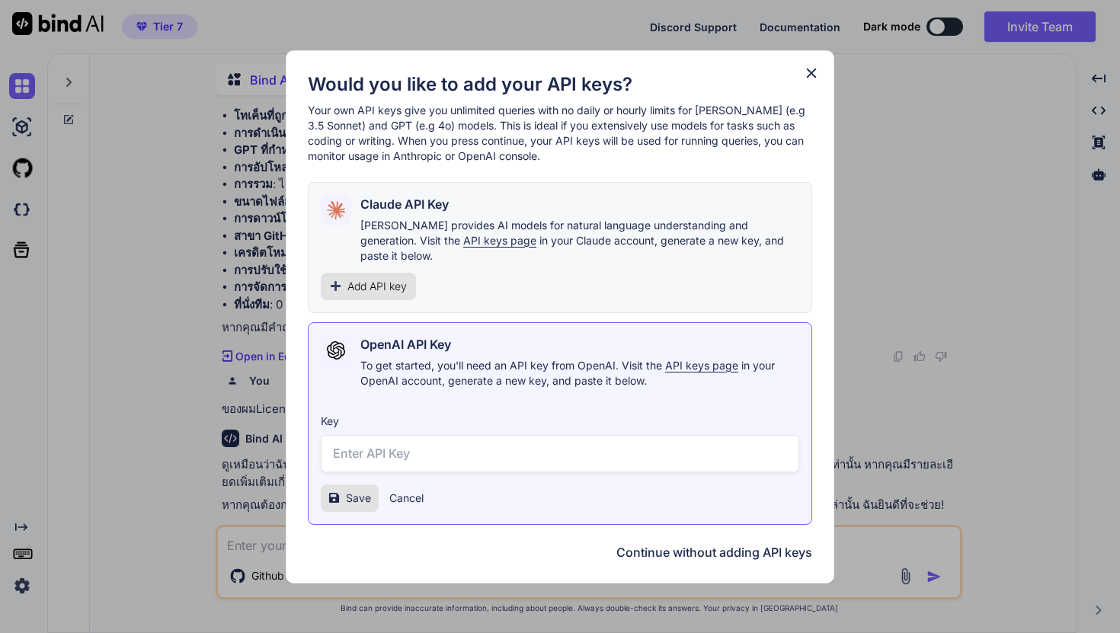
click at [809, 82] on icon at bounding box center [811, 73] width 17 height 17
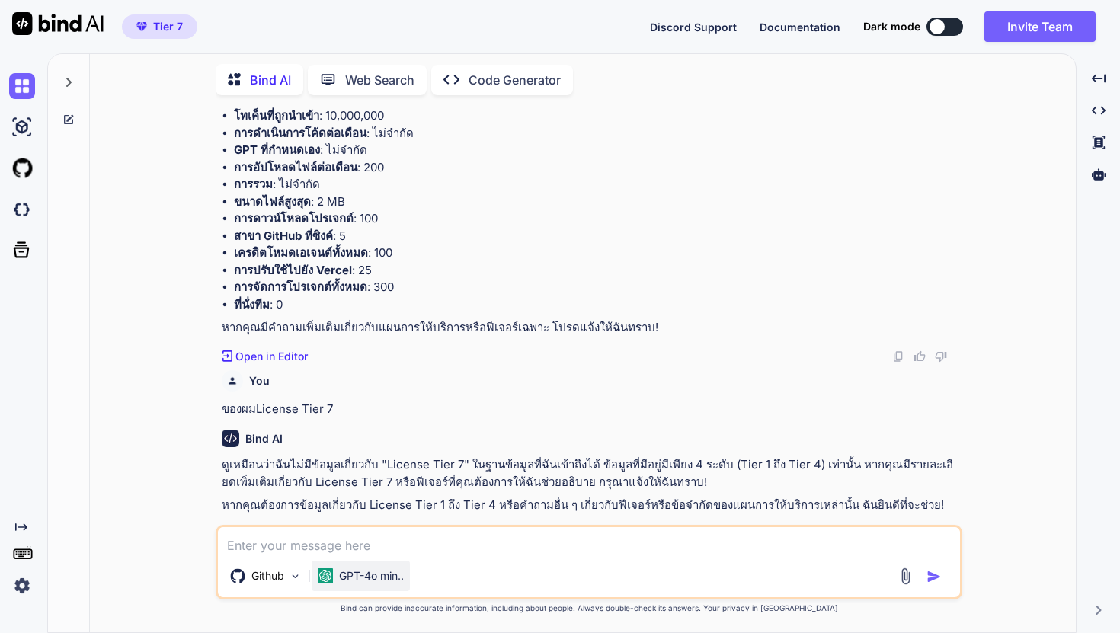
click at [394, 574] on p "GPT-4o min.." at bounding box center [371, 575] width 65 height 15
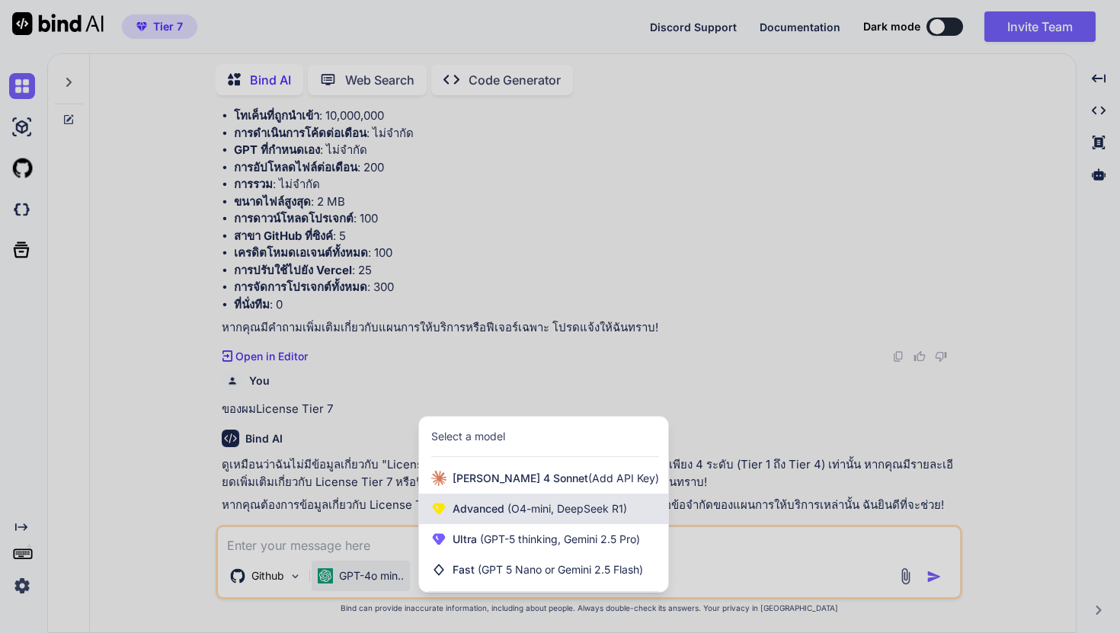
click at [491, 504] on span "Advanced (O4-mini, DeepSeek R1)" at bounding box center [539, 508] width 174 height 15
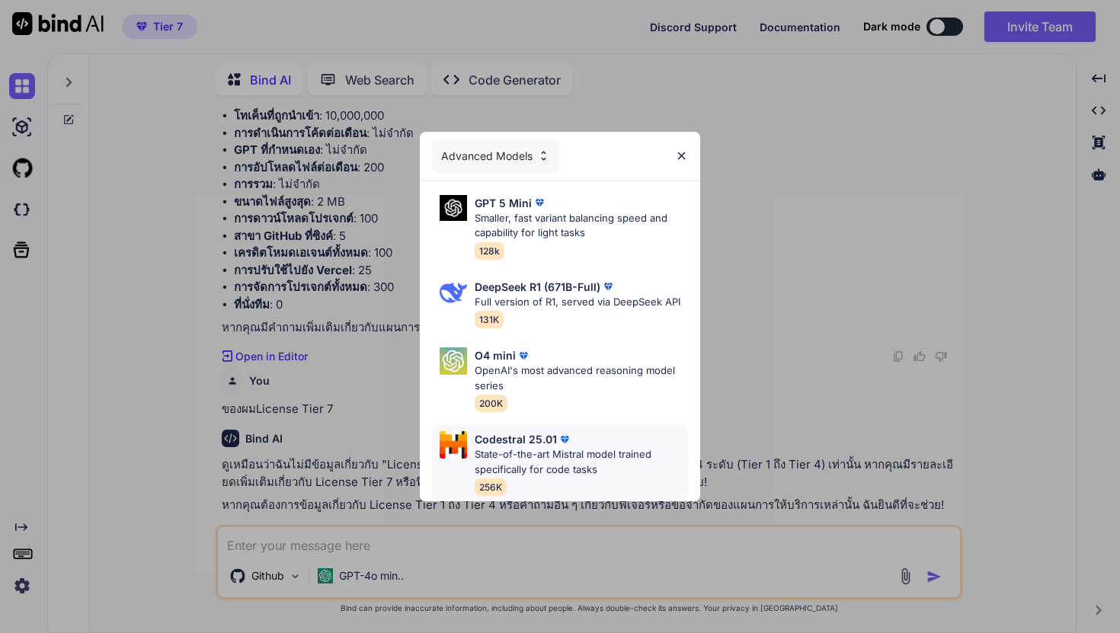
click at [508, 456] on p "State-of-the-art Mistral model trained specifically for code tasks" at bounding box center [581, 462] width 213 height 30
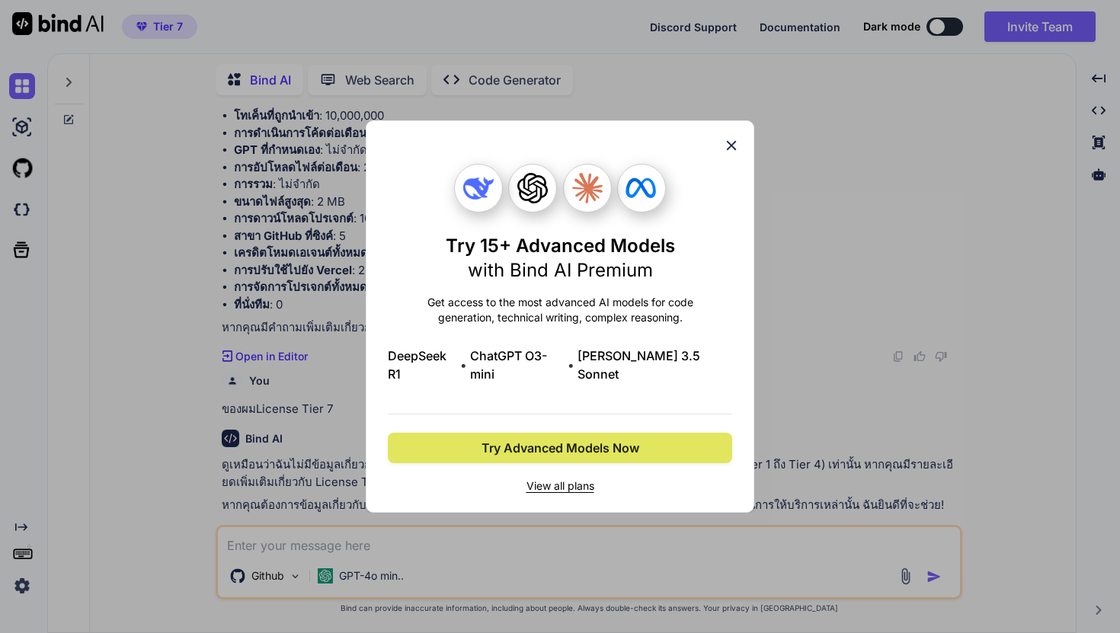
click at [538, 439] on span "Try Advanced Models Now" at bounding box center [560, 448] width 158 height 18
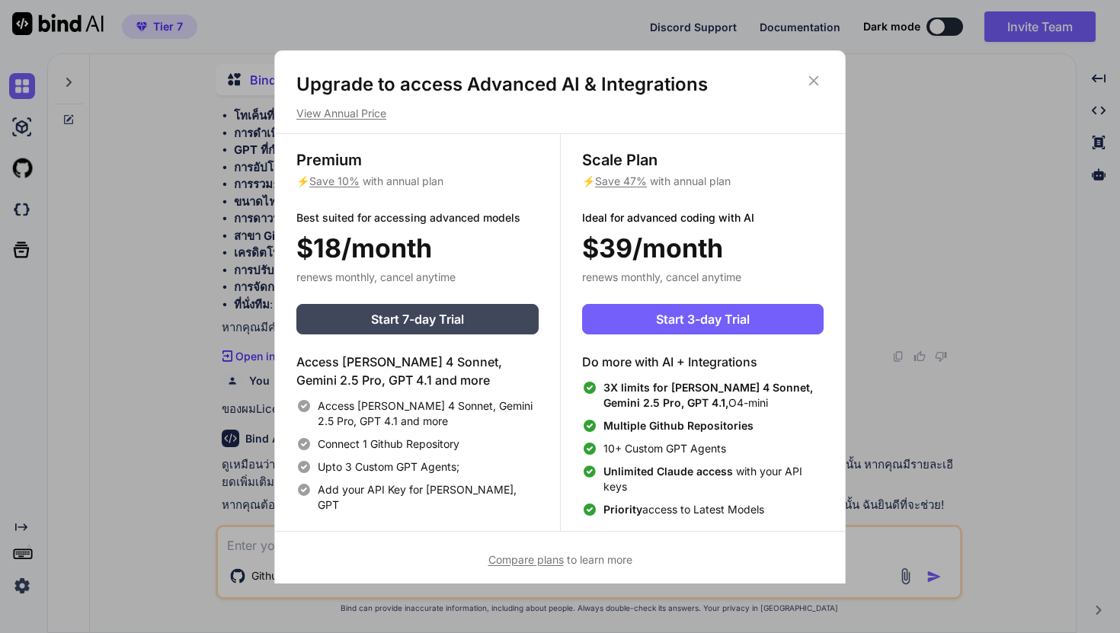
click at [824, 84] on div "Upgrade to access Advanced AI & Integrations View Annual Price" at bounding box center [560, 96] width 570 height 49
click at [816, 80] on icon at bounding box center [813, 80] width 17 height 17
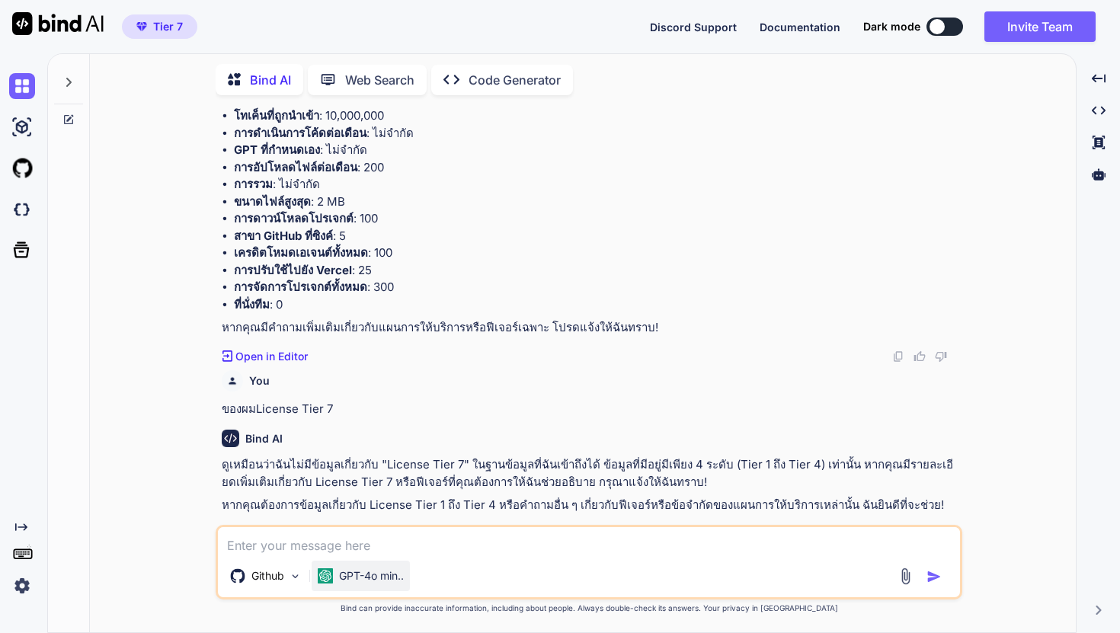
click at [399, 580] on p "GPT-4o min.." at bounding box center [371, 575] width 65 height 15
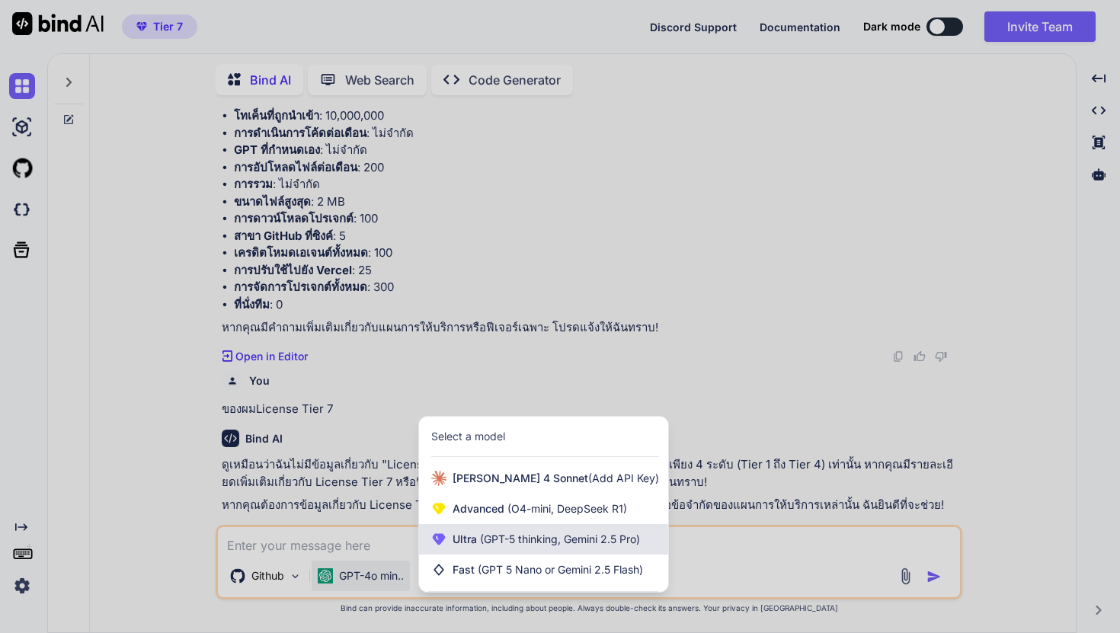
click at [491, 536] on span "(GPT-5 thinking, Gemini 2.5 Pro)" at bounding box center [558, 538] width 163 height 13
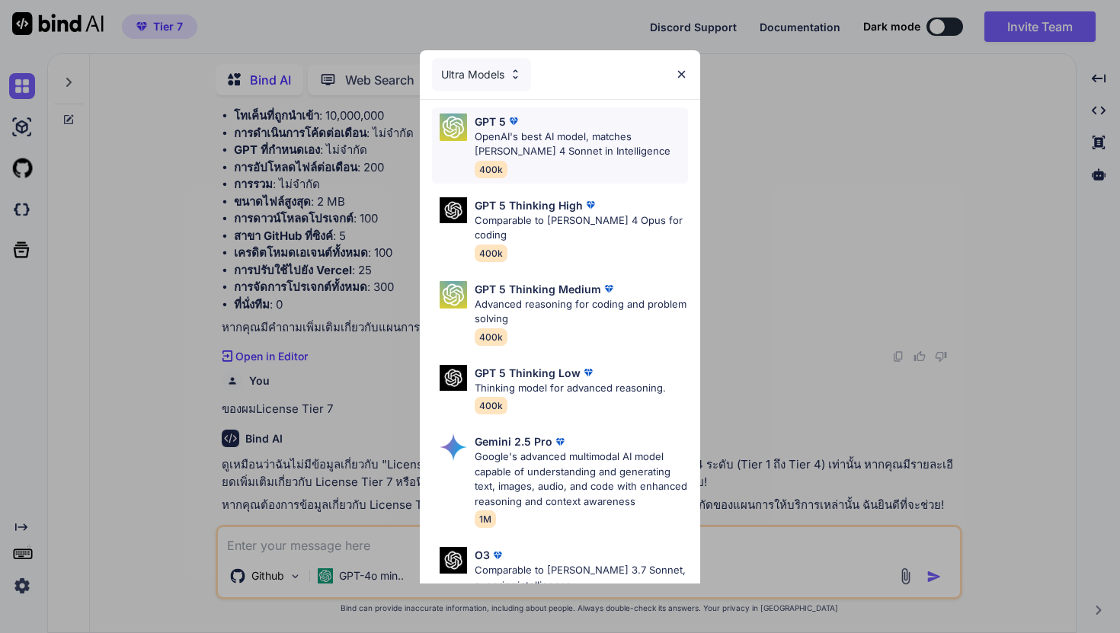
click at [546, 168] on div "GPT 5 OpenAI's best AI model, matches Claude 4 Sonnet in Intelligence 400k" at bounding box center [581, 146] width 213 height 64
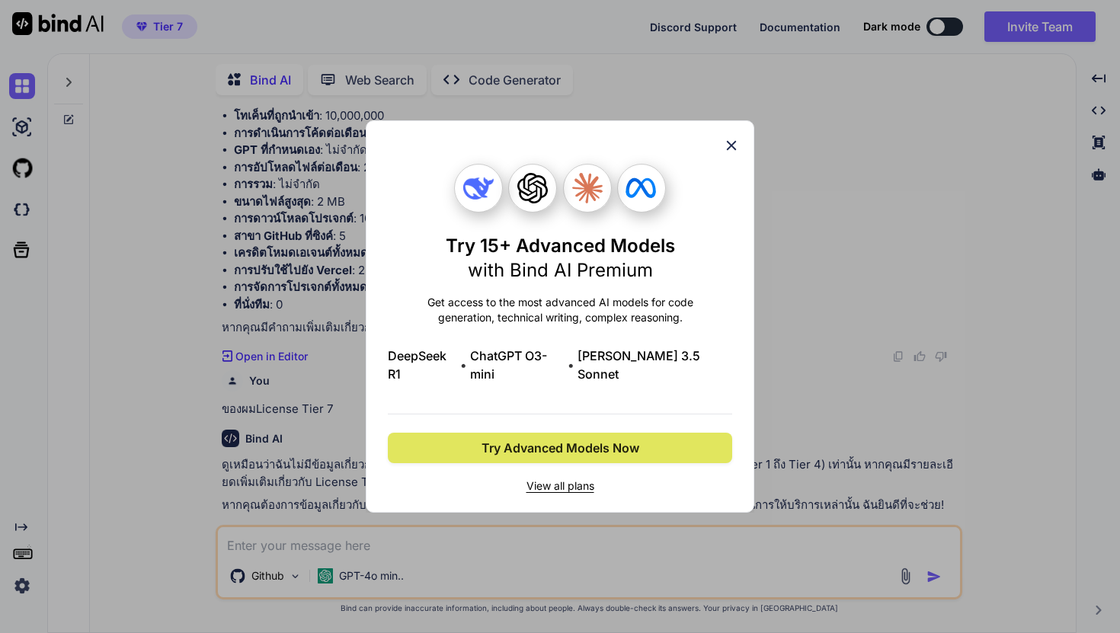
click at [547, 433] on button "Try Advanced Models Now" at bounding box center [560, 448] width 344 height 30
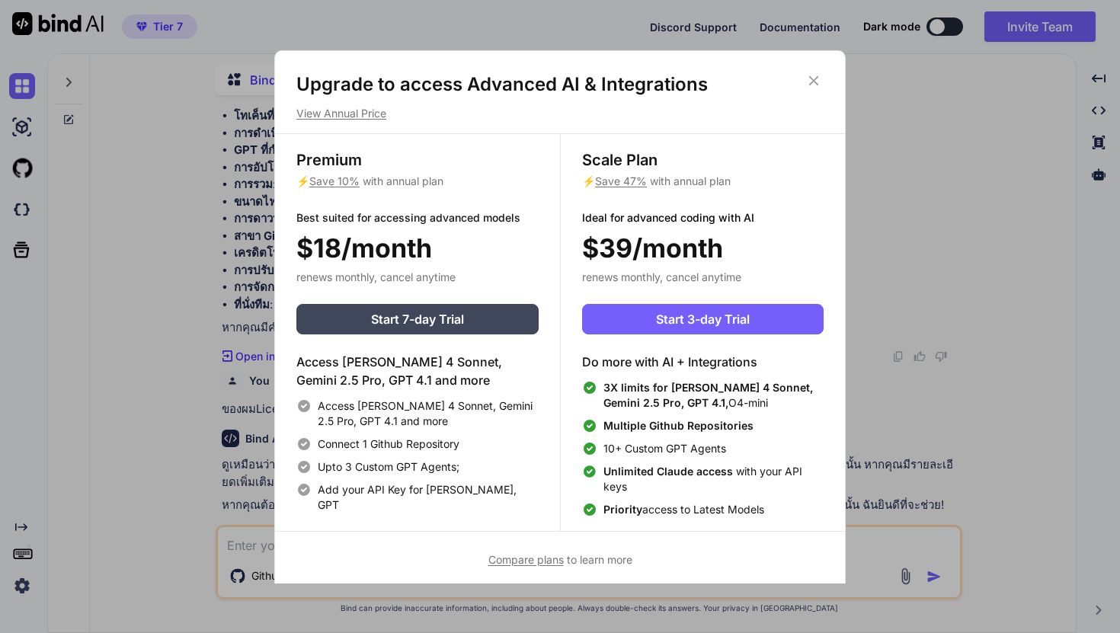
click at [812, 86] on icon at bounding box center [813, 80] width 17 height 17
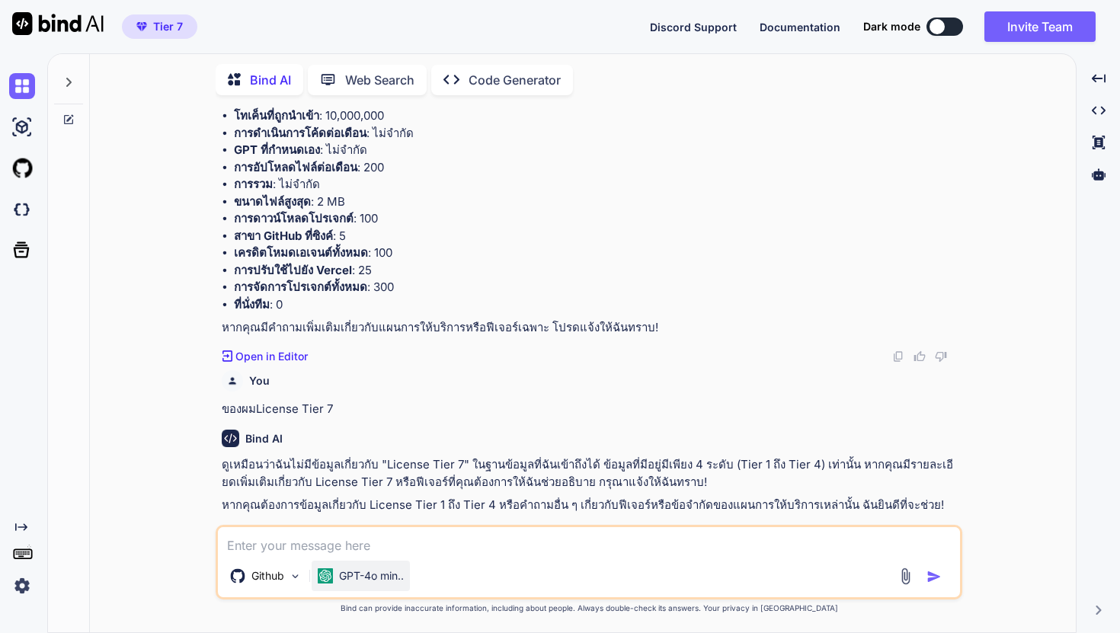
click at [385, 574] on p "GPT-4o min.." at bounding box center [371, 575] width 65 height 15
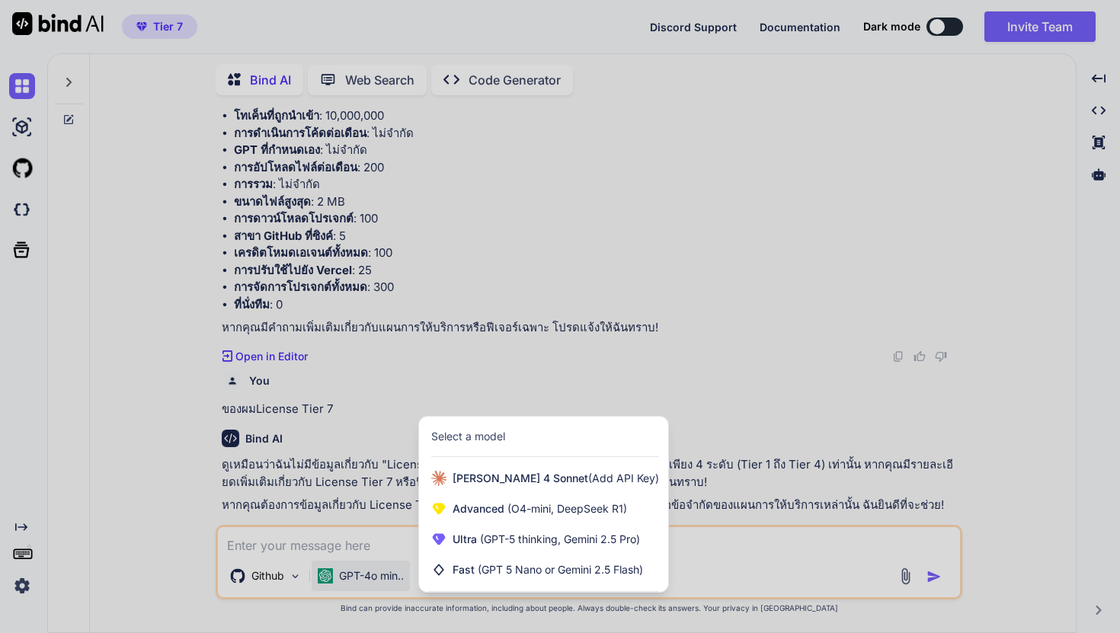
click at [298, 574] on div at bounding box center [560, 316] width 1120 height 633
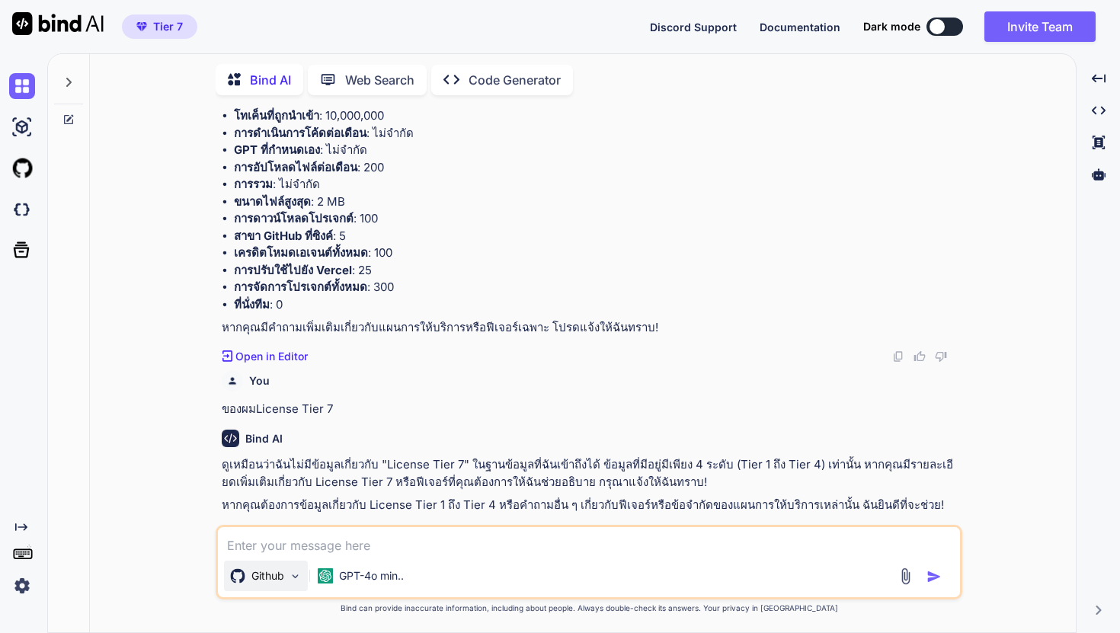
click at [294, 574] on img at bounding box center [295, 576] width 13 height 13
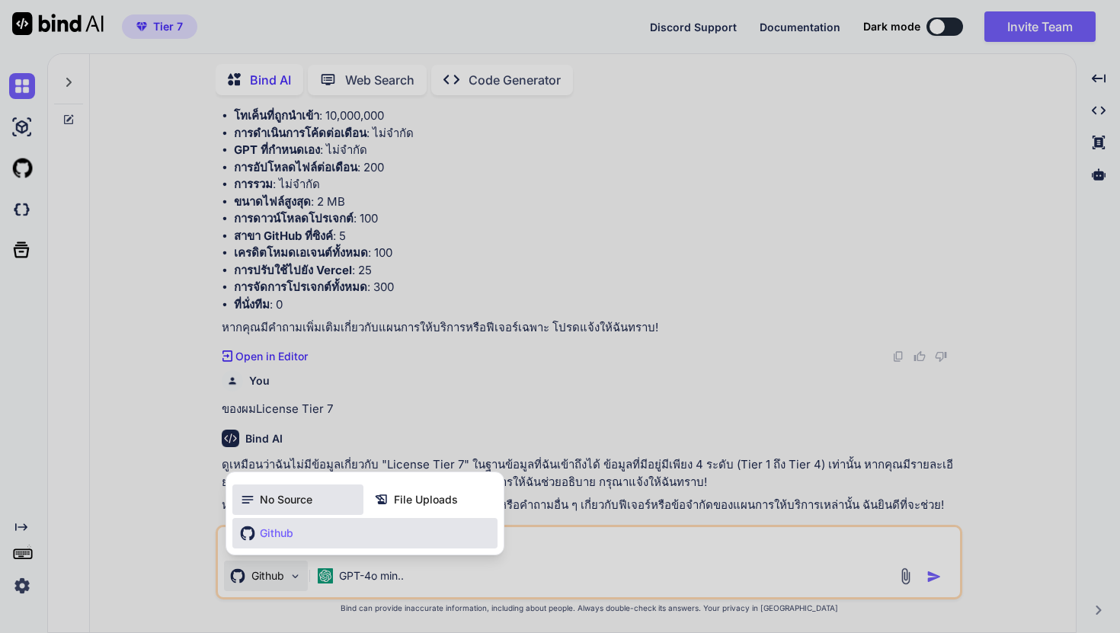
click at [317, 502] on div "No Source" at bounding box center [297, 499] width 131 height 30
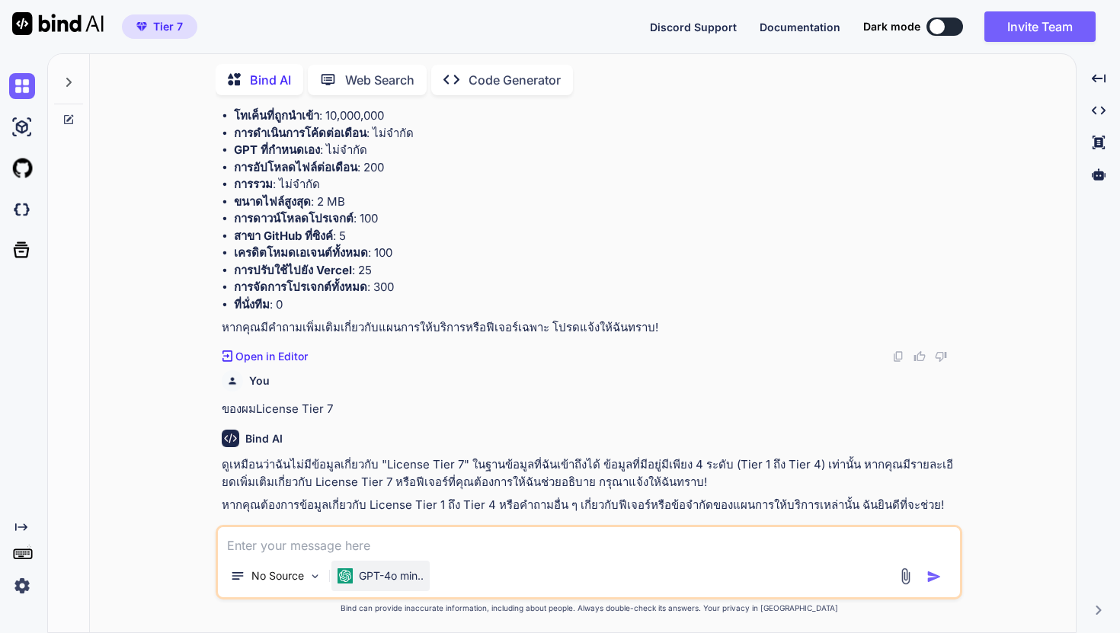
click at [376, 576] on p "GPT-4o min.." at bounding box center [391, 575] width 65 height 15
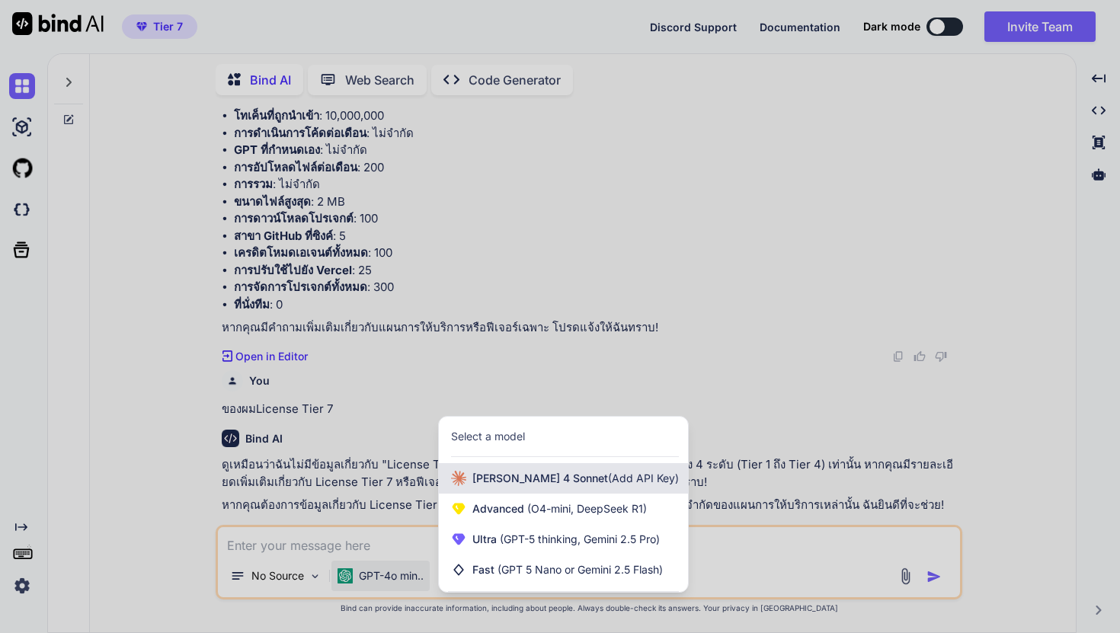
click at [489, 477] on span "Claude 4 Sonnet (Add API Key)" at bounding box center [575, 478] width 206 height 15
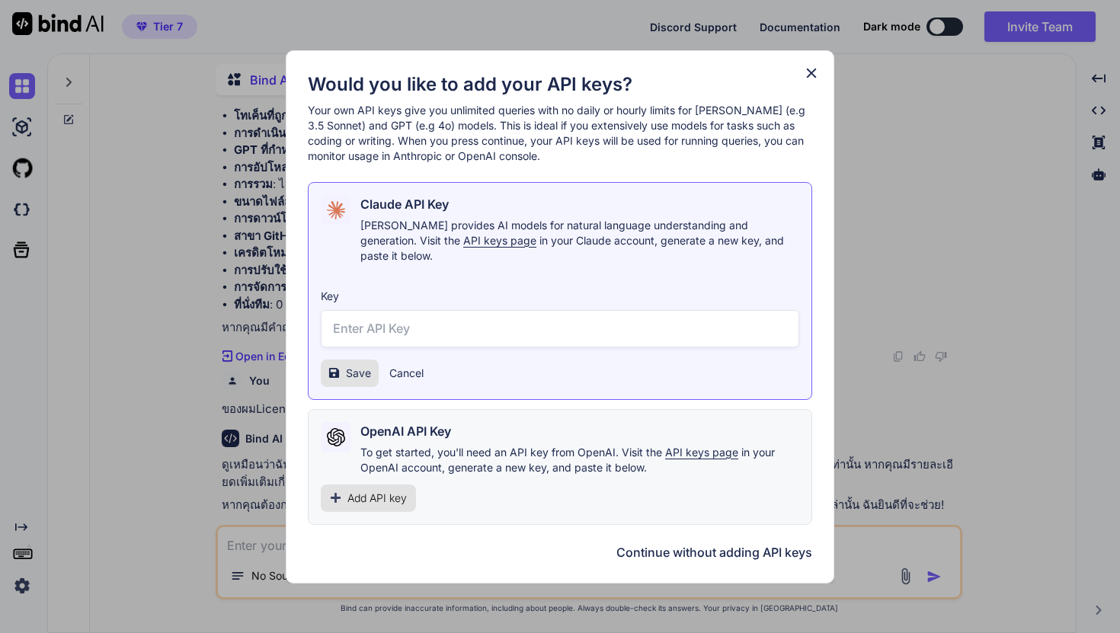
click at [810, 94] on h1 "Would you like to add your API keys?" at bounding box center [560, 84] width 504 height 24
click at [811, 78] on icon at bounding box center [812, 73] width 10 height 10
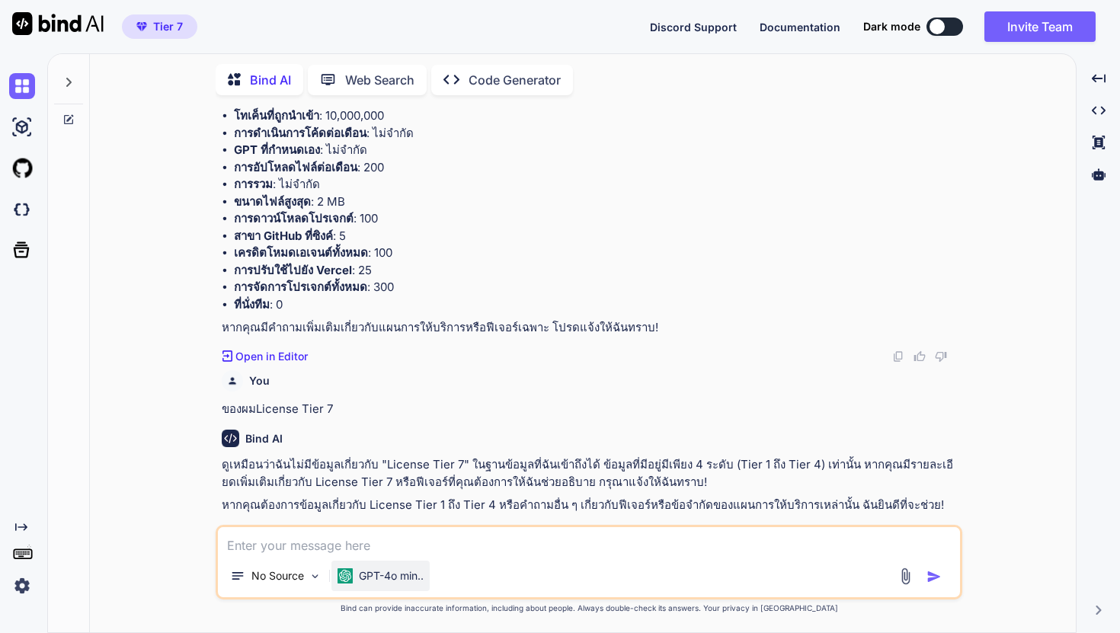
click at [421, 578] on p "GPT-4o min.." at bounding box center [391, 575] width 65 height 15
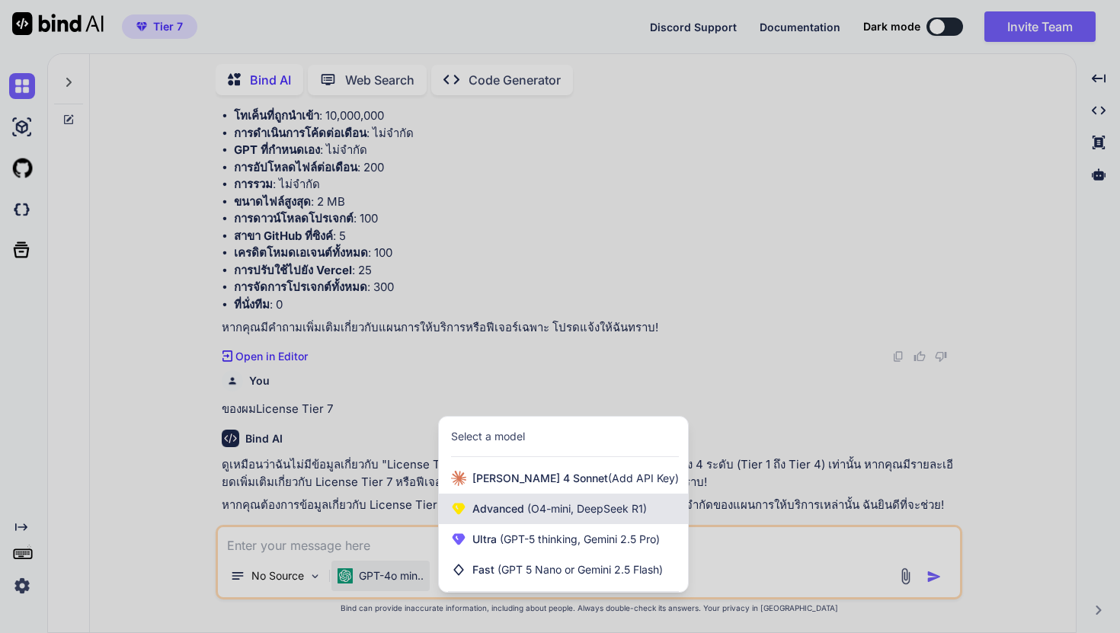
click at [479, 501] on span "Advanced (O4-mini, DeepSeek R1)" at bounding box center [559, 508] width 174 height 15
type textarea "x"
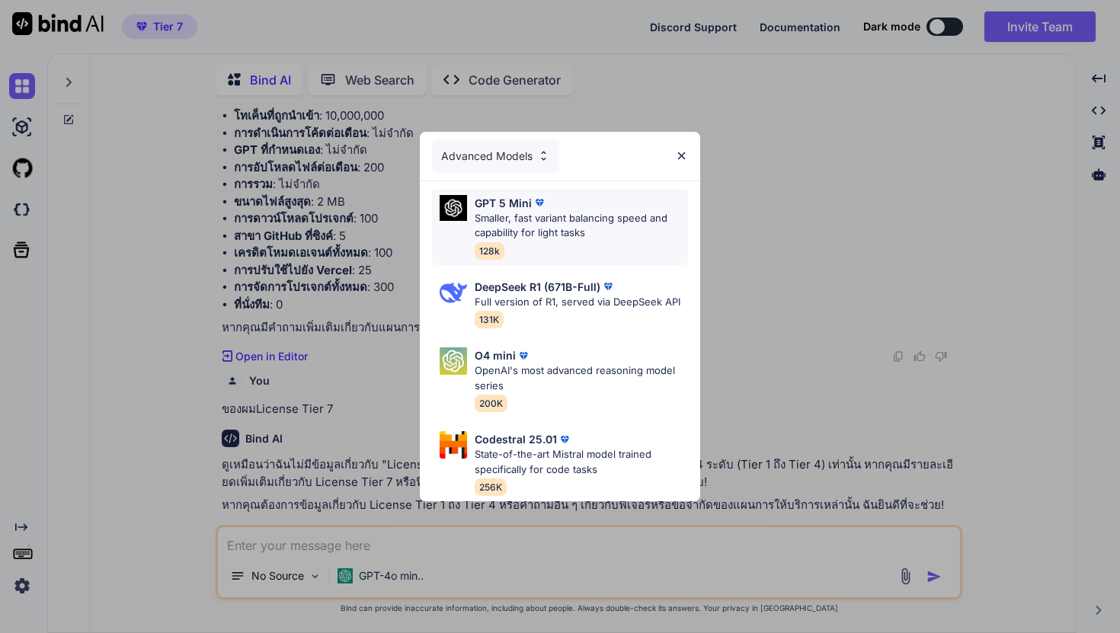
click at [594, 231] on p "Smaller, fast variant balancing speed and capability for light tasks" at bounding box center [581, 226] width 213 height 30
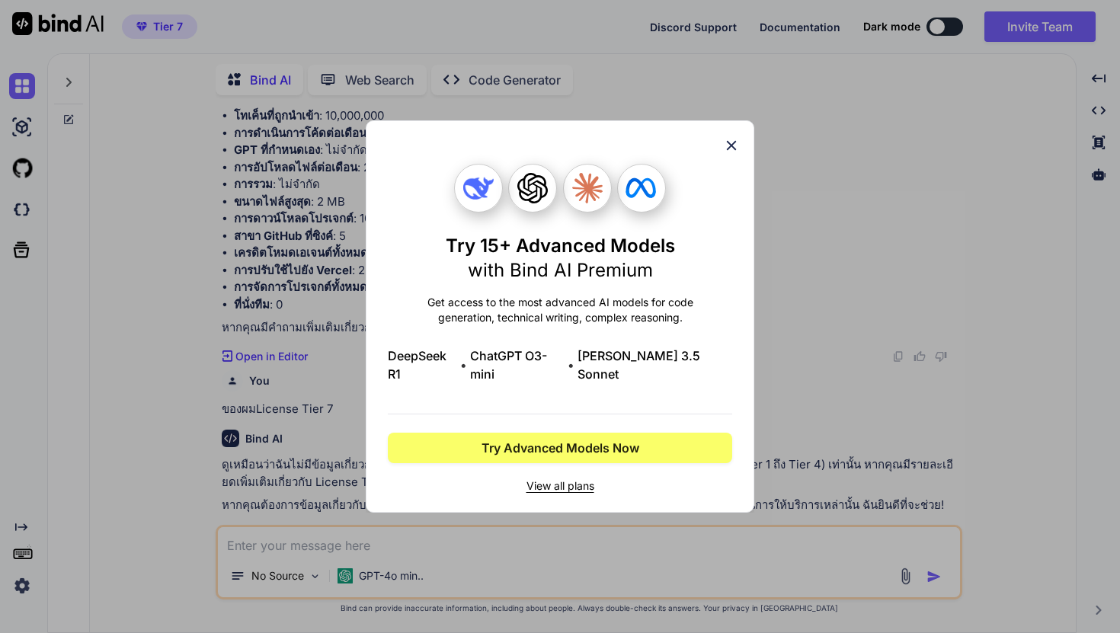
click at [729, 154] on icon at bounding box center [731, 145] width 17 height 17
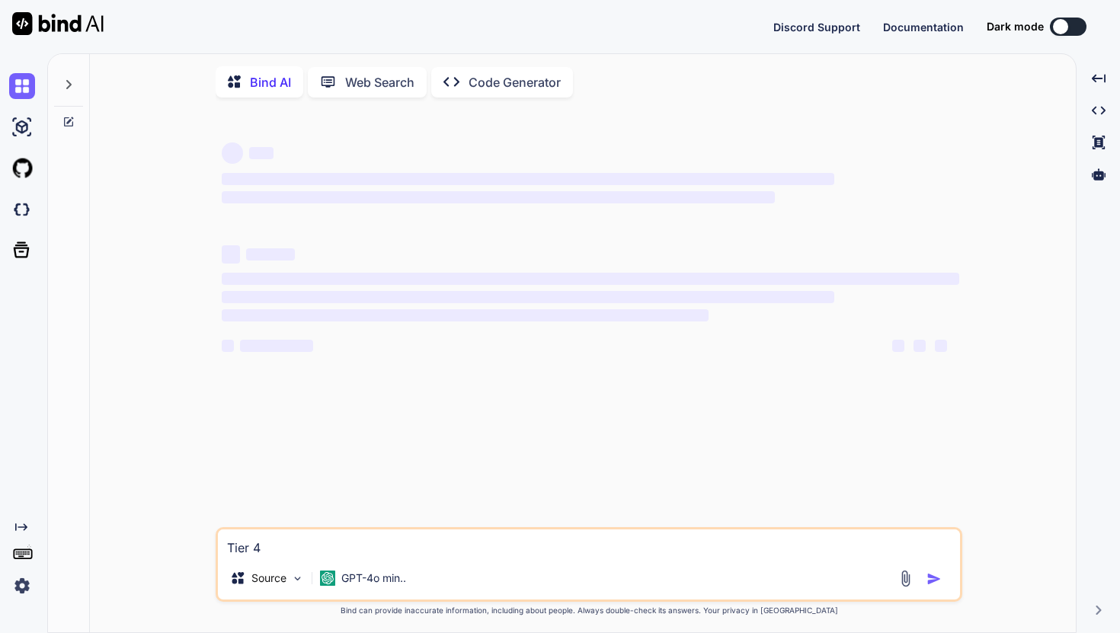
scroll to position [950, 0]
click at [379, 582] on p "GPT-4o min.." at bounding box center [373, 578] width 65 height 15
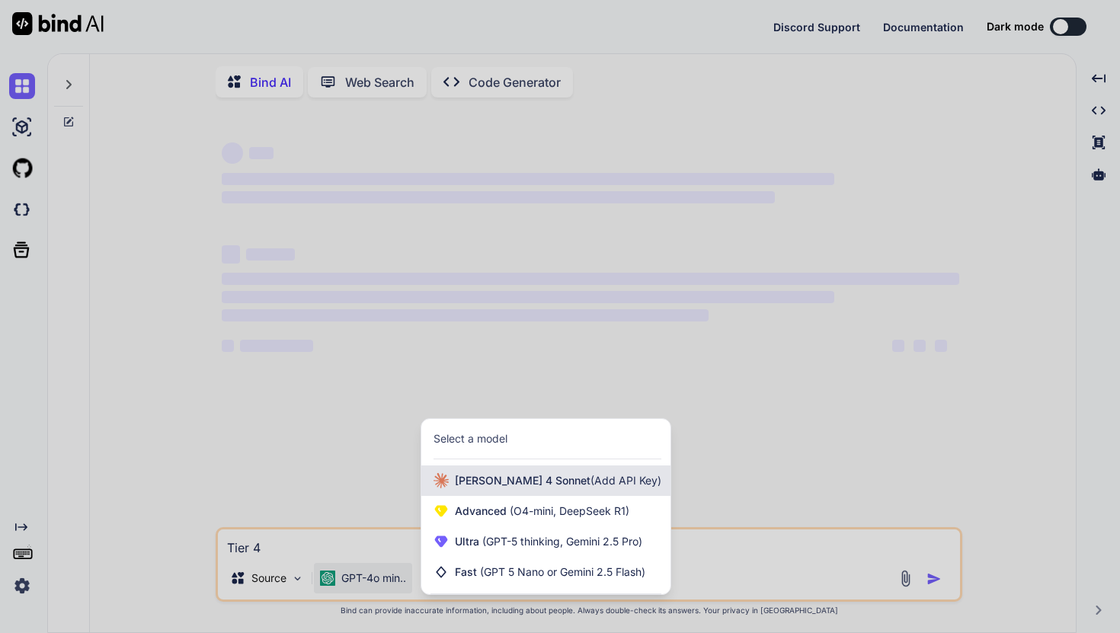
click at [458, 475] on div "[PERSON_NAME] 4 Sonnet (Add API Key)" at bounding box center [545, 480] width 249 height 30
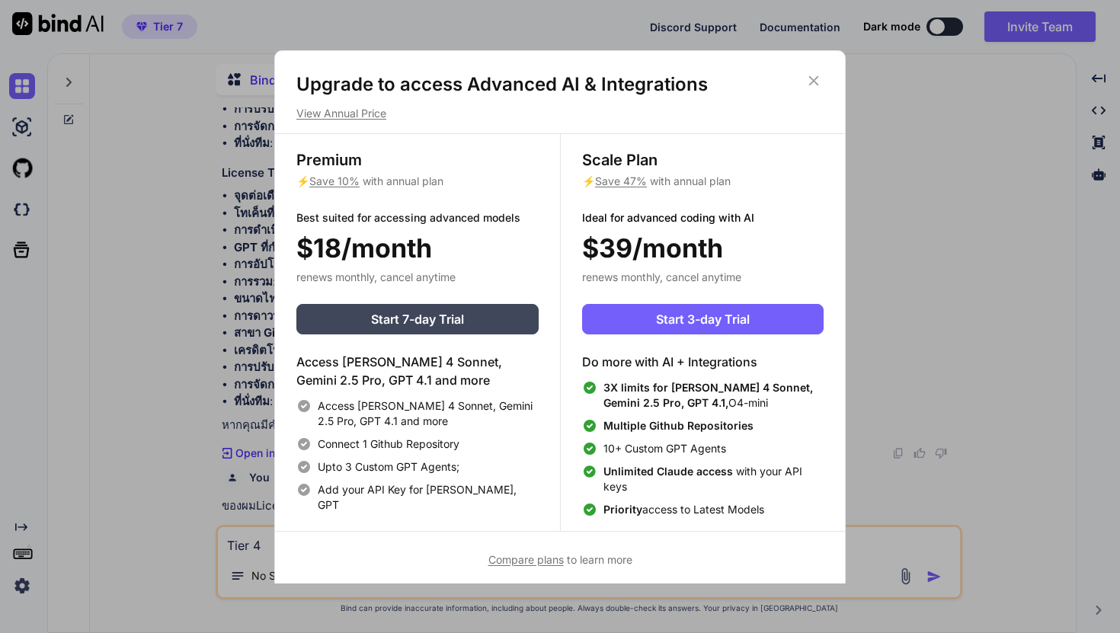
scroll to position [1137, 0]
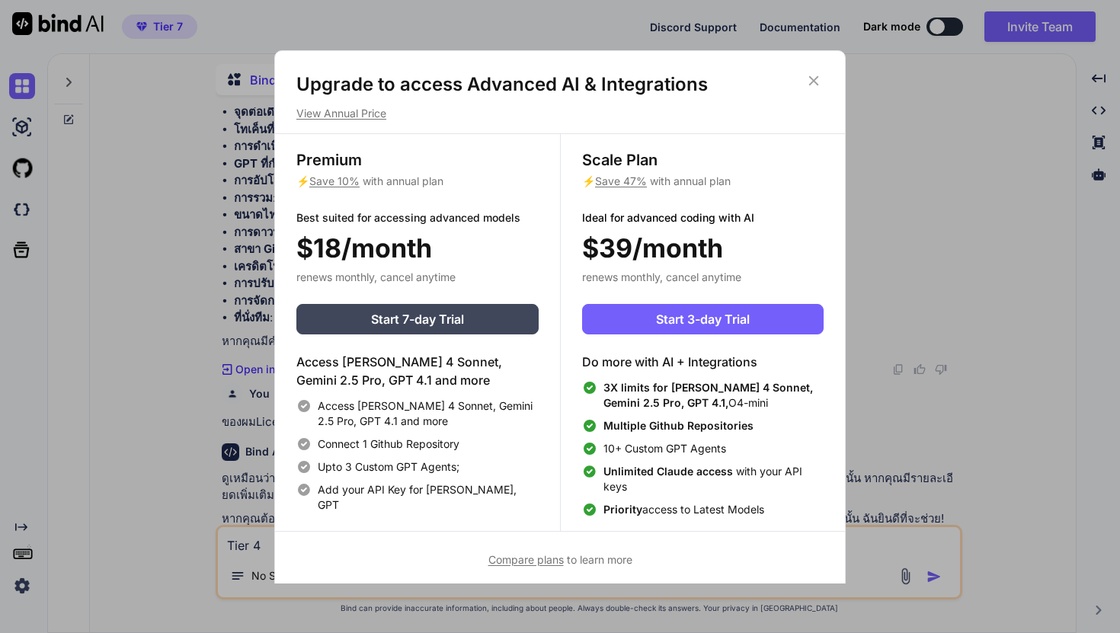
click at [819, 74] on icon at bounding box center [813, 80] width 17 height 17
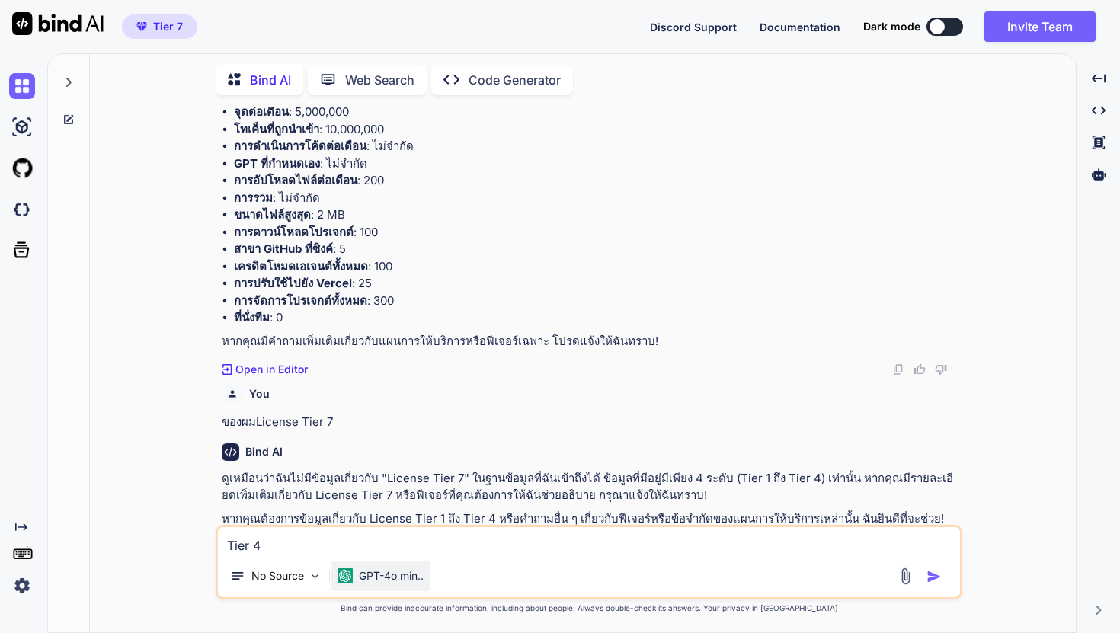
click at [408, 571] on p "GPT-4o min.." at bounding box center [391, 575] width 65 height 15
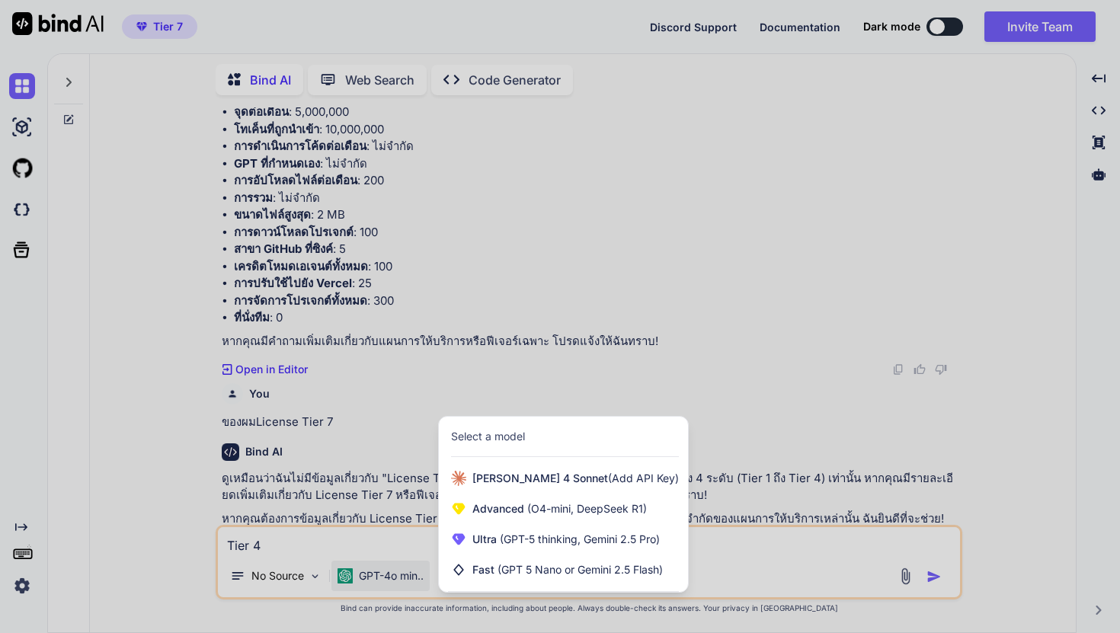
click at [241, 549] on div at bounding box center [560, 316] width 1120 height 633
type textarea "x"
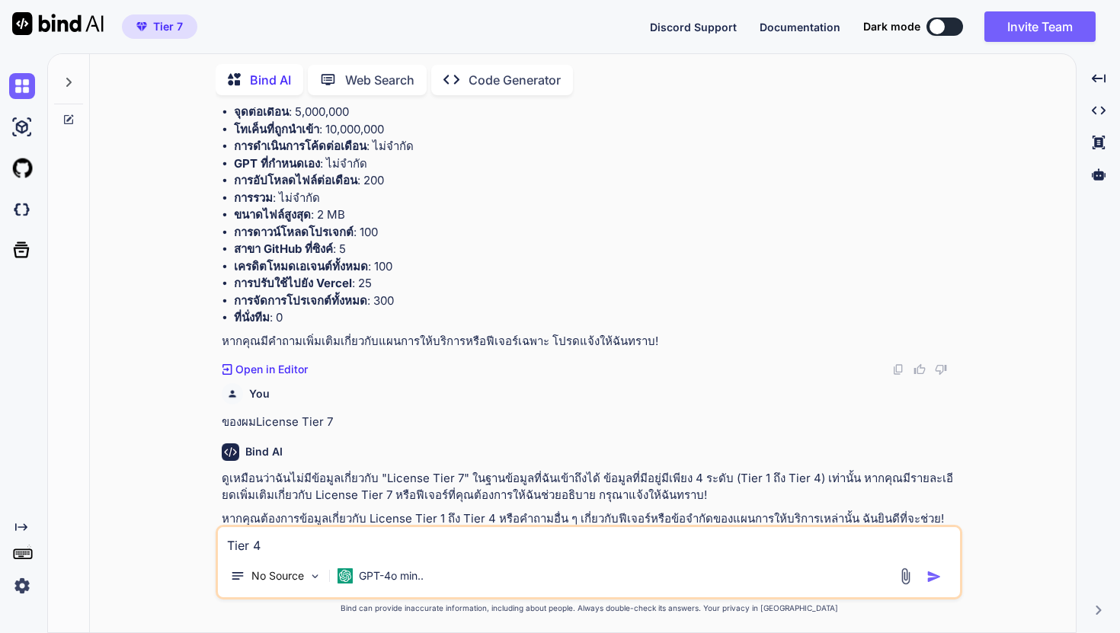
type textarea "r"
click at [247, 542] on textarea "Tier 4" at bounding box center [589, 540] width 742 height 27
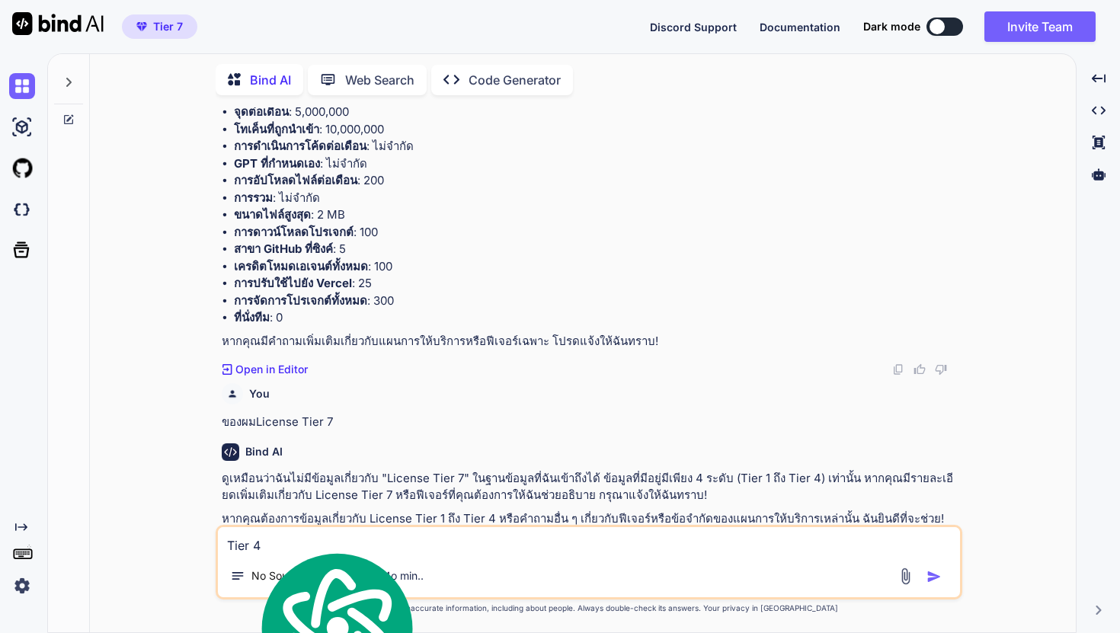
drag, startPoint x: 277, startPoint y: 543, endPoint x: 188, endPoint y: 543, distance: 89.1
click at [189, 543] on div "You Bind AI ดูเหมือนว่าคุณกำลังพูดถึงแผนการให้บริการที่มีหลายระดับ (License Tie…" at bounding box center [589, 369] width 974 height 525
type textarea "x"
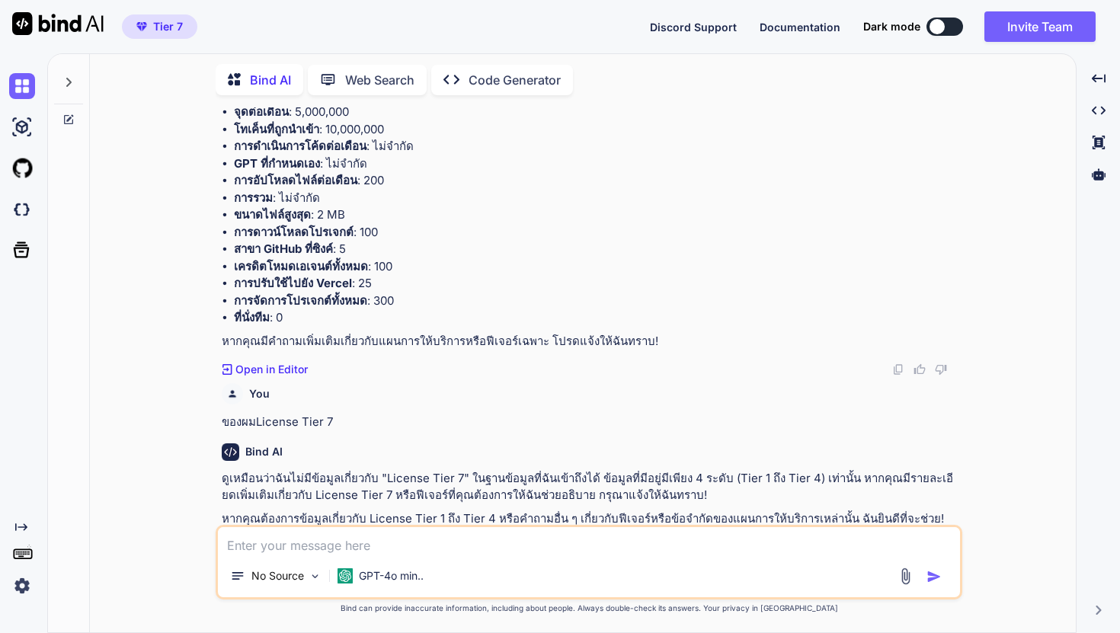
type textarea "ะ"
type textarea "x"
type textarea "ะำ"
type textarea "x"
type textarea "ะำฟ"
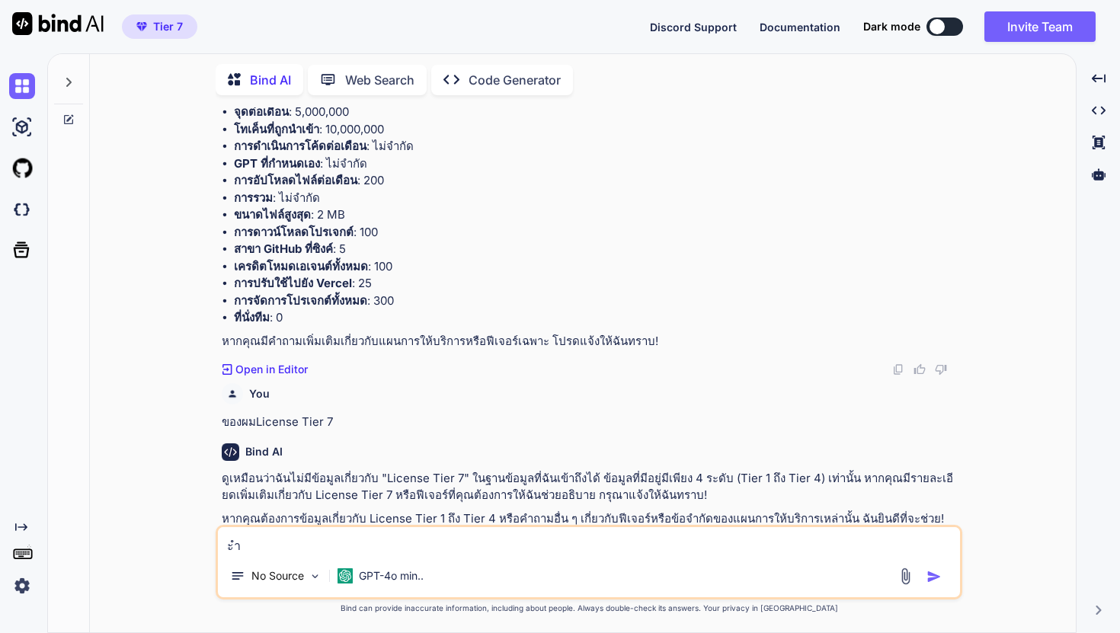
type textarea "x"
type textarea "ะำฟะ"
type textarea "x"
type textarea "ะำฟ"
type textarea "x"
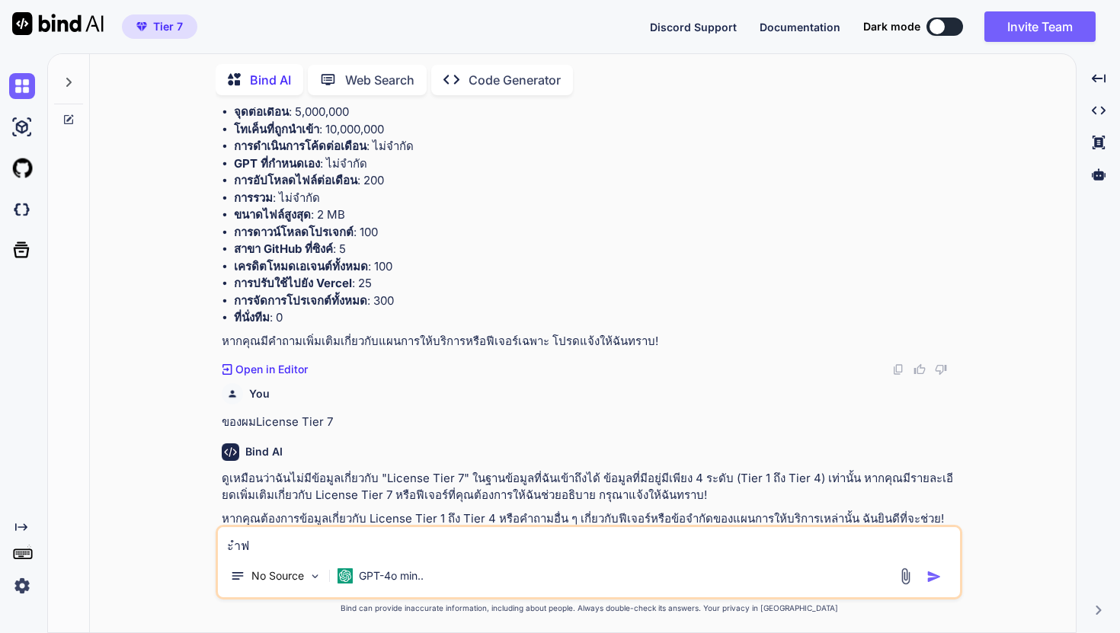
type textarea "ะำ"
type textarea "x"
type textarea "ะ"
type textarea "x"
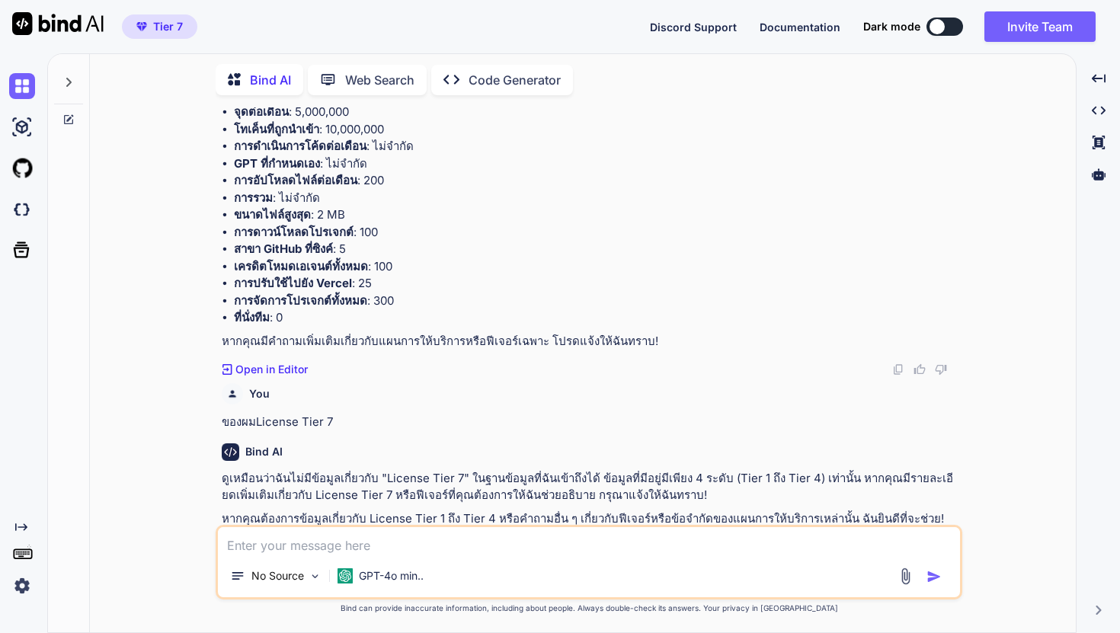
type textarea "T"
type textarea "x"
type textarea "Te"
type textarea "x"
type textarea "Tea"
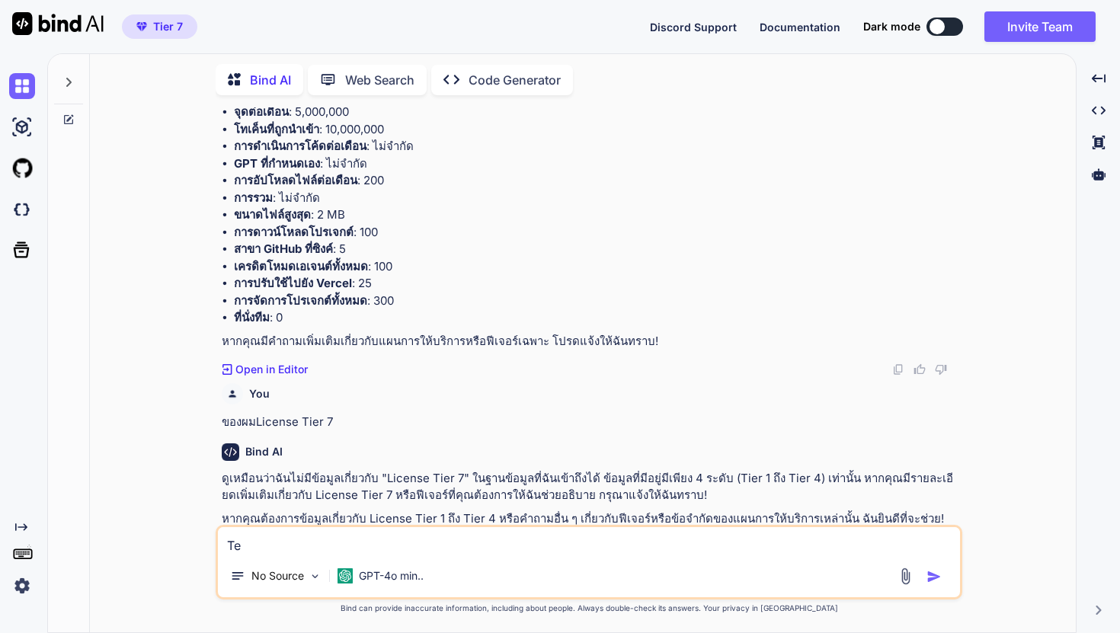
type textarea "x"
type textarea "Teat"
type textarea "x"
type textarea "Teat"
type textarea "x"
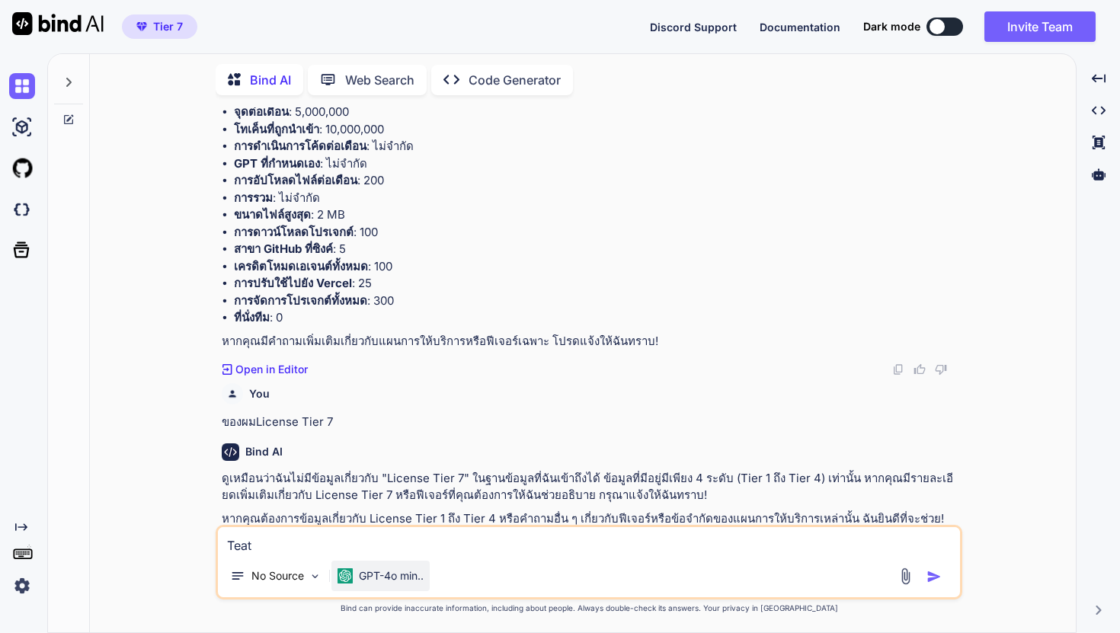
type textarea "Teat"
click at [371, 574] on p "GPT-4o min.." at bounding box center [391, 575] width 65 height 15
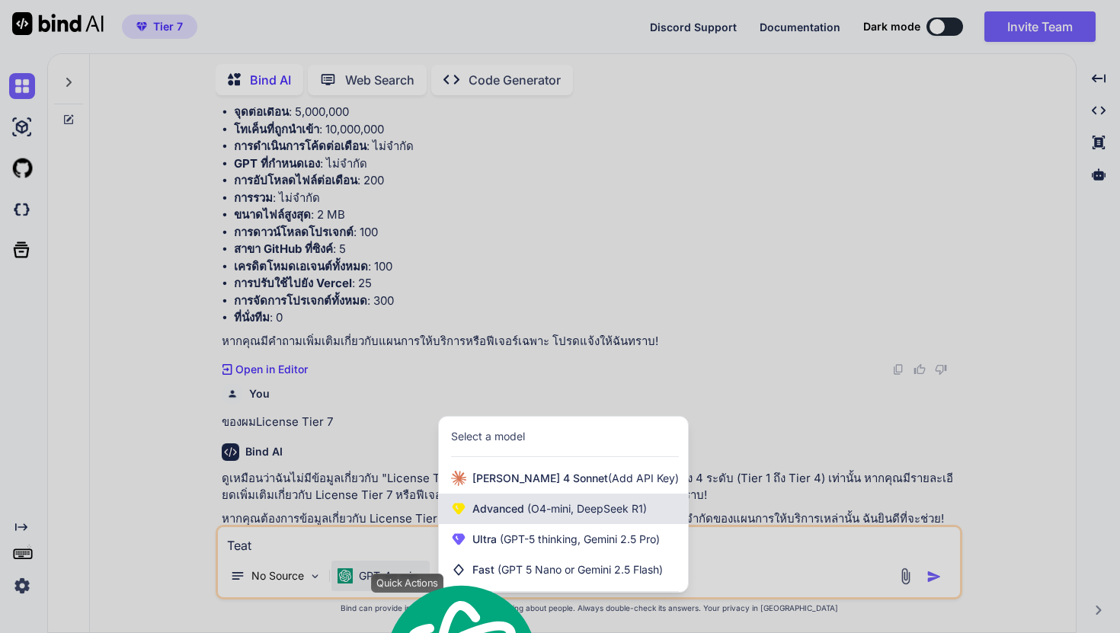
click at [510, 504] on span "Advanced (O4-mini, DeepSeek R1)" at bounding box center [559, 508] width 174 height 15
type textarea "x"
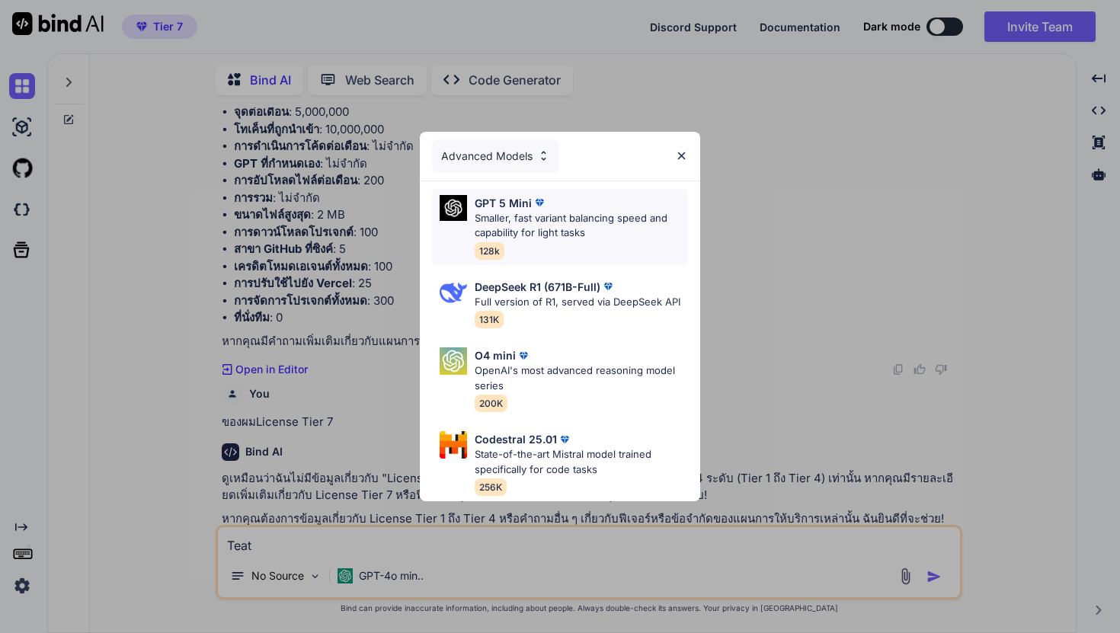
click at [543, 235] on p "Smaller, fast variant balancing speed and capability for light tasks" at bounding box center [581, 226] width 213 height 30
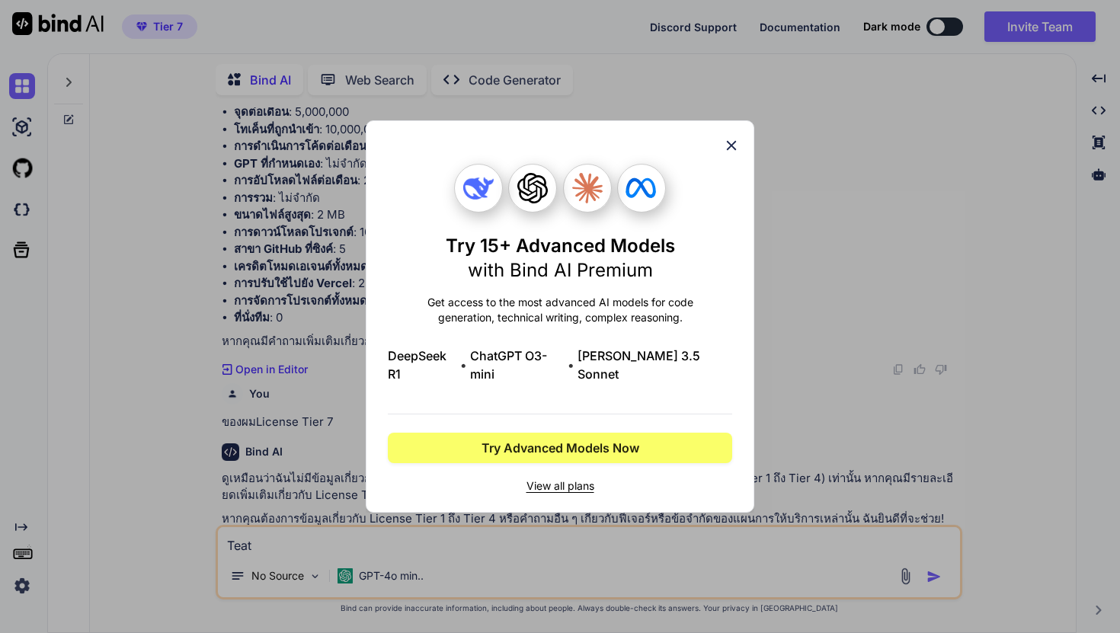
click at [553, 478] on span "View all plans" at bounding box center [560, 485] width 344 height 15
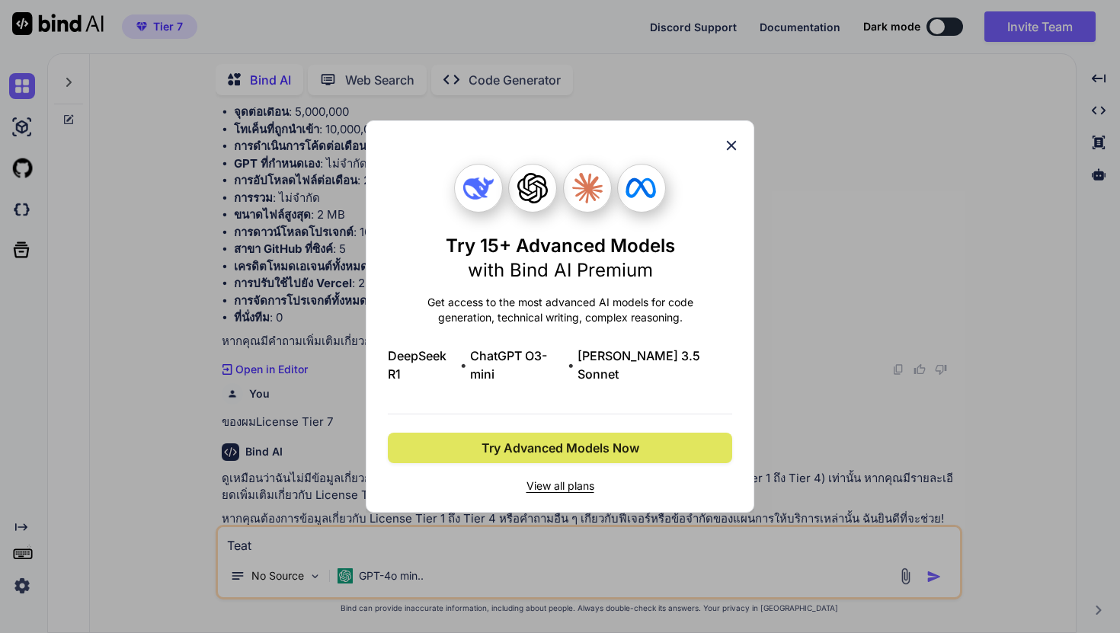
click at [589, 439] on span "Try Advanced Models Now" at bounding box center [560, 448] width 158 height 18
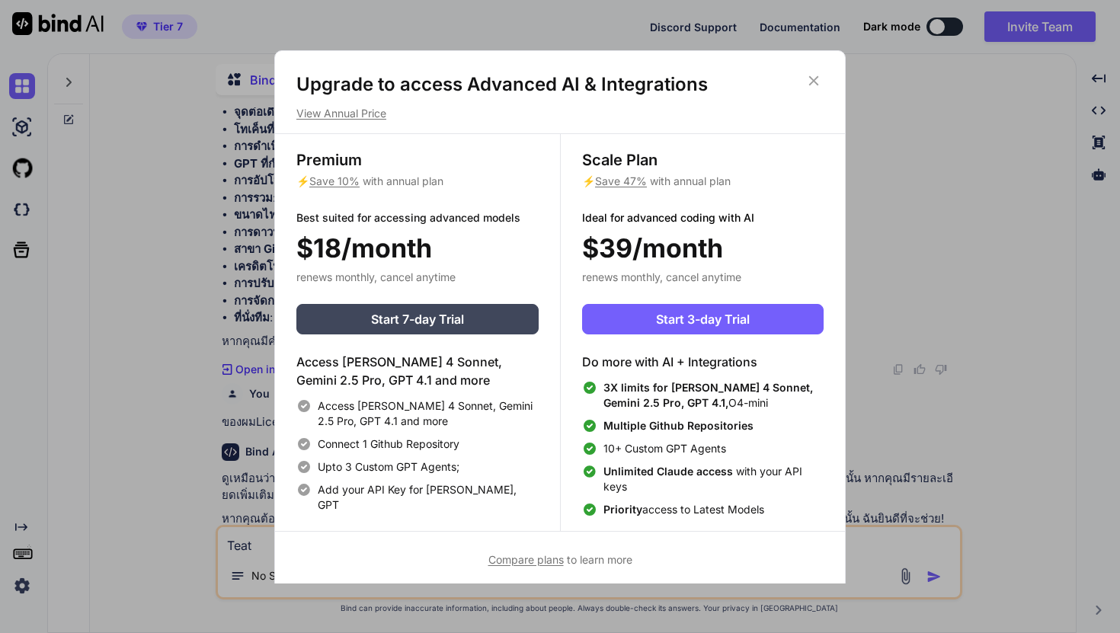
click at [815, 77] on icon at bounding box center [813, 80] width 17 height 17
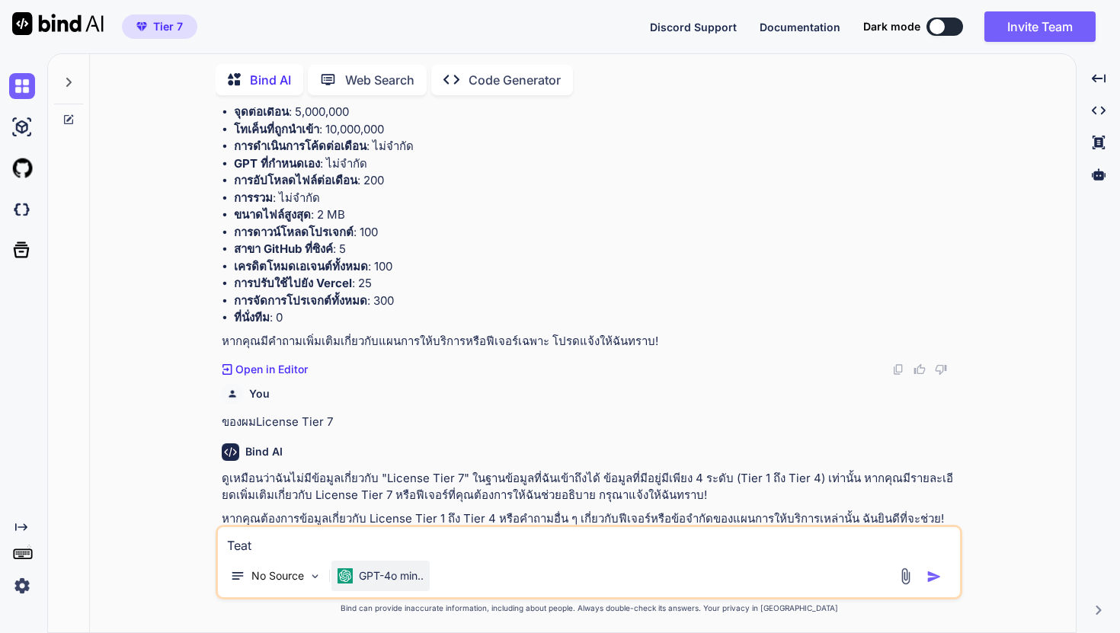
click at [397, 583] on p "GPT-4o min.." at bounding box center [391, 575] width 65 height 15
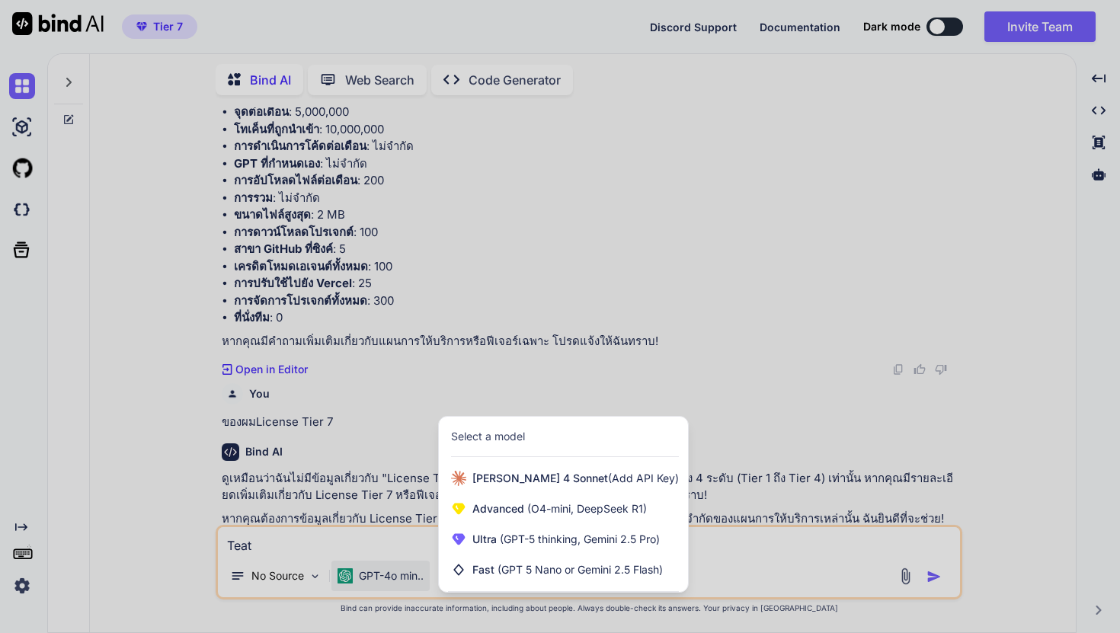
click at [21, 591] on div at bounding box center [560, 316] width 1120 height 633
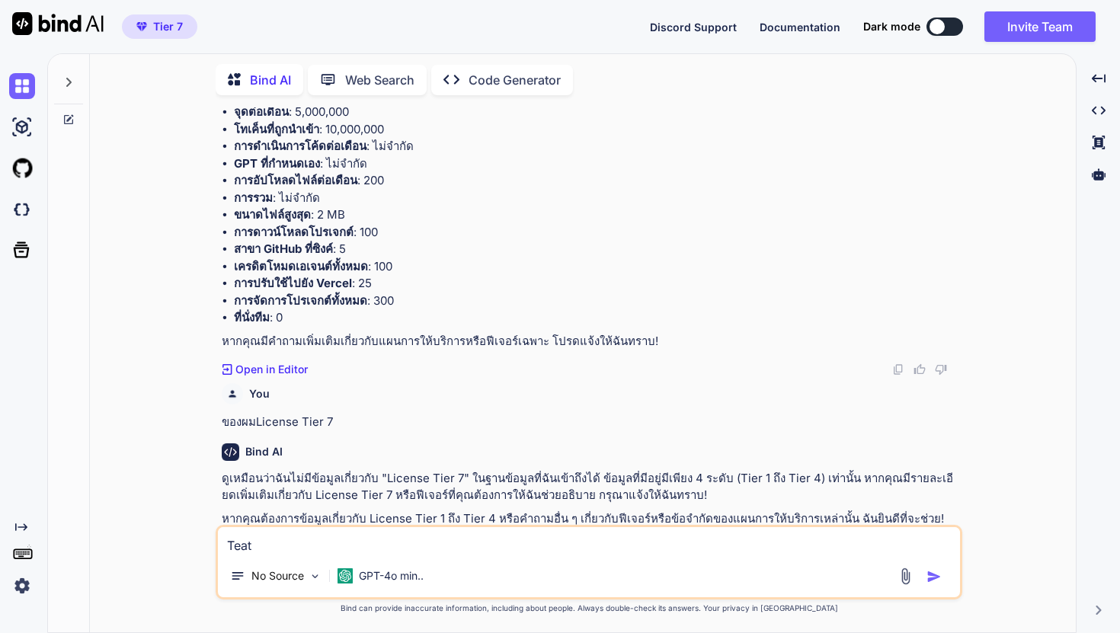
click at [24, 577] on img at bounding box center [22, 586] width 26 height 26
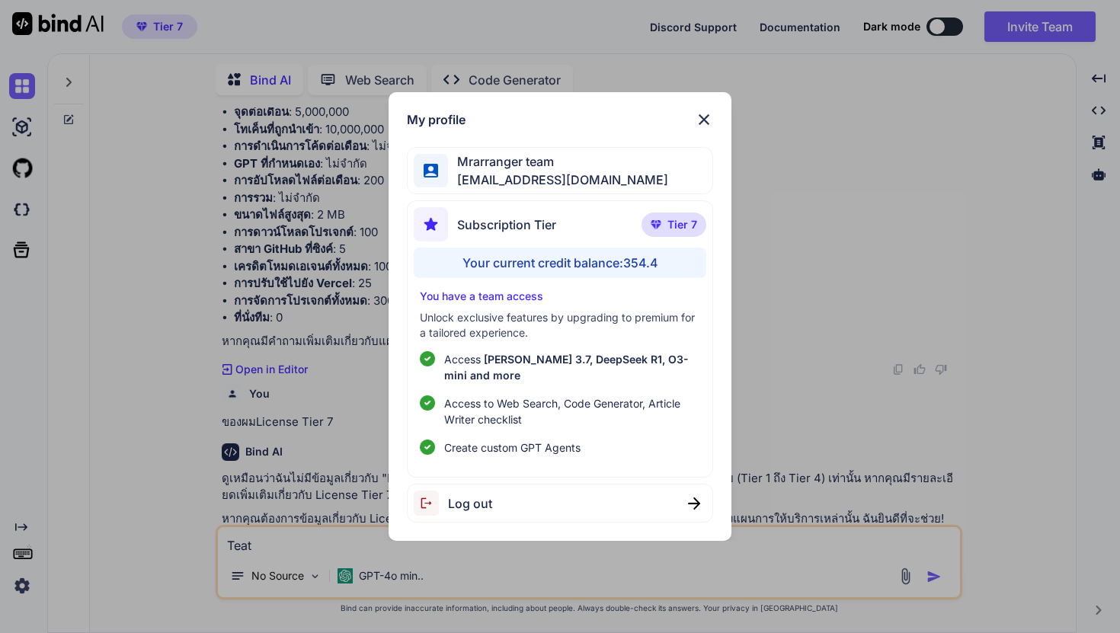
click at [609, 235] on div "Subscription Tier Tier 7" at bounding box center [560, 227] width 292 height 40
click at [618, 223] on div "Subscription Tier Tier 7" at bounding box center [560, 227] width 292 height 40
click at [703, 117] on img at bounding box center [704, 119] width 18 height 18
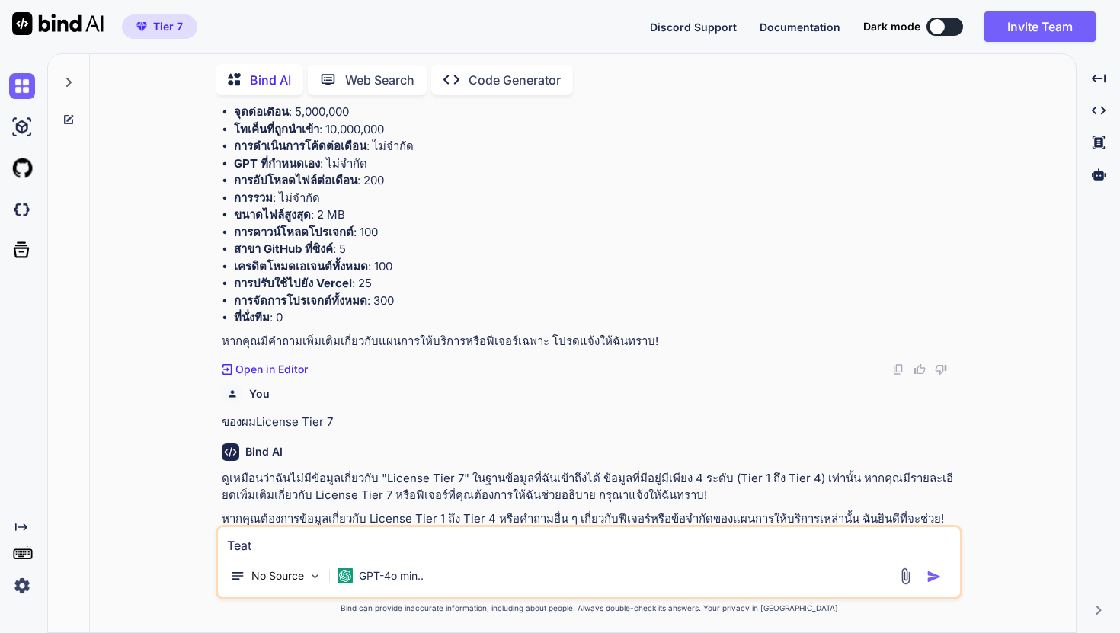
scroll to position [1166, 0]
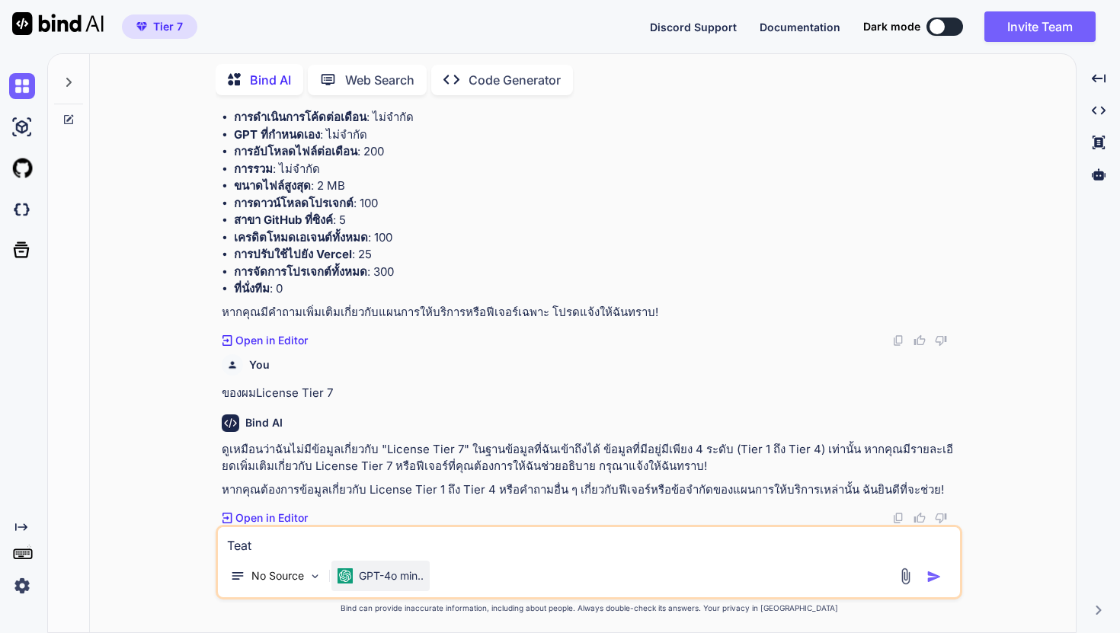
click at [410, 584] on div "GPT-4o min.." at bounding box center [380, 576] width 98 height 30
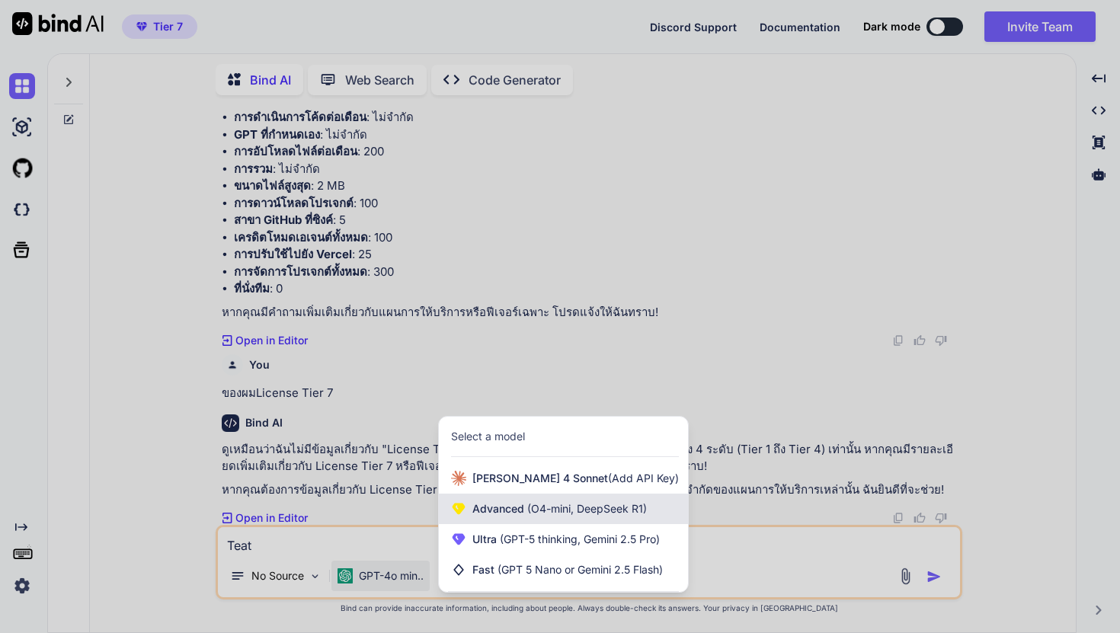
click at [543, 514] on span "(O4-mini, DeepSeek R1)" at bounding box center [585, 508] width 123 height 13
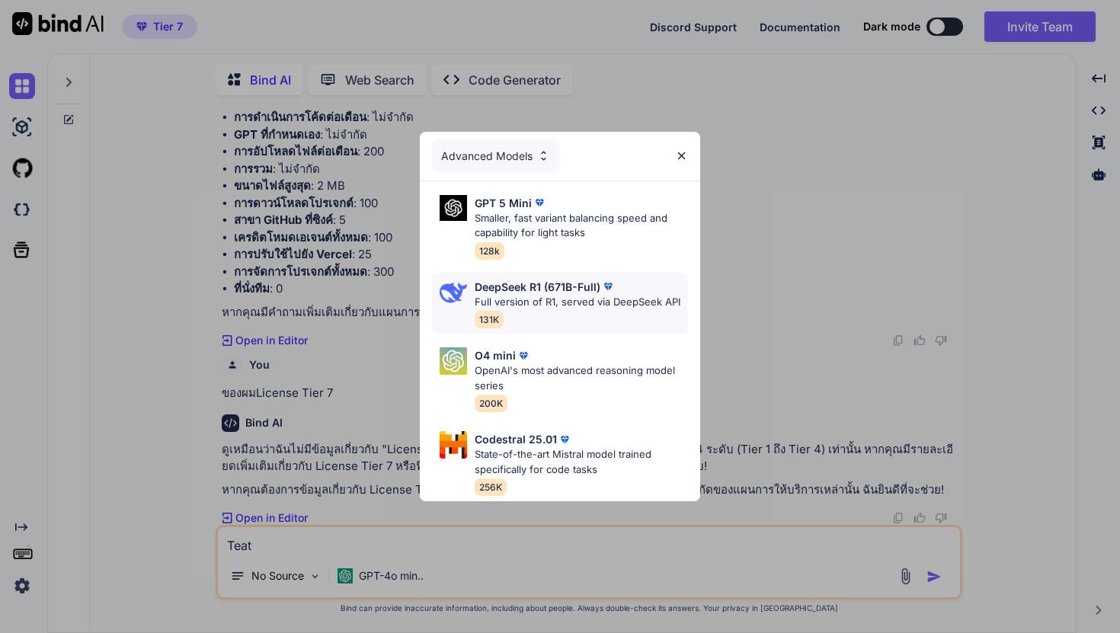
click at [563, 312] on div "DeepSeek R1 (671B-Full) Full version of R1, served via DeepSeek API 131K" at bounding box center [578, 304] width 206 height 50
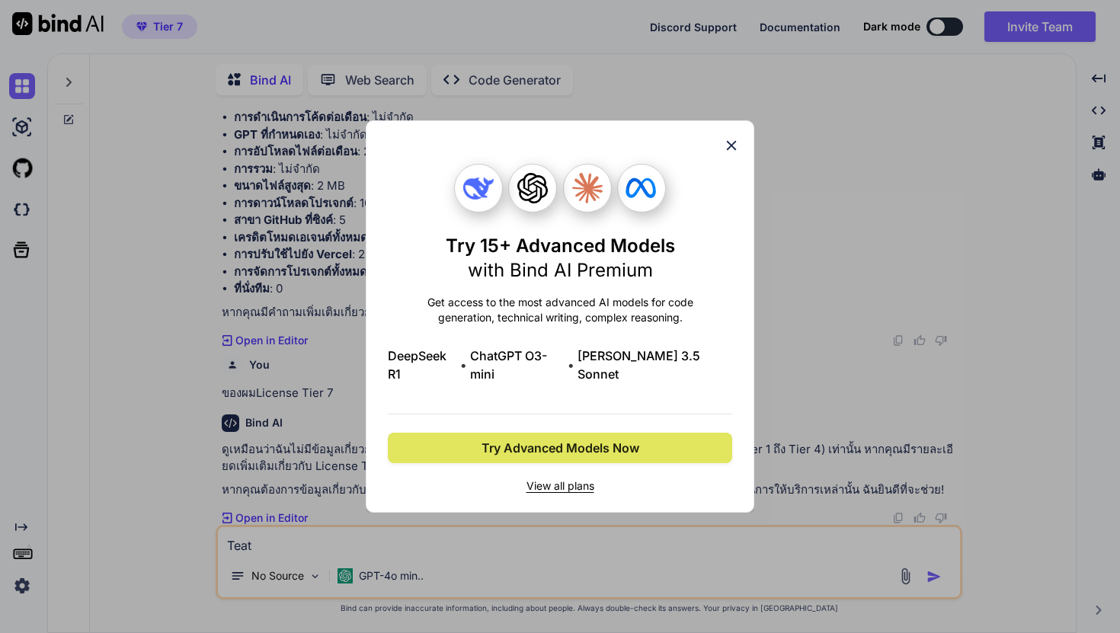
click at [568, 439] on span "Try Advanced Models Now" at bounding box center [560, 448] width 158 height 18
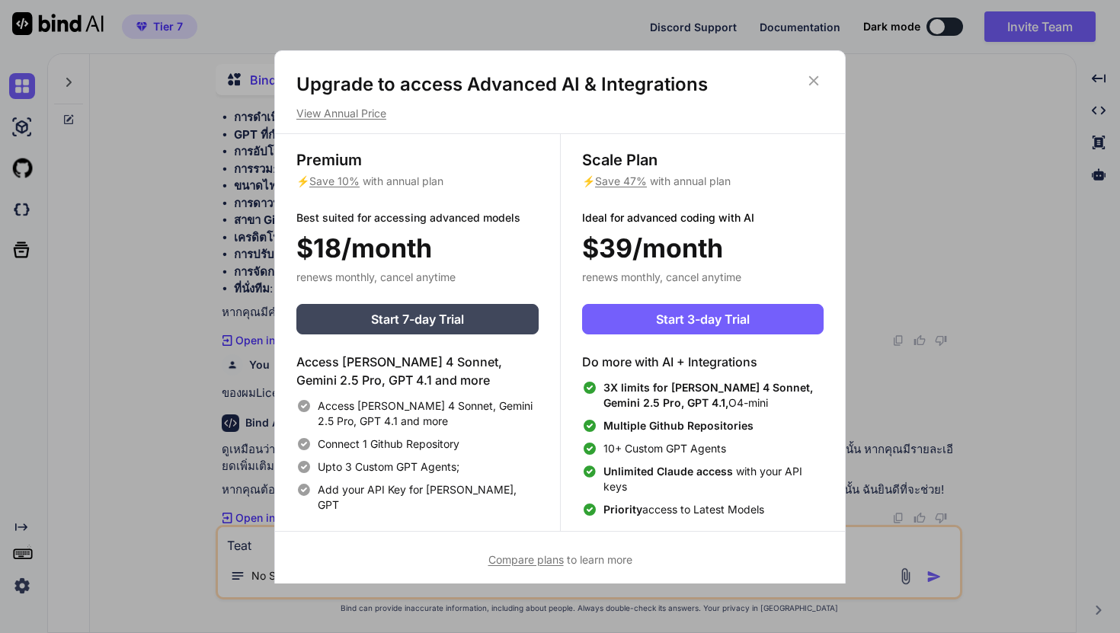
scroll to position [7, 0]
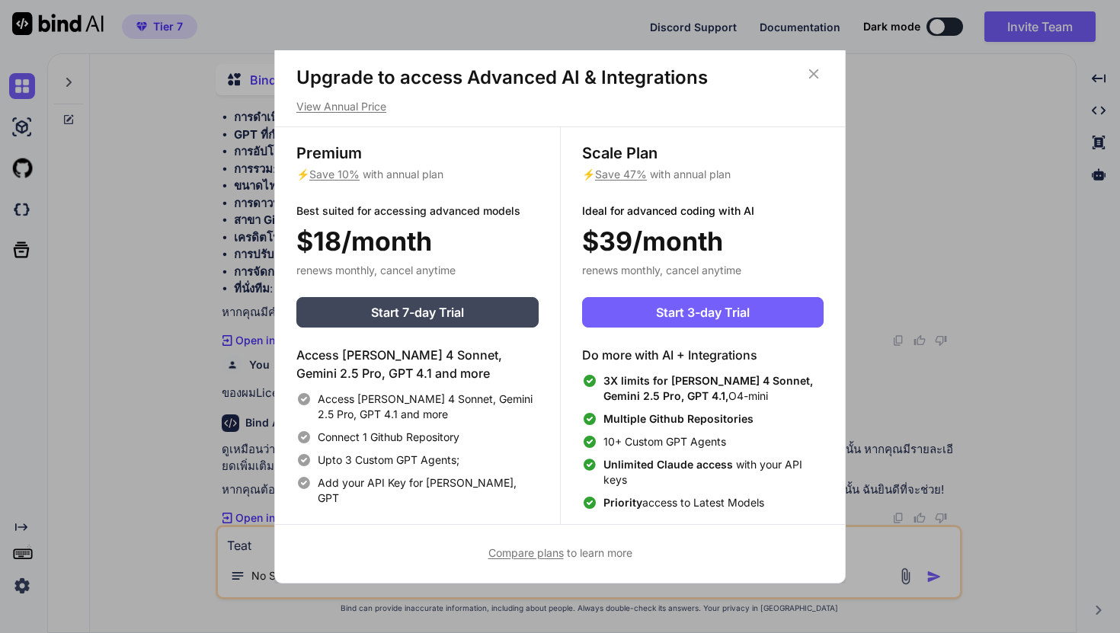
click at [809, 72] on icon at bounding box center [813, 74] width 17 height 17
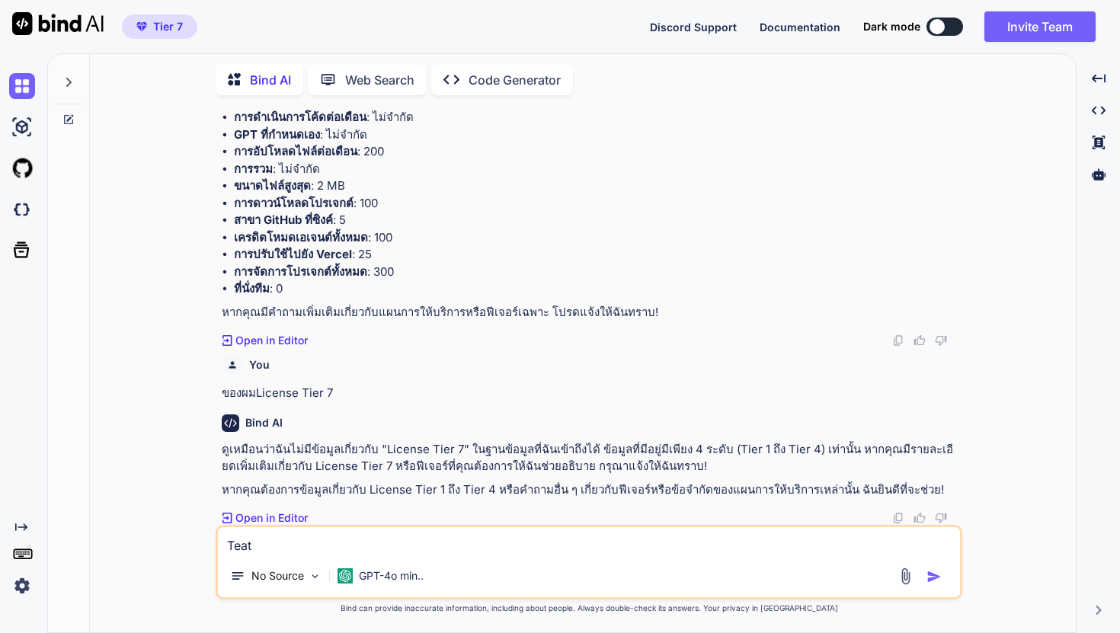
click at [288, 520] on p "Open in Editor" at bounding box center [271, 517] width 72 height 15
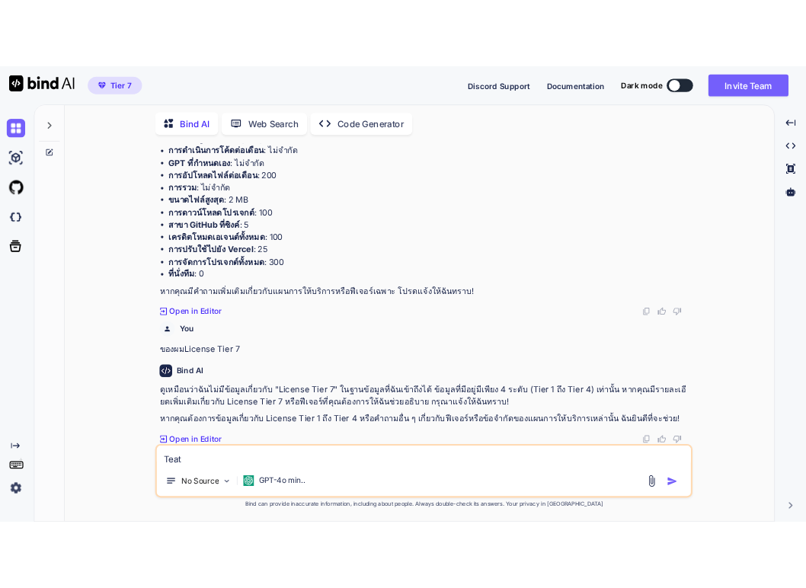
scroll to position [1211, 0]
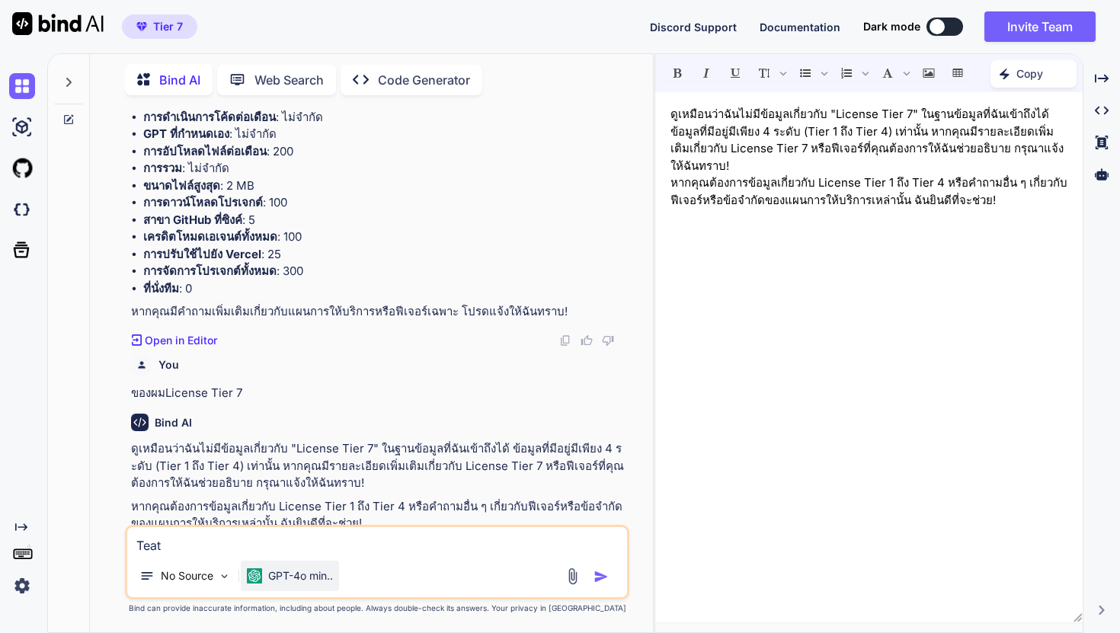
click at [321, 565] on div "GPT-4o min.." at bounding box center [290, 576] width 98 height 30
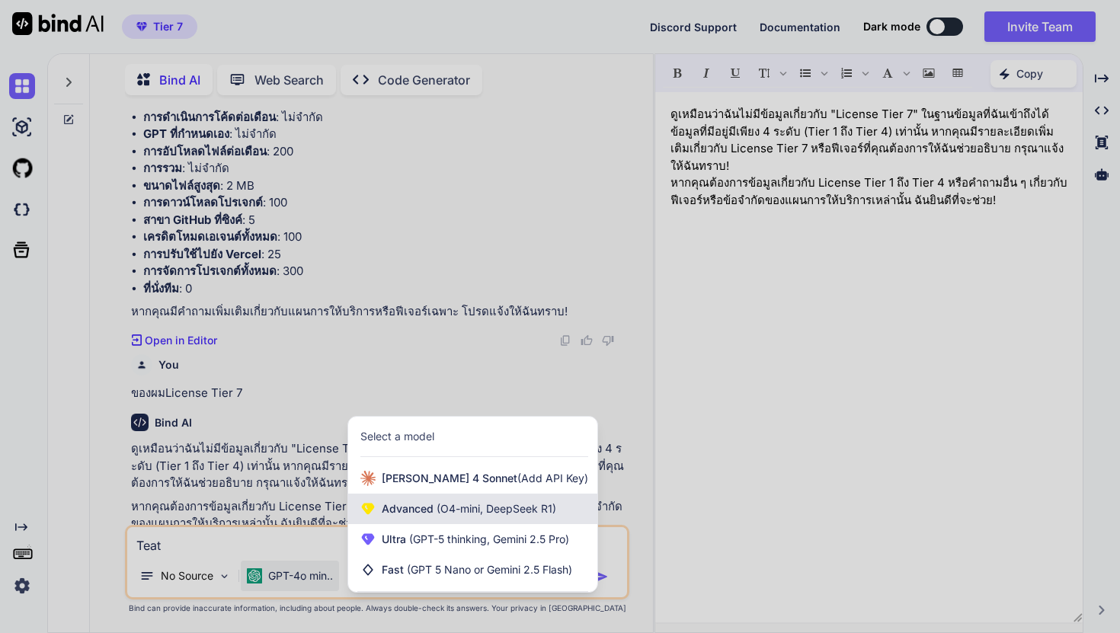
click at [436, 512] on span "(O4-mini, DeepSeek R1)" at bounding box center [494, 508] width 123 height 13
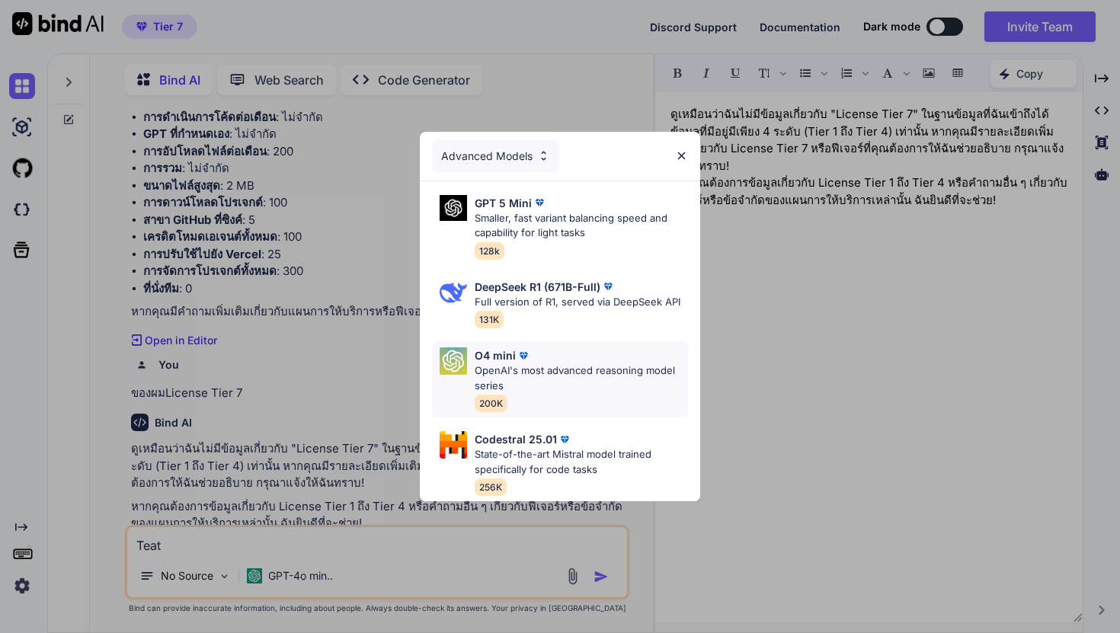
click at [522, 376] on p "OpenAI's most advanced reasoning model series" at bounding box center [581, 378] width 213 height 30
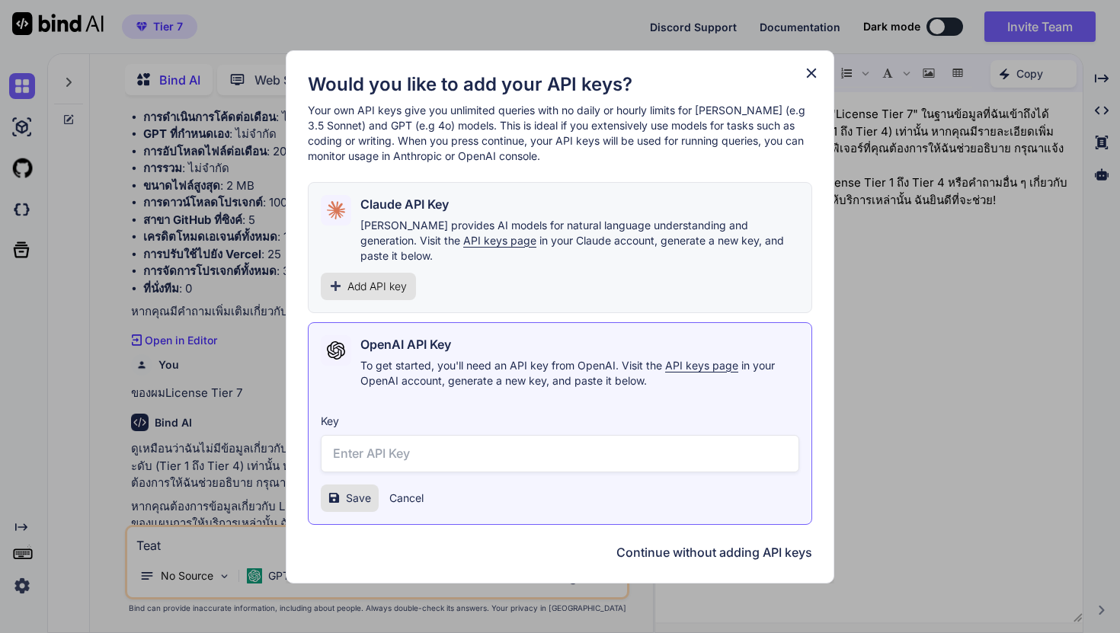
click at [815, 76] on icon at bounding box center [812, 73] width 10 height 10
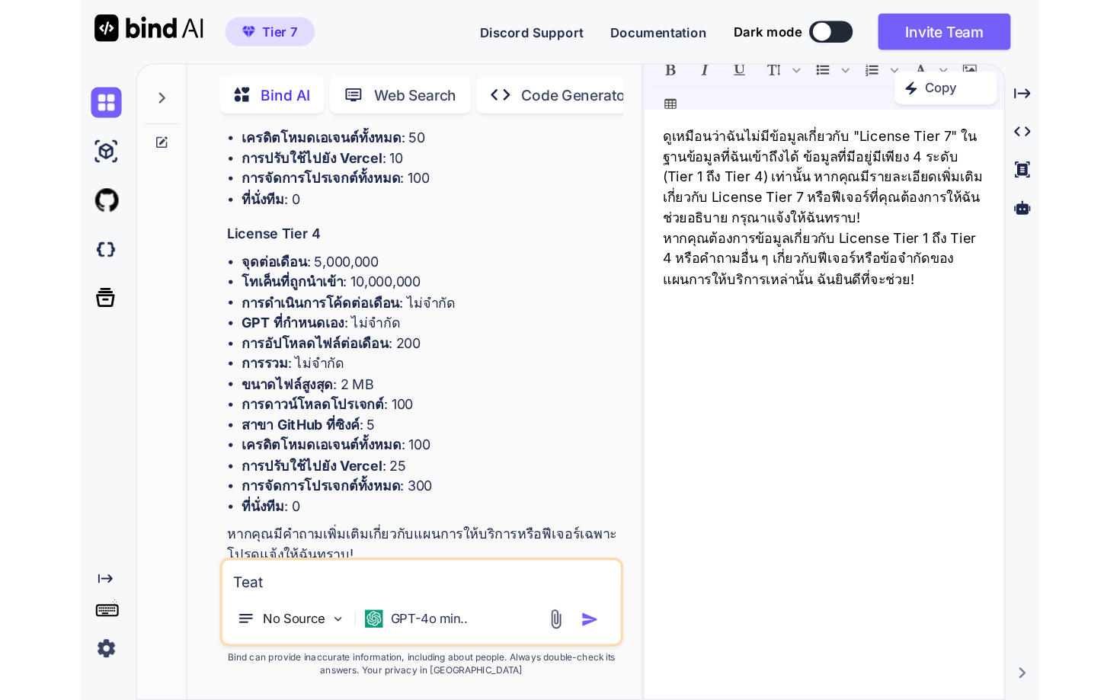
scroll to position [1348, 0]
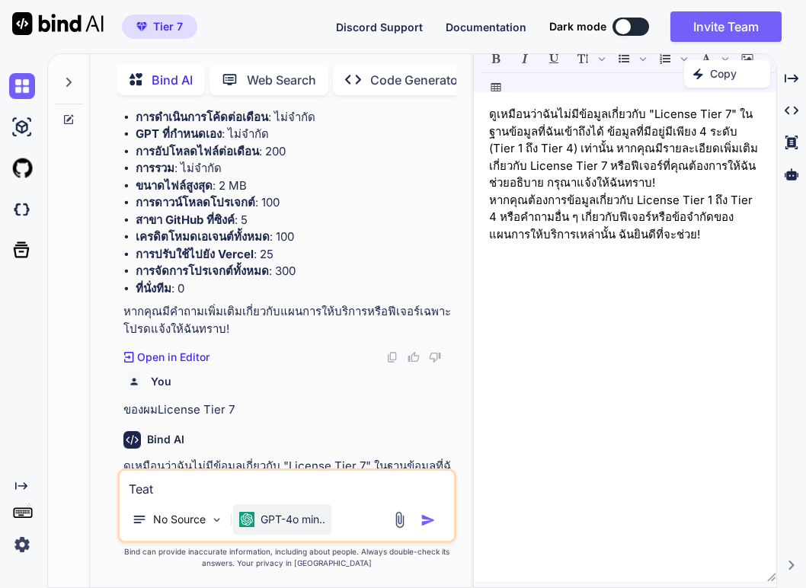
click at [302, 530] on div "GPT-4o min.." at bounding box center [282, 519] width 98 height 30
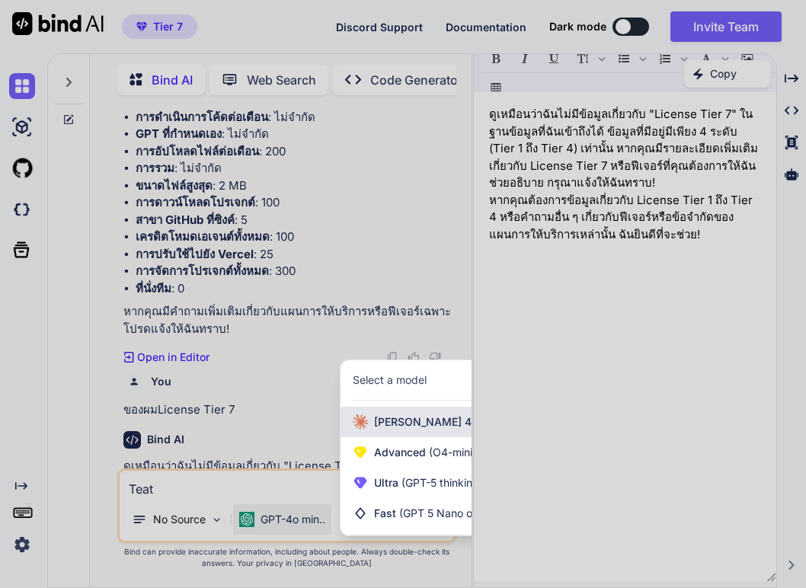
click at [399, 431] on div "Claude 4 Sonnet (Add API Key)" at bounding box center [465, 422] width 249 height 30
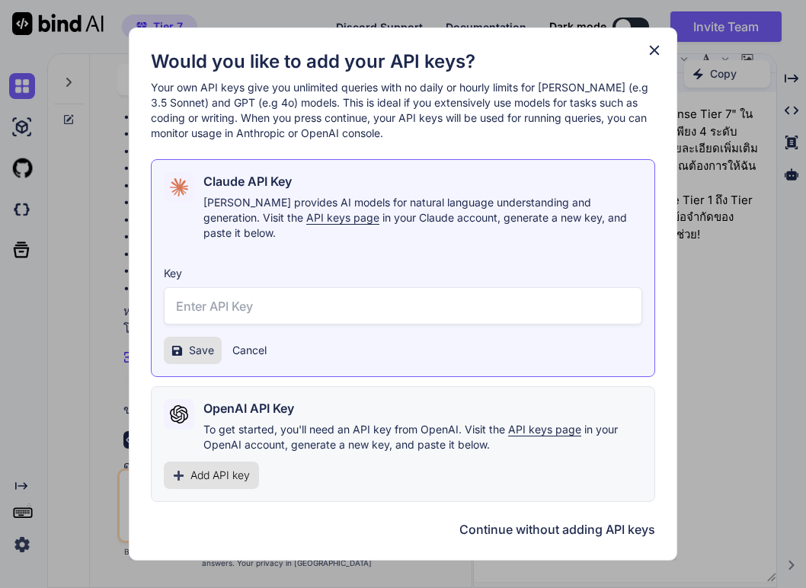
click at [656, 58] on icon at bounding box center [654, 50] width 17 height 17
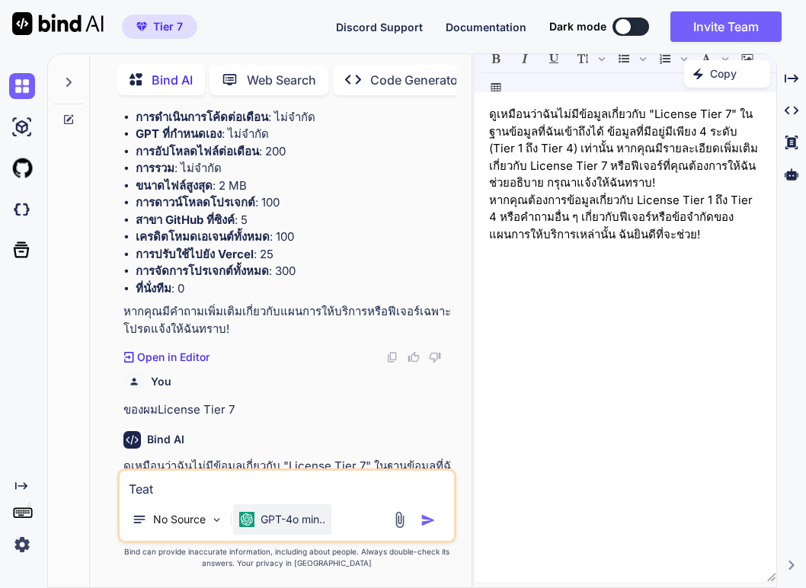
click at [312, 523] on p "GPT-4o min.." at bounding box center [293, 519] width 65 height 15
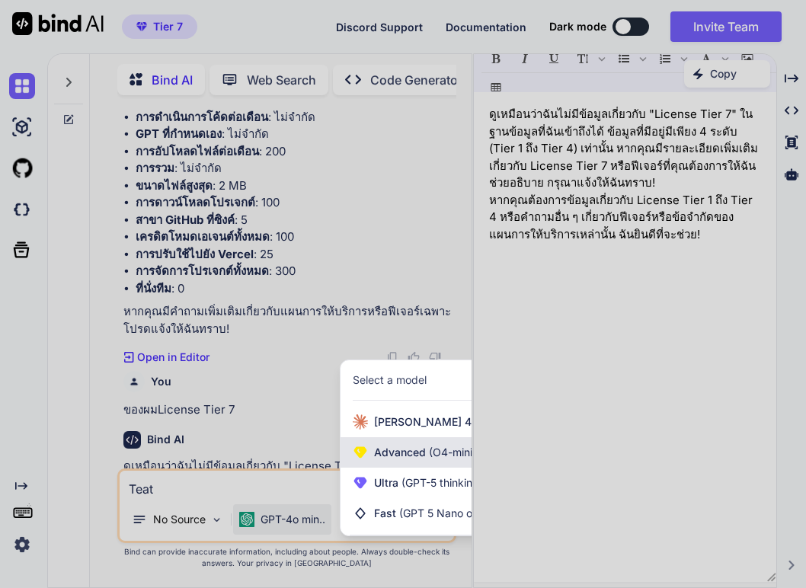
click at [372, 453] on div "Advanced (O4-mini, DeepSeek R1)" at bounding box center [465, 452] width 249 height 30
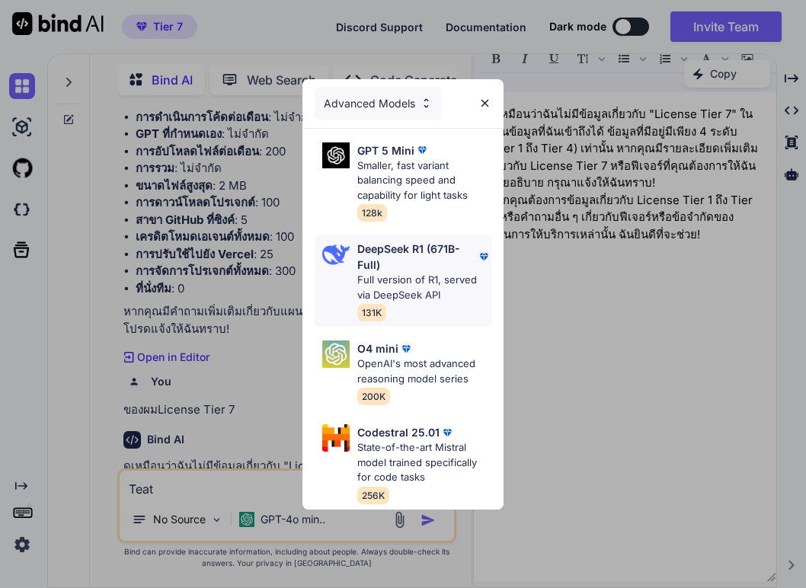
click at [400, 293] on p "Full version of R1, served via DeepSeek API" at bounding box center [424, 288] width 135 height 30
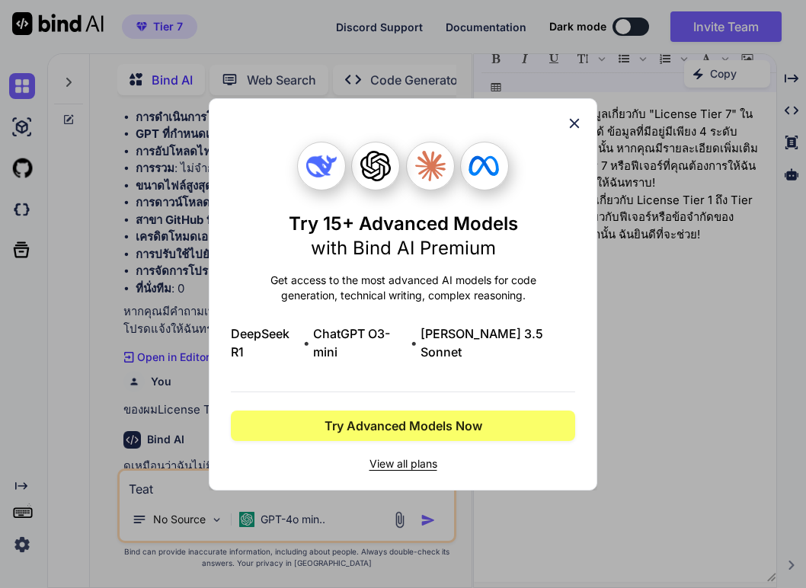
click at [573, 132] on icon at bounding box center [574, 123] width 17 height 17
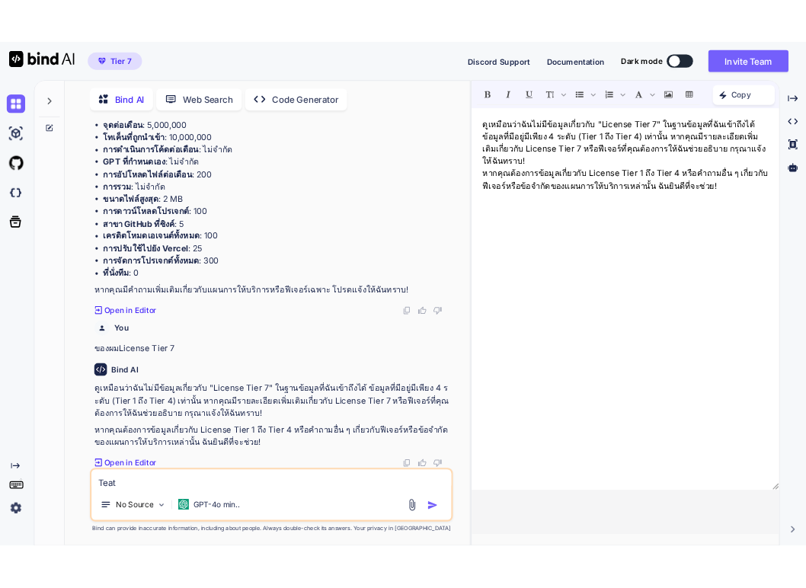
scroll to position [950, 0]
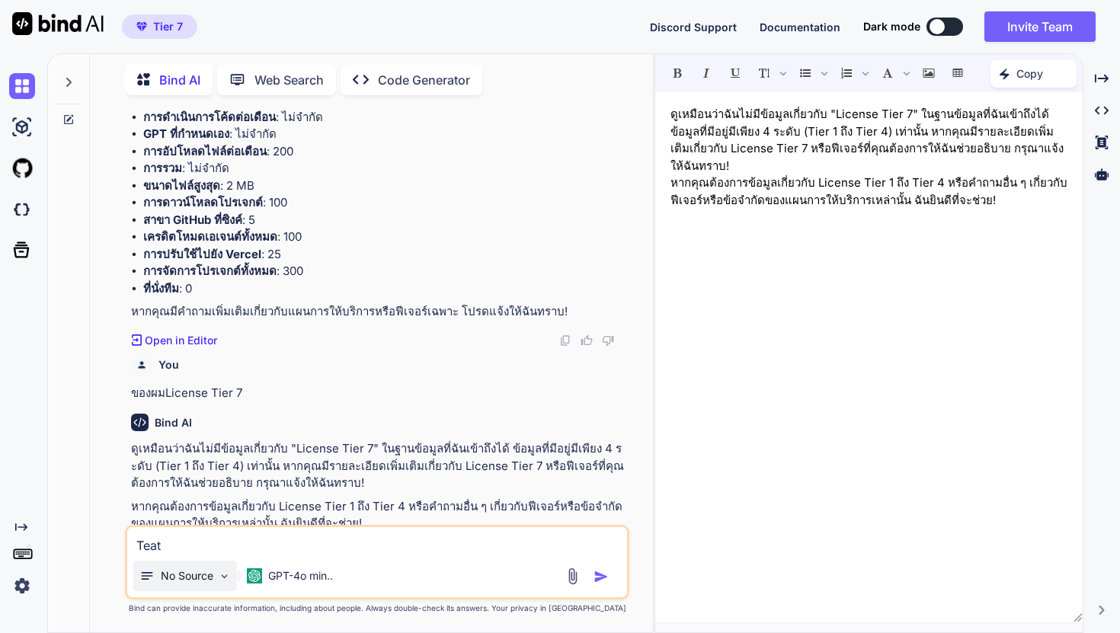
click at [211, 577] on p "No Source" at bounding box center [187, 575] width 53 height 15
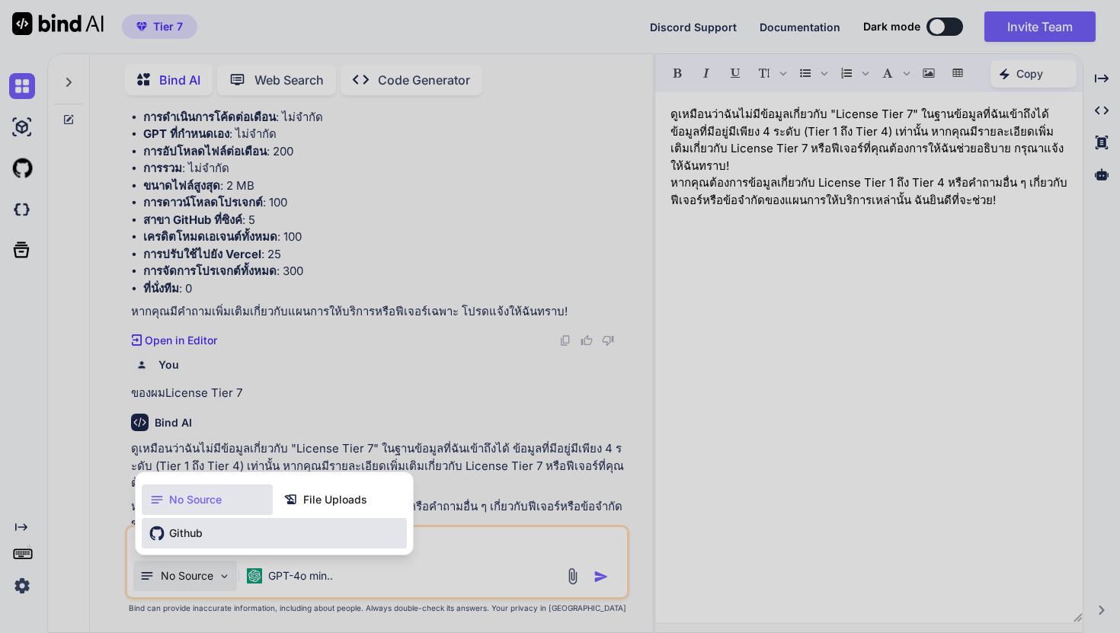
click at [208, 537] on div "Github" at bounding box center [274, 533] width 265 height 30
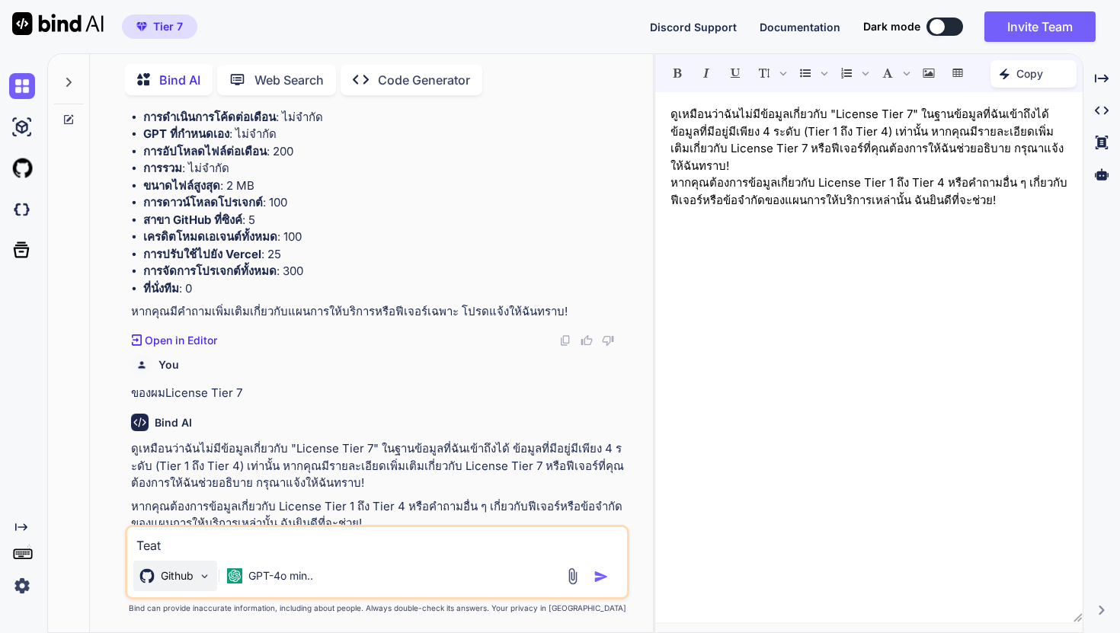
click at [189, 575] on p "Github" at bounding box center [177, 575] width 33 height 15
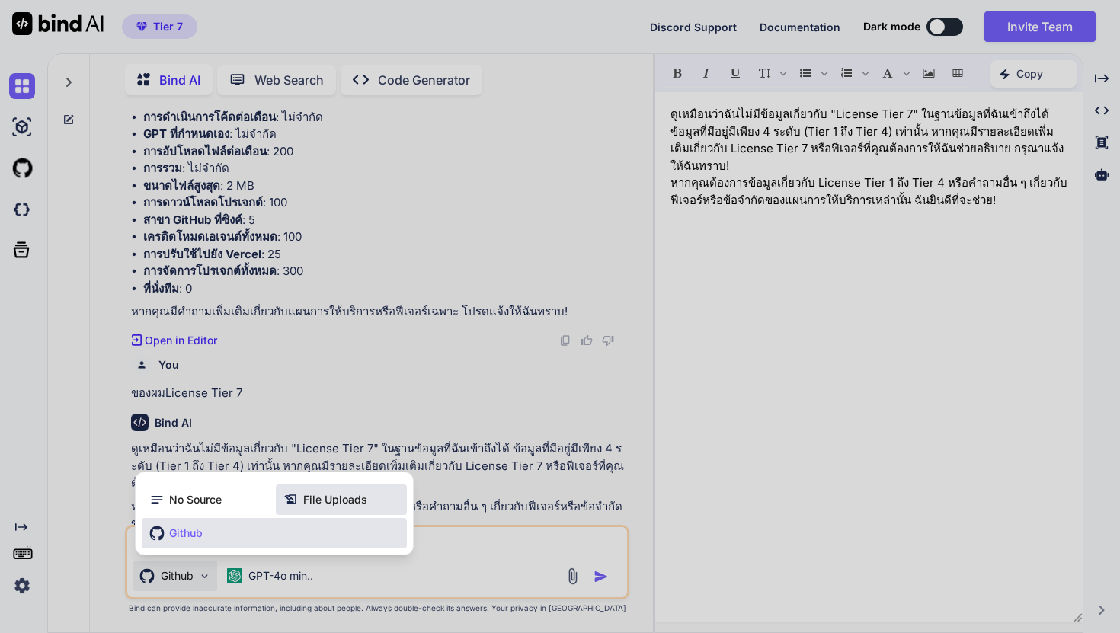
click at [302, 505] on icon at bounding box center [293, 499] width 20 height 15
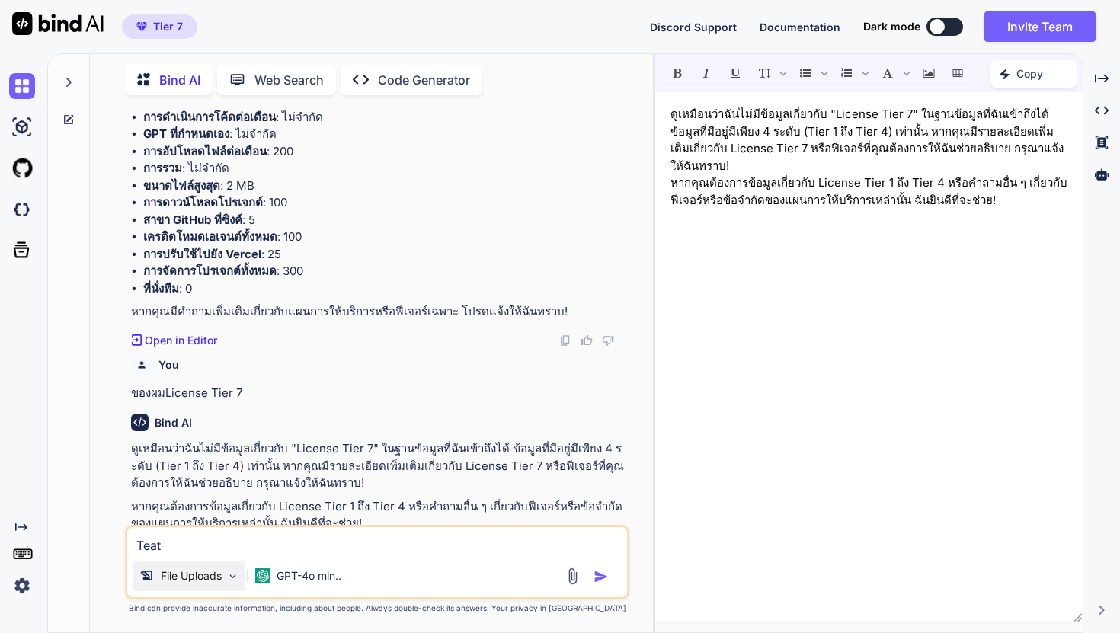
click at [199, 577] on p "File Uploads" at bounding box center [191, 575] width 61 height 15
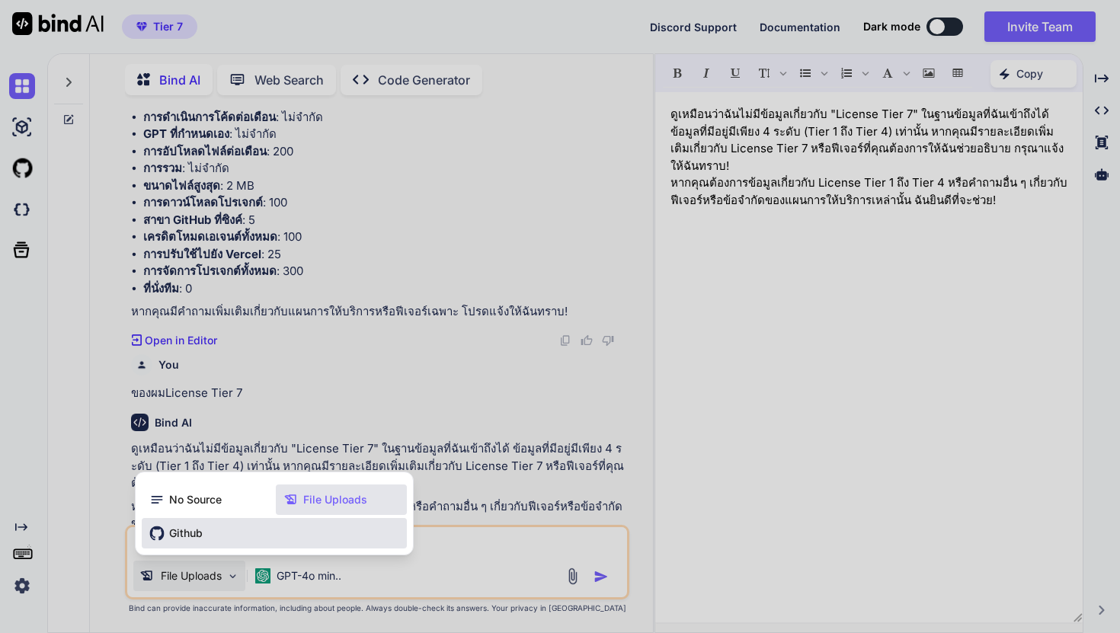
click at [213, 544] on div "Github" at bounding box center [274, 533] width 265 height 30
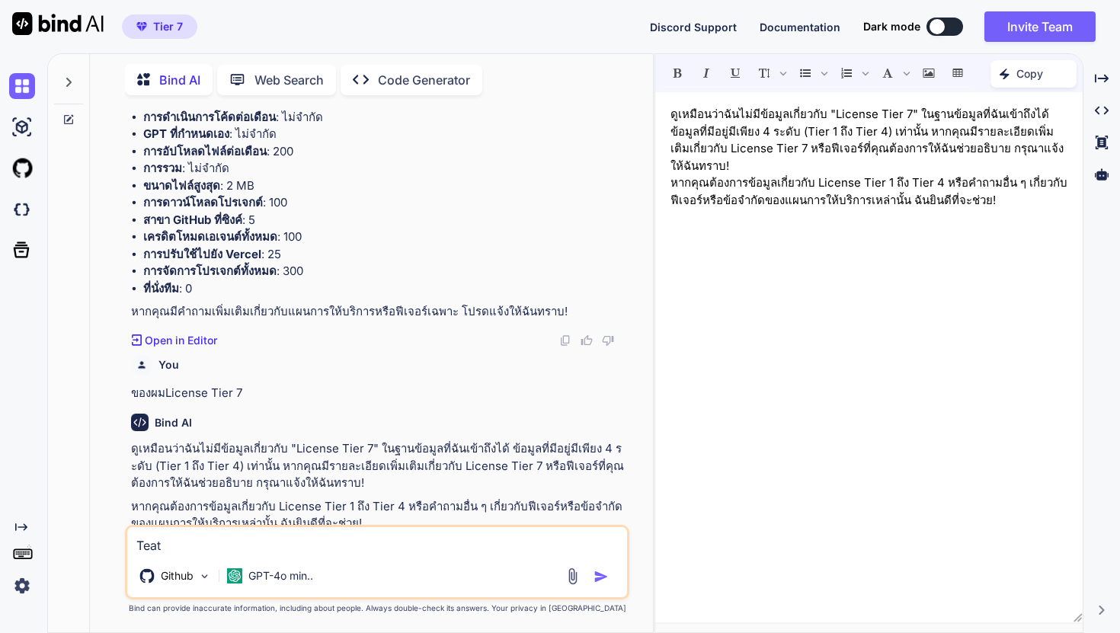
click at [213, 544] on textarea "Teat" at bounding box center [377, 540] width 500 height 27
type textarea "T"
click at [294, 577] on p "GPT-4o min.." at bounding box center [280, 575] width 65 height 15
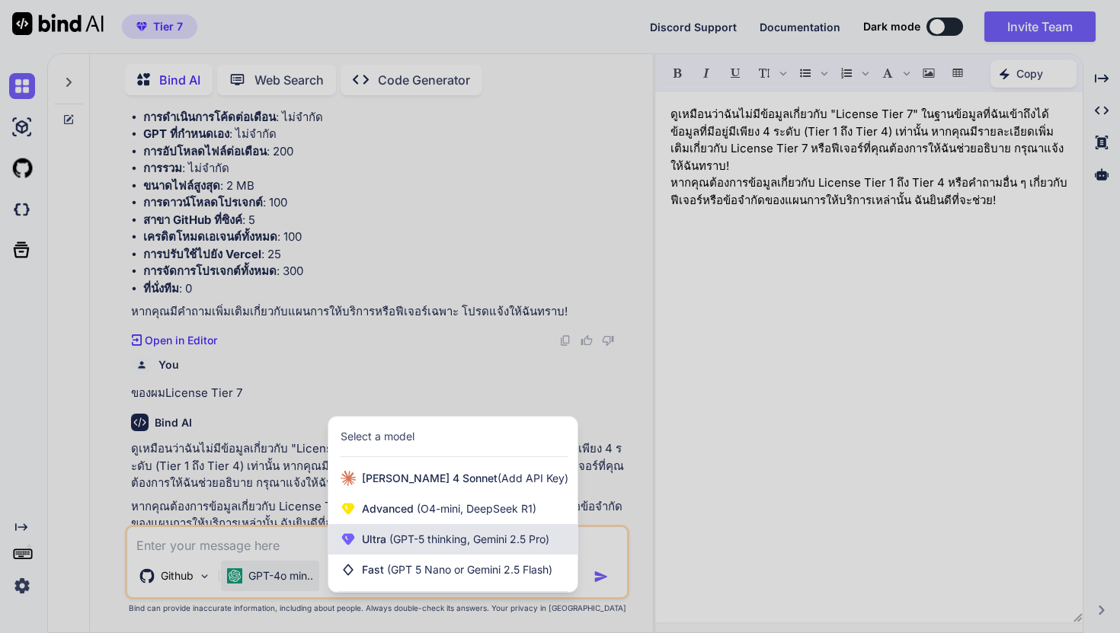
click at [379, 524] on div "Ultra (GPT-5 thinking, Gemini 2.5 Pro)" at bounding box center [452, 539] width 249 height 30
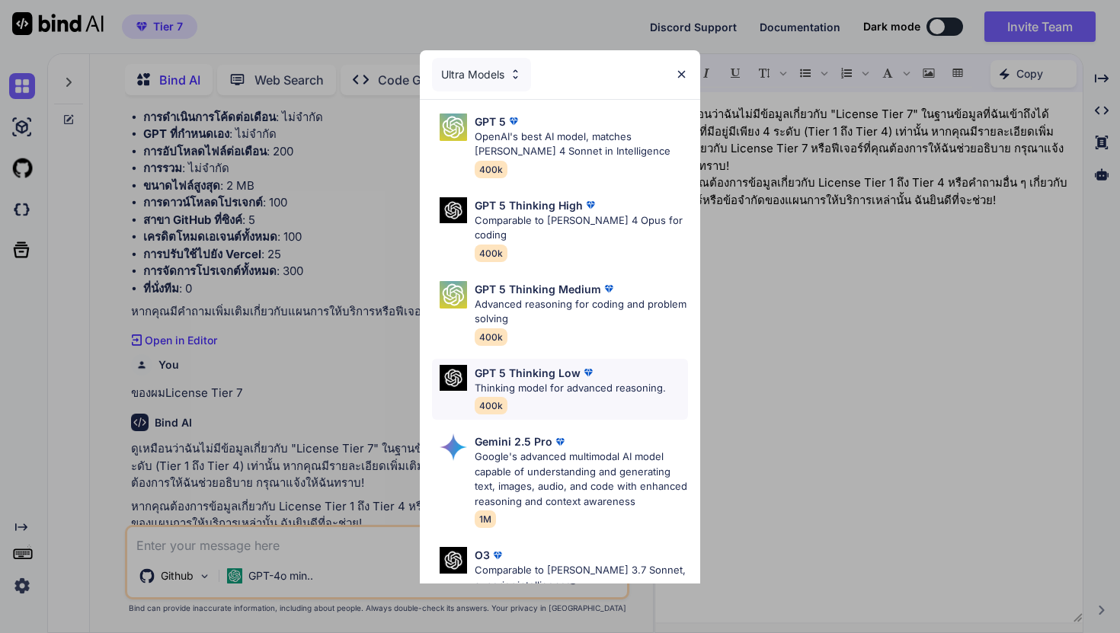
click at [528, 381] on p "Thinking model for advanced reasoning." at bounding box center [570, 388] width 191 height 15
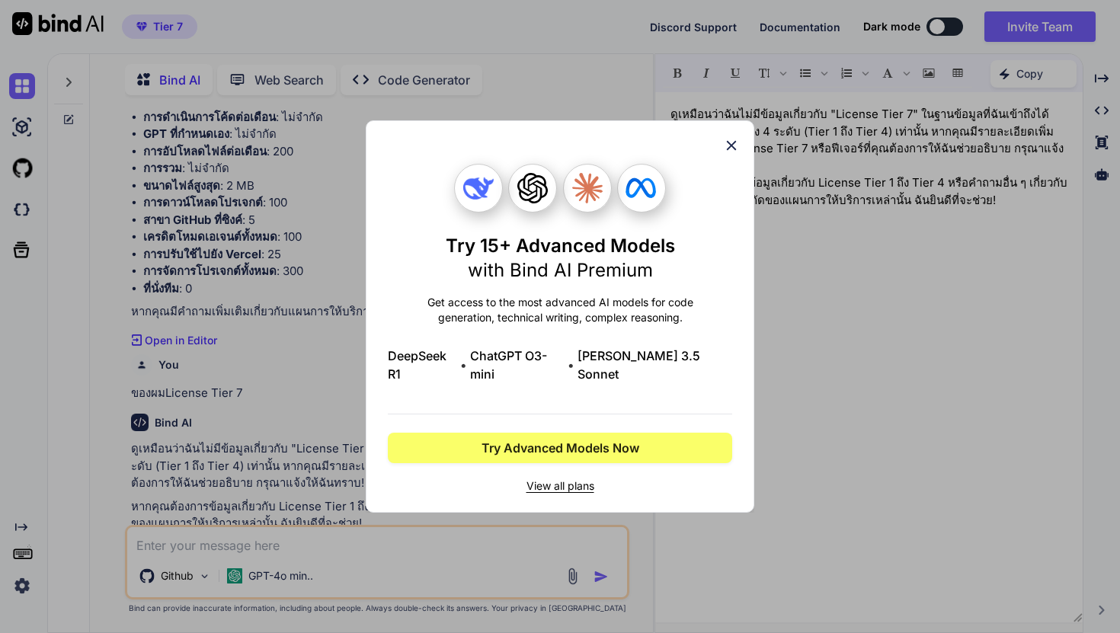
click at [727, 154] on icon at bounding box center [731, 145] width 17 height 17
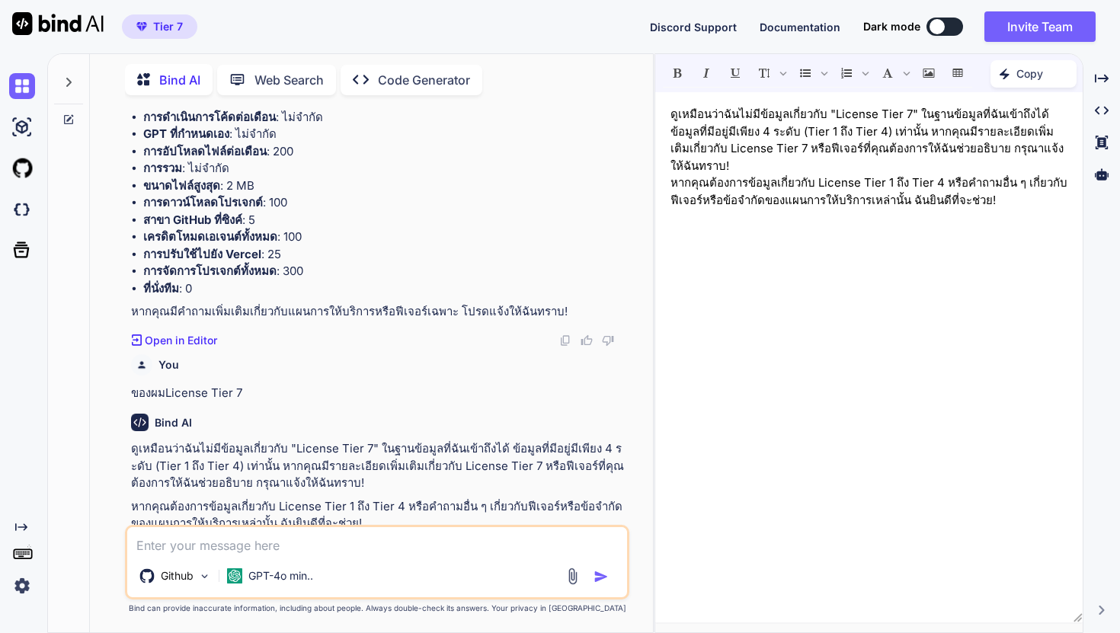
click at [417, 78] on p "Code Generator" at bounding box center [424, 80] width 92 height 18
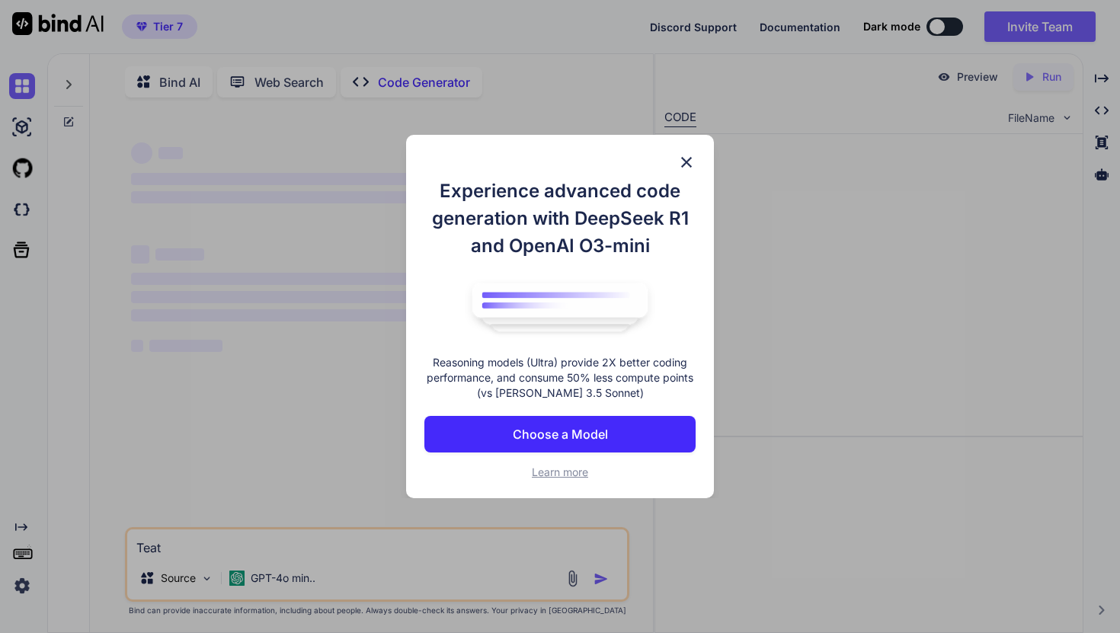
click at [417, 78] on div "Experience advanced code generation with DeepSeek R1 and OpenAI O3-mini Reasoni…" at bounding box center [560, 316] width 1120 height 633
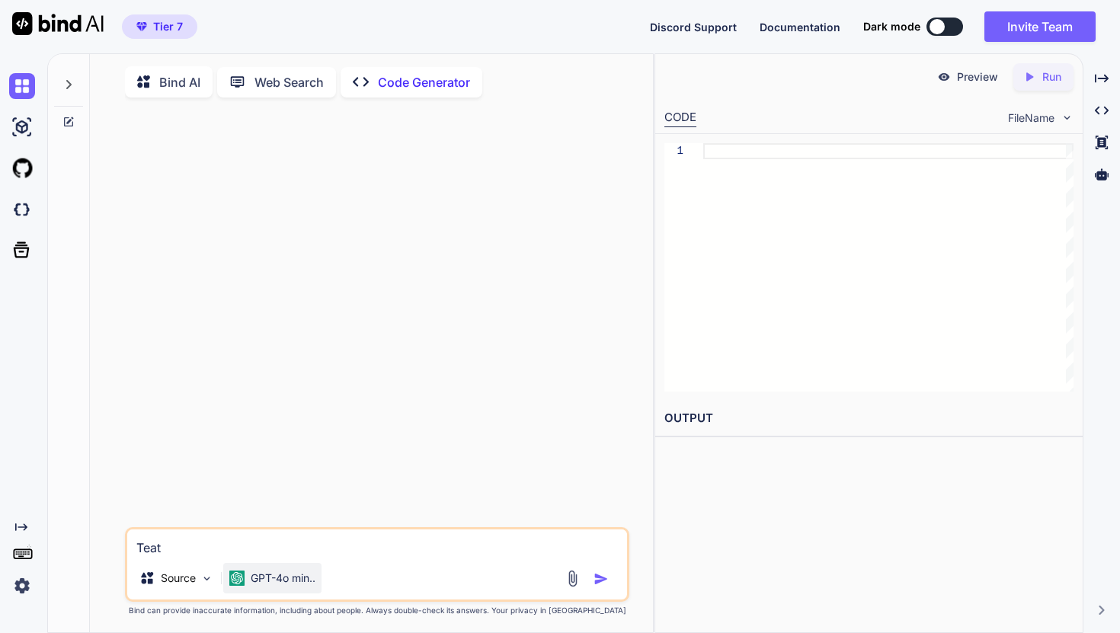
click at [312, 574] on div "GPT-4o min.." at bounding box center [272, 578] width 98 height 30
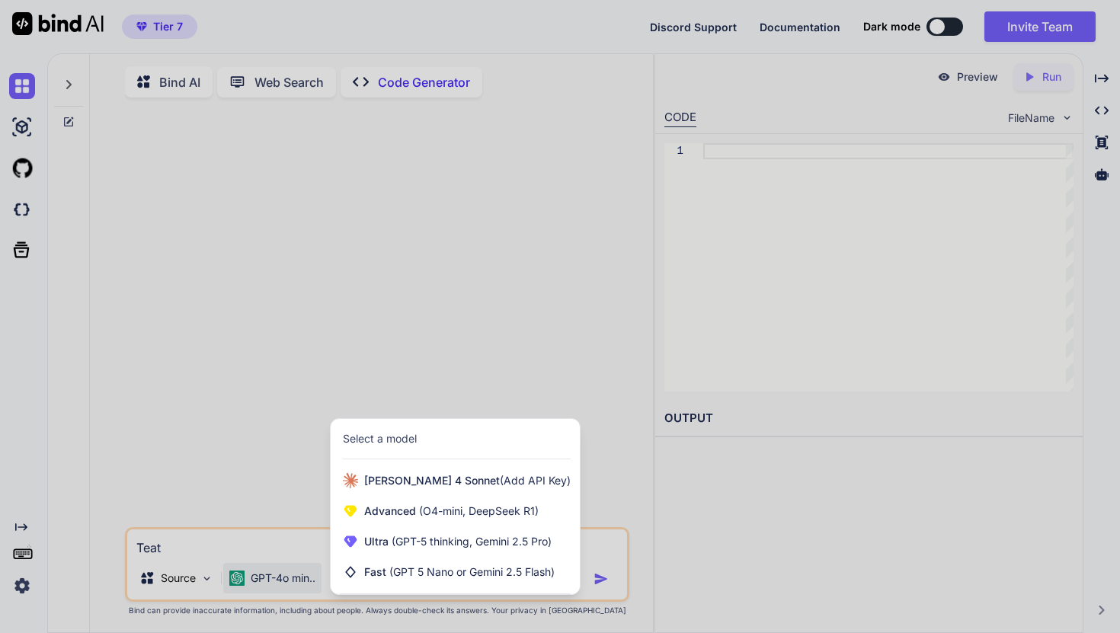
click at [406, 380] on div at bounding box center [560, 316] width 1120 height 633
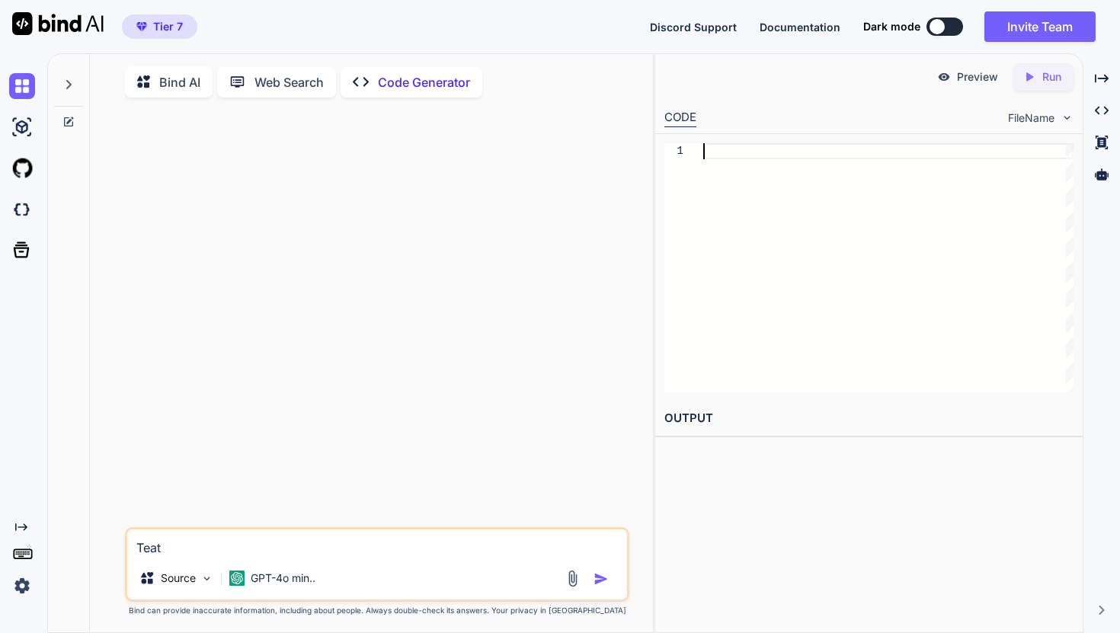
click at [748, 155] on div at bounding box center [888, 267] width 370 height 248
click at [942, 26] on div at bounding box center [936, 26] width 15 height 15
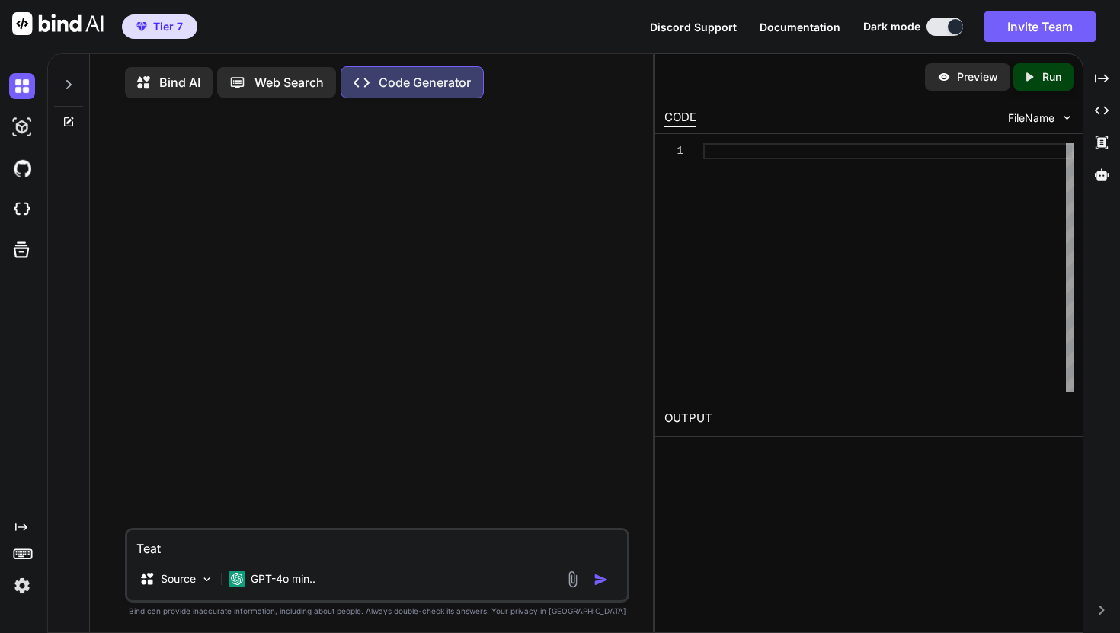
click at [398, 83] on p "Code Generator" at bounding box center [425, 82] width 92 height 18
click at [350, 555] on textarea "Teat" at bounding box center [377, 543] width 500 height 27
drag, startPoint x: 350, startPoint y: 555, endPoint x: 146, endPoint y: 532, distance: 205.5
click at [146, 532] on div "Teat Source GPT-4o min.." at bounding box center [377, 565] width 504 height 75
click at [282, 576] on p "GPT-4o min.." at bounding box center [283, 578] width 65 height 15
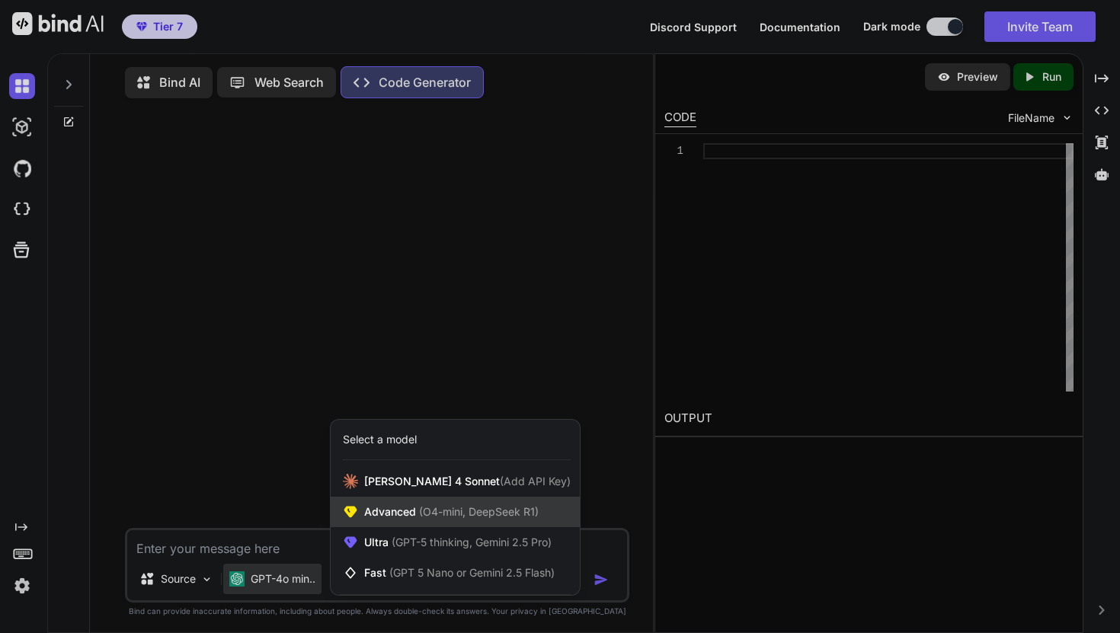
click at [395, 518] on span "Advanced (O4-mini, DeepSeek R1)" at bounding box center [451, 511] width 174 height 15
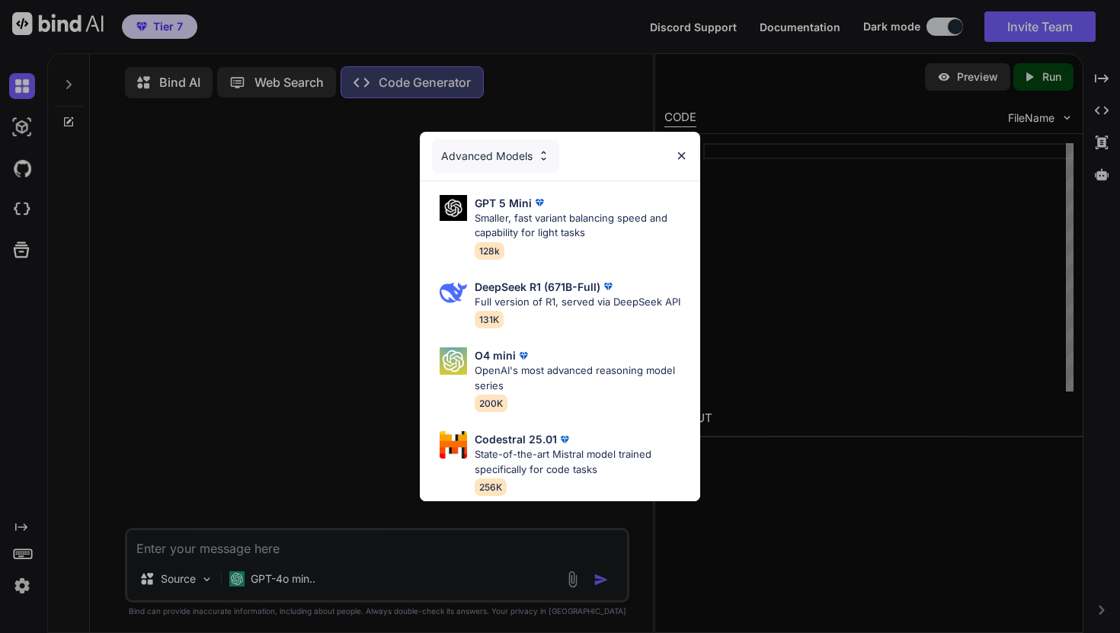
click at [676, 159] on img at bounding box center [681, 155] width 13 height 13
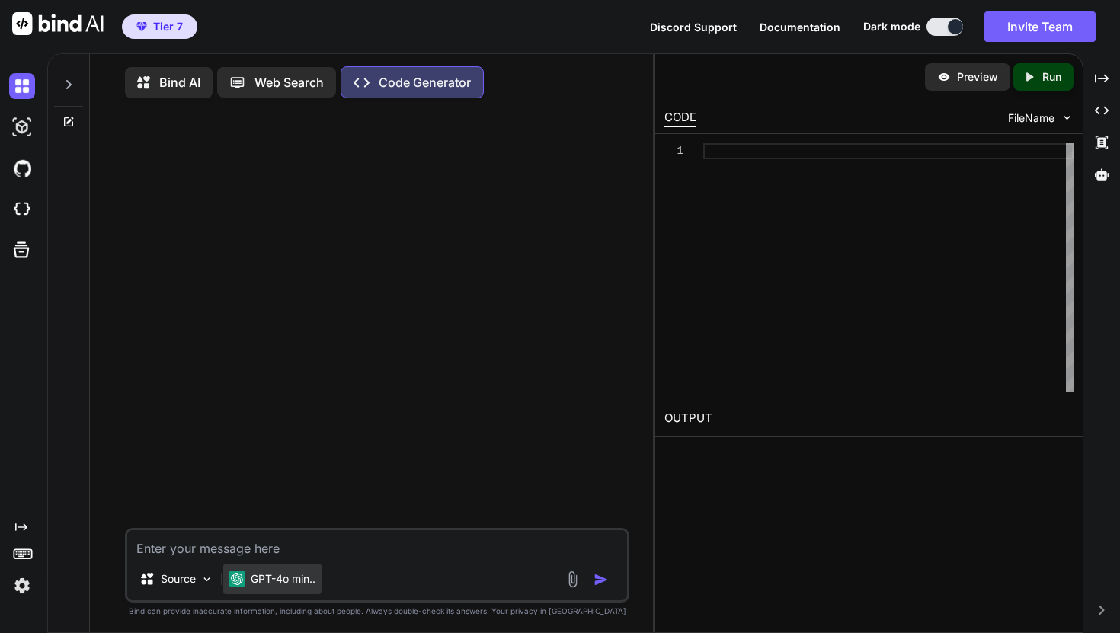
click at [295, 578] on p "GPT-4o min.." at bounding box center [283, 578] width 65 height 15
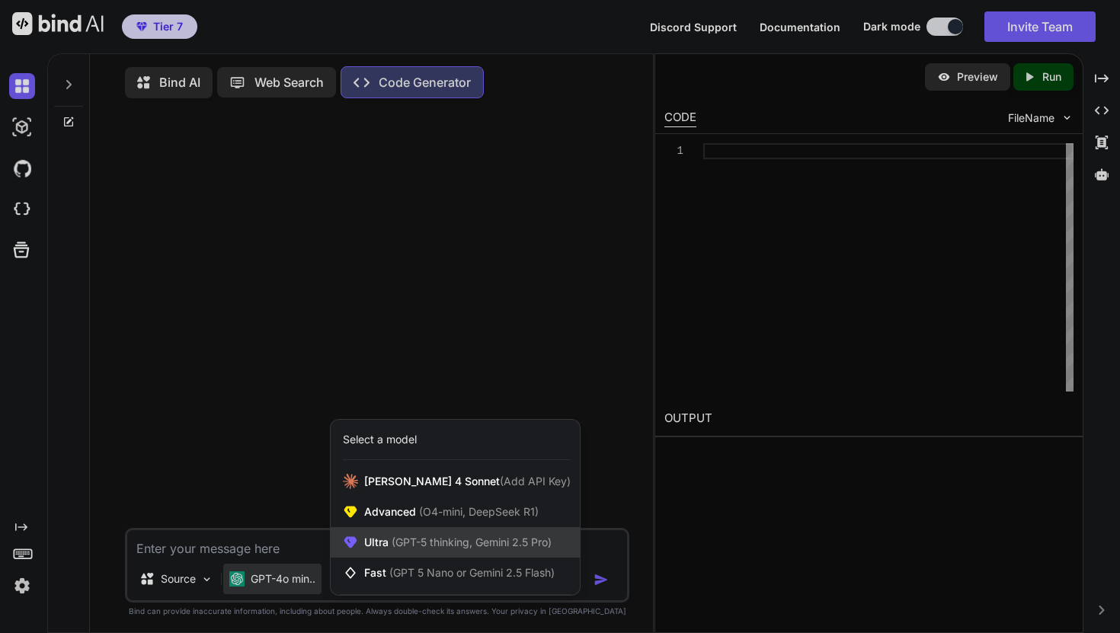
click at [375, 543] on span "Ultra (GPT-5 thinking, Gemini 2.5 Pro)" at bounding box center [457, 542] width 187 height 15
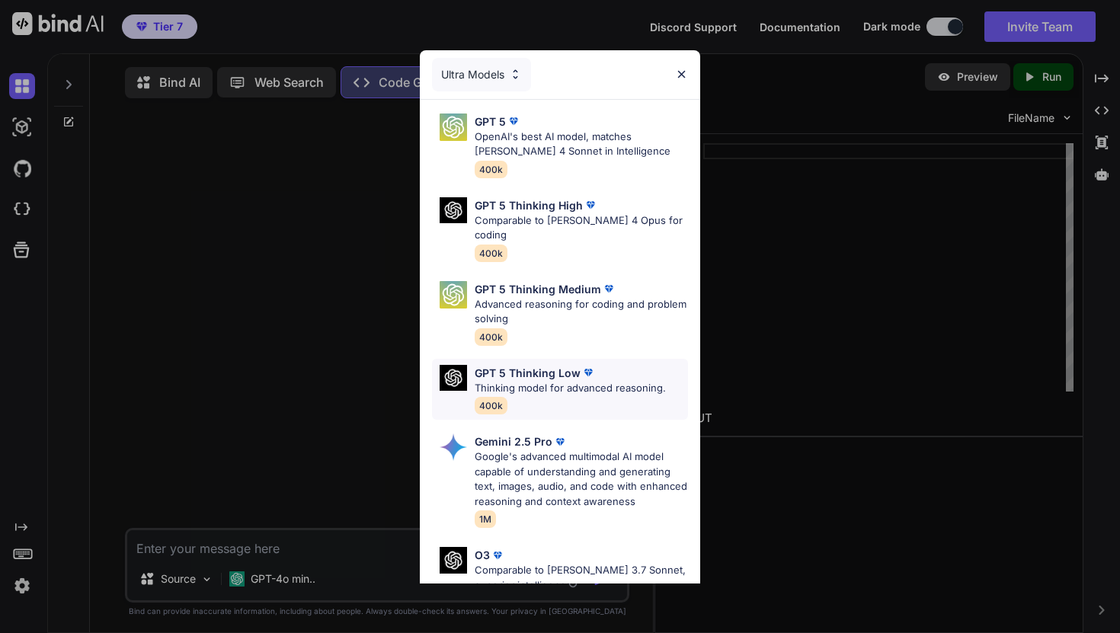
scroll to position [157, 0]
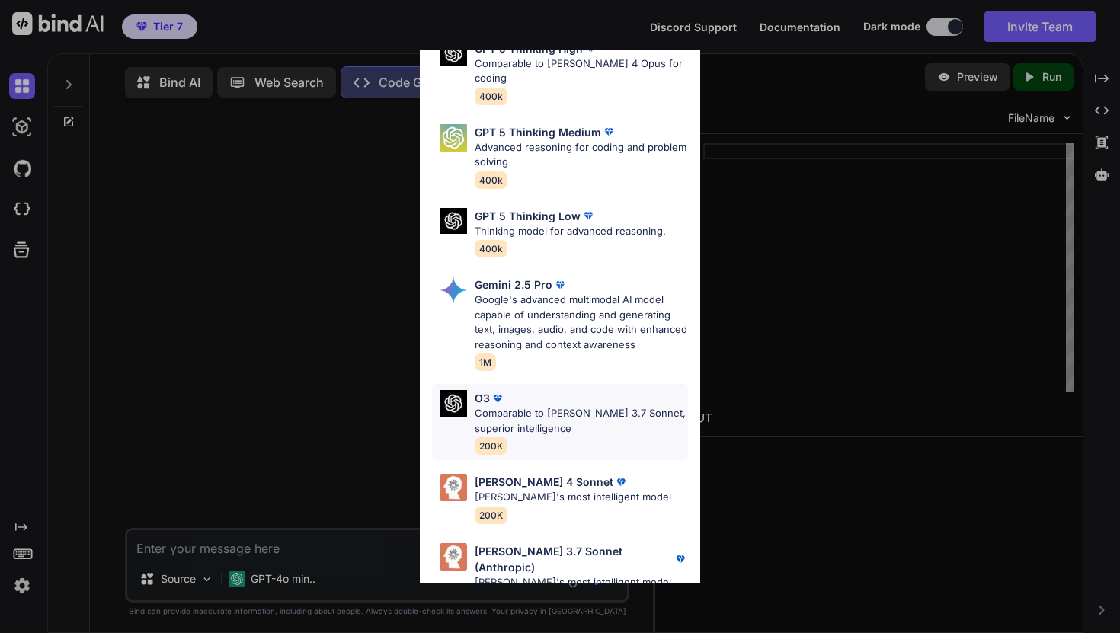
click at [524, 407] on p "Comparable to Claude 3.7 Sonnet, superior intelligence" at bounding box center [581, 421] width 213 height 30
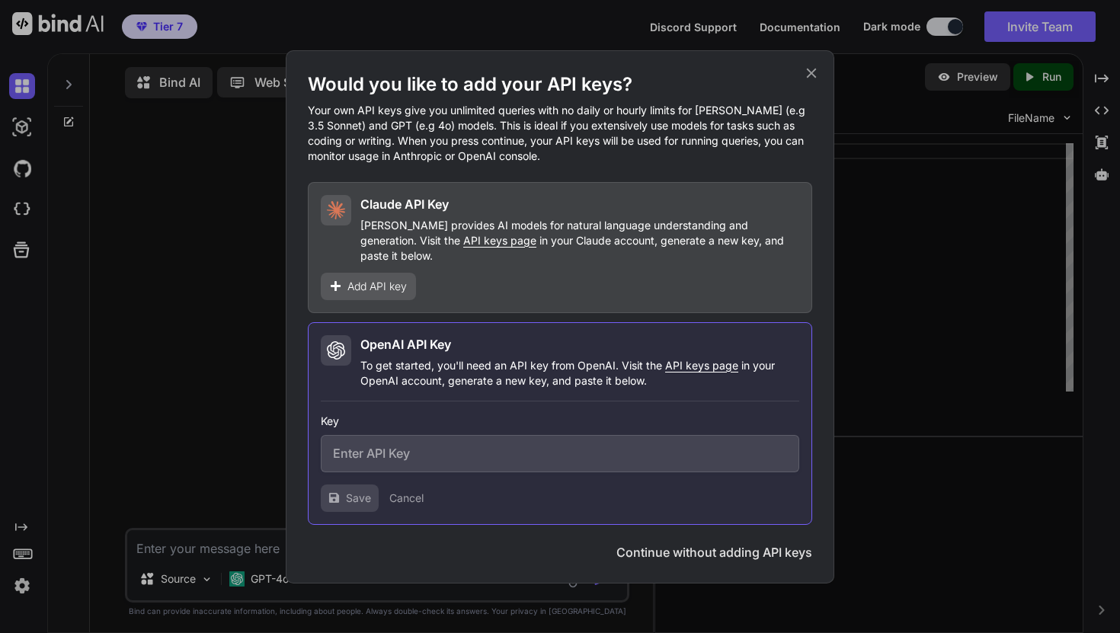
click at [808, 73] on icon at bounding box center [811, 73] width 17 height 17
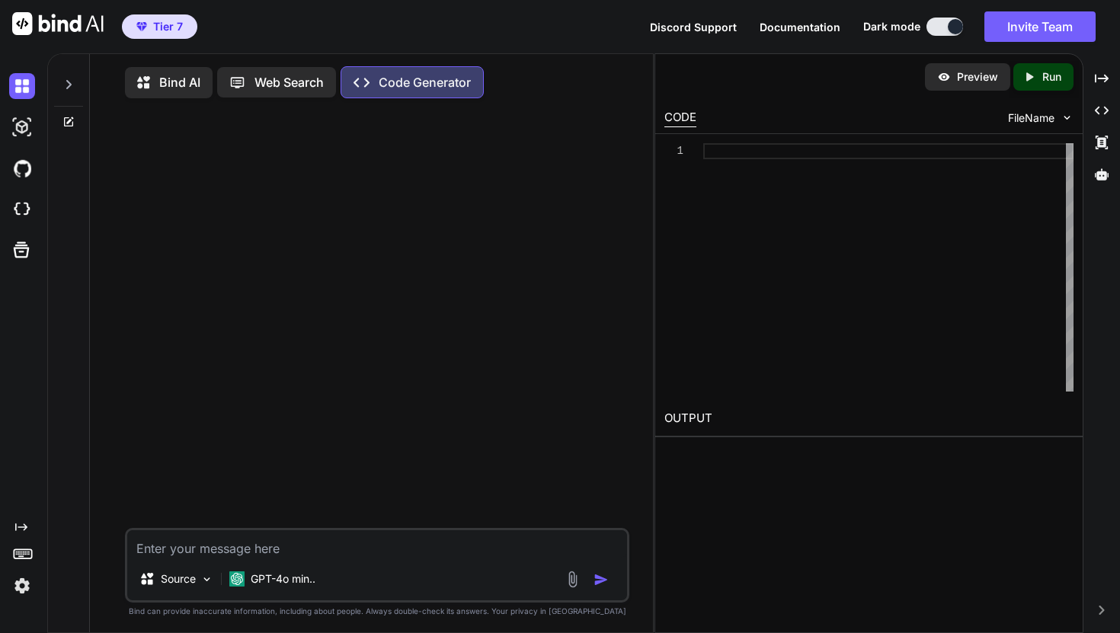
click at [325, 583] on div "Source GPT-4o min.." at bounding box center [377, 582] width 500 height 37
click at [290, 584] on p "GPT-4o min.." at bounding box center [283, 578] width 65 height 15
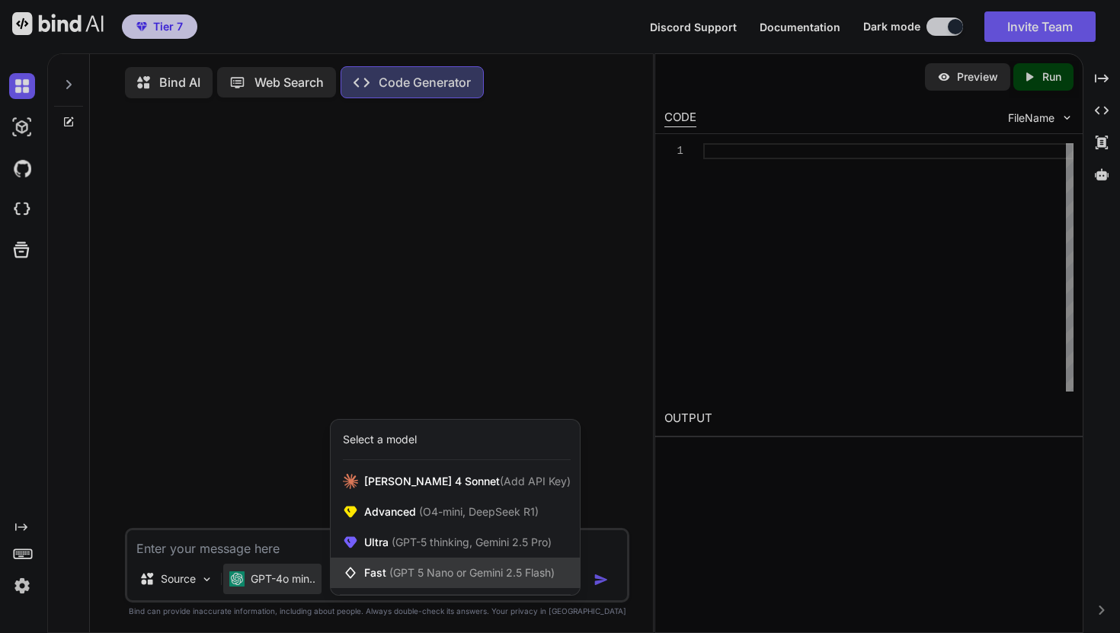
click at [383, 568] on div "Fast (GPT 5 Nano or Gemini 2.5 Flash)" at bounding box center [455, 573] width 249 height 30
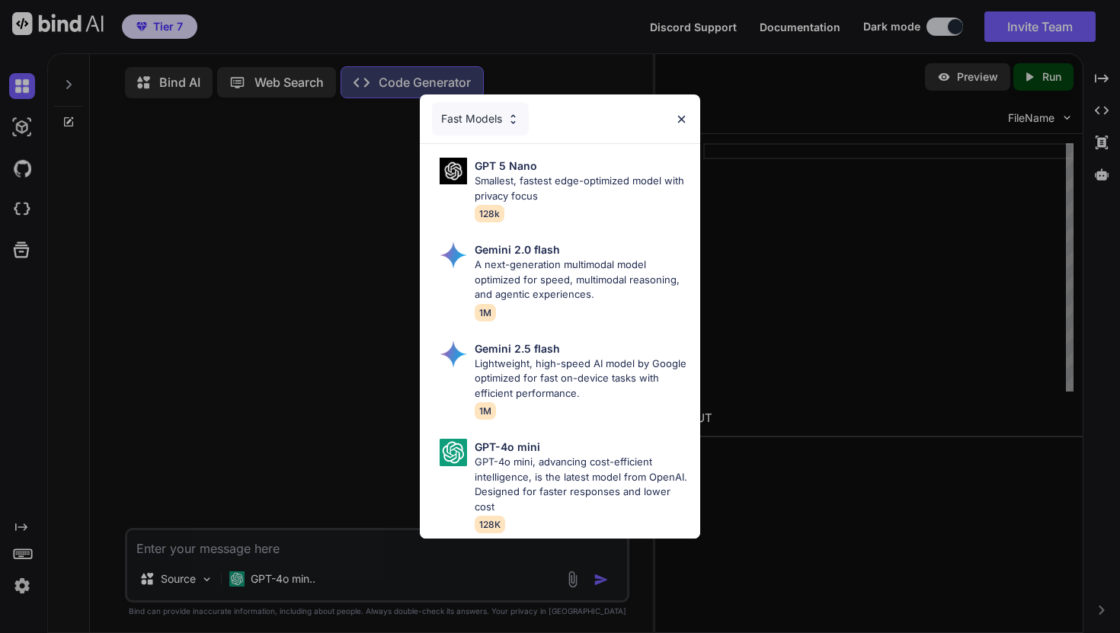
click at [681, 123] on img at bounding box center [681, 119] width 13 height 13
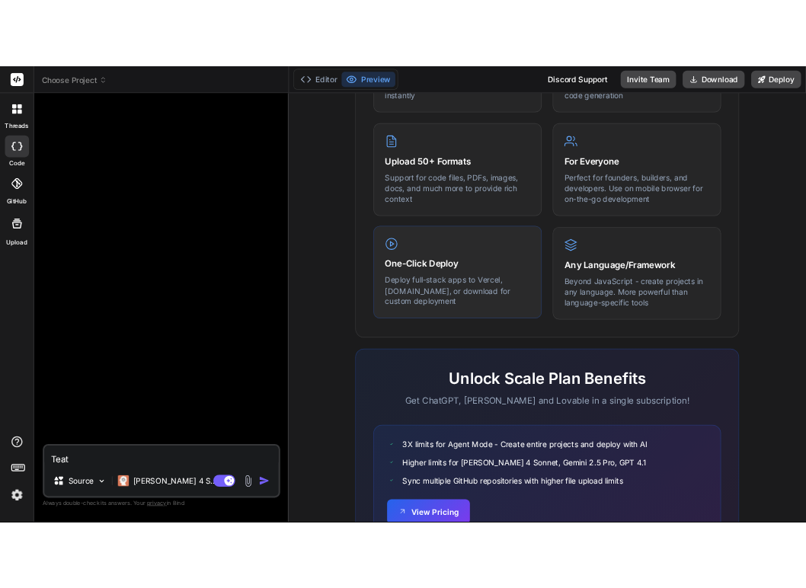
scroll to position [843, 0]
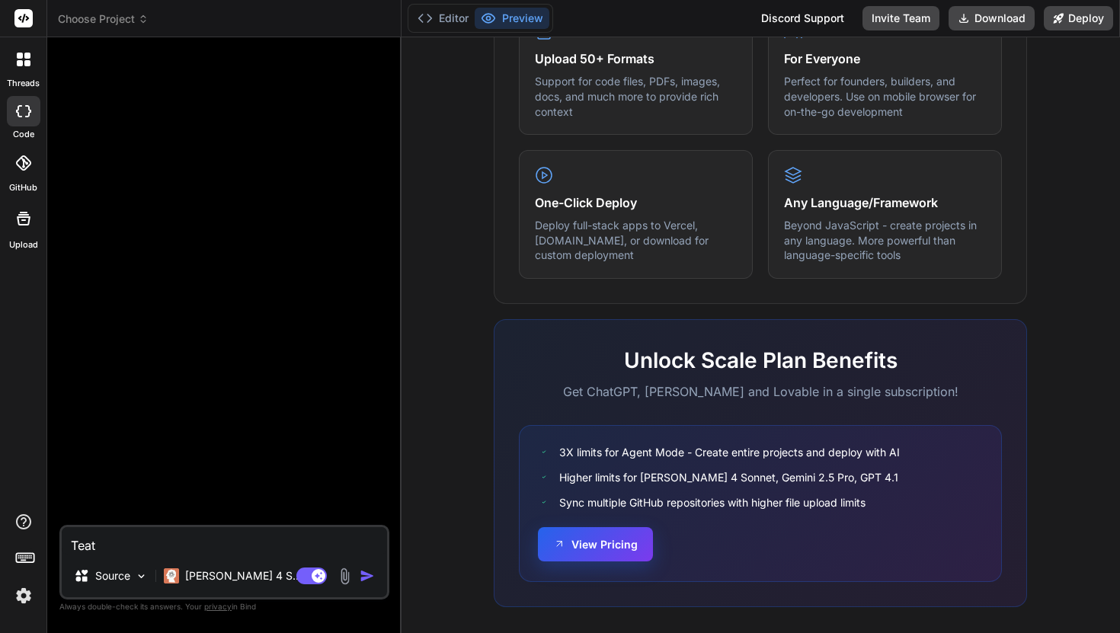
click at [632, 552] on button "View Pricing" at bounding box center [595, 544] width 115 height 34
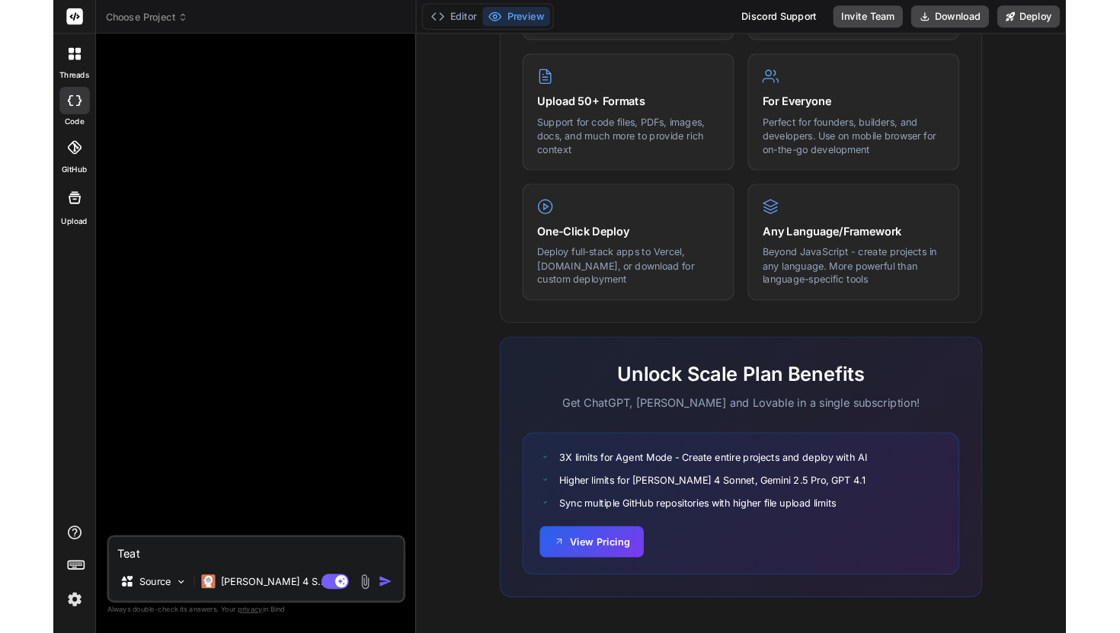
scroll to position [788, 0]
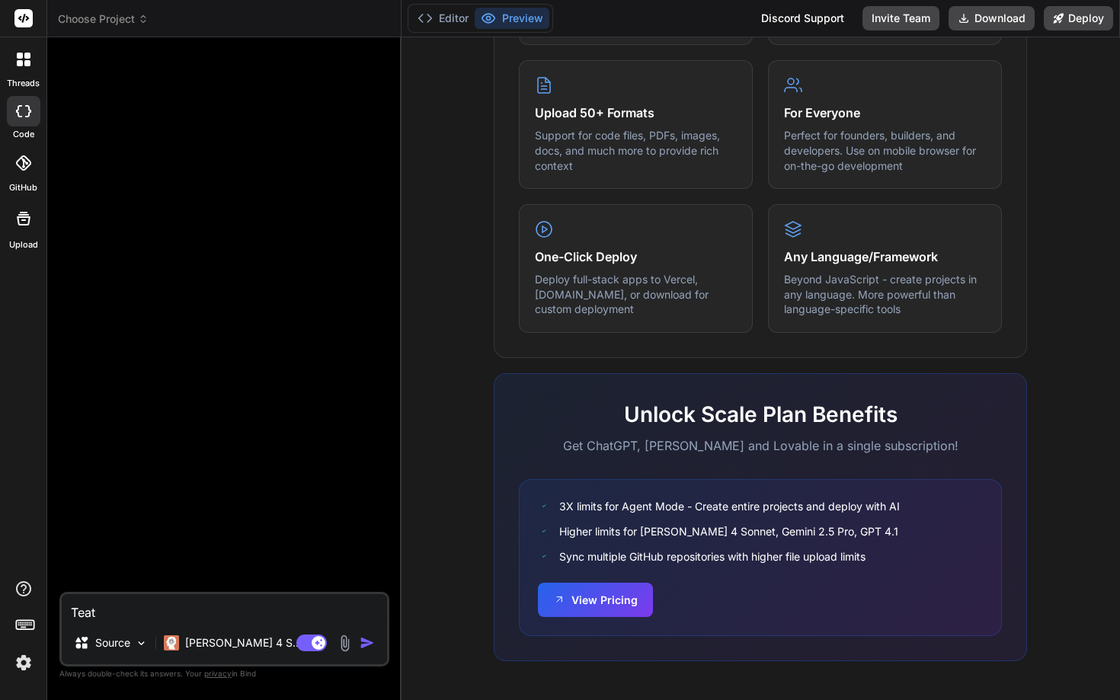
type textarea "x"
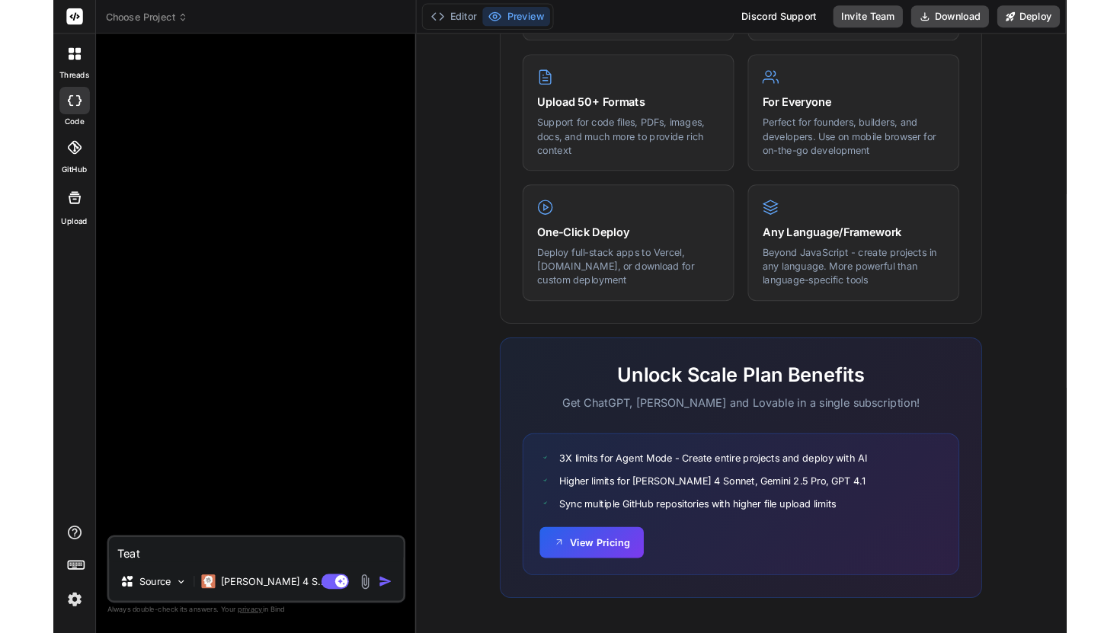
scroll to position [950, 0]
